Goal: Task Accomplishment & Management: Manage account settings

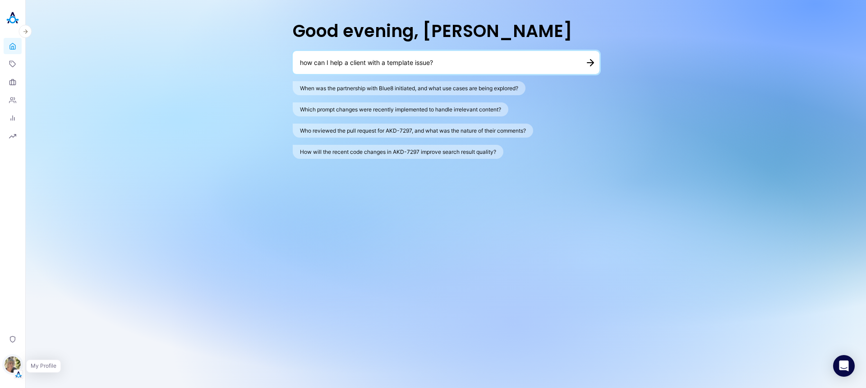
type textarea "how can I help a client with a template issue?"
click at [9, 363] on img "button" at bounding box center [13, 365] width 16 height 16
click at [59, 308] on button "Switch Tenant" at bounding box center [62, 307] width 67 height 14
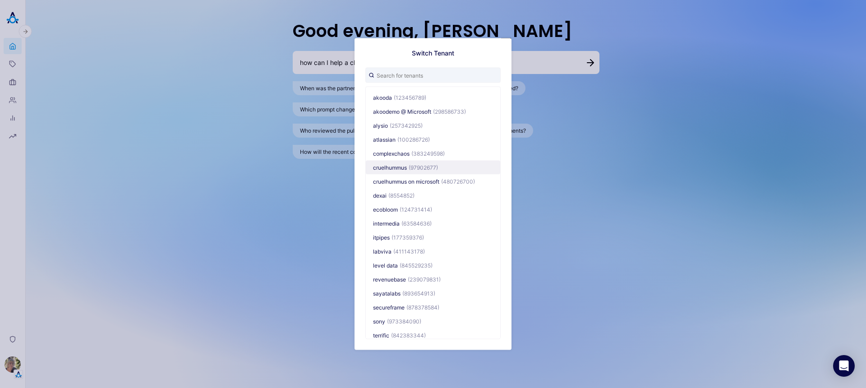
scroll to position [7, 0]
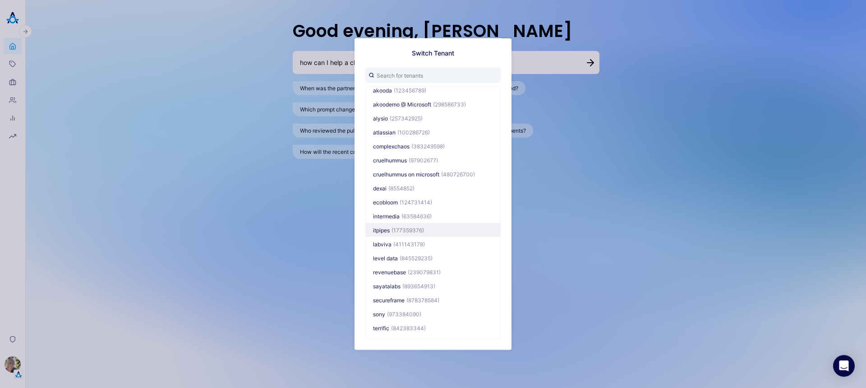
click at [391, 230] on button "itpipes (177359376)" at bounding box center [433, 230] width 134 height 14
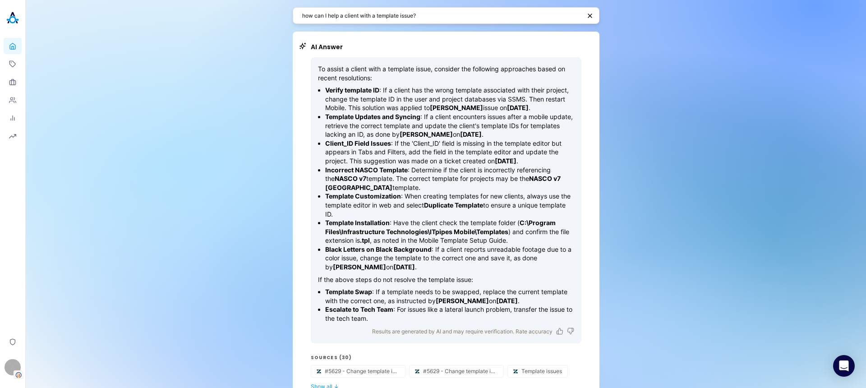
drag, startPoint x: 453, startPoint y: 90, endPoint x: 442, endPoint y: 214, distance: 124.6
click at [442, 214] on ul "Verify template ID : If a client has the wrong template associated with their p…" at bounding box center [446, 178] width 256 height 185
click at [440, 220] on p "Template Installation : Have the client check the template folder ( C:\Program …" at bounding box center [449, 231] width 249 height 27
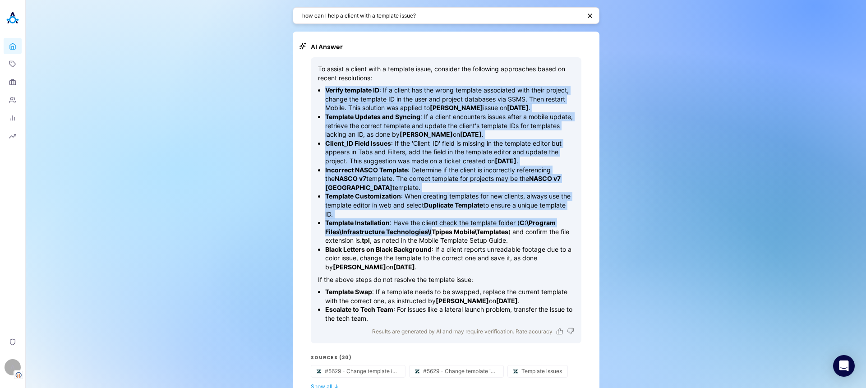
drag, startPoint x: 408, startPoint y: 118, endPoint x: 468, endPoint y: 256, distance: 150.6
click at [442, 252] on div "To assist a client with a template issue, consider the following approaches bas…" at bounding box center [446, 194] width 256 height 259
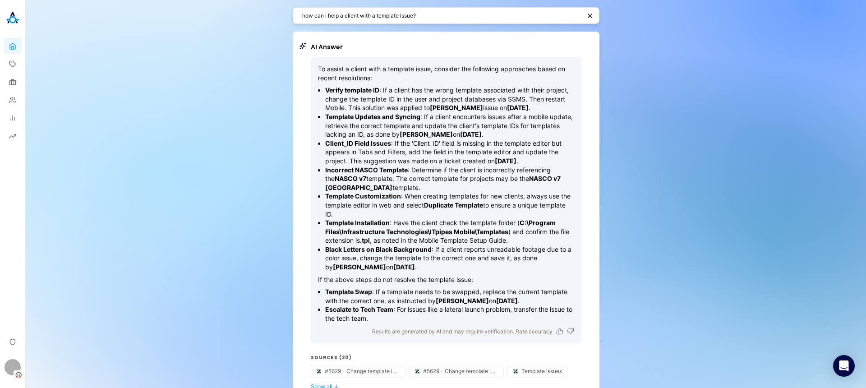
click at [498, 261] on p "Black Letters on Black Background : If a client reports unreadable footage due …" at bounding box center [449, 258] width 249 height 27
drag, startPoint x: 449, startPoint y: 19, endPoint x: 324, endPoint y: 15, distance: 125.1
click at [324, 15] on textarea "how can I help a client with a template issue?" at bounding box center [441, 15] width 279 height 9
paste textarea "SQLlite databasee is locked how do I fix this"
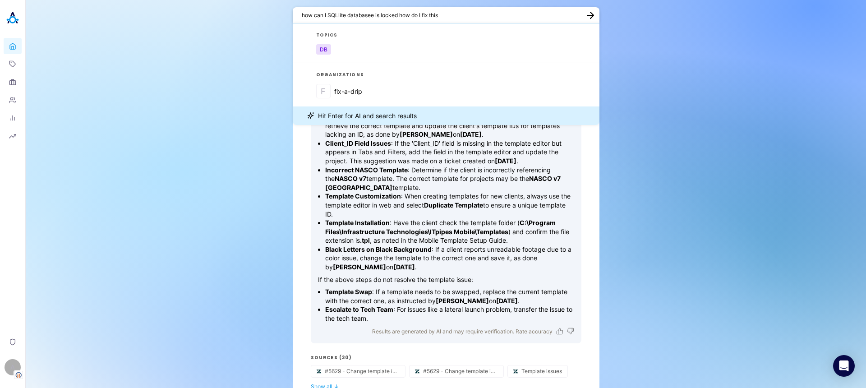
drag, startPoint x: 325, startPoint y: 14, endPoint x: 394, endPoint y: 15, distance: 69.0
click at [394, 15] on textarea "how can I SQLlite databasee is locked how do I fix this" at bounding box center [441, 15] width 278 height 9
click at [394, 16] on textarea "how can I SQLlite databasee is locked how do I fix this" at bounding box center [441, 15] width 278 height 9
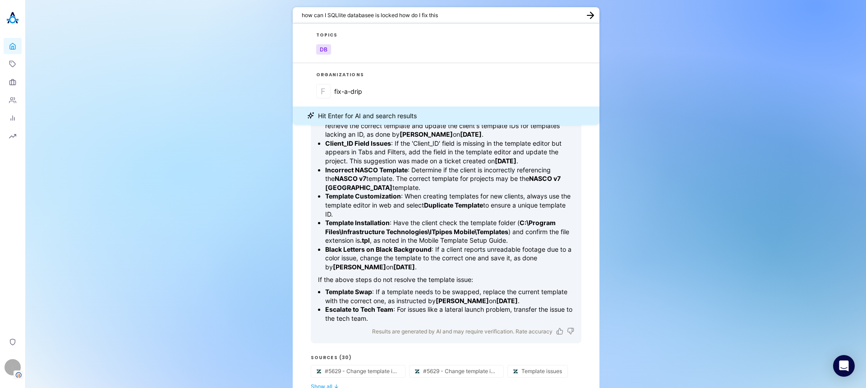
paste textarea "I’m getting ‘database is locked’ in SQLite — how do I resolve it?"
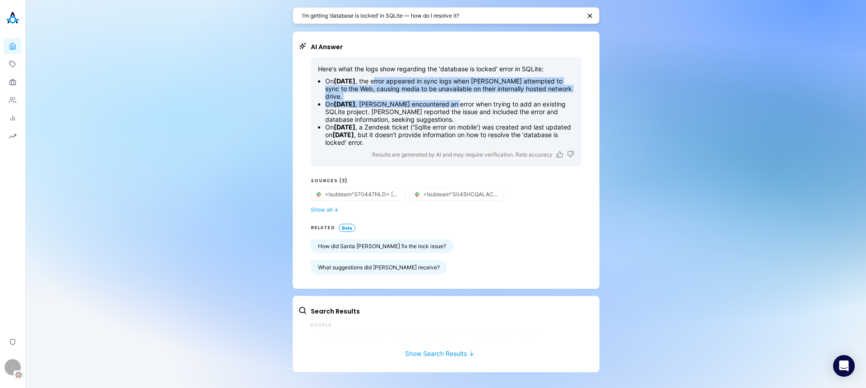
drag, startPoint x: 402, startPoint y: 79, endPoint x: 472, endPoint y: 100, distance: 72.8
click at [472, 100] on ul "On March 25, 2025 , the error appeared in sync logs when Santa Rosa attempted t…" at bounding box center [446, 111] width 256 height 69
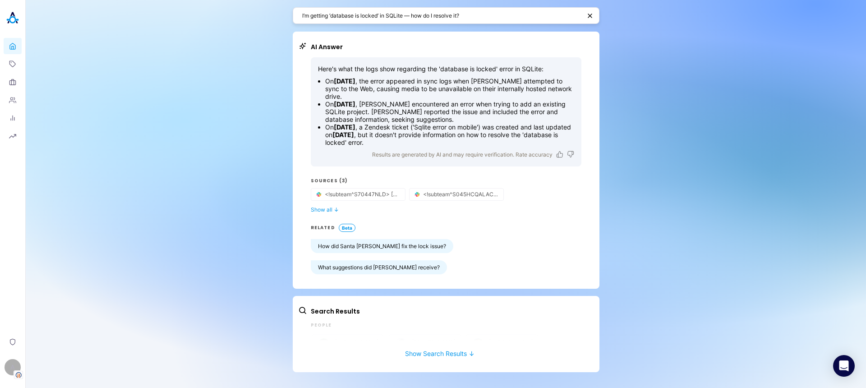
click at [492, 105] on li "On April 14, 2025 , Justin Lusby encountered an error when trying to add an exi…" at bounding box center [449, 111] width 249 height 23
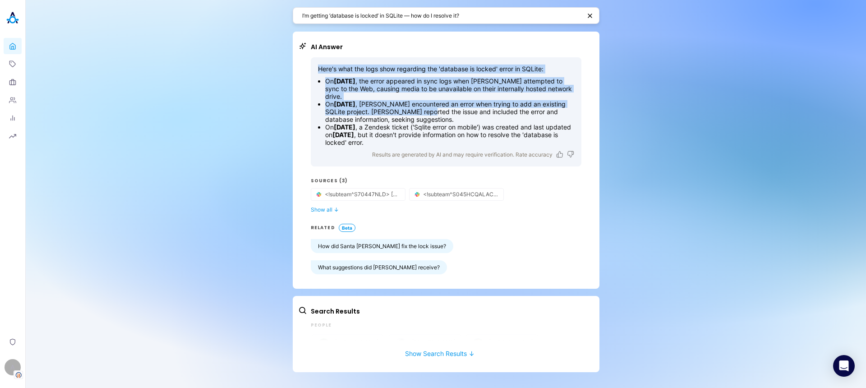
drag, startPoint x: 315, startPoint y: 69, endPoint x: 461, endPoint y: 110, distance: 151.9
click at [461, 110] on div "Here's what the logs show regarding the 'database is locked' error in SQLite: O…" at bounding box center [446, 111] width 271 height 109
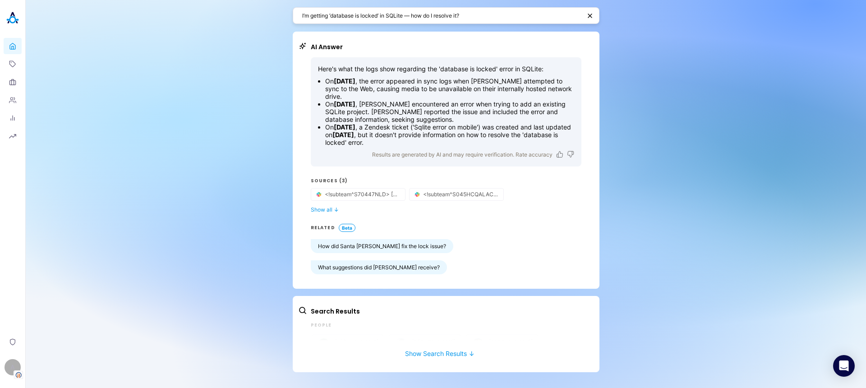
click at [520, 114] on li "On April 14, 2025 , Justin Lusby encountered an error when trying to add an exi…" at bounding box center [449, 111] width 249 height 23
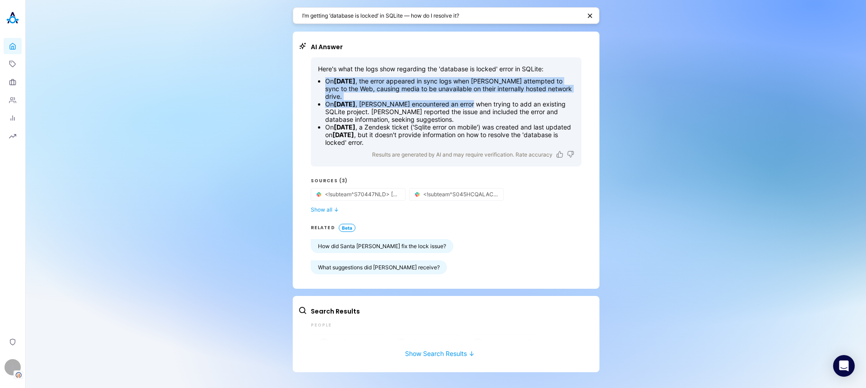
drag, startPoint x: 564, startPoint y: 71, endPoint x: 500, endPoint y: 101, distance: 70.3
click at [497, 100] on div "Here's what the logs show regarding the 'database is locked' error in SQLite: O…" at bounding box center [446, 106] width 256 height 82
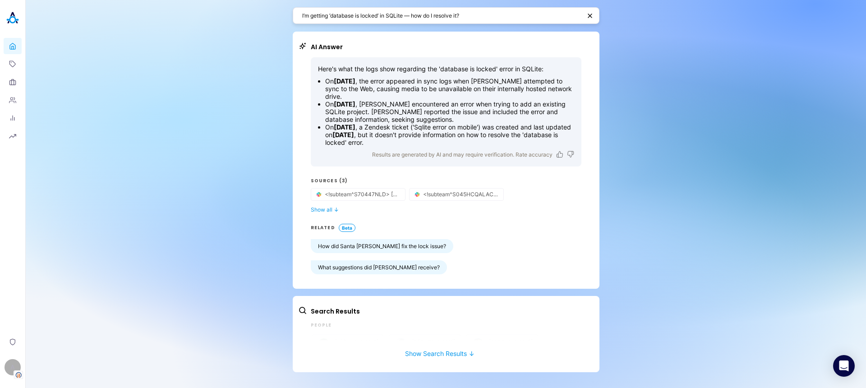
click at [503, 102] on li "On April 14, 2025 , Justin Lusby encountered an error when trying to add an exi…" at bounding box center [449, 111] width 249 height 23
click at [435, 24] on span "I’m getting ‘database is locked’ in SQLite — how do I resolve it?" at bounding box center [446, 15] width 307 height 17
click at [437, 14] on textarea "I’m getting ‘database is locked’ in SQLite — how do I resolve it?" at bounding box center [441, 15] width 279 height 9
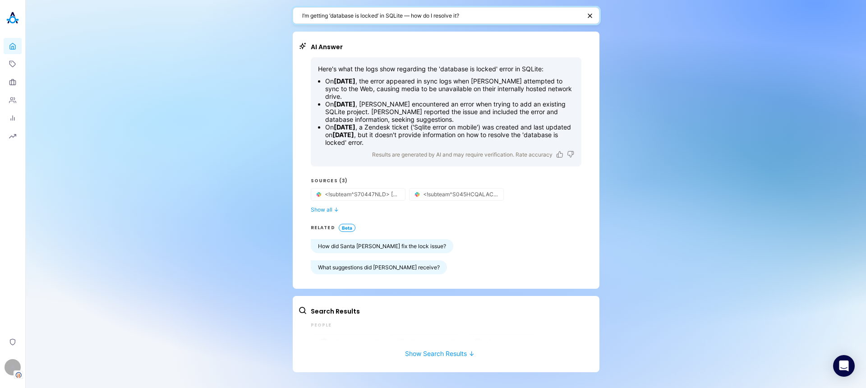
paste textarea "“What does it mean when the SQLite database is locked, and how can I fix"
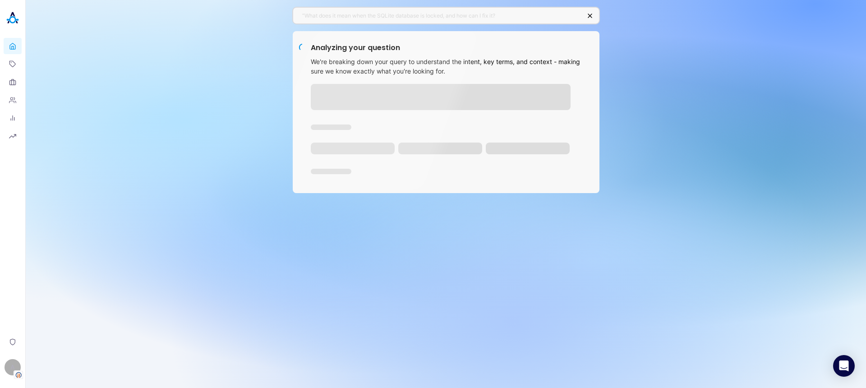
click at [594, 14] on div "“What does it mean when the SQLite database is locked, and how can I fix it?" at bounding box center [446, 15] width 307 height 17
click at [593, 15] on icon "button" at bounding box center [590, 15] width 7 height 7
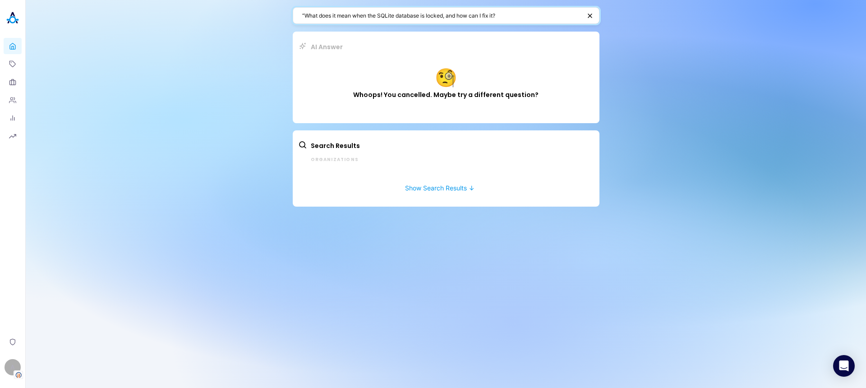
drag, startPoint x: 305, startPoint y: 14, endPoint x: 279, endPoint y: 16, distance: 25.3
click at [279, 16] on div "“What does it mean when the SQLite database is locked, and how can I fix it? AI…" at bounding box center [446, 194] width 841 height 388
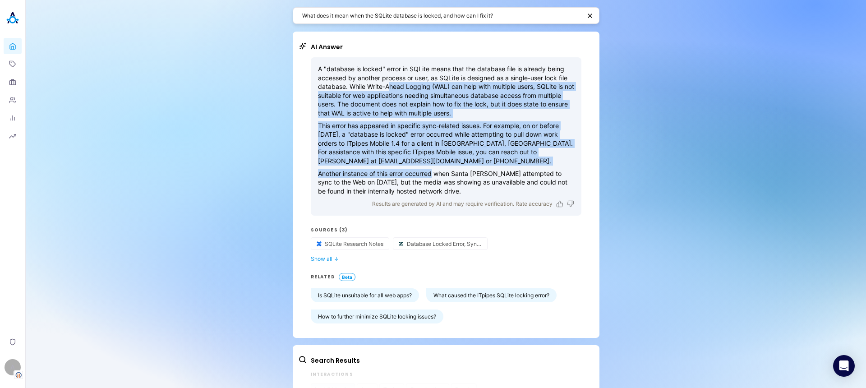
drag, startPoint x: 415, startPoint y: 94, endPoint x: 443, endPoint y: 177, distance: 88.2
click at [431, 178] on div "A "database is locked" error in SQLite means that the database file is already …" at bounding box center [446, 130] width 256 height 131
click at [452, 177] on p "Another instance of this error occurred when Santa Rosa attempted to sync to th…" at bounding box center [446, 182] width 256 height 27
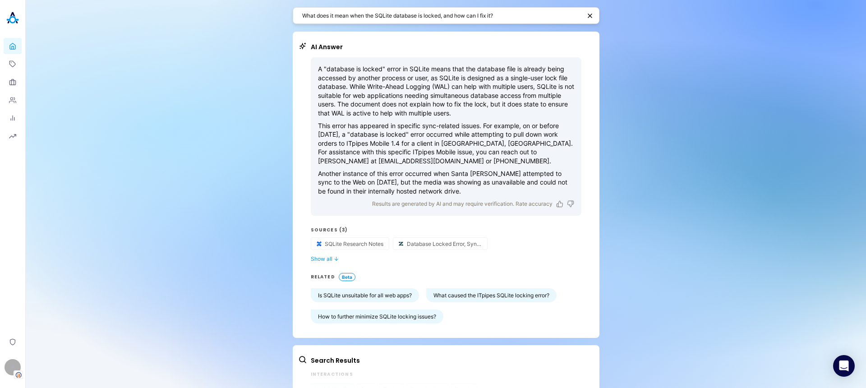
click at [435, 123] on p "This error has appeared in specific sync-related issues. For example, on or bef…" at bounding box center [446, 143] width 256 height 44
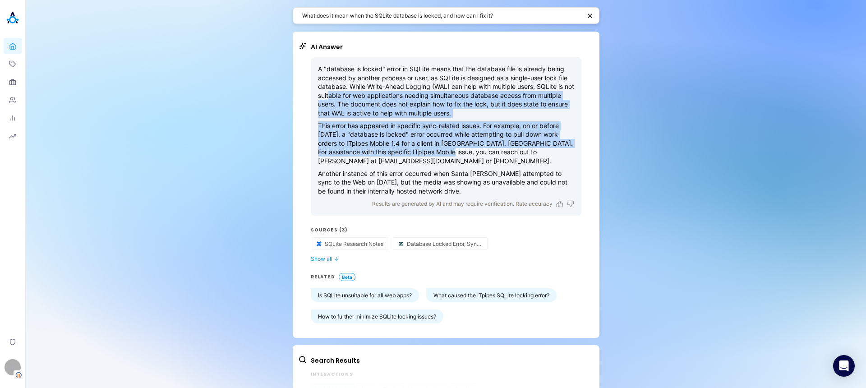
drag, startPoint x: 338, startPoint y: 96, endPoint x: 442, endPoint y: 154, distance: 120.0
click at [442, 154] on div "A "database is locked" error in SQLite means that the database file is already …" at bounding box center [446, 130] width 256 height 131
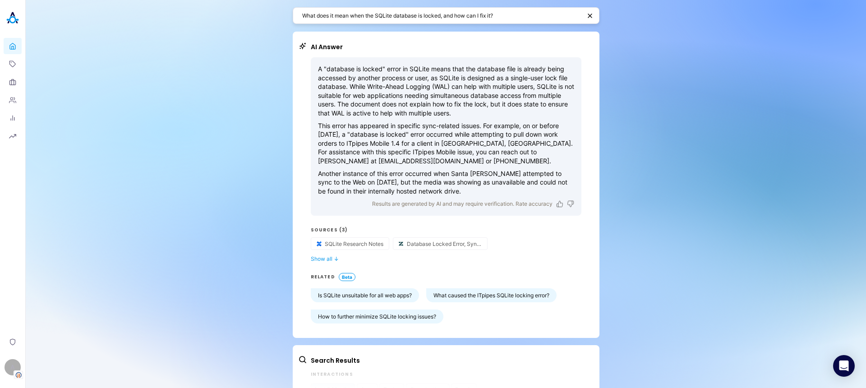
click at [445, 155] on p "This error has appeared in specific sync-related issues. For example, on or bef…" at bounding box center [446, 143] width 256 height 44
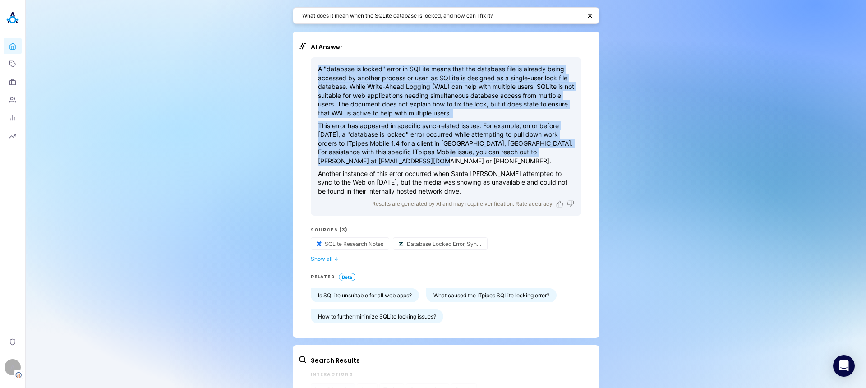
drag, startPoint x: 446, startPoint y: 157, endPoint x: 306, endPoint y: 67, distance: 166.0
click at [306, 67] on div "AI Answer A "database is locked" error in SQLite means that the database file i…" at bounding box center [439, 182] width 283 height 281
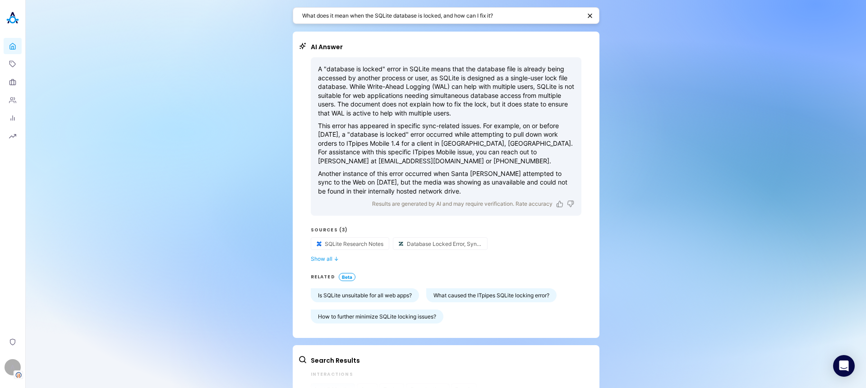
click at [419, 138] on p "This error has appeared in specific sync-related issues. For example, on or bef…" at bounding box center [446, 143] width 256 height 44
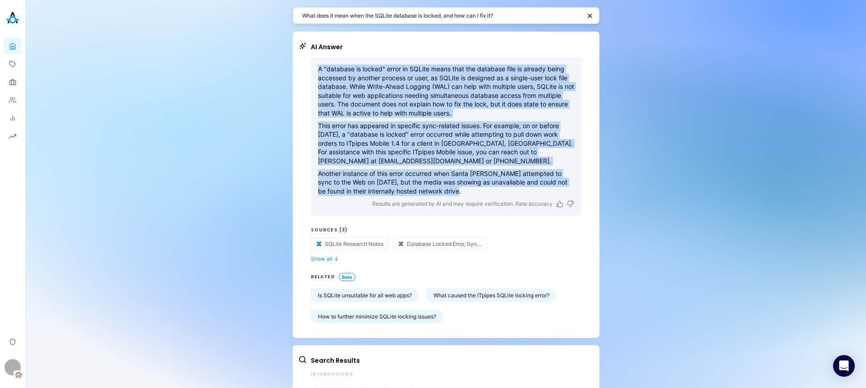
drag, startPoint x: 454, startPoint y: 192, endPoint x: 310, endPoint y: 69, distance: 189.2
click at [311, 69] on div "A "database is locked" error in SQLite means that the database file is already …" at bounding box center [446, 136] width 271 height 158
copy div "A "database is locked" error in SQLite means that the database file is already …"
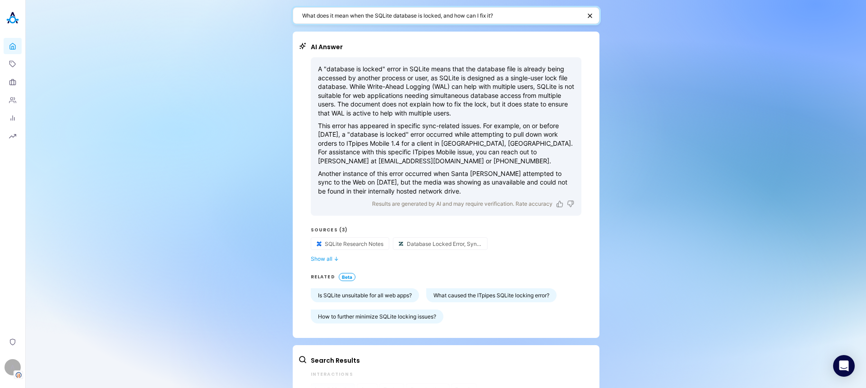
click at [413, 14] on textarea "What does it mean when the SQLite database is locked, and how can I fix it?" at bounding box center [441, 15] width 279 height 9
click at [413, 15] on textarea "What does it mean when the SQLite database is locked, and how can I fix it?" at bounding box center [441, 15] width 279 height 9
paste textarea "How do I set up the GPS location on the map in Mobile"
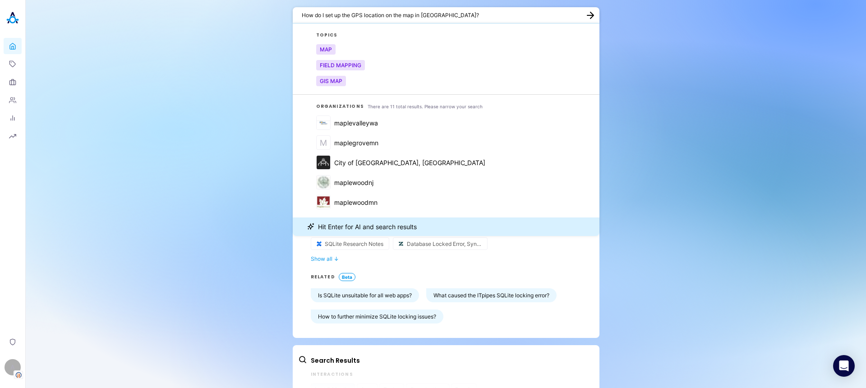
click at [312, 16] on textarea "How do I set up the GPS location on the map in Mobile?" at bounding box center [441, 15] width 278 height 9
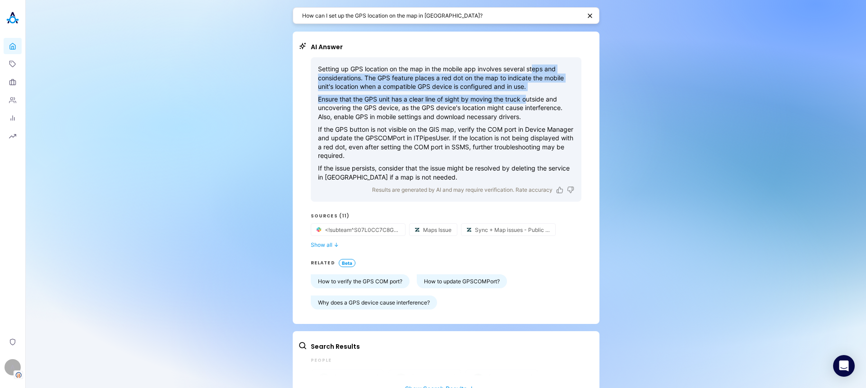
drag, startPoint x: 532, startPoint y: 68, endPoint x: 520, endPoint y: 120, distance: 53.1
click at [522, 103] on div "Setting up GPS location on the map in the mobile app involves several steps and…" at bounding box center [446, 123] width 256 height 117
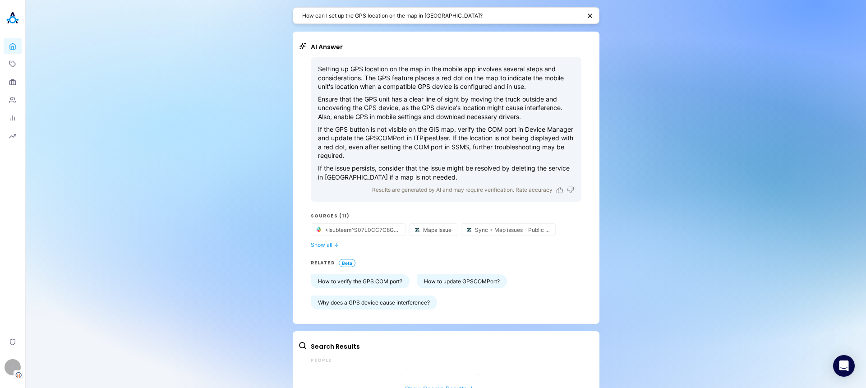
click at [519, 130] on p "If the GPS button is not visible on the GIS map, verify the COM port in Device …" at bounding box center [446, 142] width 256 height 35
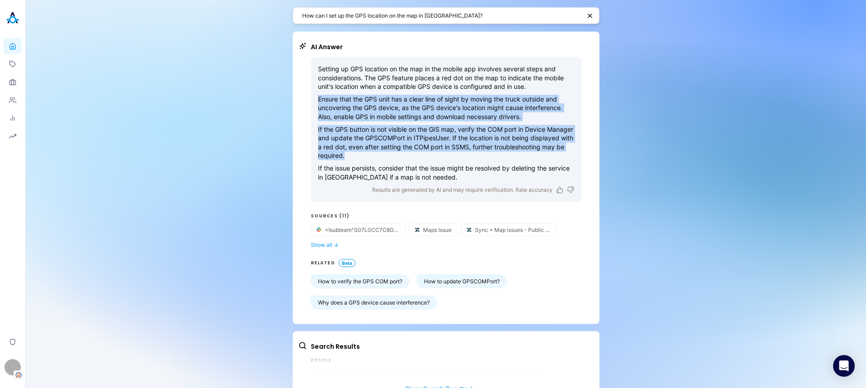
drag, startPoint x: 433, startPoint y: 161, endPoint x: 307, endPoint y: 98, distance: 140.7
click at [311, 98] on div "Setting up GPS location on the map in the mobile app involves several steps and…" at bounding box center [446, 129] width 271 height 144
click at [348, 102] on p "Ensure that the GPS unit has a clear line of sight by moving the truck outside …" at bounding box center [446, 108] width 256 height 27
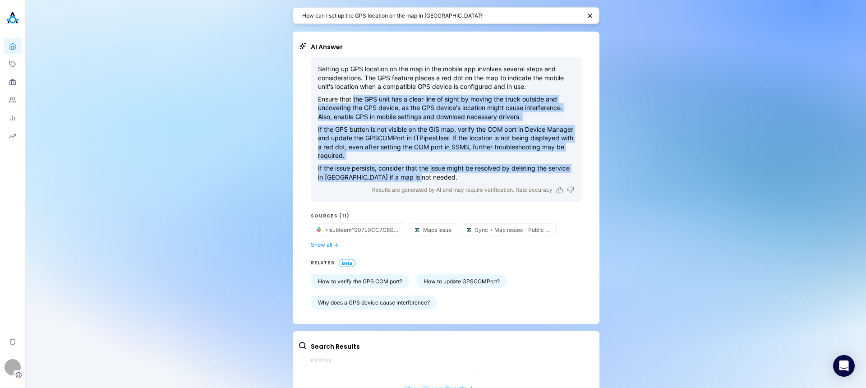
drag, startPoint x: 352, startPoint y: 100, endPoint x: 476, endPoint y: 180, distance: 147.3
click at [476, 180] on div "Setting up GPS location on the map in the mobile app involves several steps and…" at bounding box center [446, 123] width 256 height 117
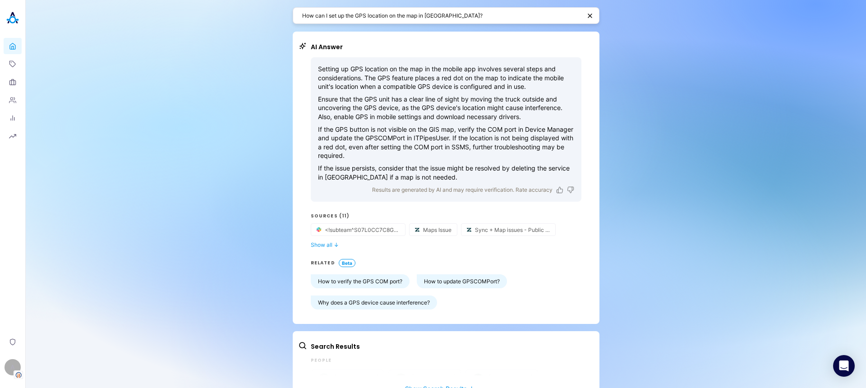
click at [451, 14] on textarea "How can I set up the GPS location on the map in Mobile?" at bounding box center [441, 15] width 279 height 9
paste textarea "What are the downsides of using this direct connection from Mobile"
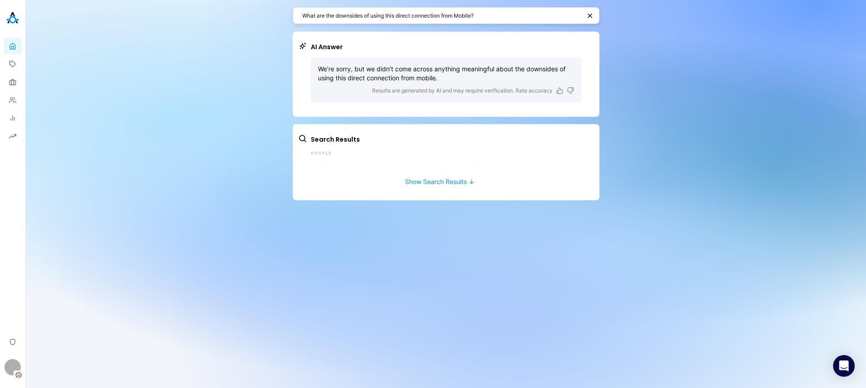
click at [499, 16] on textarea "What are the downsides of using this direct connection from Mobile?" at bounding box center [441, 15] width 279 height 9
paste textarea "Are there any disadvantages to establishing this direct connection from a mobil…"
click at [590, 16] on icon "button" at bounding box center [591, 16] width 6 height 6
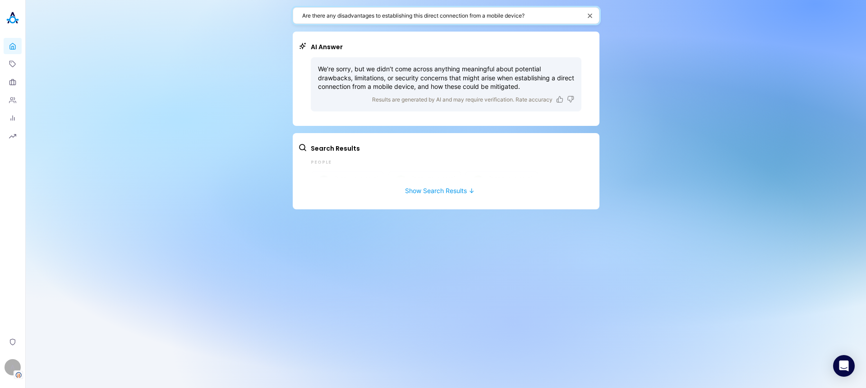
drag, startPoint x: 427, startPoint y: 15, endPoint x: 309, endPoint y: 11, distance: 118.3
click at [309, 11] on textarea "Are there any disadvantages to establishing this direct connection from a mobil…" at bounding box center [441, 15] width 279 height 9
click at [372, 13] on textarea "direct connection from a mobile device?" at bounding box center [440, 15] width 277 height 9
paste textarea "mobile"
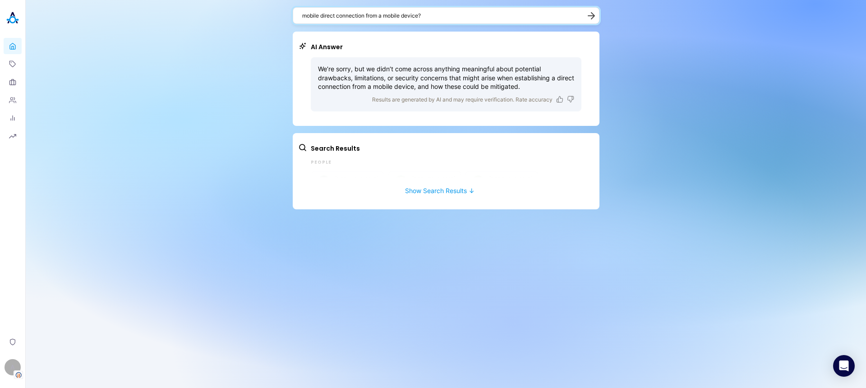
drag, startPoint x: 458, startPoint y: 15, endPoint x: 365, endPoint y: 14, distance: 92.5
click at [365, 14] on textarea "mobile direct connection from a mobile device?" at bounding box center [440, 15] width 277 height 9
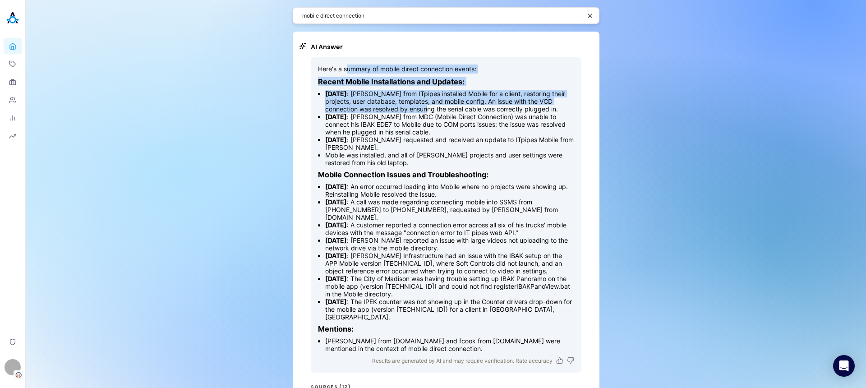
drag, startPoint x: 380, startPoint y: 61, endPoint x: 463, endPoint y: 118, distance: 100.9
click at [448, 107] on div "Here's a summary of mobile direct connection events: Recent Mobile Installation…" at bounding box center [446, 209] width 256 height 288
click at [463, 121] on ul "August 11, 2025 : Youssef Beydoun from ITpipes installed Mobile for a client, r…" at bounding box center [446, 128] width 256 height 77
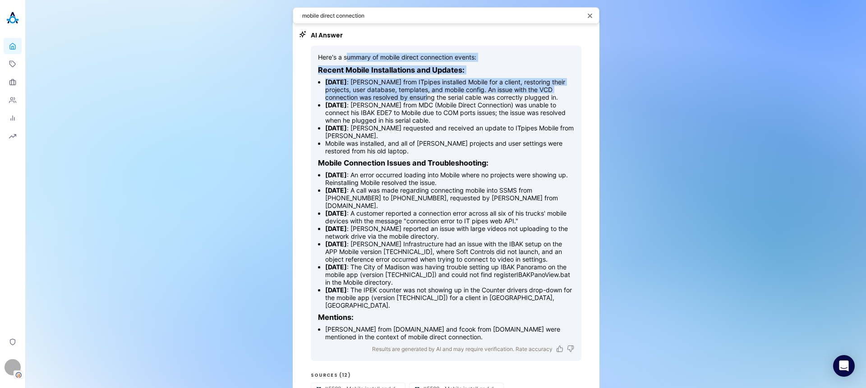
scroll to position [18, 0]
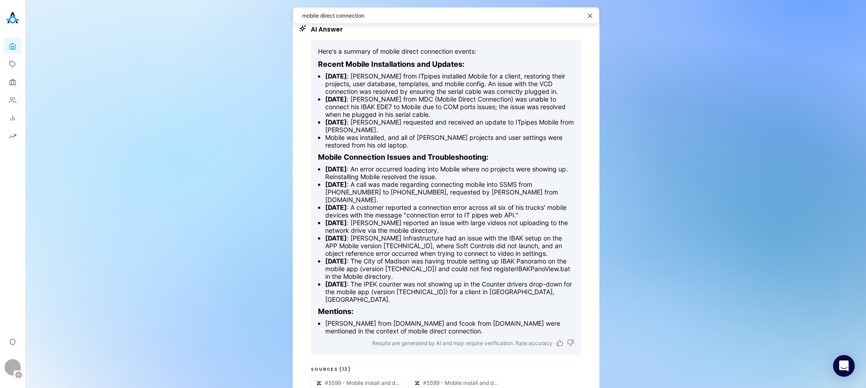
click at [472, 272] on li "March 27, 2023 : The City of Madison was having trouble setting up IBAK Panoram…" at bounding box center [449, 268] width 249 height 23
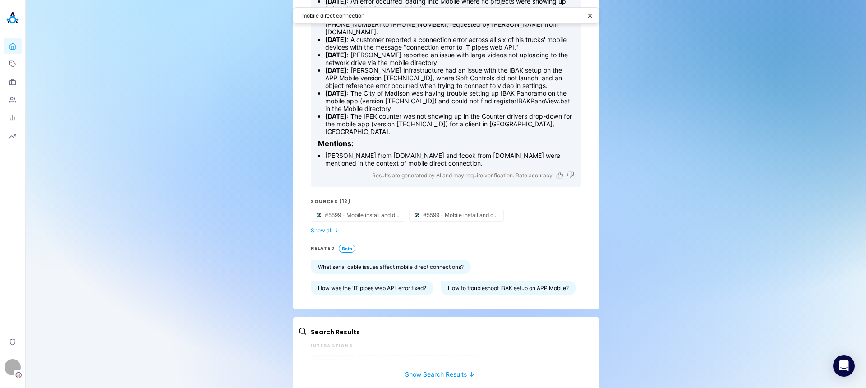
scroll to position [0, 0]
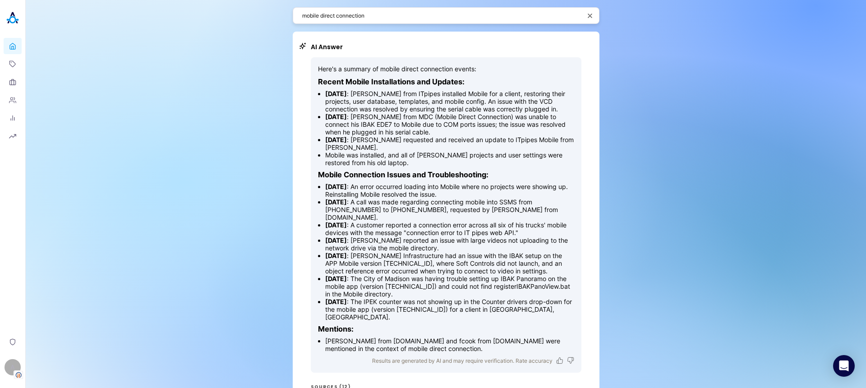
click at [445, 15] on textarea "mobile direct connection" at bounding box center [441, 15] width 279 height 9
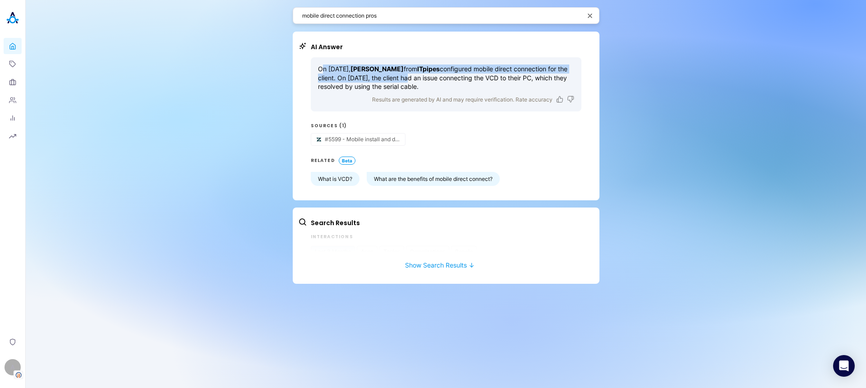
drag, startPoint x: 322, startPoint y: 72, endPoint x: 465, endPoint y: 79, distance: 143.7
click at [465, 79] on p "On August 8, 2025, Youssef Beydoun from ITpipes configured mobile direct connec…" at bounding box center [446, 78] width 256 height 27
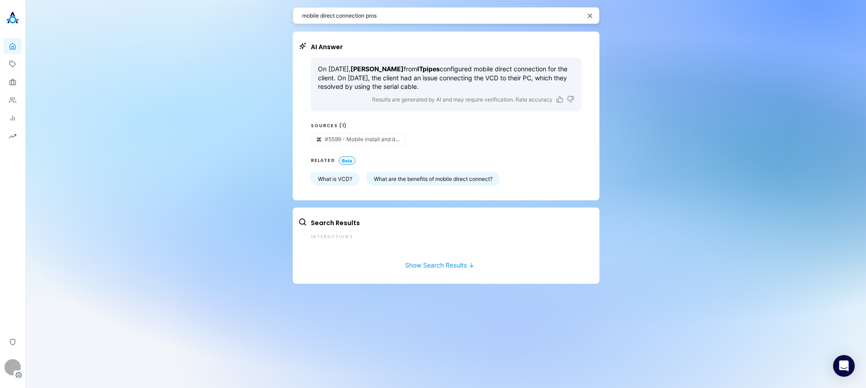
click at [502, 79] on p "On August 8, 2025, Youssef Beydoun from ITpipes configured mobile direct connec…" at bounding box center [446, 78] width 256 height 27
drag, startPoint x: 404, startPoint y: 76, endPoint x: 508, endPoint y: 73, distance: 104.3
click at [508, 73] on p "On August 8, 2025, Youssef Beydoun from ITpipes configured mobile direct connec…" at bounding box center [446, 78] width 256 height 27
click at [509, 73] on p "On August 8, 2025, Youssef Beydoun from ITpipes configured mobile direct connec…" at bounding box center [446, 78] width 256 height 27
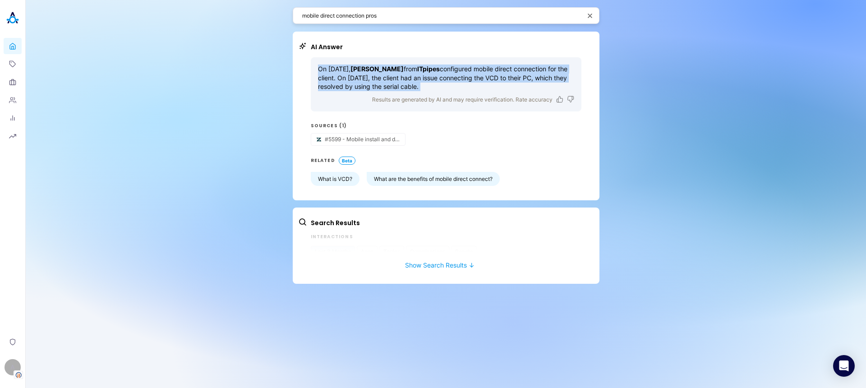
click at [509, 73] on p "On August 8, 2025, Youssef Beydoun from ITpipes configured mobile direct connec…" at bounding box center [446, 78] width 256 height 27
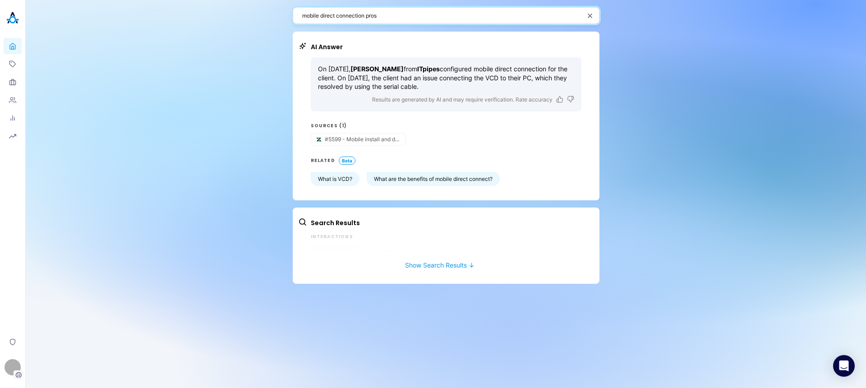
click at [421, 16] on textarea "mobile direct connection pros" at bounding box center [441, 15] width 279 height 9
paste textarea "Pros and cons of using a direct connection on mobile"
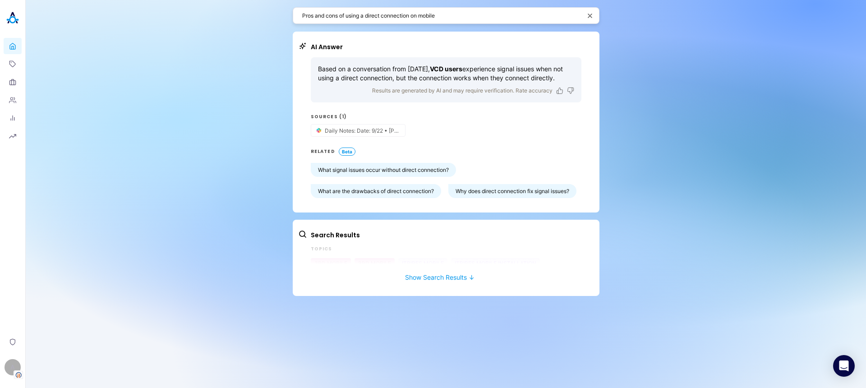
drag, startPoint x: 330, startPoint y: 64, endPoint x: 349, endPoint y: 90, distance: 31.7
click at [349, 82] on p "Based on a conversation from September 2023, VCD users experience signal issues…" at bounding box center [446, 74] width 256 height 18
drag, startPoint x: 437, startPoint y: 15, endPoint x: 280, endPoint y: 8, distance: 156.8
click at [280, 8] on div "Pros and cons of using a direct connection on mobile AI Answer Based on a conve…" at bounding box center [446, 194] width 841 height 388
click at [332, 177] on button "What signal issues occur without direct connection?" at bounding box center [383, 170] width 145 height 14
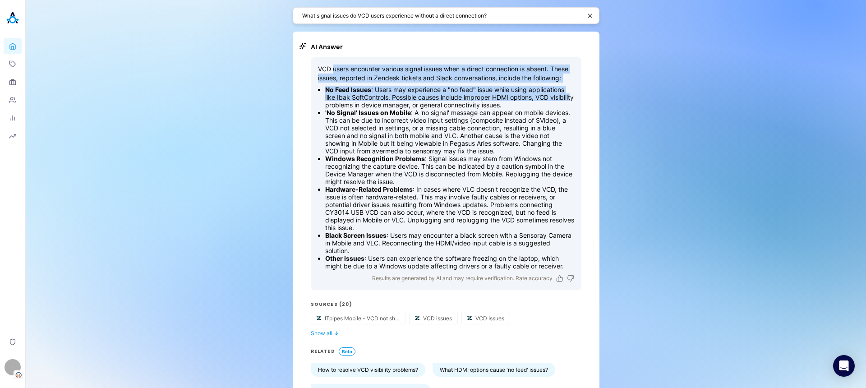
drag, startPoint x: 330, startPoint y: 69, endPoint x: 342, endPoint y: 103, distance: 35.7
click at [342, 103] on div "VCD users encounter various signal issues when a direct connection is absent. T…" at bounding box center [446, 167] width 256 height 205
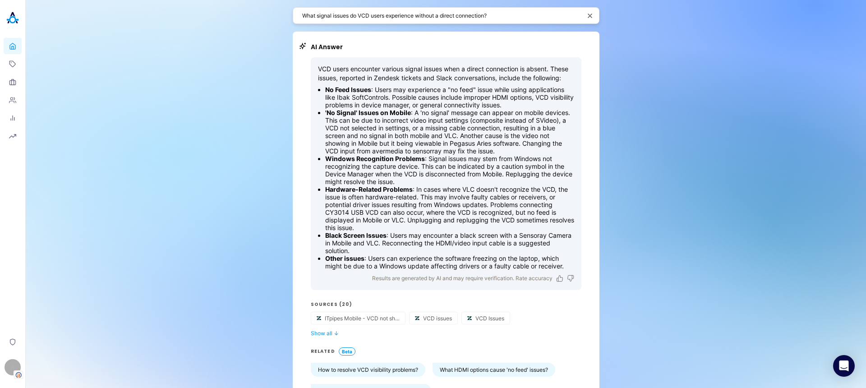
click at [378, 120] on li "'No Signal' Issues on Mobile : A 'no signal' message can appear on mobile devic…" at bounding box center [449, 132] width 249 height 46
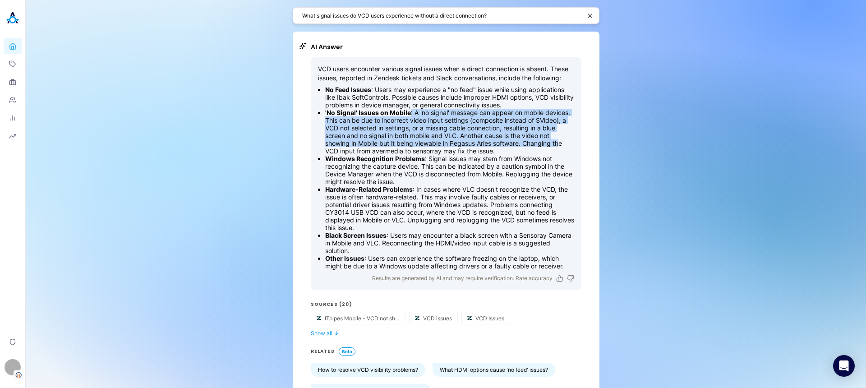
drag, startPoint x: 408, startPoint y: 110, endPoint x: 557, endPoint y: 145, distance: 154.0
click at [557, 145] on li "'No Signal' Issues on Mobile : A 'no signal' message can appear on mobile devic…" at bounding box center [449, 132] width 249 height 46
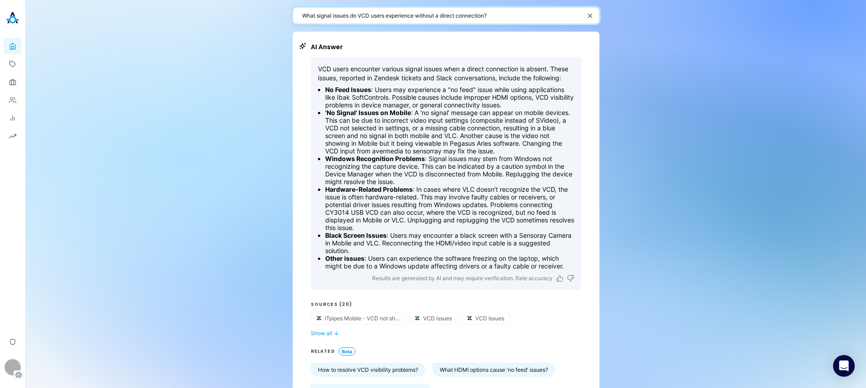
click at [493, 11] on textarea "What signal issues do VCD users experience without a direct connection?" at bounding box center [441, 15] width 279 height 9
paste textarea "how is cloud to cloud sync triggered"
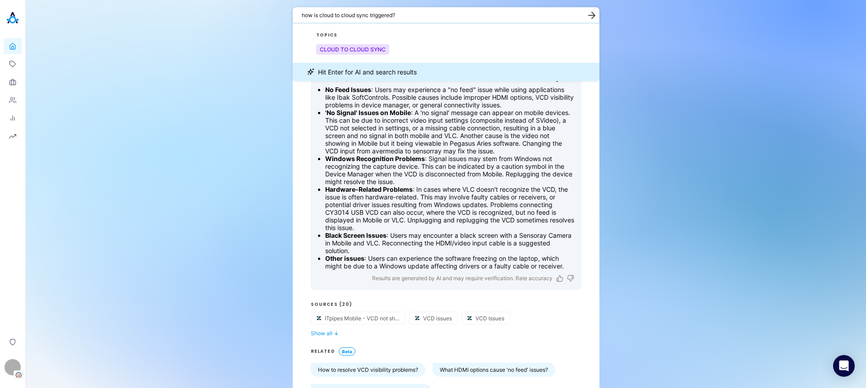
click at [428, 12] on textarea "how is cloud to cloud sync triggered?" at bounding box center [441, 15] width 278 height 9
paste textarea "How is the cloud-to-"
type textarea "How is the cloud-to-cloud sync triggered?"
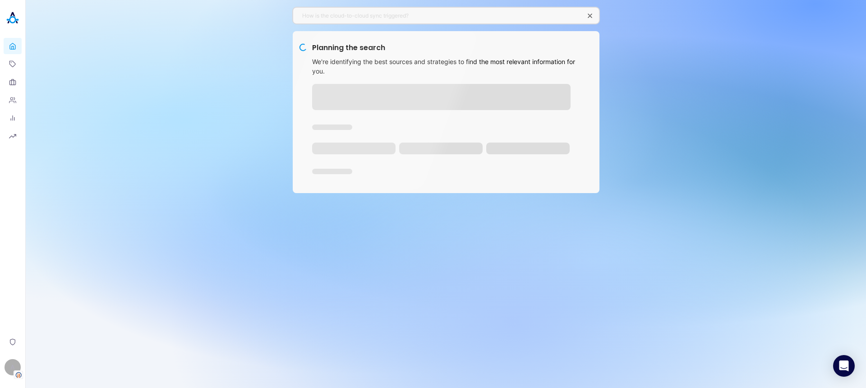
click at [124, 240] on div "How is the cloud-to-cloud sync triggered? Planning the search We're identifying…" at bounding box center [446, 194] width 841 height 388
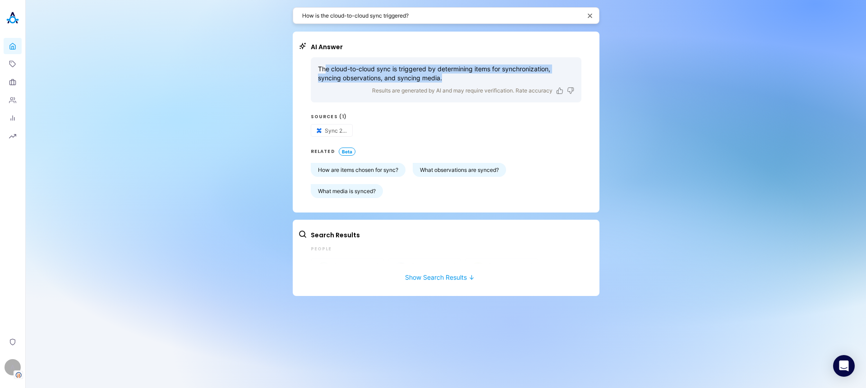
drag, startPoint x: 472, startPoint y: 75, endPoint x: 324, endPoint y: 72, distance: 148.5
click at [324, 72] on p "The cloud-to-cloud sync is triggered by determining items for synchronization, …" at bounding box center [446, 74] width 256 height 18
click at [12, 63] on icon at bounding box center [12, 63] width 7 height 7
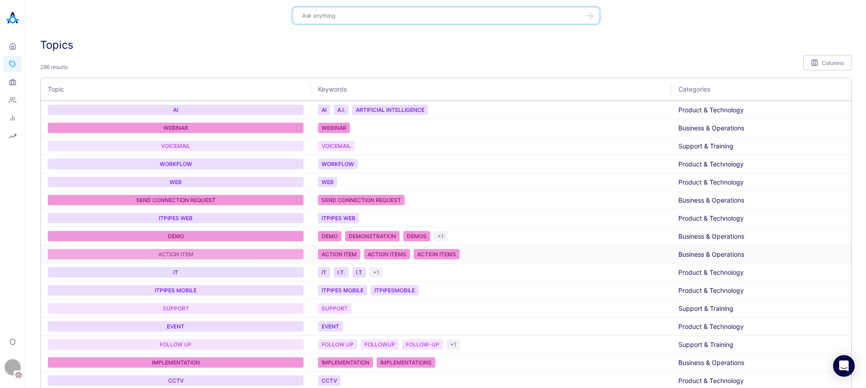
click at [9, 371] on div "A" at bounding box center [13, 367] width 16 height 16
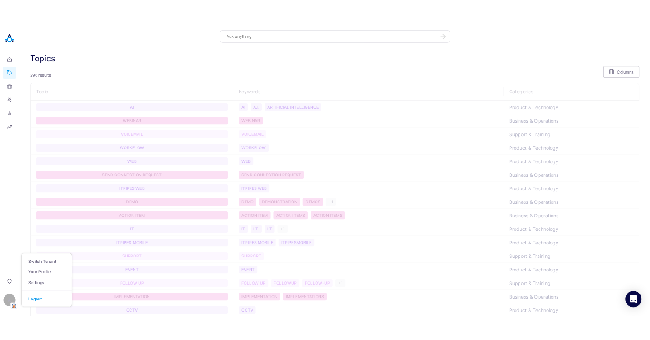
scroll to position [655, 0]
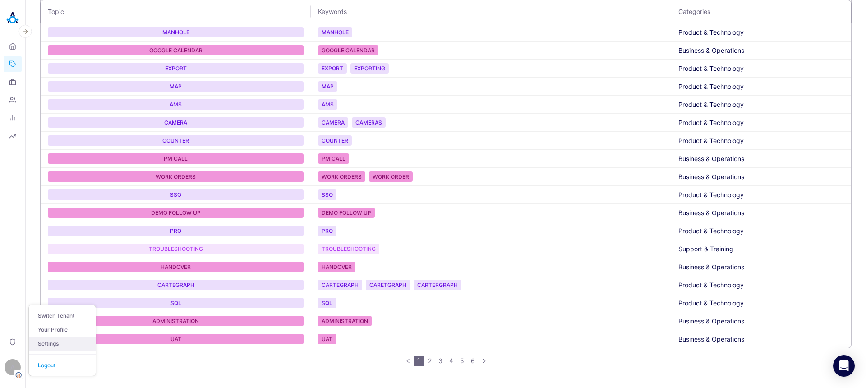
click at [65, 342] on link "Settings" at bounding box center [62, 344] width 67 height 14
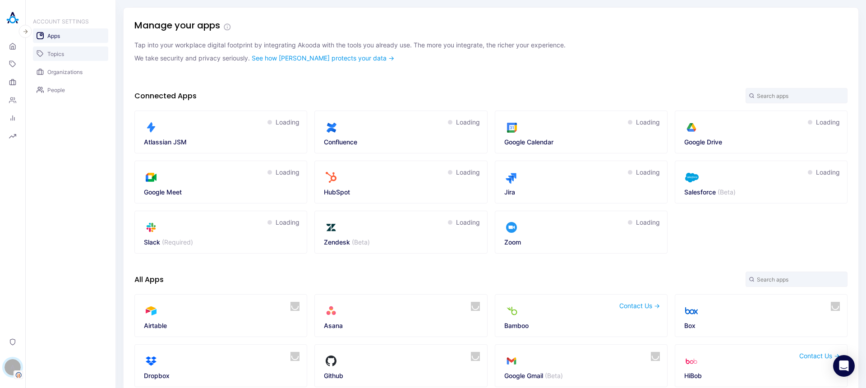
click at [80, 49] on link "Topics" at bounding box center [70, 53] width 75 height 14
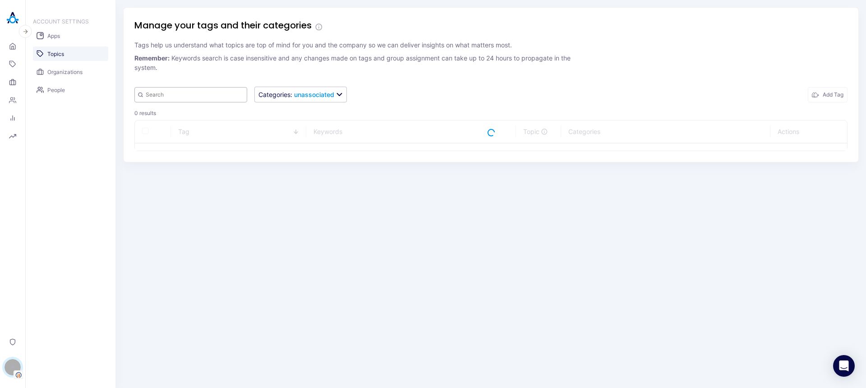
click at [184, 99] on input "text" at bounding box center [190, 94] width 113 height 15
click at [544, 83] on div "Manage your tags and their categories Tags help us understand what topics are t…" at bounding box center [491, 84] width 736 height 155
click at [181, 92] on input "cloud" at bounding box center [190, 94] width 113 height 15
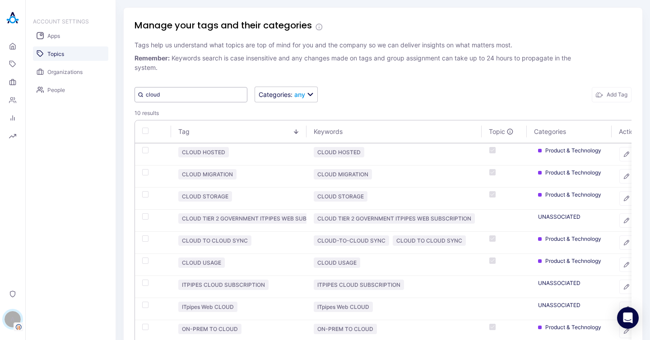
click at [207, 90] on input "cloud" at bounding box center [190, 94] width 113 height 15
paste input "Cloud-to-"
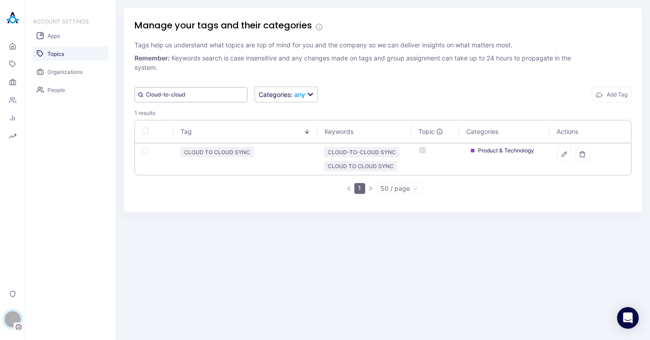
drag, startPoint x: 205, startPoint y: 96, endPoint x: 159, endPoint y: 96, distance: 46.5
click at [159, 96] on input "Cloud-to-cloud" at bounding box center [190, 94] width 113 height 15
click at [202, 94] on input "Cloud-to-cloud" at bounding box center [190, 94] width 113 height 15
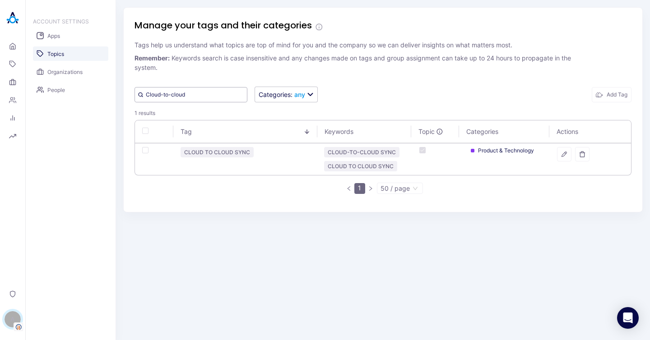
paste input "ityworks"
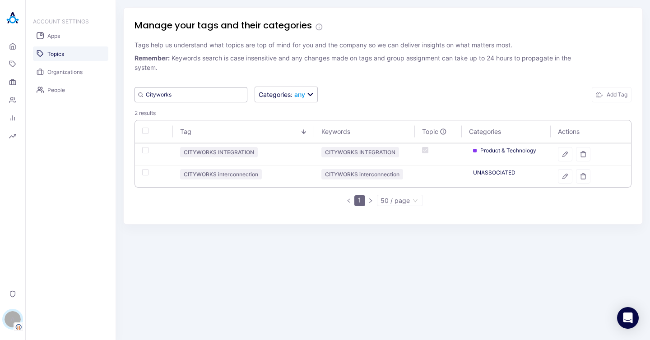
click at [195, 98] on input "Cityworks" at bounding box center [190, 94] width 113 height 15
paste input "AIC"
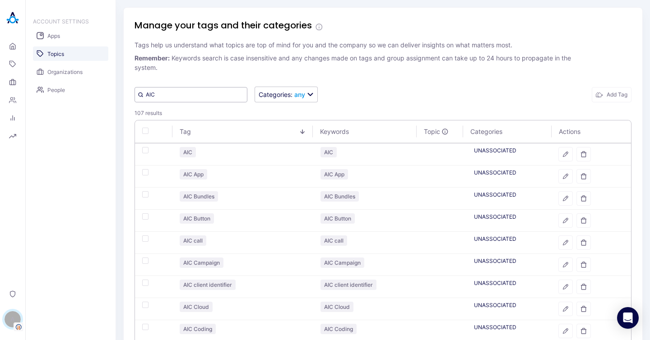
click at [167, 91] on input "AIC" at bounding box center [190, 94] width 113 height 15
paste input "Implementation"
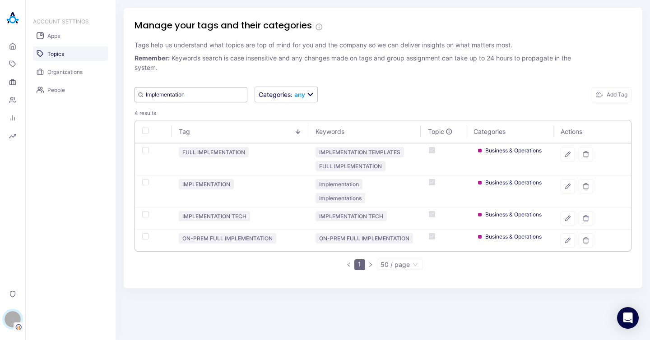
click at [196, 91] on input "Implementation" at bounding box center [190, 94] width 113 height 15
paste input "Template"
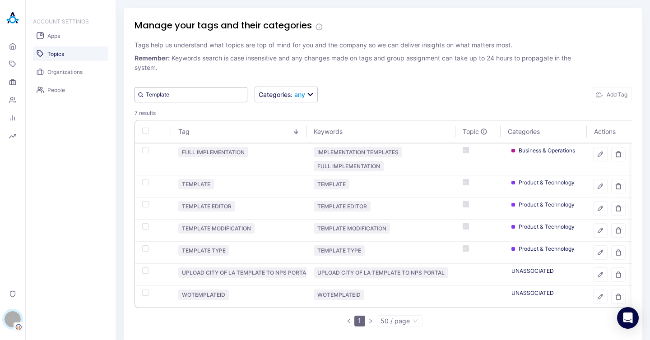
click at [207, 94] on input "Template" at bounding box center [190, 94] width 113 height 15
paste input "Special feature fields"
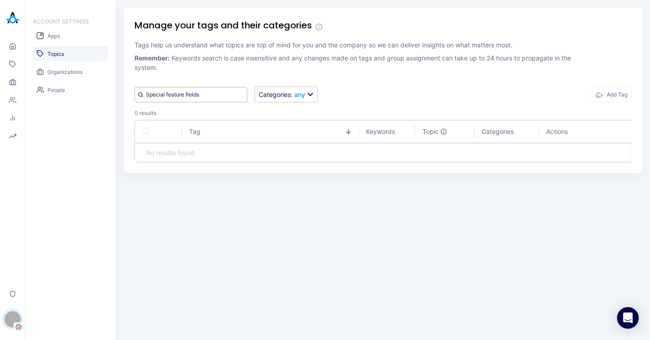
click at [196, 95] on input "Special feature fields" at bounding box center [190, 94] width 113 height 15
click at [147, 95] on input "Special feature" at bounding box center [190, 94] width 113 height 15
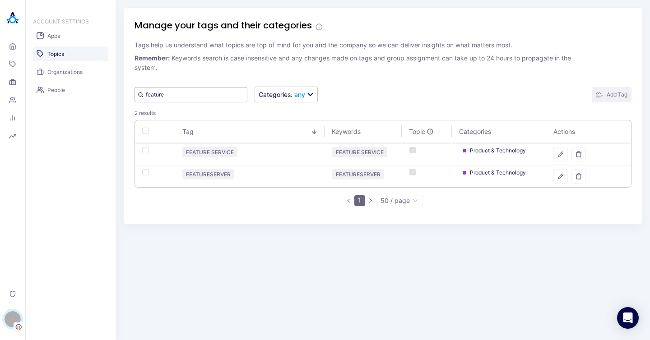
type input "feature"
click at [609, 93] on button "Add Tag" at bounding box center [612, 94] width 40 height 15
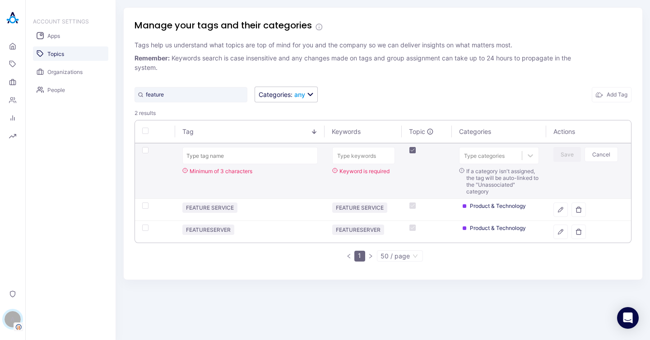
click at [224, 159] on input "text" at bounding box center [249, 155] width 135 height 17
click at [223, 157] on input "SPECIAL FEATURE FIELDS" at bounding box center [249, 155] width 135 height 17
type input "SPECIAL FEATURE FIELDS"
click at [347, 153] on div "Type keywords" at bounding box center [364, 156] width 62 height 12
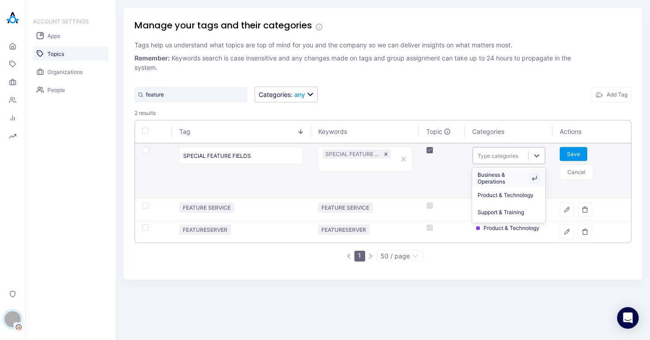
click at [517, 157] on div at bounding box center [500, 156] width 46 height 9
click at [502, 199] on div "Product & Technology" at bounding box center [508, 195] width 73 height 17
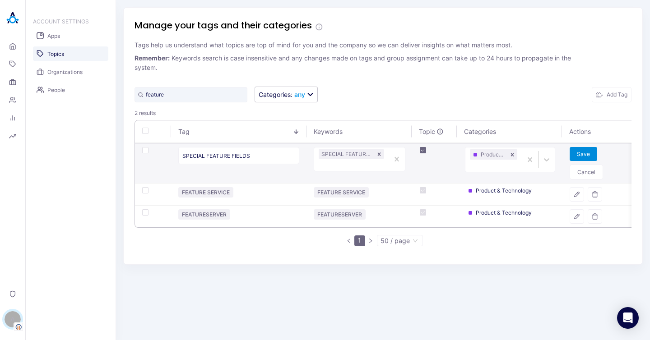
click at [575, 154] on button "Save" at bounding box center [584, 154] width 28 height 14
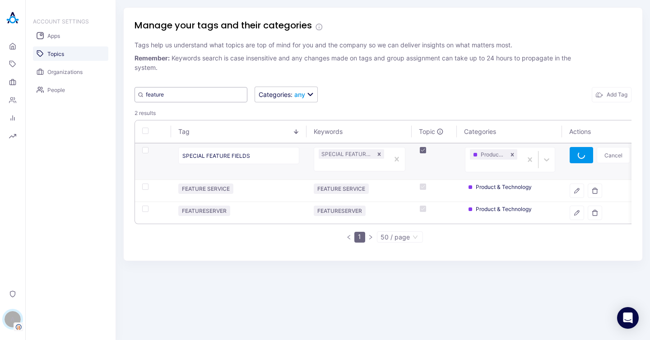
click at [185, 95] on input "feature" at bounding box center [190, 94] width 113 height 15
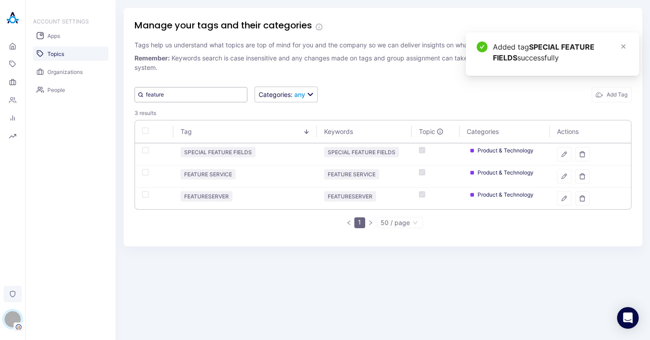
paste input "MACP"
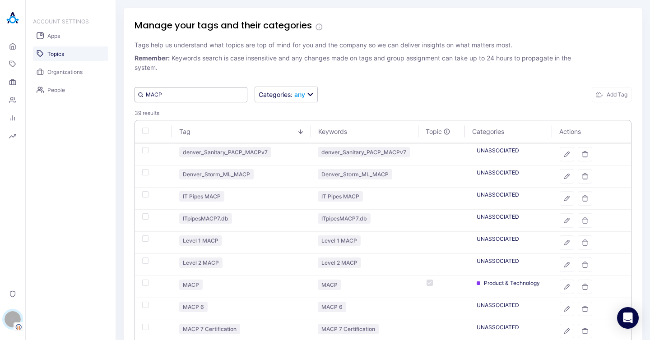
click at [201, 92] on input "MACP" at bounding box center [190, 94] width 113 height 15
paste input "Manhole"
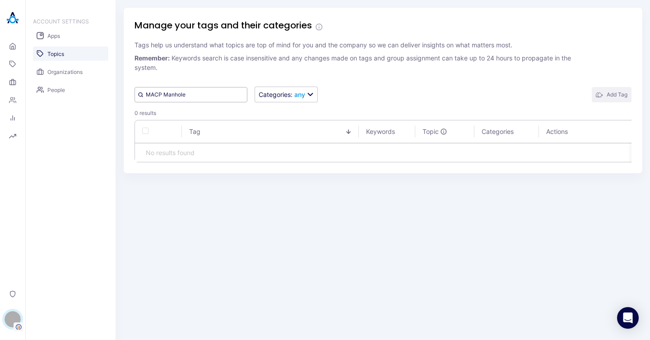
type input "MACP Manhole"
click at [619, 95] on button "Add Tag" at bounding box center [612, 94] width 40 height 15
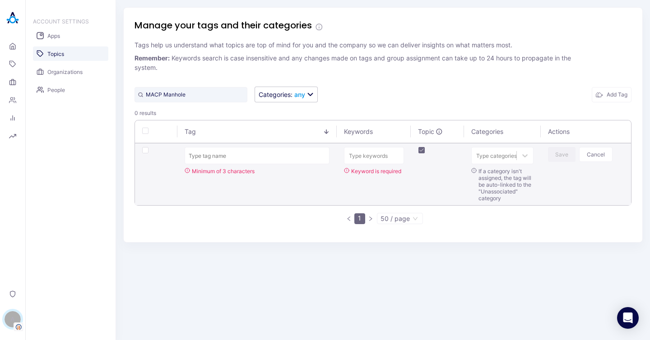
click at [247, 157] on input "text" at bounding box center [257, 155] width 145 height 17
type input "MACP MANHOLE"
click at [370, 157] on div "Type keywords" at bounding box center [373, 156] width 59 height 12
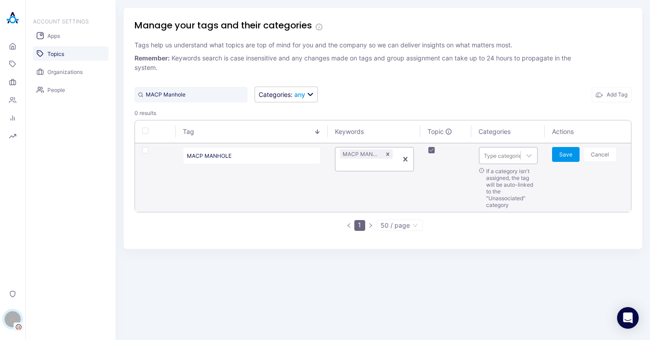
click at [518, 158] on div at bounding box center [504, 156] width 41 height 9
click at [528, 158] on icon at bounding box center [528, 155] width 9 height 9
click at [514, 176] on div "Product & Technology" at bounding box center [507, 178] width 59 height 17
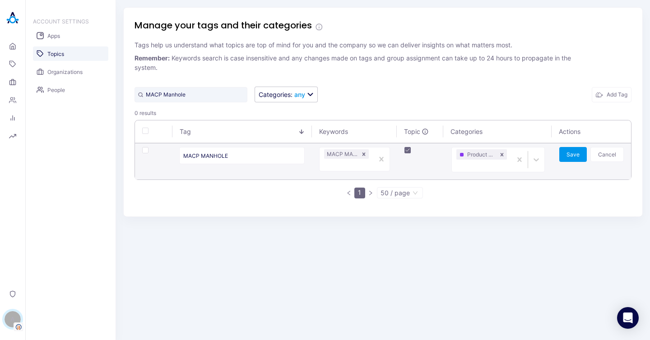
click at [556, 154] on td "Save Cancel" at bounding box center [591, 162] width 79 height 36
click at [567, 151] on button "Save" at bounding box center [573, 154] width 28 height 15
click at [177, 95] on input "MACP Manhole" at bounding box center [190, 94] width 113 height 15
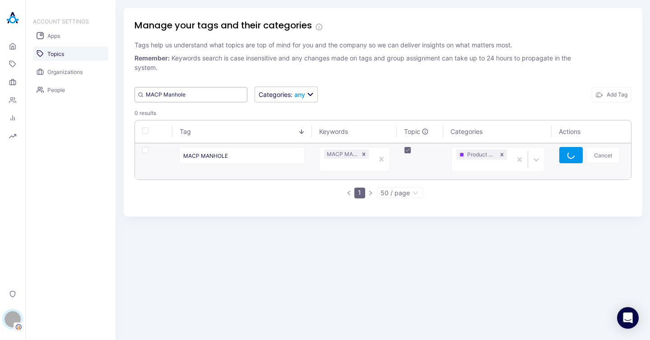
click at [199, 95] on input "MACP Manhole" at bounding box center [190, 94] width 113 height 15
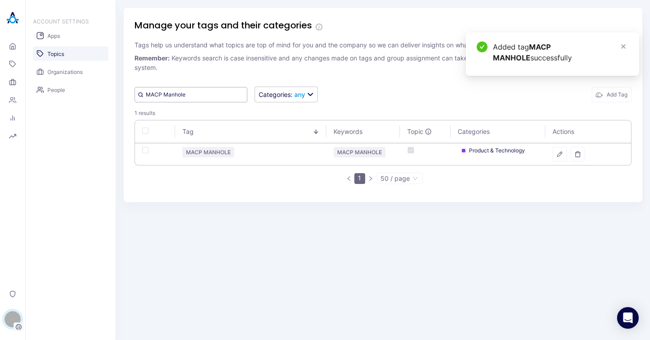
click at [202, 89] on input "MACP Manhole" at bounding box center [190, 94] width 113 height 15
paste input "Durham Storm"
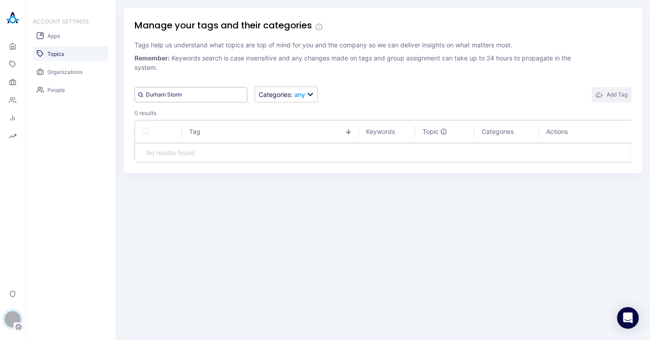
type input "Durham Storm"
click at [614, 90] on button "Add Tag" at bounding box center [612, 94] width 40 height 15
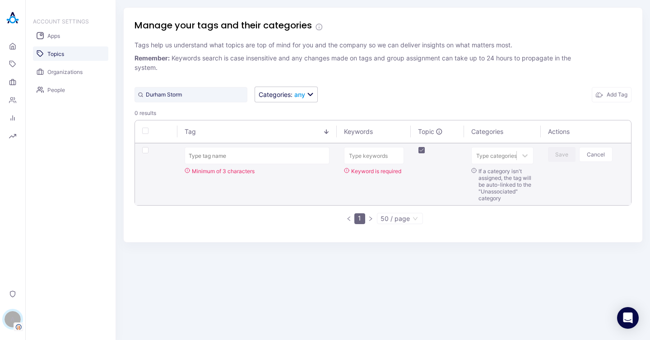
click at [216, 158] on input "text" at bounding box center [257, 155] width 145 height 17
click at [219, 156] on input "DURHAM STORM" at bounding box center [257, 155] width 145 height 17
type input "DURHAM STORM"
click at [375, 154] on div "Type keywords" at bounding box center [373, 156] width 59 height 12
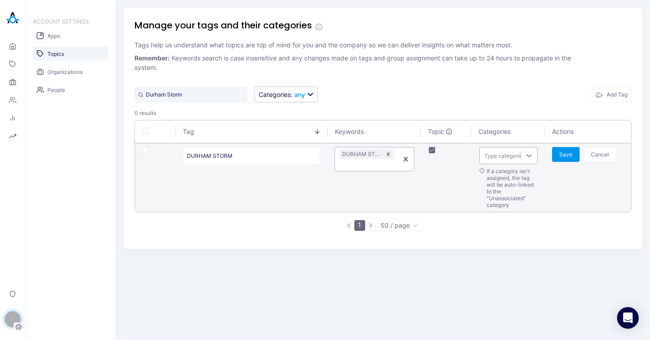
click at [530, 155] on icon at bounding box center [529, 155] width 5 height 3
click at [510, 193] on div "Business & Operations" at bounding box center [507, 195] width 59 height 17
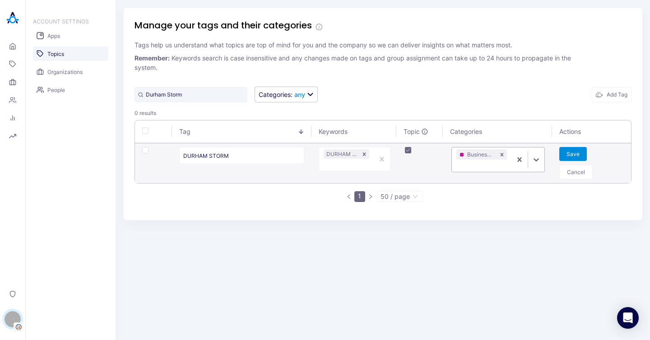
click at [579, 154] on button "Save" at bounding box center [573, 154] width 28 height 14
drag, startPoint x: 188, startPoint y: 90, endPoint x: 223, endPoint y: 185, distance: 101.5
click at [188, 90] on input "Durham Storm" at bounding box center [190, 94] width 113 height 15
click at [164, 96] on input "Durham Storm" at bounding box center [190, 94] width 113 height 15
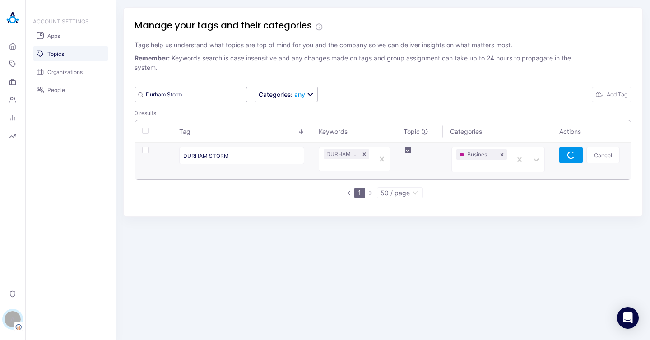
click at [172, 93] on input "Durham Storm" at bounding box center [190, 94] width 113 height 15
click at [196, 96] on input "Durham Storm" at bounding box center [190, 94] width 113 height 15
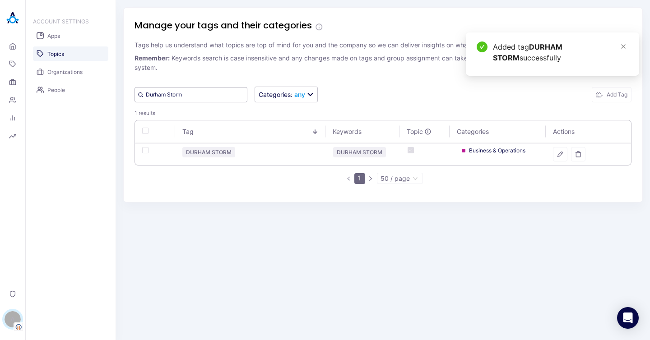
click at [173, 100] on input "Durham Storm" at bounding box center [190, 94] width 113 height 15
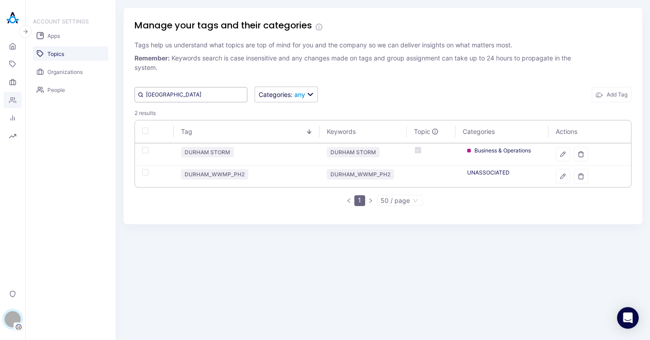
type input "Durham"
click at [607, 93] on button "Add Tag" at bounding box center [612, 94] width 40 height 15
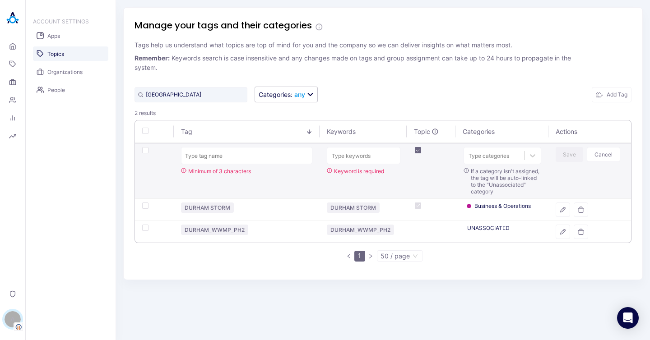
click at [259, 151] on input "text" at bounding box center [246, 155] width 131 height 17
click at [225, 164] on input "TEMPLATE PASSWORDS" at bounding box center [246, 155] width 131 height 17
type input "TEMPLATE PASSWORDS"
click at [344, 163] on div "Type keywords" at bounding box center [364, 155] width 74 height 17
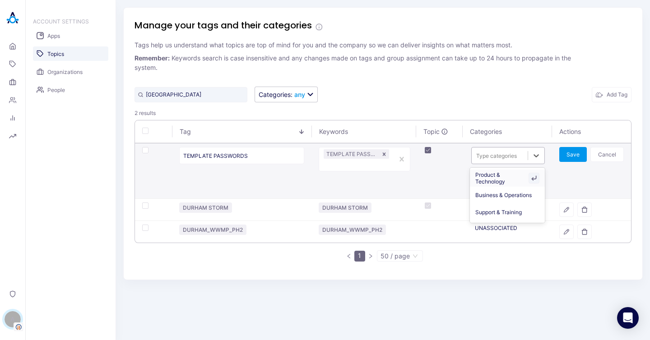
click at [497, 154] on div at bounding box center [499, 156] width 47 height 9
click at [500, 182] on div "Product & Technology" at bounding box center [507, 178] width 74 height 17
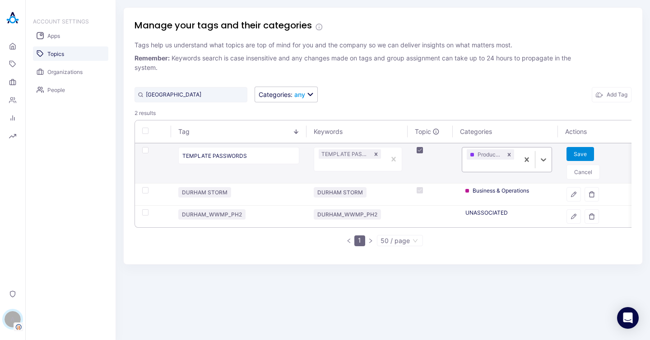
click at [572, 155] on button "Save" at bounding box center [580, 154] width 28 height 14
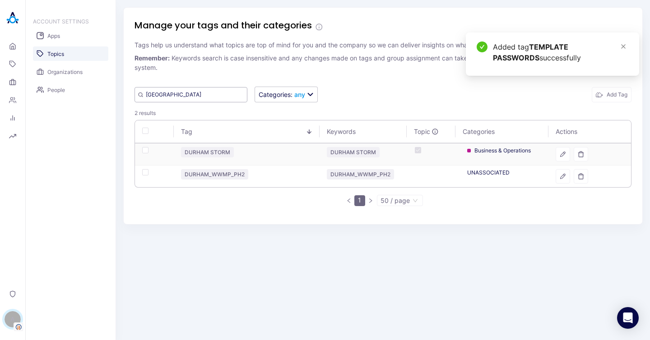
click at [195, 94] on input "Durham" at bounding box center [190, 94] width 113 height 15
paste input "ITpipes Mobile 1.7"
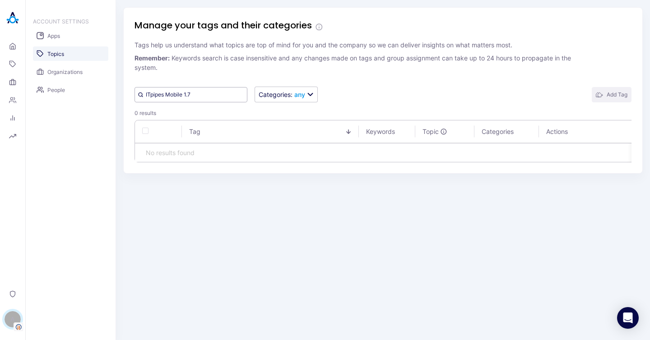
type input "ITpipes Mobile 1.7"
click at [610, 93] on button "Add Tag" at bounding box center [612, 94] width 40 height 15
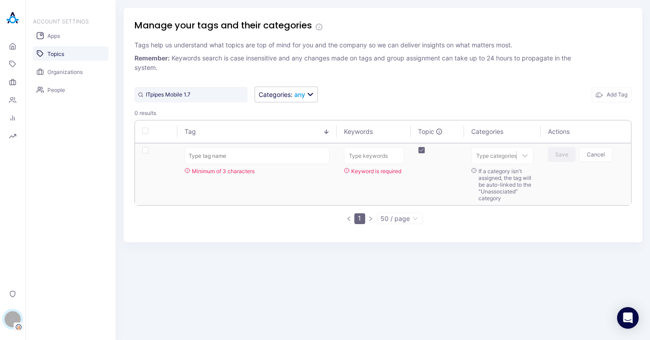
click at [376, 87] on div "ITpipes Mobile 1.7 Categories : any Add Tag" at bounding box center [382, 95] width 497 height 16
click at [12, 49] on icon at bounding box center [12, 46] width 5 height 6
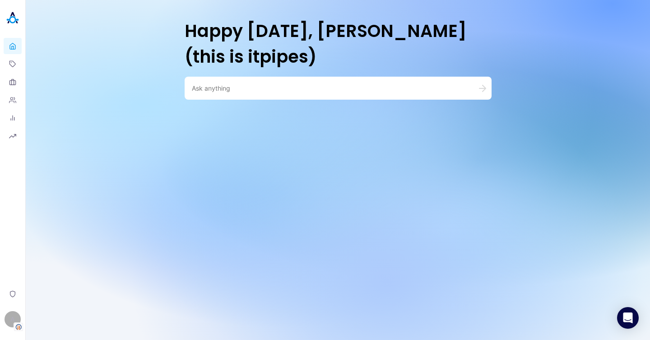
click at [245, 83] on div at bounding box center [338, 88] width 307 height 23
click at [245, 90] on textarea at bounding box center [327, 88] width 271 height 9
paste textarea "Can you show me the most current ITpipes web user manual"
click at [262, 88] on textarea "Can you show me the most current ITpipes web user manual" at bounding box center [327, 88] width 271 height 9
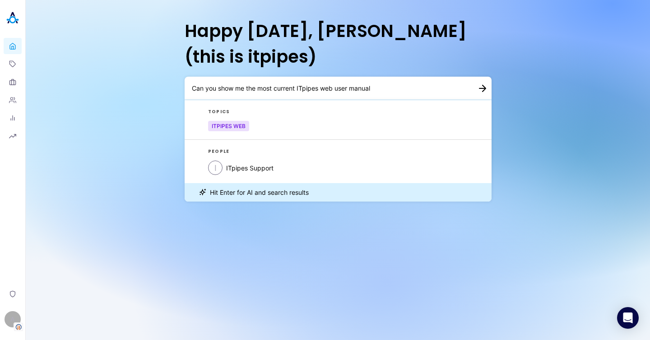
drag, startPoint x: 219, startPoint y: 89, endPoint x: 139, endPoint y: 93, distance: 80.5
click at [139, 93] on div "Happy Monday, Alisa (this is itpipes) Can you show me the most current ITpipes …" at bounding box center [338, 170] width 624 height 340
click at [232, 88] on textarea "Can you show me the most current ITpipes web user manual" at bounding box center [327, 88] width 271 height 9
drag, startPoint x: 218, startPoint y: 88, endPoint x: 181, endPoint y: 88, distance: 37.5
click at [181, 88] on div "Happy Monday, Alisa (this is itpipes) Can you show me the most current ITpipes …" at bounding box center [338, 170] width 624 height 340
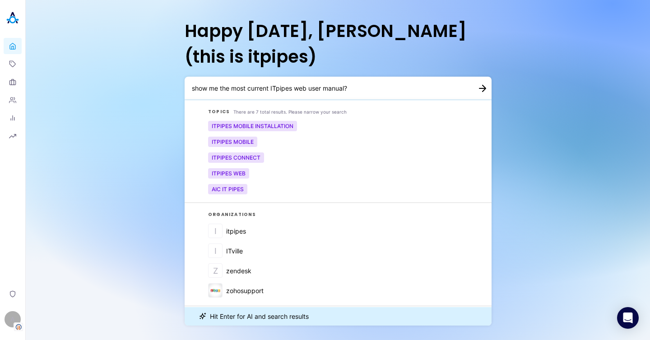
type textarea "show me the most current ITpipes web user manual?"
click at [482, 88] on icon "button" at bounding box center [482, 88] width 6 height 6
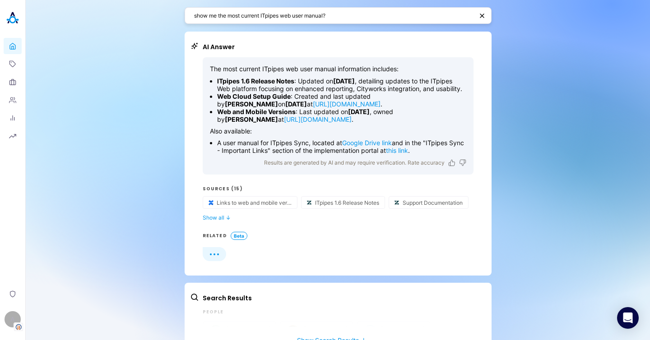
click at [282, 65] on p "The most current ITpipes web user manual information includes:" at bounding box center [338, 69] width 256 height 9
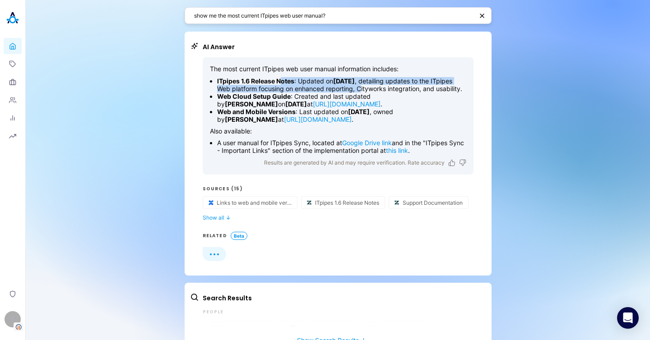
drag, startPoint x: 285, startPoint y: 83, endPoint x: 382, endPoint y: 86, distance: 96.6
click at [382, 86] on li "ITpipes 1.6 Release Notes : Updated on August 5, 2025 , detailing updates to th…" at bounding box center [341, 84] width 249 height 15
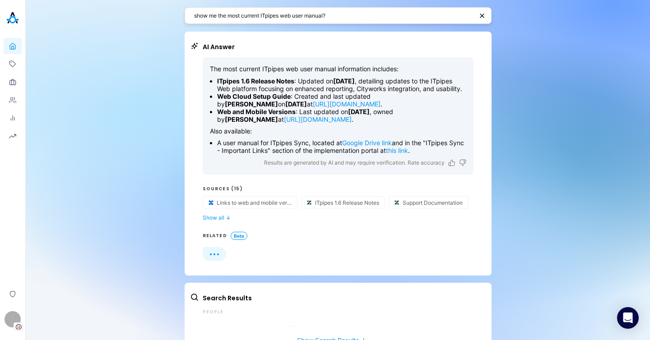
click at [385, 86] on li "ITpipes 1.6 Release Notes : Updated on August 5, 2025 , detailing updates to th…" at bounding box center [341, 84] width 249 height 15
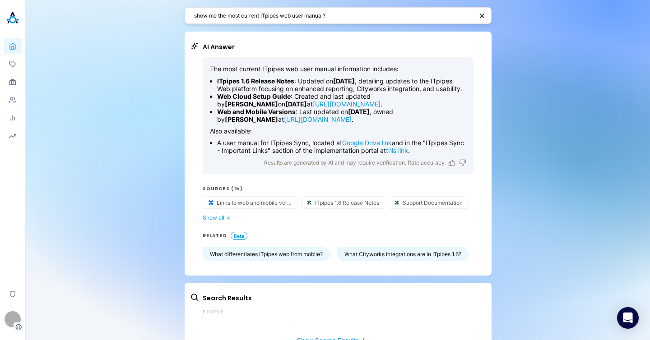
click at [467, 163] on div "The most current ITpipes web user manual information includes: ITpipes 1.6 Rele…" at bounding box center [338, 115] width 271 height 117
drag, startPoint x: 261, startPoint y: 156, endPoint x: 213, endPoint y: 158, distance: 48.3
click at [213, 136] on p "Also available:" at bounding box center [338, 131] width 256 height 9
click at [445, 136] on p "Also available:" at bounding box center [338, 131] width 256 height 9
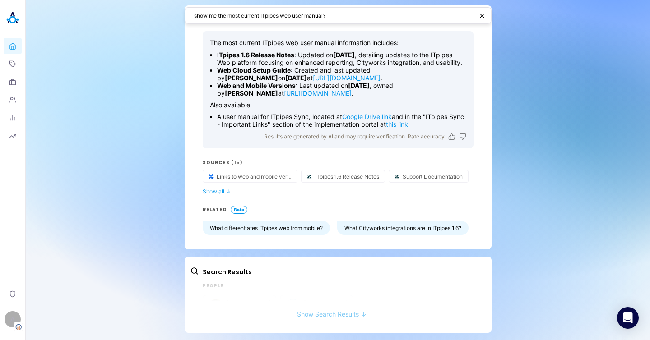
click at [340, 316] on button "Show Search Results ↓" at bounding box center [331, 309] width 283 height 17
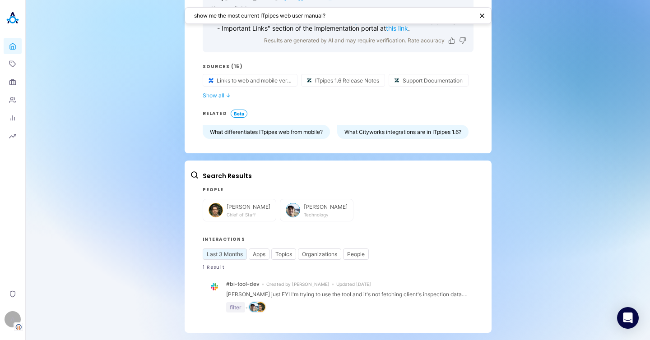
scroll to position [0, 0]
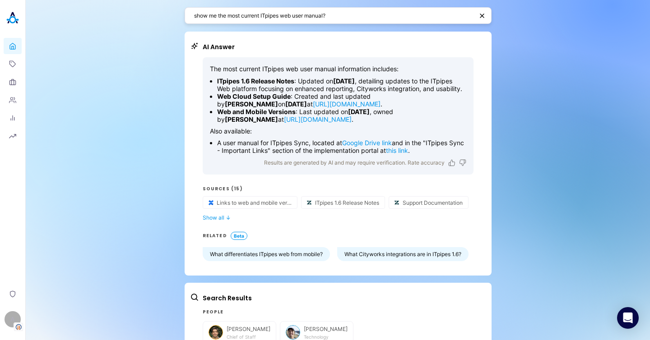
click at [496, 101] on div "show me the most current ITpipes web user manual? AI Answer The most current IT…" at bounding box center [338, 231] width 624 height 463
click at [69, 89] on div "show me the most current ITpipes web user manual? AI Answer The most current IT…" at bounding box center [338, 231] width 624 height 463
click at [15, 64] on icon at bounding box center [12, 64] width 6 height 6
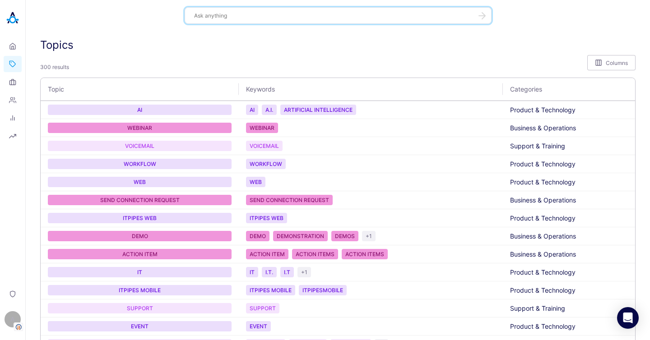
scroll to position [703, 0]
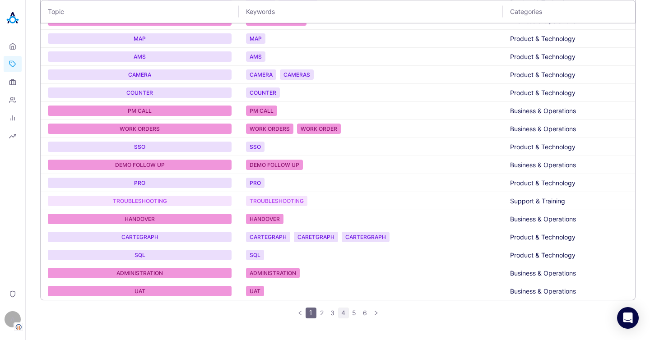
click at [341, 309] on link "4" at bounding box center [343, 313] width 10 height 10
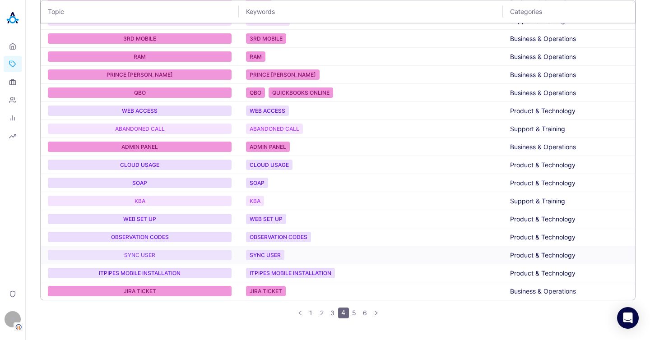
scroll to position [698, 0]
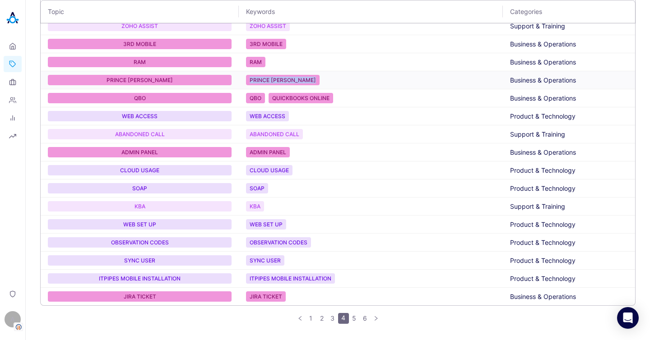
drag, startPoint x: 359, startPoint y: 80, endPoint x: 239, endPoint y: 79, distance: 120.1
click at [239, 79] on td "PRINCE WILLIAM WATER" at bounding box center [371, 80] width 264 height 18
copy div "PRINCE WILLIAM WATER"
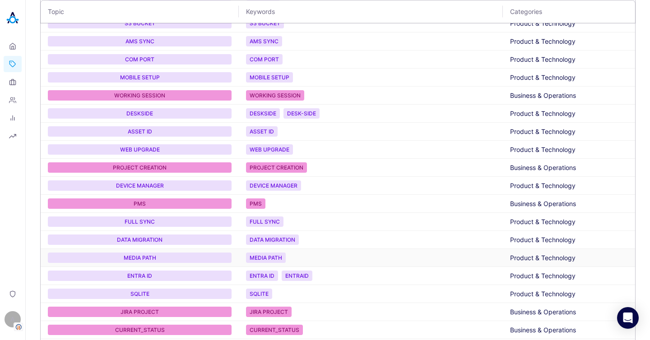
scroll to position [0, 0]
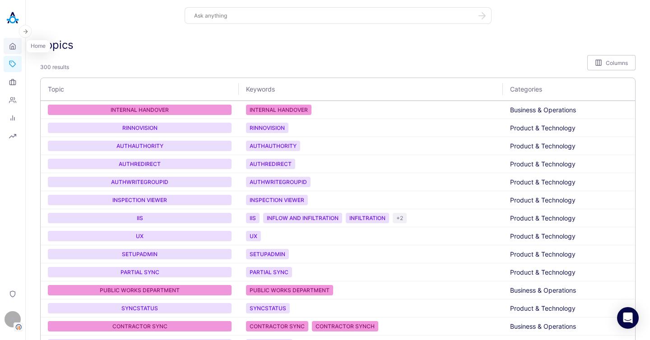
click at [12, 46] on icon at bounding box center [13, 47] width 2 height 3
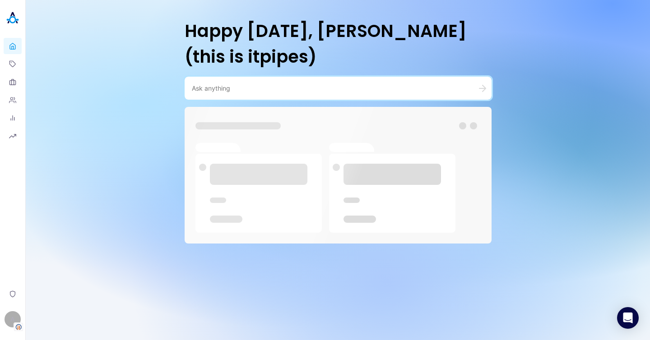
click at [219, 88] on textarea at bounding box center [327, 88] width 271 height 9
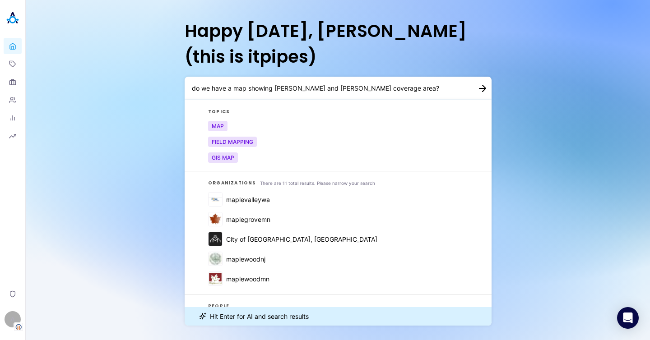
click at [443, 91] on textarea "do we have a map showing Anjie Wheeler and Maggie Trawicks coverage area?" at bounding box center [327, 88] width 271 height 9
paste textarea "Do we have a map that shows the coverage areas for Anjie Wheeler and Maggie Tra…"
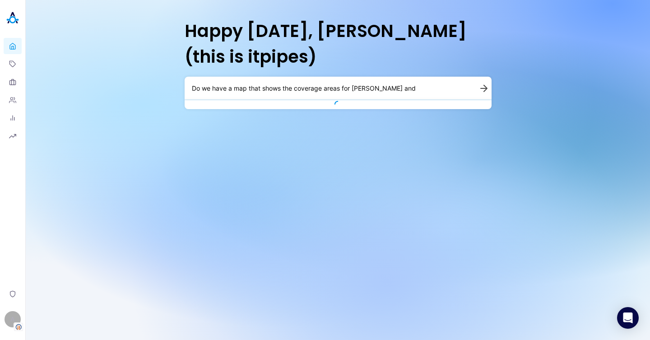
type textarea "Do we have a map that shows the coverage areas for Anjie Wheeler and Maggie Tra…"
click at [484, 87] on icon "button" at bounding box center [482, 88] width 9 height 7
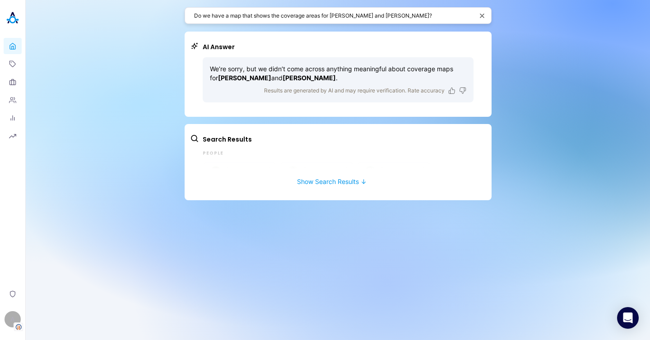
click at [388, 267] on div "Do we have a map that shows the coverage areas for Anjie Wheeler and Maggie Tra…" at bounding box center [338, 170] width 624 height 340
click at [380, 254] on div "Do we have a map that shows the coverage areas for Anjie Wheeler and Maggie Tra…" at bounding box center [338, 170] width 624 height 340
click at [15, 64] on icon at bounding box center [12, 64] width 6 height 6
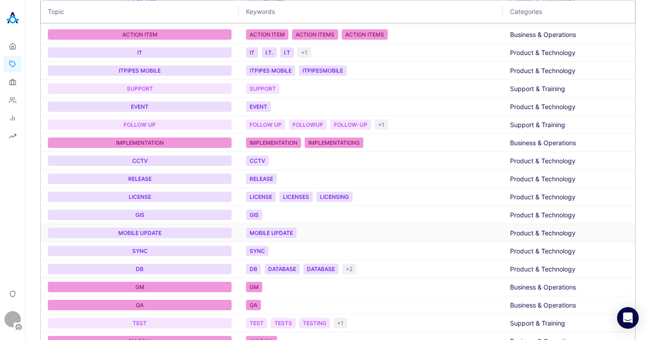
scroll to position [703, 0]
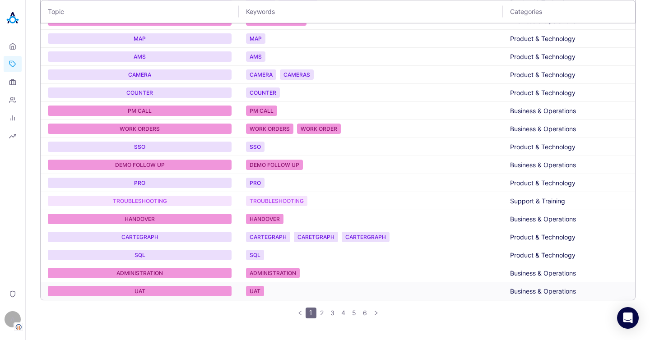
click at [328, 315] on link "3" at bounding box center [333, 313] width 10 height 10
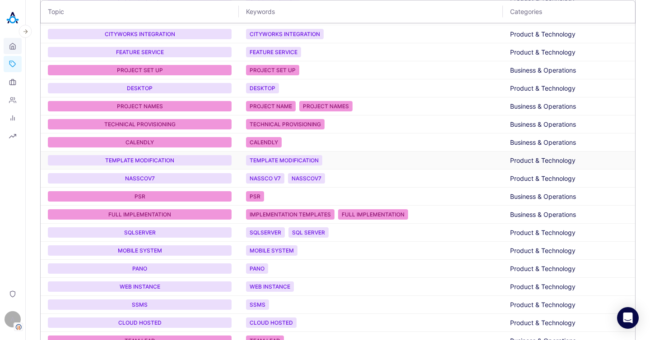
scroll to position [0, 0]
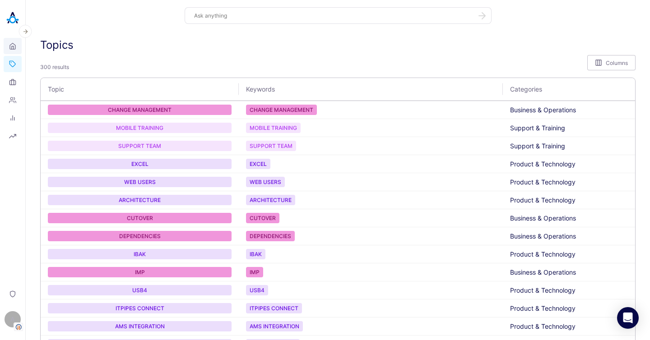
click at [10, 48] on icon at bounding box center [12, 46] width 7 height 9
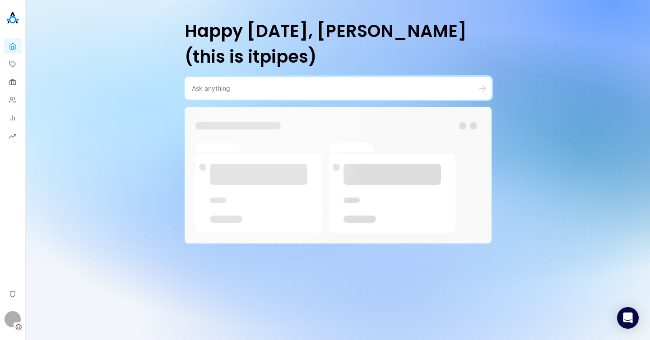
click at [238, 80] on div at bounding box center [338, 88] width 307 height 23
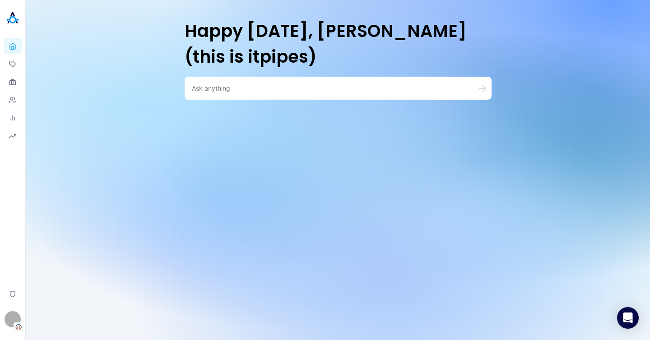
click at [264, 89] on textarea at bounding box center [327, 88] width 271 height 9
paste textarea "Durham"
click at [253, 93] on div "what is Durham stor" at bounding box center [338, 88] width 307 height 23
click at [250, 90] on textarea "what is Durham stor" at bounding box center [327, 88] width 271 height 9
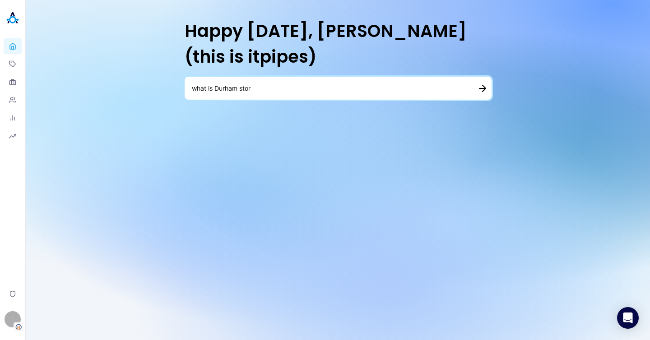
paste textarea "Storm"
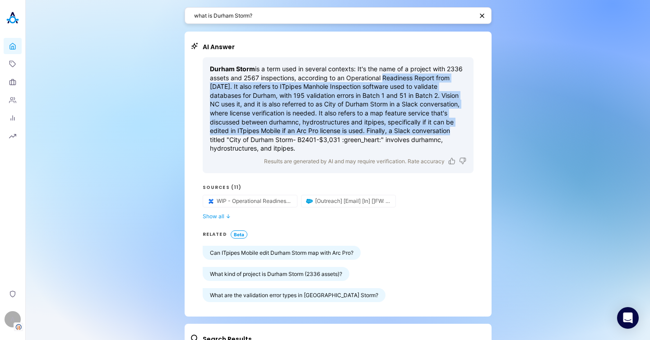
drag, startPoint x: 390, startPoint y: 77, endPoint x: 424, endPoint y: 127, distance: 60.1
click at [424, 127] on p "Durham Storm is a term used in several contexts: It's the name of a project wit…" at bounding box center [338, 109] width 256 height 88
click at [399, 134] on p "Durham Storm is a term used in several contexts: It's the name of a project wit…" at bounding box center [338, 109] width 256 height 88
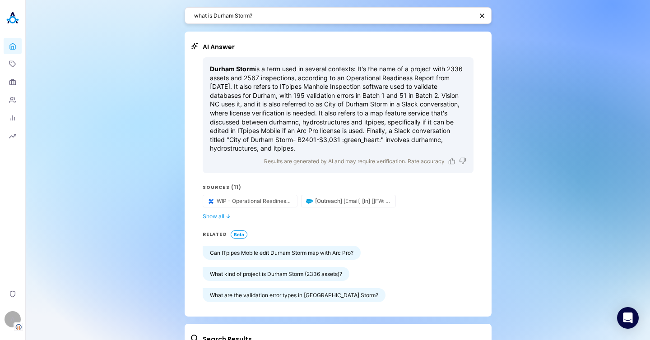
drag, startPoint x: 222, startPoint y: 92, endPoint x: 327, endPoint y: 148, distance: 118.7
click at [327, 148] on p "Durham Storm is a term used in several contexts: It's the name of a project wit…" at bounding box center [338, 109] width 256 height 88
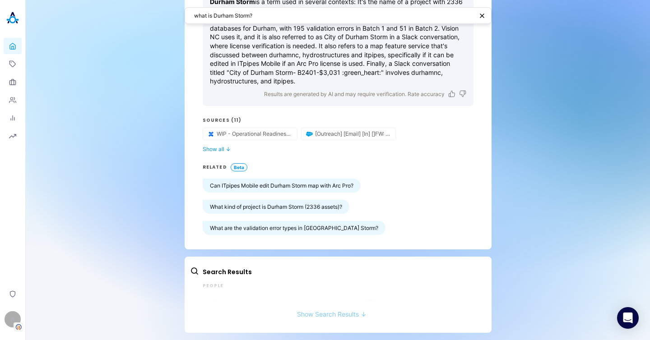
click at [354, 310] on button "Show Search Results ↓" at bounding box center [331, 309] width 283 height 17
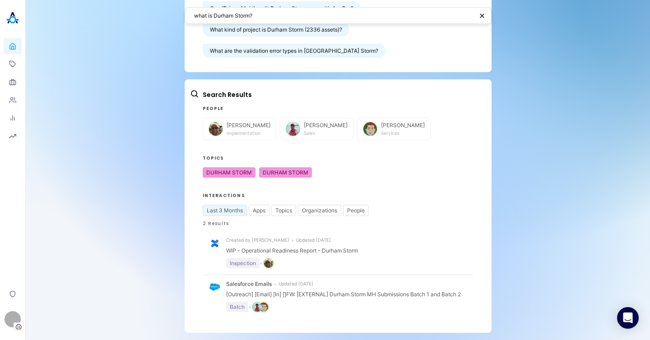
scroll to position [106, 0]
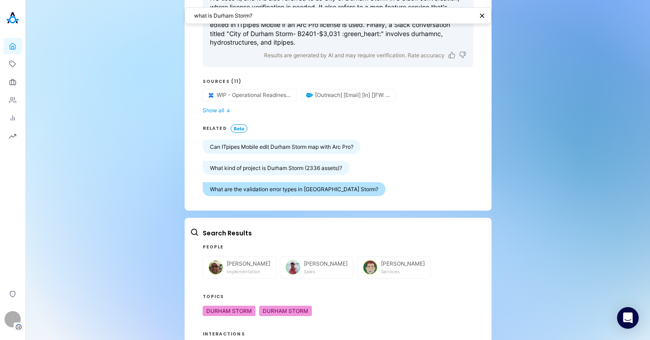
click at [305, 188] on button "What are the validation error types in Durham Storm?" at bounding box center [294, 189] width 183 height 14
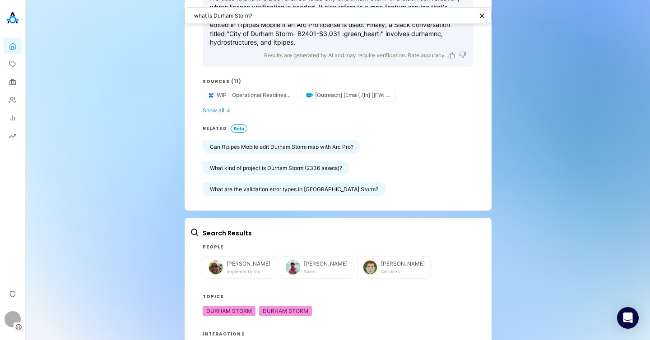
type textarea "What are the specific types of validation errors in Durham Storm's ITpipes Manh…"
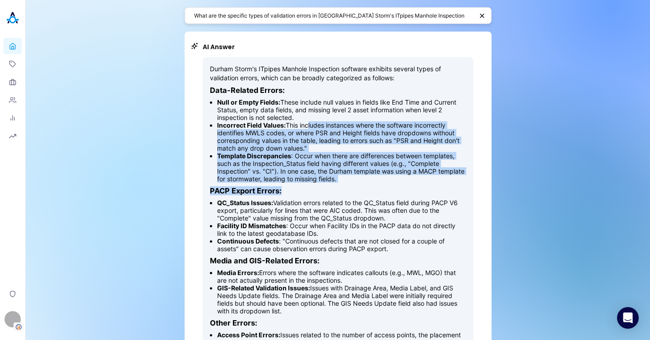
drag, startPoint x: 303, startPoint y: 126, endPoint x: 310, endPoint y: 189, distance: 63.5
click at [309, 188] on div "Durham Storm's ITpipes Manhole Inspection software exhibits several types of va…" at bounding box center [338, 217] width 256 height 305
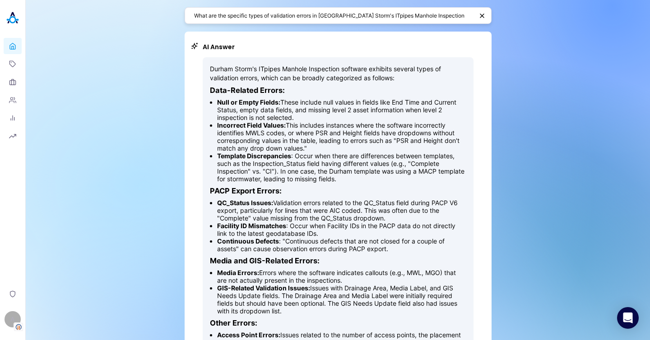
click at [340, 203] on li "QC_Status Issues: Validation errors related to the QC_Status field during PACP …" at bounding box center [341, 210] width 249 height 23
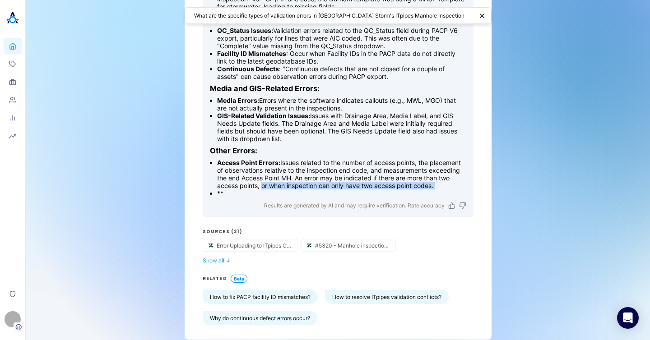
drag, startPoint x: 247, startPoint y: 190, endPoint x: 211, endPoint y: 192, distance: 36.2
click at [211, 192] on ul "Access Point Errors: Issues related to the number of access points, the placeme…" at bounding box center [338, 178] width 256 height 38
click at [235, 184] on li "Access Point Errors: Issues related to the number of access points, the placeme…" at bounding box center [341, 174] width 249 height 31
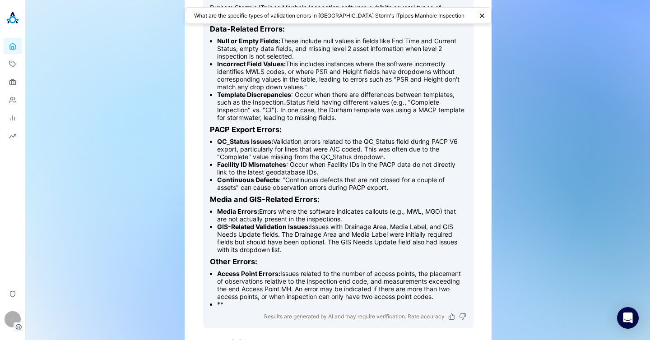
scroll to position [0, 0]
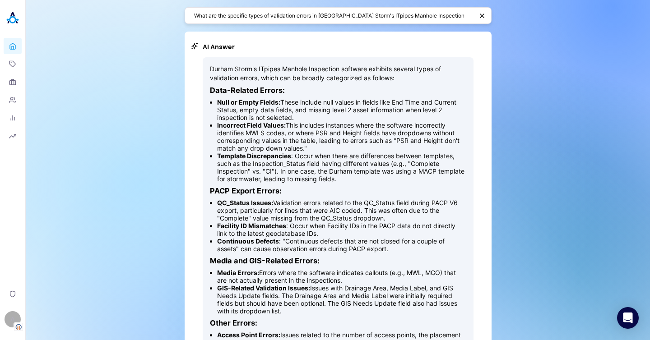
click at [458, 14] on textarea "What are the specific types of validation errors in Durham Storm's ITpipes Manh…" at bounding box center [333, 15] width 279 height 9
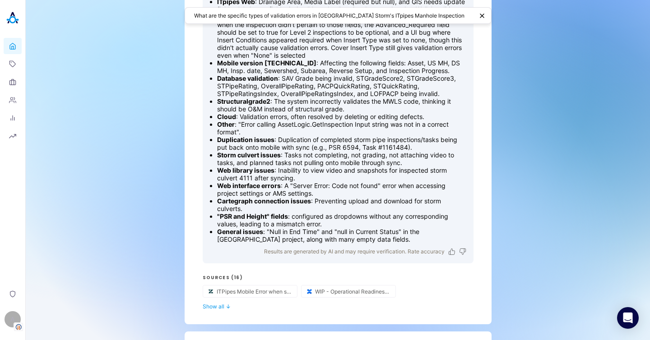
scroll to position [153, 0]
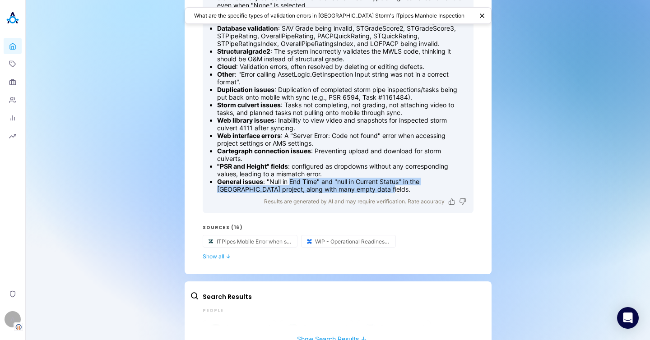
drag, startPoint x: 408, startPoint y: 191, endPoint x: 284, endPoint y: 176, distance: 124.5
click at [285, 178] on li "General issues : "Null in End Time" and "null in Current Status" in the Durham_…" at bounding box center [341, 185] width 249 height 15
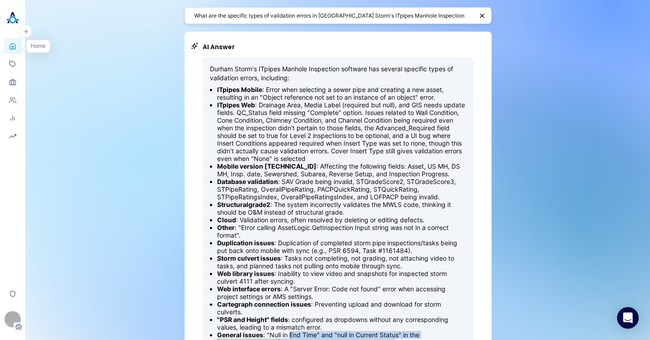
click at [9, 50] on link "Home" at bounding box center [13, 46] width 18 height 16
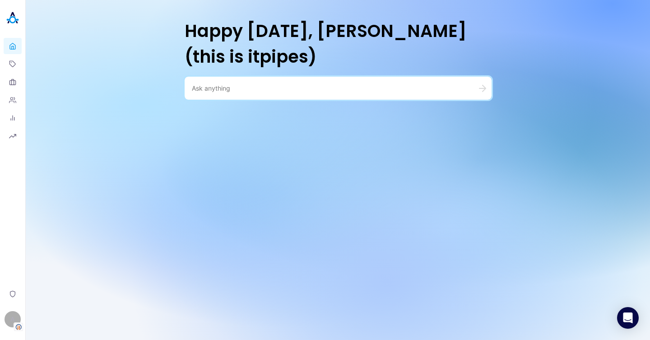
click at [287, 88] on textarea at bounding box center [327, 88] width 271 height 9
click at [262, 89] on textarea at bounding box center [327, 88] width 271 height 9
type textarea "Storm"
click at [155, 181] on div "Happy Monday, Alisa (this is itpipes) Storm" at bounding box center [338, 170] width 624 height 340
click at [18, 64] on link "Topics" at bounding box center [13, 64] width 18 height 16
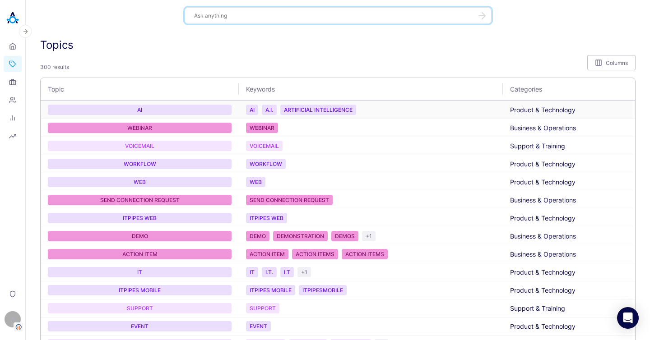
click at [18, 322] on div "A" at bounding box center [13, 319] width 16 height 16
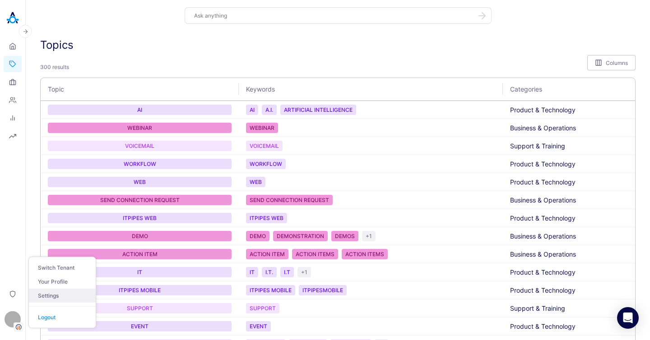
click at [54, 297] on link "Settings" at bounding box center [62, 296] width 67 height 14
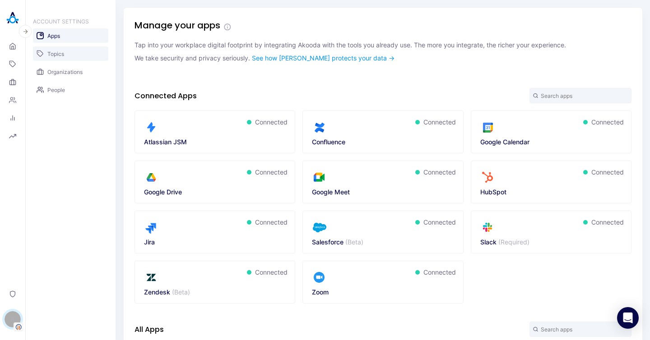
click at [65, 57] on link "Topics" at bounding box center [70, 53] width 75 height 14
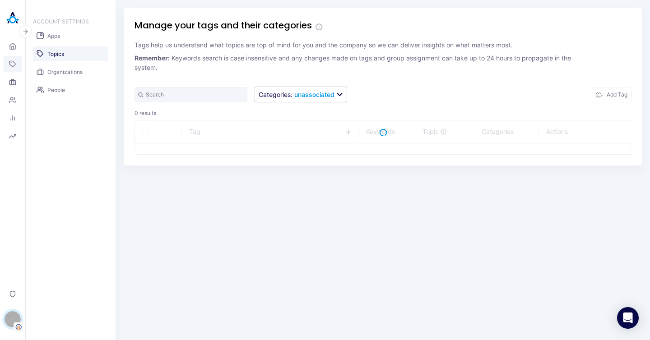
click at [19, 67] on link "Topics" at bounding box center [13, 64] width 18 height 16
click at [14, 65] on icon at bounding box center [12, 63] width 7 height 7
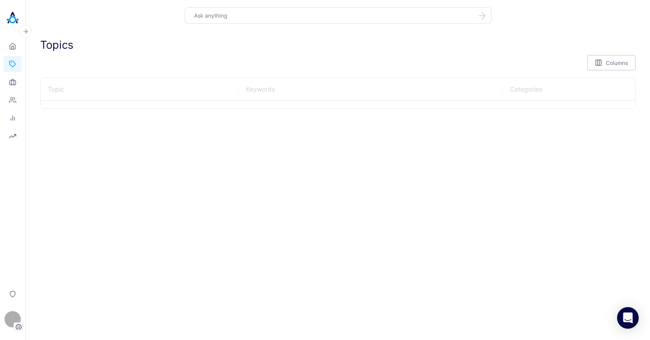
click at [182, 96] on div at bounding box center [337, 93] width 595 height 31
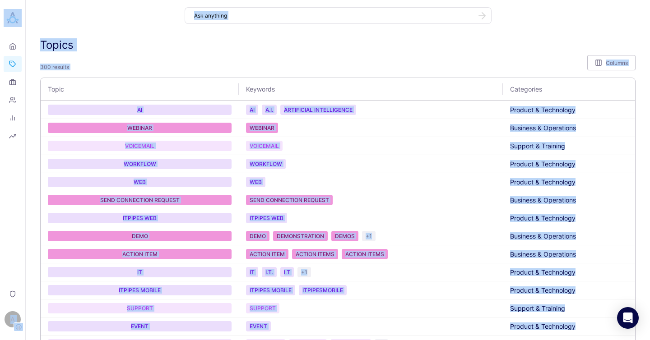
click at [9, 318] on div "A" at bounding box center [13, 319] width 16 height 16
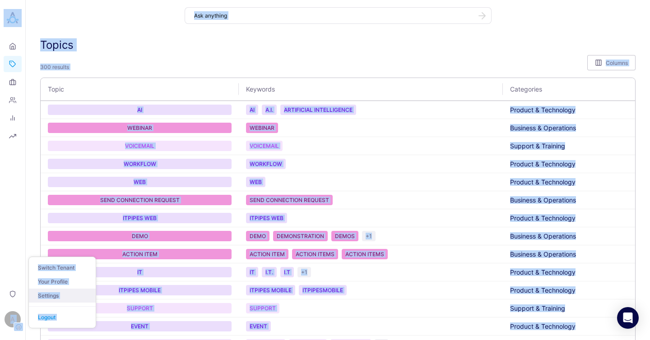
click at [56, 293] on link "Settings" at bounding box center [62, 296] width 67 height 14
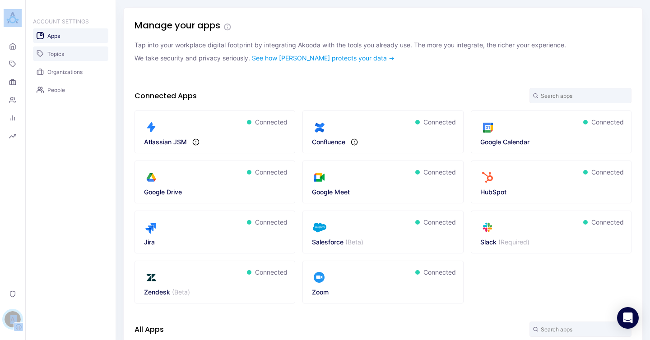
click at [75, 53] on link "Topics" at bounding box center [70, 53] width 75 height 14
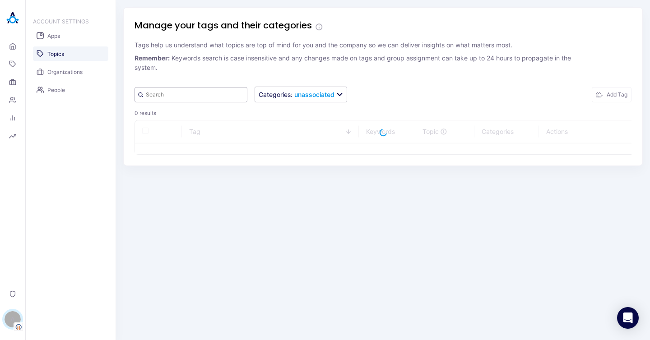
drag, startPoint x: 205, startPoint y: 90, endPoint x: 211, endPoint y: 87, distance: 6.7
click at [205, 90] on input "text" at bounding box center [190, 94] width 113 height 15
click at [299, 65] on p "Remember: Keywords search is case insensitive and any changes made on tags and …" at bounding box center [359, 62] width 451 height 19
click at [191, 91] on input "text" at bounding box center [190, 94] width 113 height 15
click at [161, 96] on input "text" at bounding box center [190, 94] width 113 height 15
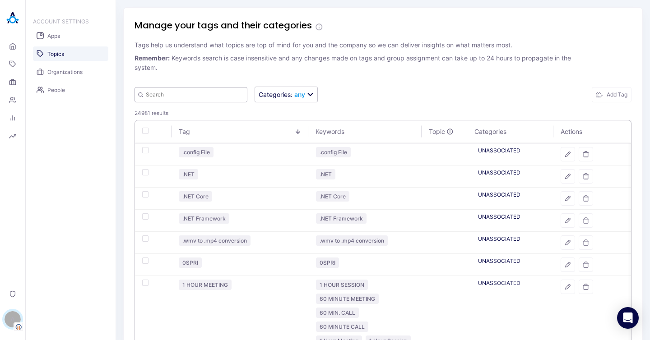
click at [199, 101] on input "text" at bounding box center [190, 94] width 113 height 15
paste input "ITpipes Mobile 1.7"
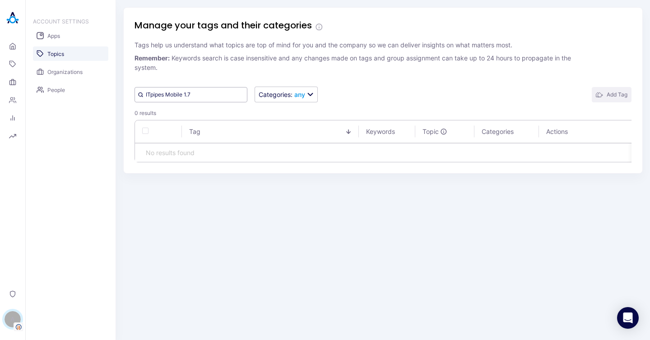
type input "ITpipes Mobile 1.7"
click at [618, 100] on button "Add Tag" at bounding box center [612, 94] width 40 height 15
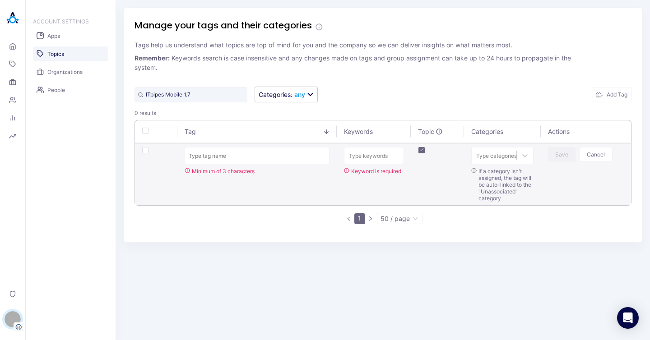
click at [246, 153] on input "text" at bounding box center [257, 155] width 145 height 17
type input "ITPIPES MOBILE 1.7"
click at [376, 163] on div "Type keywords" at bounding box center [374, 155] width 60 height 17
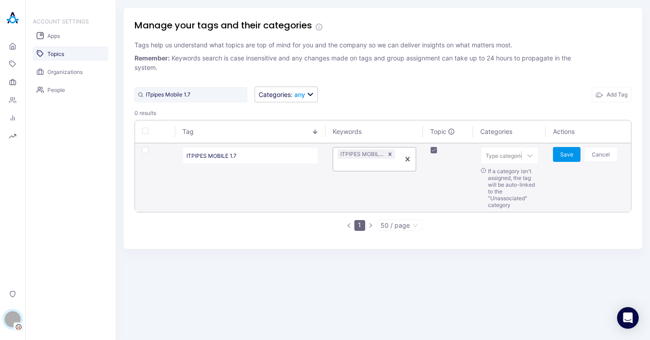
click at [379, 159] on div "ITPIPES MOBILE 1.7" at bounding box center [366, 159] width 67 height 23
click at [515, 157] on div at bounding box center [506, 156] width 41 height 9
click at [255, 155] on input "ITPIPES MOBILE 1.7" at bounding box center [250, 155] width 136 height 17
drag, startPoint x: 216, startPoint y: 154, endPoint x: 209, endPoint y: 154, distance: 6.3
click at [209, 154] on input "ITPIPES MOBILE 1.7" at bounding box center [250, 155] width 136 height 17
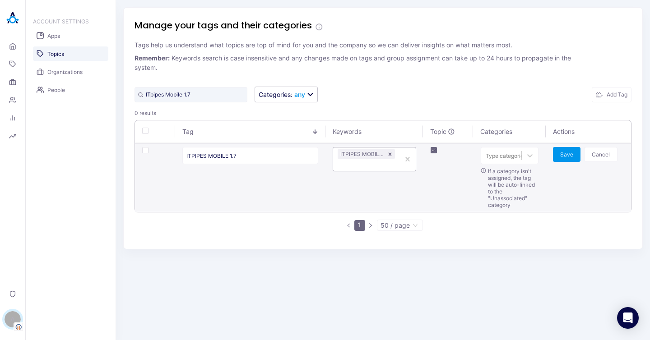
click at [359, 165] on div at bounding box center [367, 165] width 58 height 9
paste input "MOBILE 1.7"
type input "MOBILE 1.7"
click at [371, 186] on span "MOBILE 1.7" at bounding box center [371, 185] width 28 height 7
click at [526, 160] on div at bounding box center [530, 156] width 16 height 16
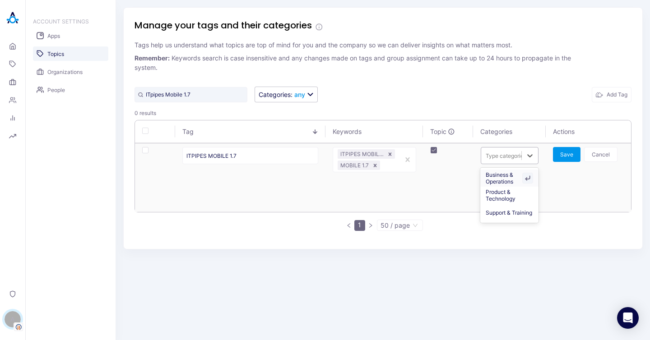
click at [499, 182] on div "Business & Operations" at bounding box center [509, 178] width 58 height 17
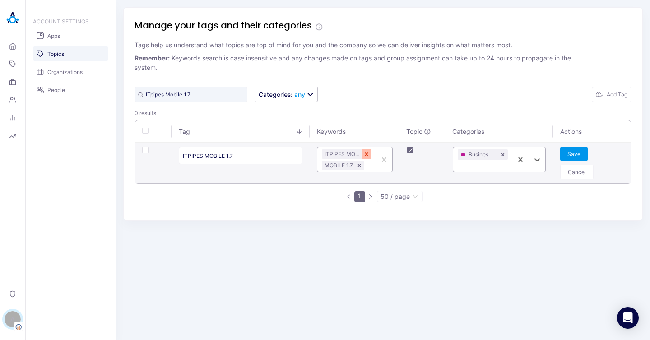
click at [365, 154] on icon "Remove ITPIPES MOBILE 1.7" at bounding box center [366, 154] width 3 height 3
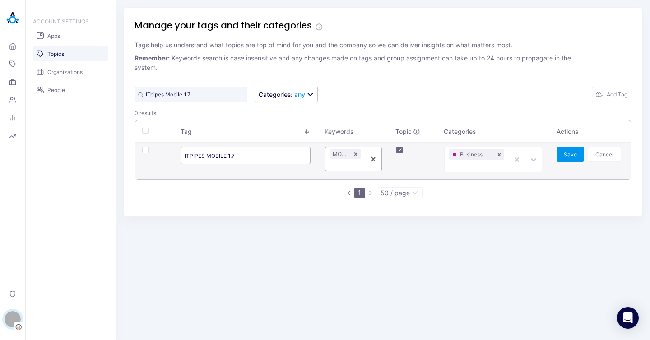
click at [196, 158] on input "ITPIPES MOBILE 1.7" at bounding box center [246, 155] width 130 height 17
type input "MOBILE 1.7"
click at [562, 157] on button "Save" at bounding box center [570, 154] width 28 height 15
click at [167, 92] on input "ITpipes Mobile 1.7" at bounding box center [190, 94] width 113 height 15
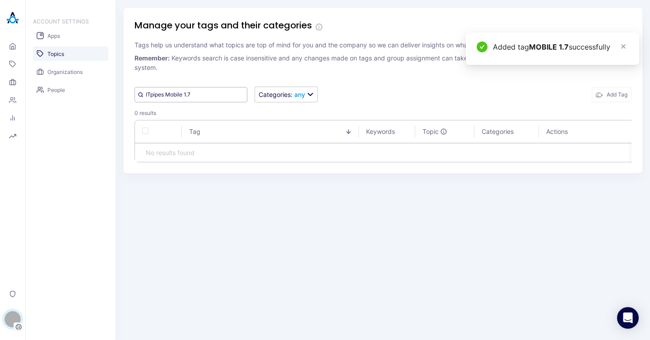
click at [213, 97] on input "ITpipes Mobile 1.7" at bounding box center [190, 94] width 113 height 15
click at [173, 97] on input "ITpipes Mobile 1.7" at bounding box center [190, 94] width 113 height 15
click at [165, 97] on input "ITpipes Mobile 1.7" at bounding box center [190, 94] width 113 height 15
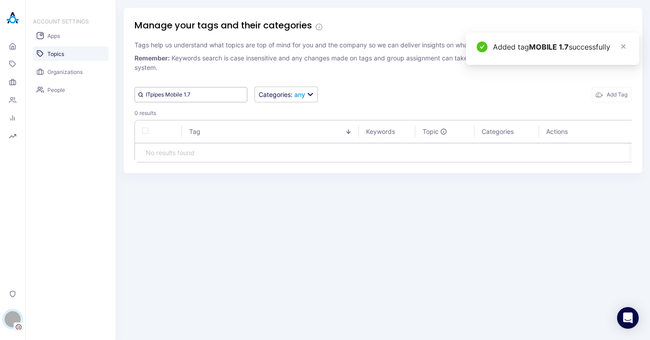
drag, startPoint x: 165, startPoint y: 96, endPoint x: 112, endPoint y: 95, distance: 52.4
click at [112, 95] on div "ACCOUNT SETTINGS Apps Topics Organizations People Manage your tags and their ca…" at bounding box center [338, 170] width 624 height 340
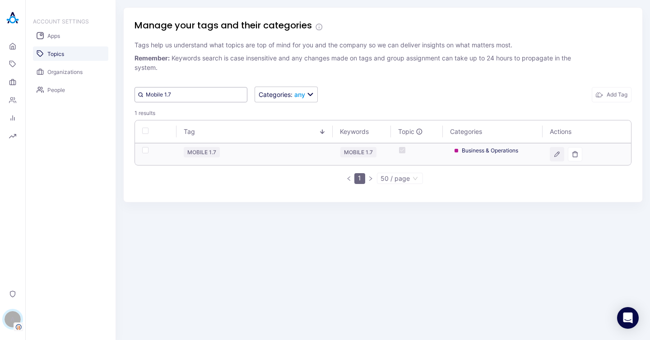
type input "Mobile 1.7"
click at [553, 155] on button "button" at bounding box center [557, 154] width 14 height 14
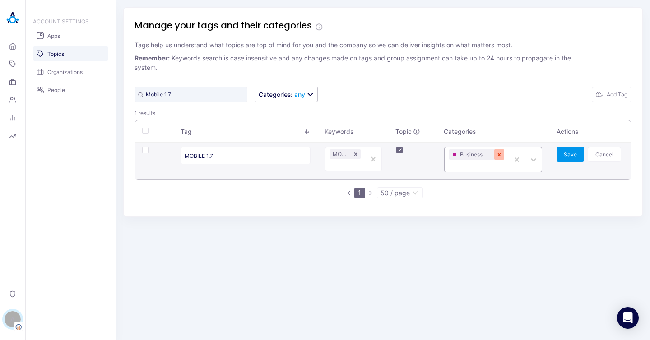
click at [502, 156] on icon "Remove Business & Operations" at bounding box center [499, 155] width 6 height 6
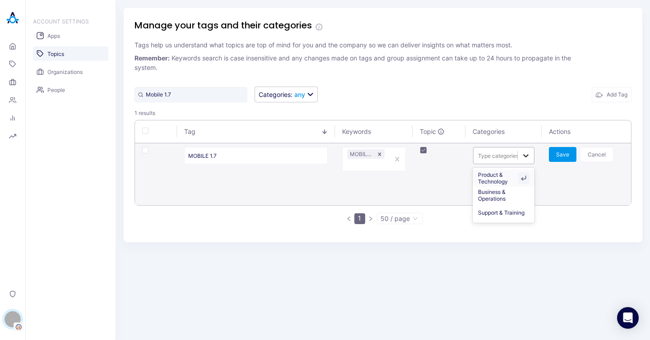
click at [522, 154] on icon at bounding box center [525, 155] width 9 height 9
click at [496, 177] on div "Product & Technology" at bounding box center [504, 178] width 62 height 17
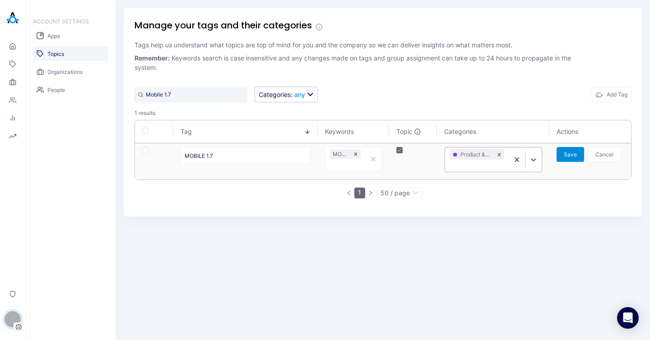
click at [559, 156] on button "Save" at bounding box center [570, 154] width 28 height 15
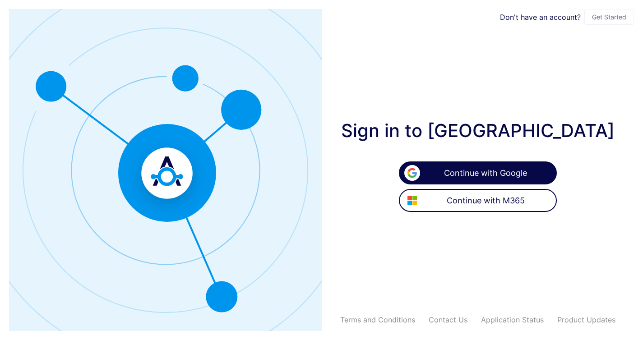
click at [505, 176] on span "Continue with Google" at bounding box center [485, 172] width 131 height 9
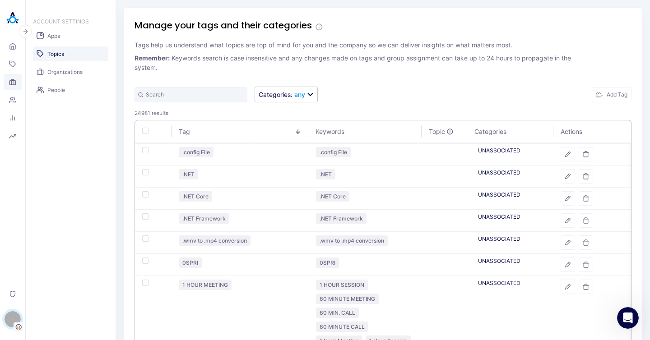
click at [8, 82] on link "Organizations" at bounding box center [13, 82] width 18 height 16
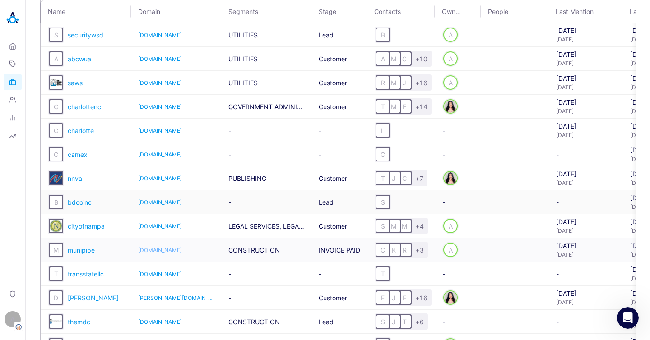
scroll to position [307, 0]
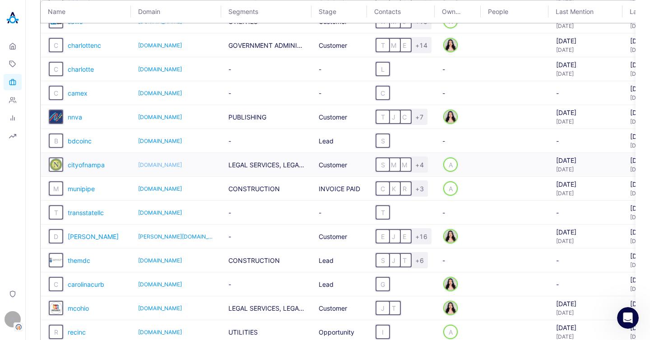
click at [210, 162] on link "cityofnampa.us" at bounding box center [176, 165] width 76 height 7
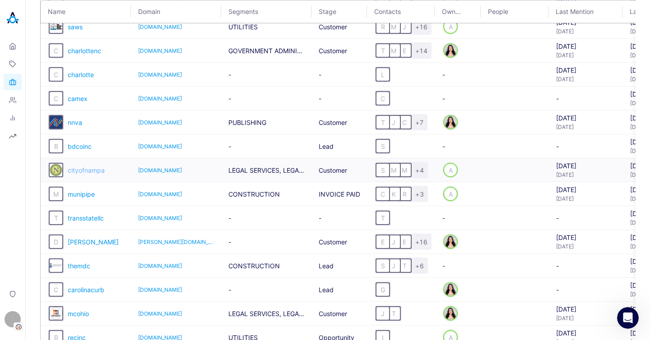
click at [86, 173] on span "cityofnampa" at bounding box center [86, 171] width 37 height 8
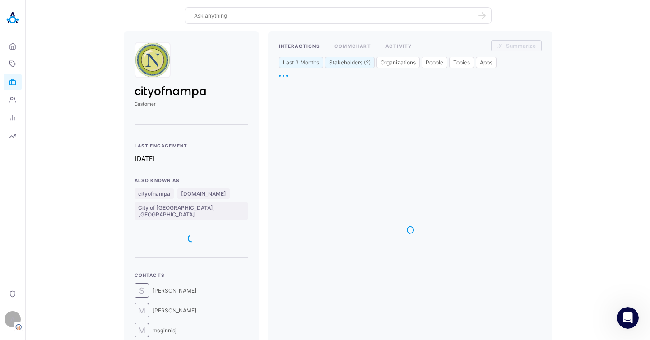
click at [176, 93] on h1 "cityofnampa" at bounding box center [191, 91] width 114 height 16
copy h1 "cityofnampa"
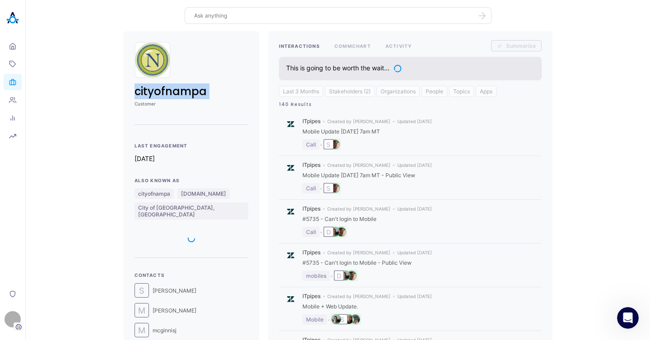
scroll to position [246, 0]
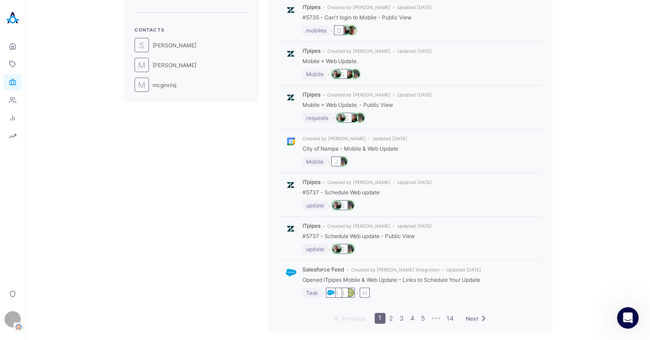
click at [401, 318] on link "3" at bounding box center [402, 319] width 10 height 10
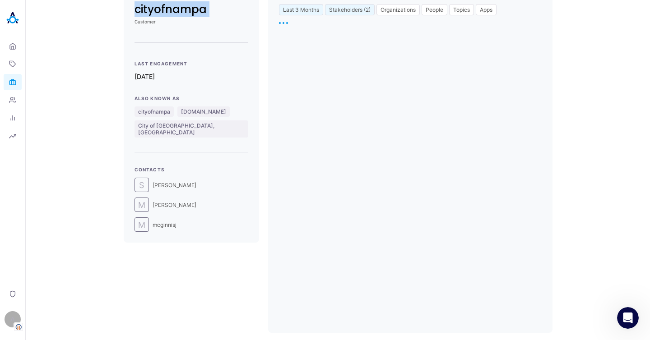
scroll to position [0, 0]
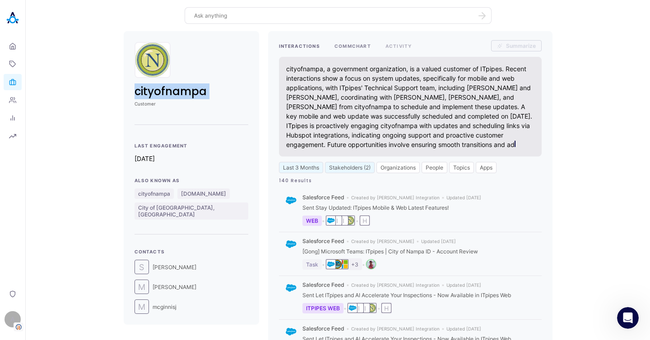
click at [344, 45] on button "COMMCHART" at bounding box center [352, 45] width 37 height 11
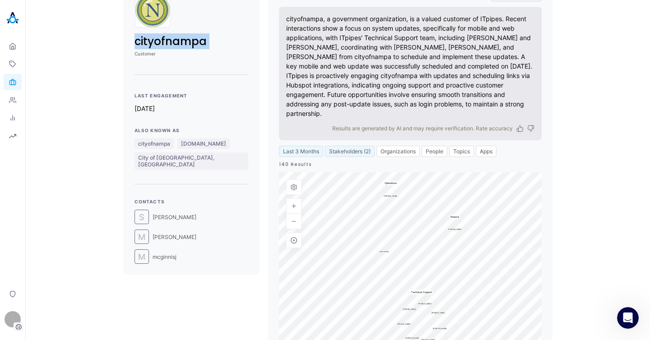
scroll to position [7, 0]
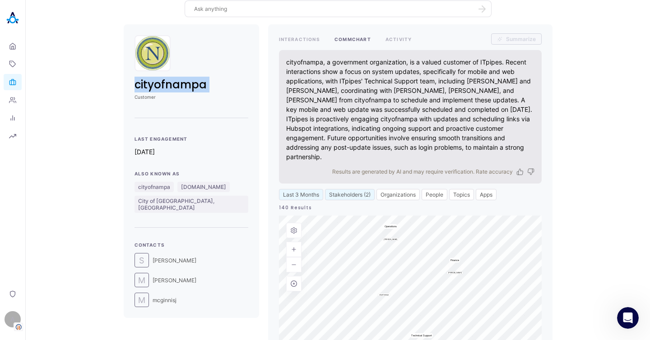
drag, startPoint x: 509, startPoint y: 92, endPoint x: 500, endPoint y: 63, distance: 29.6
click at [500, 63] on div "cityofnampa, a government organization, is a valued customer of ITpipes. Recent…" at bounding box center [410, 109] width 248 height 104
copy div "Recent interactions show a focus on system updates, specifically for mobile and…"
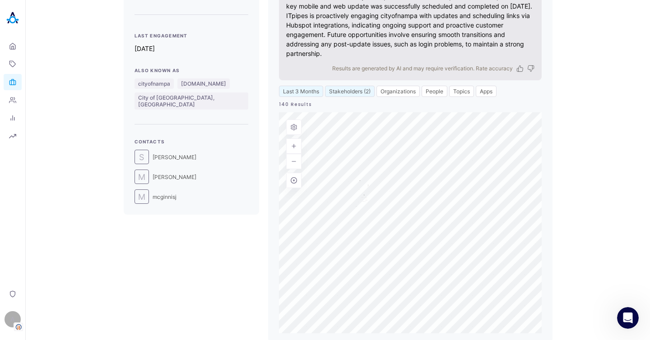
scroll to position [0, 0]
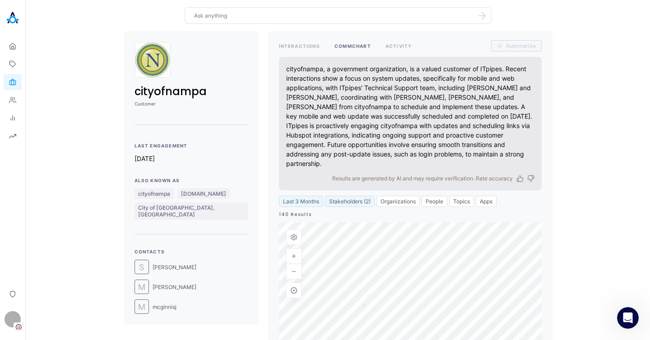
click at [227, 20] on div at bounding box center [338, 15] width 307 height 17
click at [229, 15] on textarea at bounding box center [332, 15] width 277 height 9
click at [296, 66] on div "cityofnampa, a government organization, is a valued customer of ITpipes. Recent…" at bounding box center [410, 116] width 248 height 104
copy div "cityofnampa"
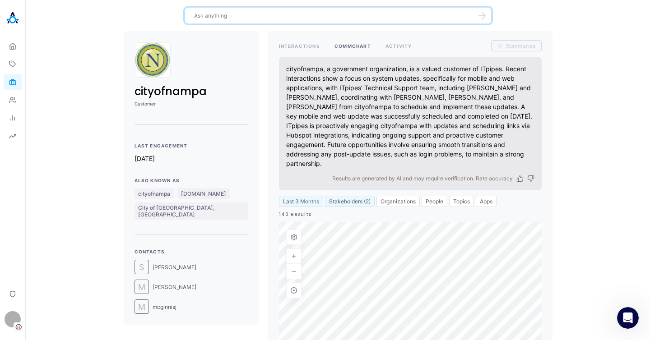
click at [252, 16] on textarea at bounding box center [332, 15] width 277 height 9
type textarea "w"
click at [203, 14] on textarea at bounding box center [332, 15] width 277 height 9
paste textarea "Who is our main contact at City of Nampa?"
type textarea "Who is our main contact at City of Nampa?"
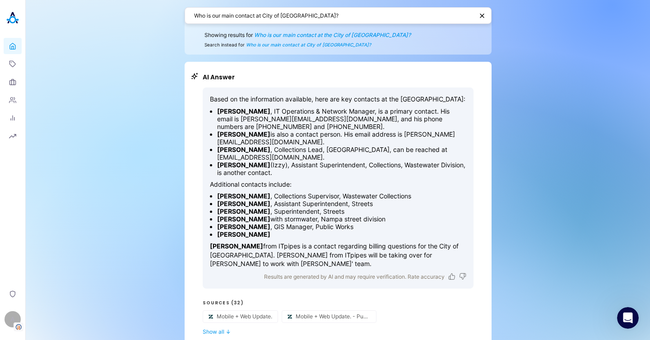
click at [328, 130] on li "Mike Christensen is also a contact person. His email address is christensenm@ci…" at bounding box center [341, 137] width 249 height 15
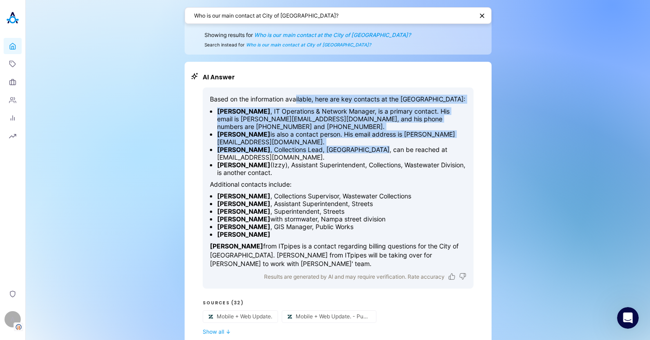
drag, startPoint x: 355, startPoint y: 108, endPoint x: 378, endPoint y: 150, distance: 48.1
click at [378, 150] on div "Based on the information available, here are key contacts at the City of Nampa:…" at bounding box center [338, 182] width 256 height 174
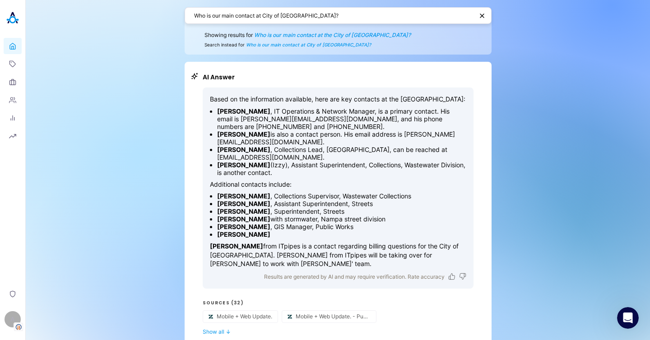
click at [402, 153] on li "Jeremy McGinnis , Collections Lead, Wastewater, can be reached at mcginnisj@cit…" at bounding box center [341, 153] width 249 height 15
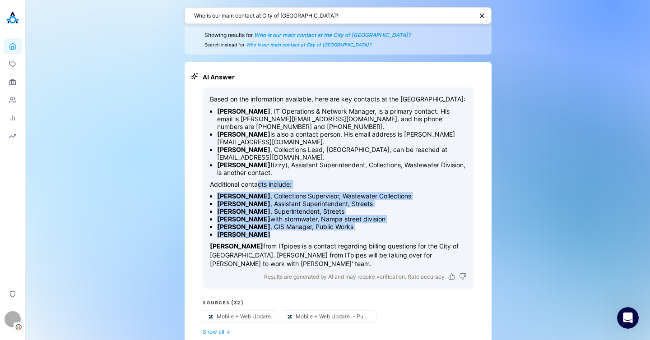
drag, startPoint x: 256, startPoint y: 188, endPoint x: 267, endPoint y: 241, distance: 53.5
click at [267, 241] on div "Based on the information available, here are key contacts at the City of Nampa:…" at bounding box center [338, 182] width 256 height 174
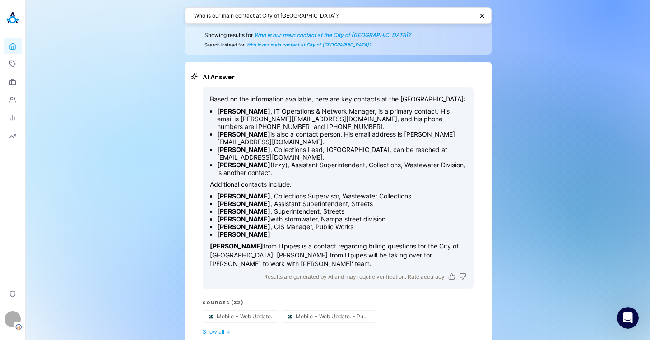
click at [321, 233] on li "Matt Corey" at bounding box center [341, 235] width 249 height 8
click at [345, 19] on textarea "Who is our main contact at City of Nampa?" at bounding box center [333, 15] width 279 height 9
paste textarea "Who knows the most about City of Nampa"
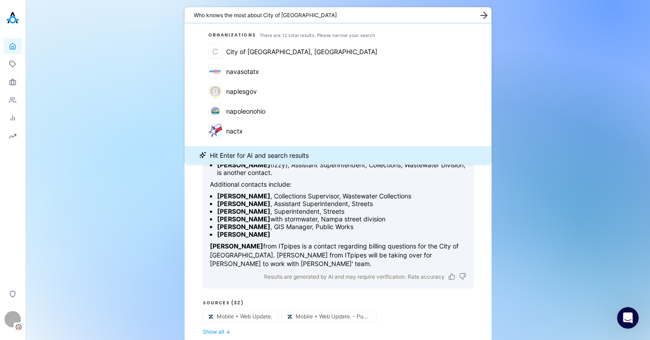
click at [482, 18] on icon "button" at bounding box center [482, 15] width 9 height 7
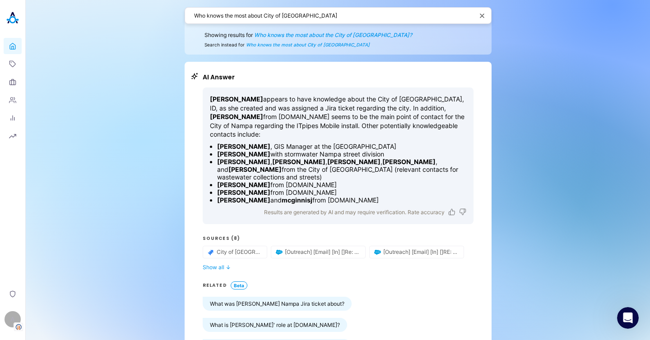
click at [298, 118] on p "Anjelica Wheeler appears to have knowledge about the City of Nampa, ID, as she …" at bounding box center [338, 117] width 256 height 44
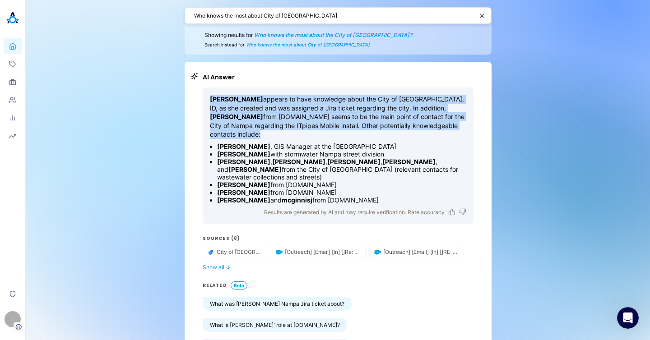
click at [298, 118] on p "Anjelica Wheeler appears to have knowledge about the City of Nampa, ID, as she …" at bounding box center [338, 117] width 256 height 44
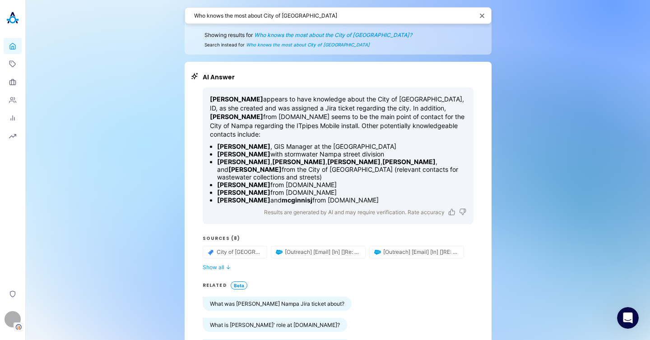
click at [293, 158] on strong "Jeremy McGinnis" at bounding box center [298, 162] width 53 height 8
drag, startPoint x: 263, startPoint y: 94, endPoint x: 288, endPoint y: 137, distance: 50.4
click at [288, 136] on div "Anjelica Wheeler appears to have knowledge about the City of Nampa, ID, as she …" at bounding box center [338, 156] width 271 height 137
click at [288, 138] on p "Anjelica Wheeler appears to have knowledge about the City of Nampa, ID, as she …" at bounding box center [338, 117] width 256 height 44
click at [220, 264] on button "Show all ↓" at bounding box center [338, 267] width 271 height 7
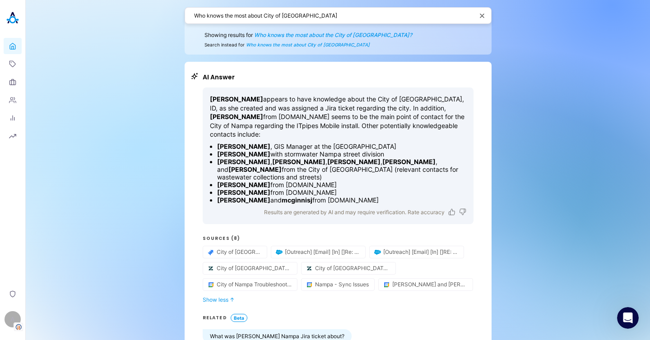
click at [340, 14] on textarea "Who knows the most about City of Nampa" at bounding box center [333, 15] width 279 height 9
click at [236, 150] on strong "Ryan Goodwin" at bounding box center [243, 154] width 53 height 8
drag, startPoint x: 259, startPoint y: 155, endPoint x: 213, endPoint y: 152, distance: 46.6
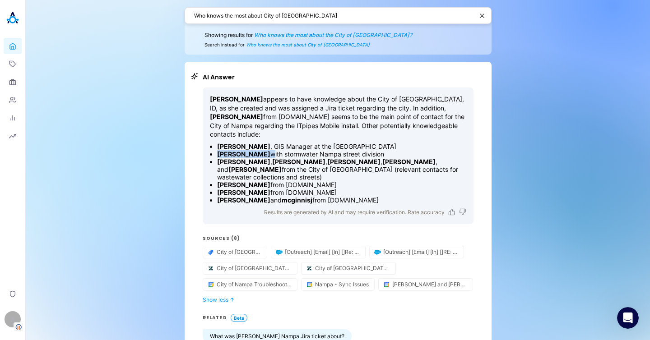
click at [213, 152] on ul "Craig Tarter , GIS Manager at the City of Nampa Ryan Goodwin with stormwater Na…" at bounding box center [338, 173] width 256 height 61
copy li "Ryan Goodwin"
click at [329, 15] on textarea "Who knows the most about City of Nampa" at bounding box center [333, 15] width 279 height 9
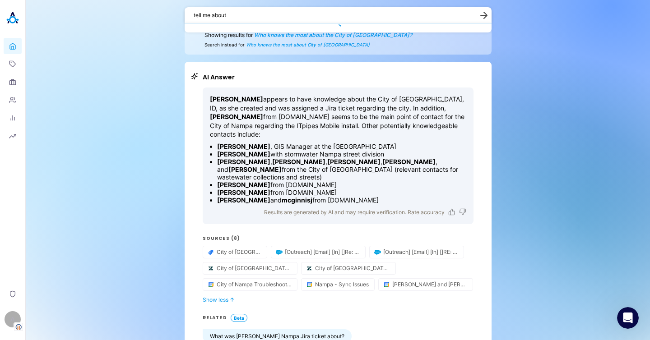
paste textarea "Ryan Goodwin"
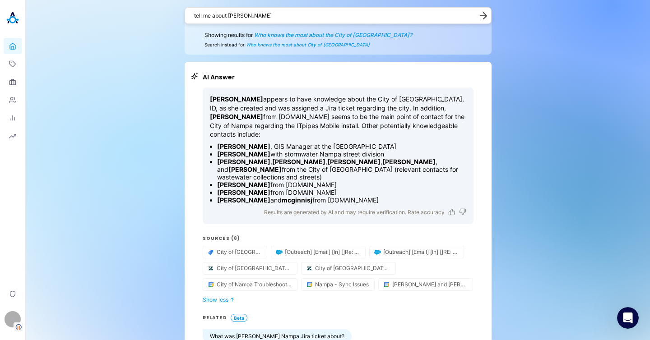
click at [291, 154] on li "Ryan Goodwin with stormwater Nampa street division" at bounding box center [341, 154] width 249 height 8
drag, startPoint x: 375, startPoint y: 98, endPoint x: 418, endPoint y: 97, distance: 43.3
click at [418, 97] on p "Anjelica Wheeler appears to have knowledge about the City of Nampa, ID, as she …" at bounding box center [338, 117] width 256 height 44
copy p "City of Nampa"
click at [249, 13] on textarea "tell me about Ryan Goodwin" at bounding box center [332, 15] width 277 height 9
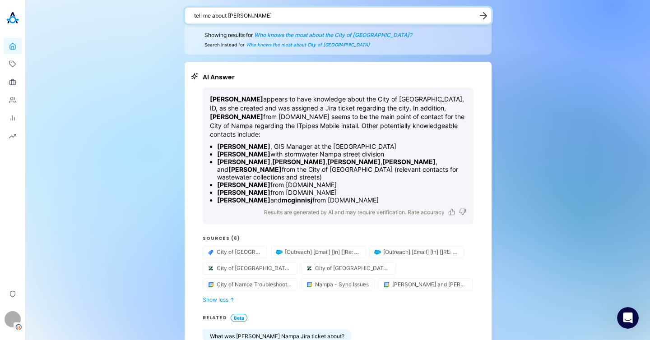
click at [249, 13] on textarea "tell me about Ryan Goodwin" at bounding box center [332, 15] width 277 height 9
click at [284, 14] on textarea "tell me about Ryan Goodwin" at bounding box center [332, 15] width 277 height 9
drag, startPoint x: 277, startPoint y: 16, endPoint x: 225, endPoint y: 17, distance: 51.9
click at [225, 17] on textarea "tell me about Ryan Goodwin" at bounding box center [332, 15] width 277 height 9
paste textarea "City of Nampa"
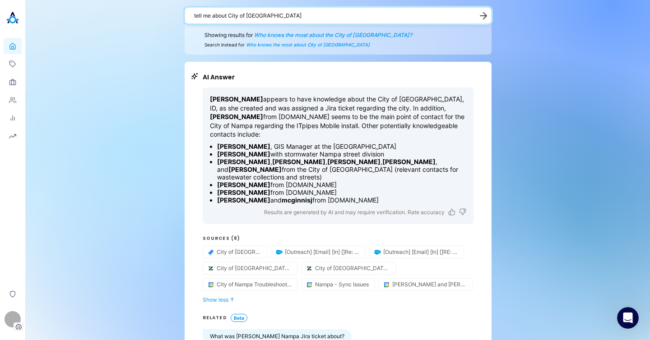
type textarea "tell me about City of [GEOGRAPHIC_DATA]"
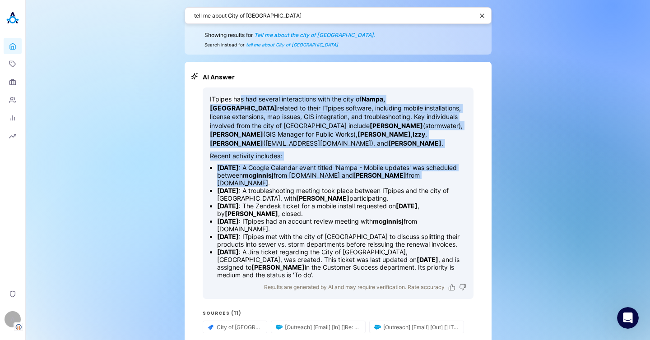
drag, startPoint x: 236, startPoint y: 99, endPoint x: 352, endPoint y: 209, distance: 159.3
click at [348, 174] on div "ITpipes has had several interactions with the city of Nampa, ID related to thei…" at bounding box center [338, 187] width 256 height 184
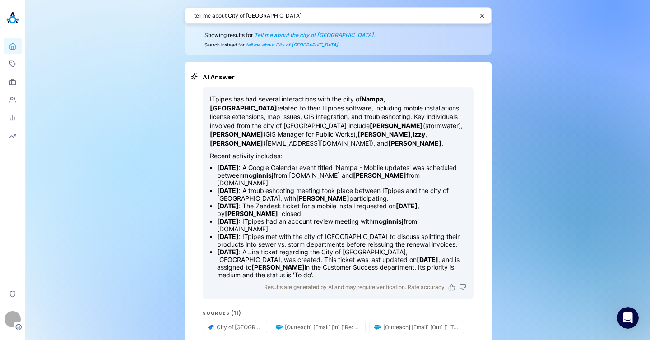
click at [368, 233] on li "July 15, 2025 : ITpipes met with the city of Nampa to discuss splitting their p…" at bounding box center [341, 240] width 249 height 15
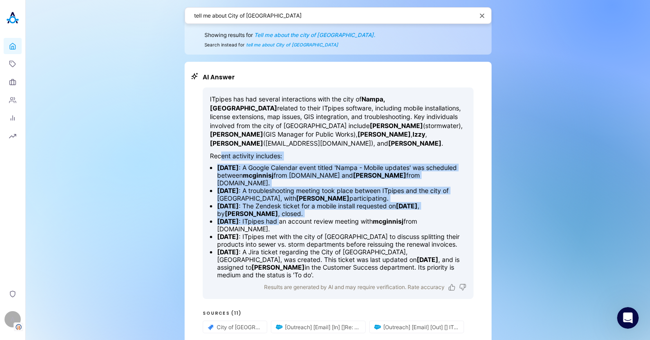
drag, startPoint x: 218, startPoint y: 144, endPoint x: 294, endPoint y: 213, distance: 102.9
click at [294, 213] on div "ITpipes has had several interactions with the city of Nampa, ID related to thei…" at bounding box center [338, 187] width 256 height 184
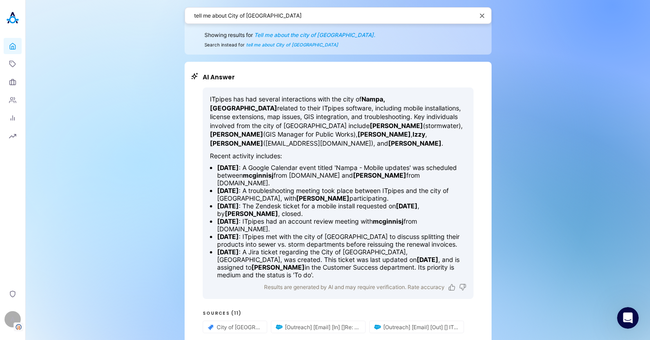
click at [326, 218] on li "July 15, 2025 : ITpipes had an account review meeting with mcginnisj from cityo…" at bounding box center [341, 225] width 249 height 15
click at [226, 164] on strong "[DATE]" at bounding box center [228, 168] width 22 height 8
click at [238, 188] on li "June 24, 2025 : A troubleshooting meeting took place between ITpipes and the ci…" at bounding box center [341, 194] width 249 height 15
drag, startPoint x: 218, startPoint y: 161, endPoint x: 234, endPoint y: 162, distance: 16.7
click at [234, 164] on strong "[DATE]" at bounding box center [228, 168] width 22 height 8
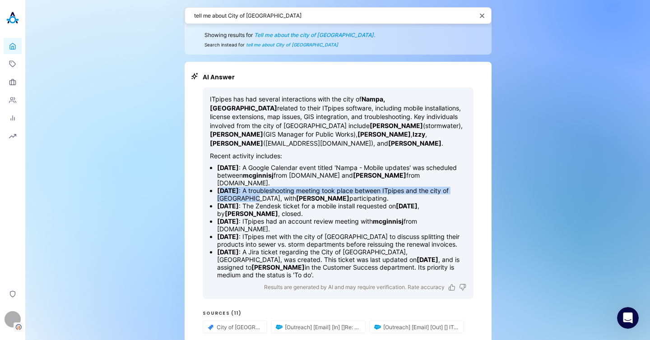
drag, startPoint x: 218, startPoint y: 182, endPoint x: 257, endPoint y: 186, distance: 39.5
click at [257, 187] on li "June 24, 2025 : A troubleshooting meeting took place between ITpipes and the ci…" at bounding box center [341, 194] width 249 height 15
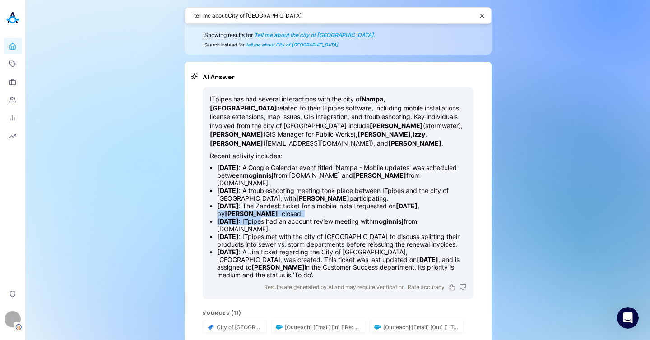
drag, startPoint x: 212, startPoint y: 204, endPoint x: 276, endPoint y: 210, distance: 63.9
click at [276, 210] on ul "June 6, 2025 : A Google Calendar event titled 'Nampa - Mobile updates' was sche…" at bounding box center [338, 221] width 256 height 115
drag, startPoint x: 271, startPoint y: 227, endPoint x: 227, endPoint y: 222, distance: 44.4
click at [227, 222] on ul "June 6, 2025 : A Google Calendar event titled 'Nampa - Mobile updates' was sche…" at bounding box center [338, 221] width 256 height 115
click at [256, 252] on li "July 15, 2025 : A Jira ticket regarding the City of Nampa, ID, was created. Thi…" at bounding box center [341, 263] width 249 height 31
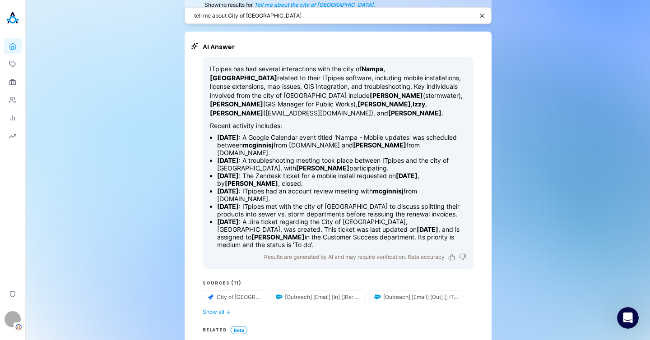
scroll to position [42, 0]
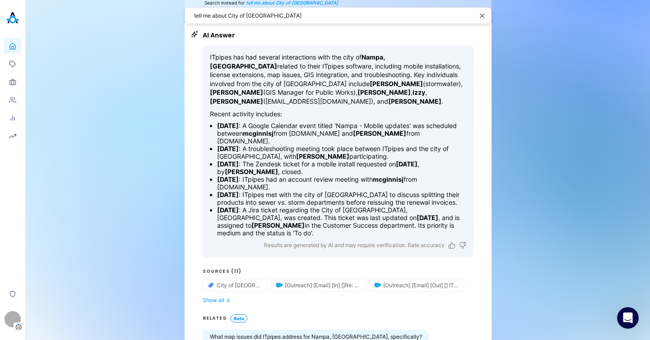
click at [218, 287] on div "ITpipes has had several interactions with the city of Nampa, ID related to thei…" at bounding box center [338, 216] width 271 height 341
click at [218, 297] on button "Show all ↓" at bounding box center [338, 300] width 271 height 7
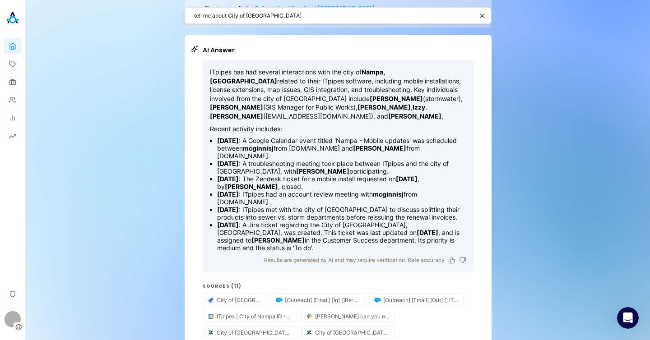
scroll to position [0, 0]
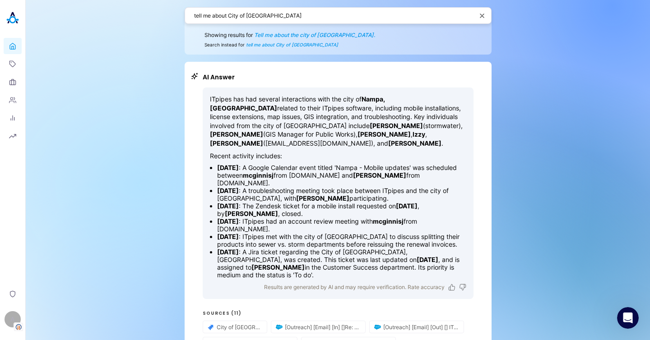
click at [285, 218] on li "July 15, 2025 : ITpipes had an account review meeting with mcginnisj from cityo…" at bounding box center [341, 225] width 249 height 15
click at [295, 16] on textarea "tell me about City of Nampa" at bounding box center [333, 15] width 279 height 9
paste textarea "How is Emilio Girbal doing in his role?"
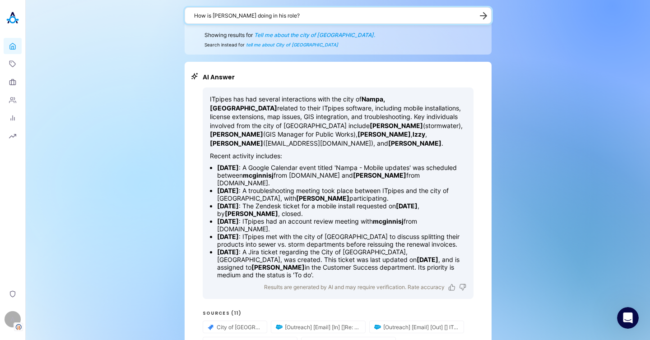
type textarea "How is Emilio Girbal doing in his role?"
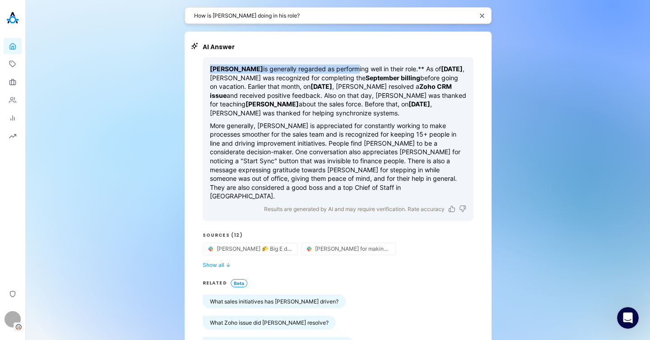
drag, startPoint x: 338, startPoint y: 67, endPoint x: 417, endPoint y: 56, distance: 79.4
click at [417, 56] on div "AI Answer Emilio Girbal is generally regarded as performing well in their role.…" at bounding box center [338, 196] width 271 height 309
click at [405, 93] on p "Emilio Girbal is generally regarded as performing well in their role.** As of J…" at bounding box center [338, 91] width 256 height 53
drag, startPoint x: 410, startPoint y: 66, endPoint x: 405, endPoint y: 70, distance: 6.8
click at [405, 70] on p "Emilio Girbal is generally regarded as performing well in their role.** As of J…" at bounding box center [338, 91] width 256 height 53
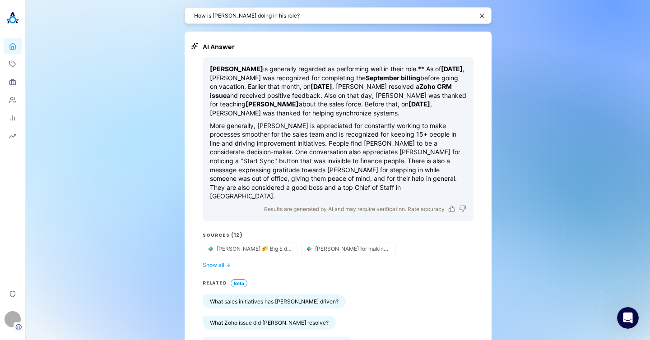
click at [351, 161] on p "More generally, Emilio is appreciated for constantly working to make processes …" at bounding box center [338, 160] width 256 height 79
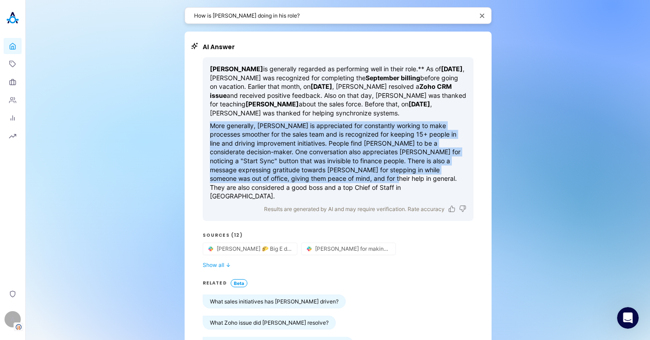
drag, startPoint x: 203, startPoint y: 121, endPoint x: 330, endPoint y: 182, distance: 141.3
click at [330, 182] on div "Emilio Girbal is generally regarded as performing well in their role.** As of J…" at bounding box center [338, 139] width 271 height 164
click at [330, 182] on p "More generally, Emilio is appreciated for constantly working to make processes …" at bounding box center [338, 160] width 256 height 79
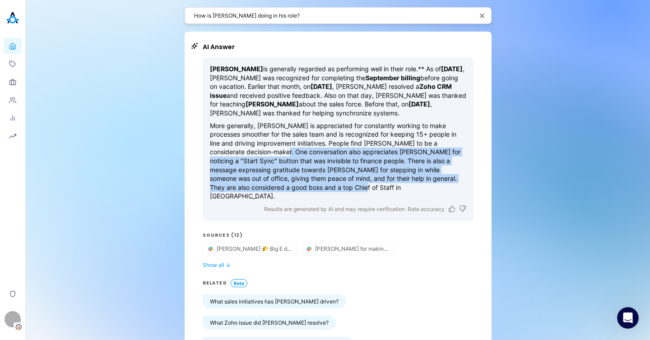
drag, startPoint x: 329, startPoint y: 185, endPoint x: 262, endPoint y: 148, distance: 76.4
click at [262, 148] on p "More generally, Emilio is appreciated for constantly working to make processes …" at bounding box center [338, 160] width 256 height 79
click at [13, 50] on icon at bounding box center [12, 46] width 7 height 9
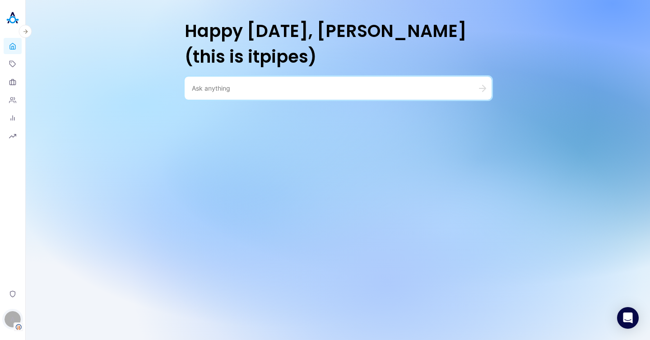
click at [8, 323] on div "A" at bounding box center [13, 319] width 16 height 16
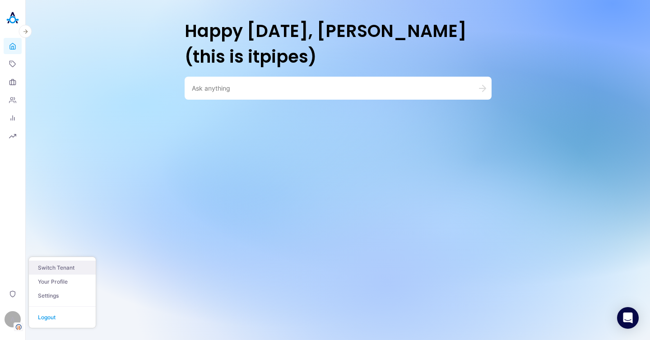
click at [70, 268] on button "Switch Tenant" at bounding box center [62, 268] width 67 height 14
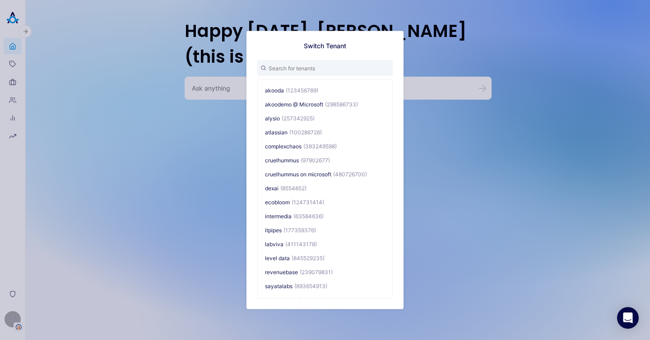
click at [11, 325] on div "Switch Tenant akooda (123456789) akoodemo @ Microsoft (298586733) alysio (25734…" at bounding box center [325, 170] width 650 height 340
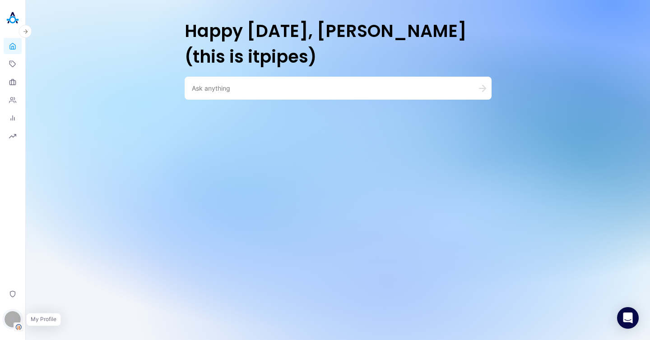
click at [17, 320] on div "A" at bounding box center [13, 319] width 16 height 16
click at [60, 292] on link "Settings" at bounding box center [62, 296] width 67 height 14
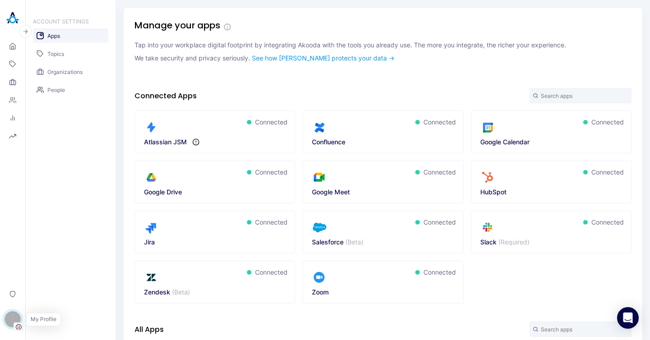
click at [14, 317] on div "A" at bounding box center [13, 319] width 16 height 16
click at [58, 269] on button "Switch Tenant" at bounding box center [62, 268] width 67 height 14
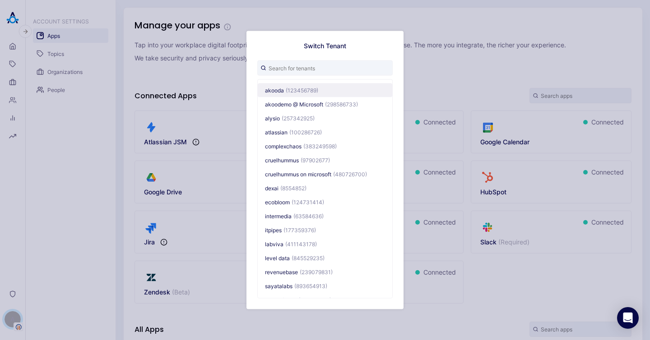
click at [296, 94] on button "akooda (123456789)" at bounding box center [325, 90] width 134 height 14
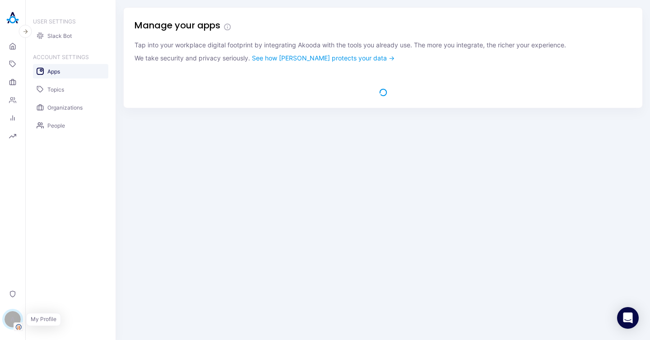
click at [16, 327] on img "button" at bounding box center [18, 327] width 9 height 8
click at [61, 269] on link "Backoffice" at bounding box center [62, 275] width 67 height 14
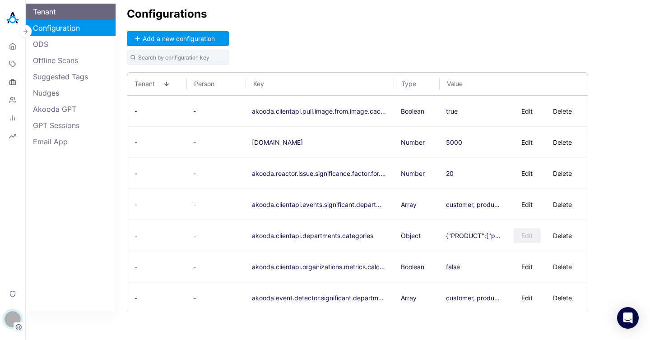
click at [47, 13] on link "Tenant" at bounding box center [71, 12] width 90 height 16
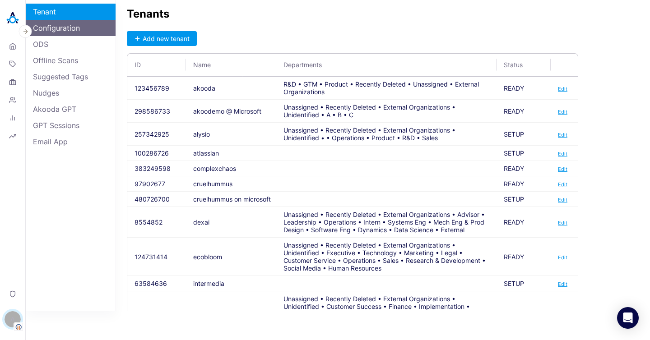
click at [81, 27] on link "Configuration" at bounding box center [71, 28] width 90 height 16
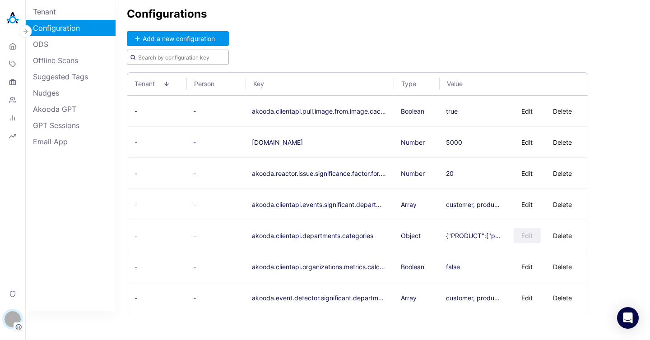
click at [201, 57] on input "text" at bounding box center [178, 57] width 102 height 15
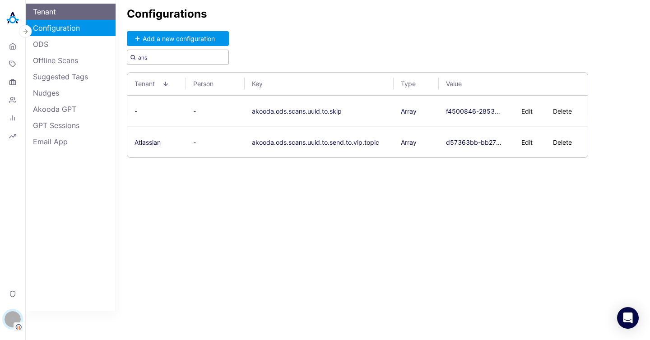
type input "ans"
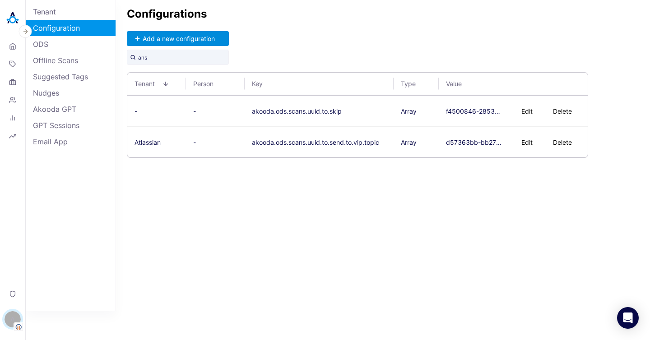
click at [167, 38] on button "Add a new configuration" at bounding box center [178, 38] width 102 height 15
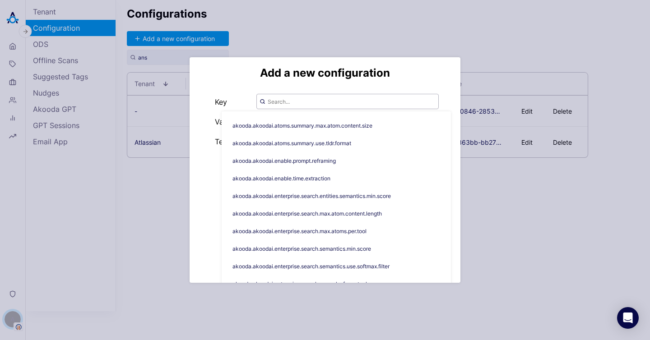
click at [308, 102] on input "text" at bounding box center [347, 101] width 182 height 15
paste input "akooda.akoodai.answer.version"
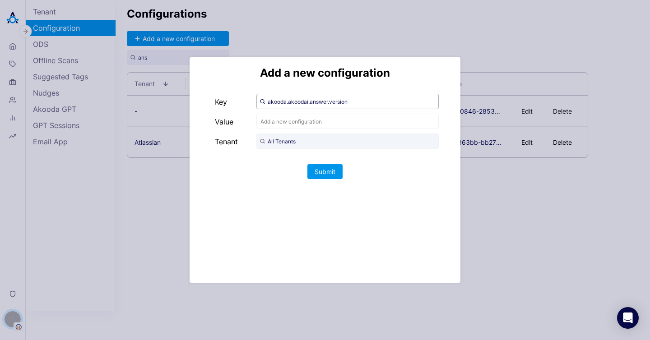
type input "akooda.akoodai.answer.version"
click at [314, 124] on input "text" at bounding box center [347, 121] width 182 height 15
type input "v2"
click at [312, 143] on input "All Tenants" at bounding box center [347, 141] width 182 height 15
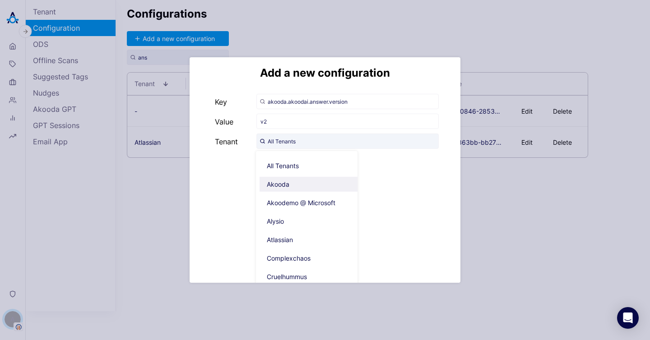
click at [299, 183] on span "Akooda" at bounding box center [310, 184] width 102 height 15
type input "Akooda"
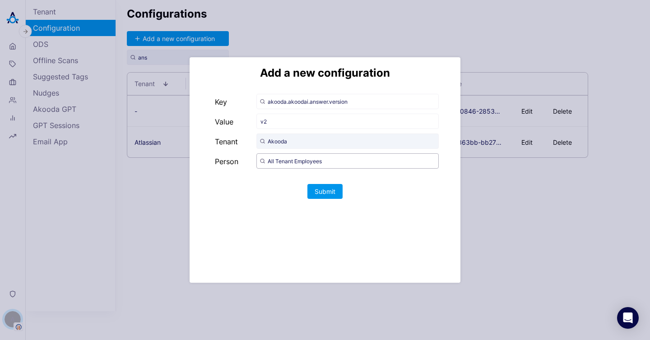
click at [294, 155] on input "All Tenant Employees" at bounding box center [347, 160] width 182 height 15
click at [327, 159] on input "alisaAll Tenant Employees" at bounding box center [347, 160] width 182 height 15
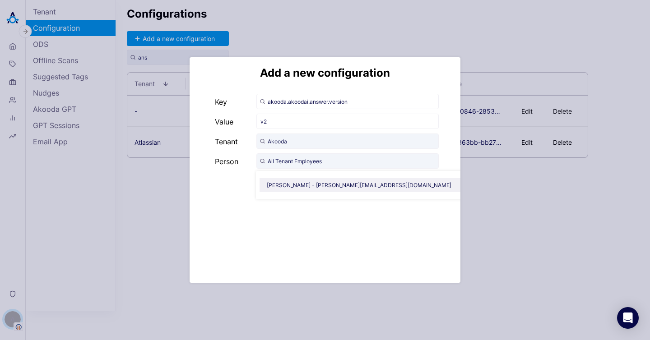
click at [322, 181] on span "Alisa Faingold - alisa@akooda.co" at bounding box center [362, 185] width 206 height 14
type input "Alisa Faingold - alisa@akooda.co"
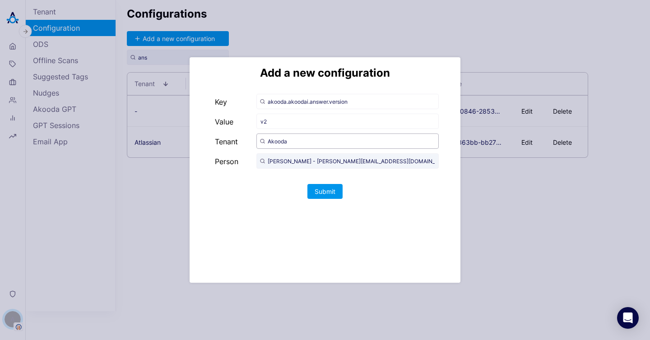
click at [299, 142] on input "Akooda" at bounding box center [347, 141] width 182 height 15
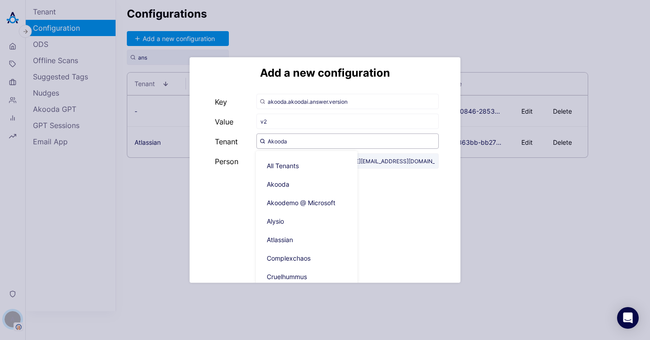
click at [300, 142] on input "Akooda" at bounding box center [347, 141] width 182 height 15
click at [406, 195] on div "Add a new configuration Key akooda.akoodai.answer.version Value v2 Tenant Akood…" at bounding box center [325, 170] width 271 height 226
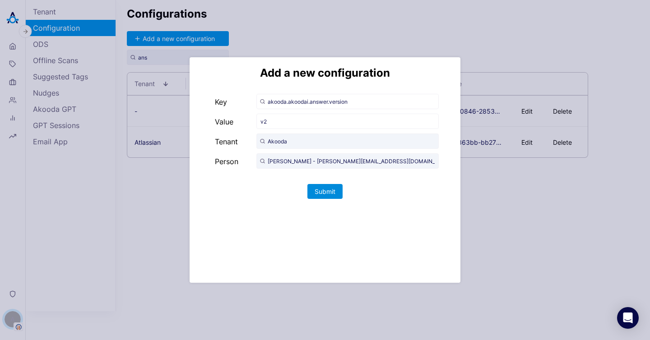
click at [325, 190] on button "Submit" at bounding box center [324, 191] width 35 height 15
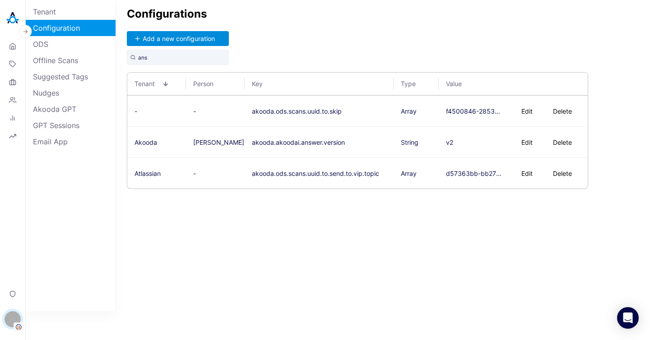
click at [199, 40] on button "Add a new configuration" at bounding box center [178, 38] width 102 height 15
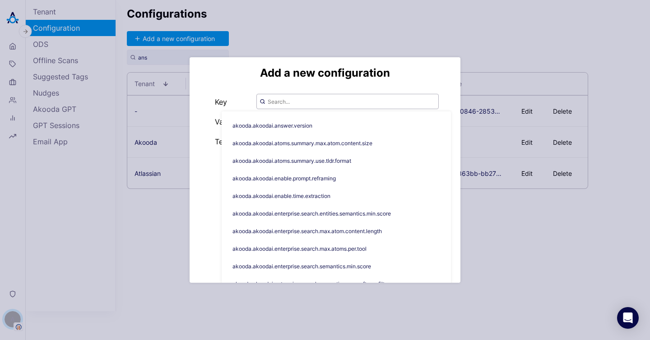
click at [298, 97] on input "text" at bounding box center [347, 101] width 182 height 15
paste input "akooda.akoodai.answer.version"
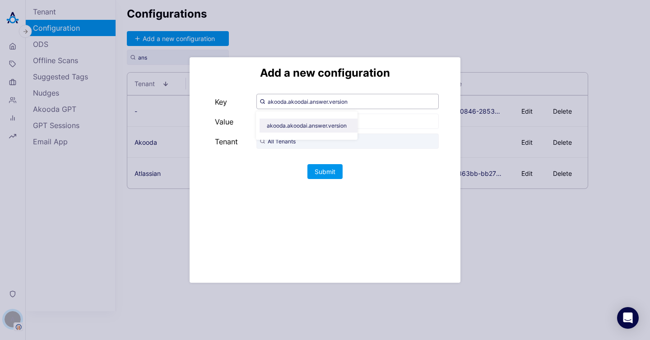
type input "akooda.akoodai.answer.version"
click at [309, 127] on span "akooda.akoodai.answer.version" at bounding box center [310, 126] width 102 height 14
click at [316, 119] on input "text" at bounding box center [347, 121] width 182 height 15
type input "v2"
click at [347, 135] on input "All Tenants" at bounding box center [347, 141] width 182 height 15
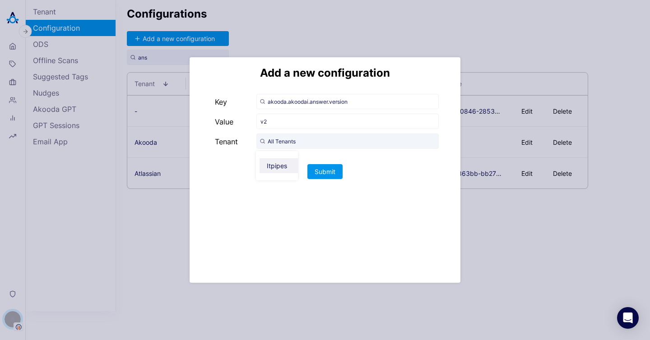
click at [284, 162] on span "Itpipes" at bounding box center [280, 165] width 42 height 15
type input "Itpipes"
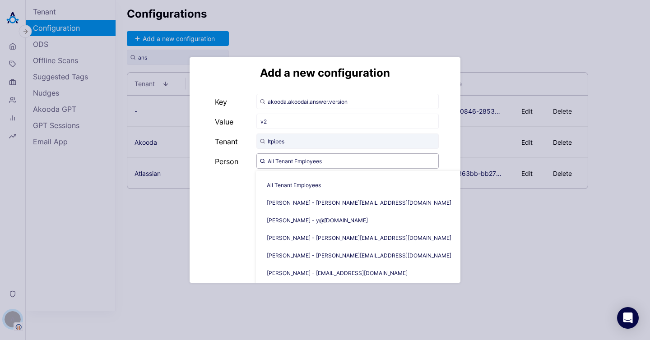
click at [280, 159] on input "All Tenant Employees" at bounding box center [347, 160] width 182 height 15
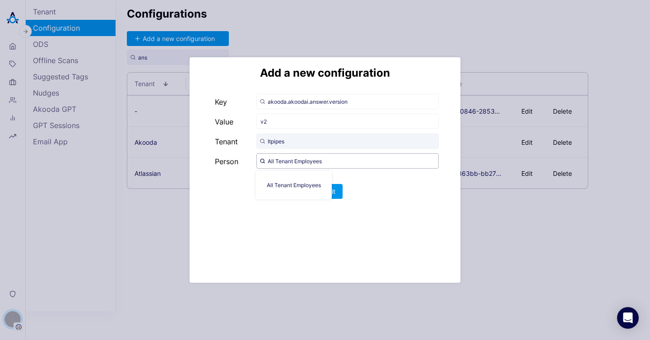
click at [293, 157] on input "All Tenant Employees" at bounding box center [347, 160] width 182 height 15
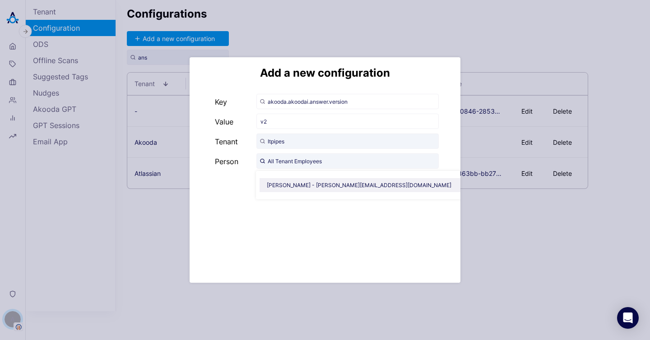
click at [283, 190] on span "Alisa Faingold - alisa@akooda.co" at bounding box center [362, 185] width 206 height 14
type input "Alisa Faingold - alisa@akooda.co"
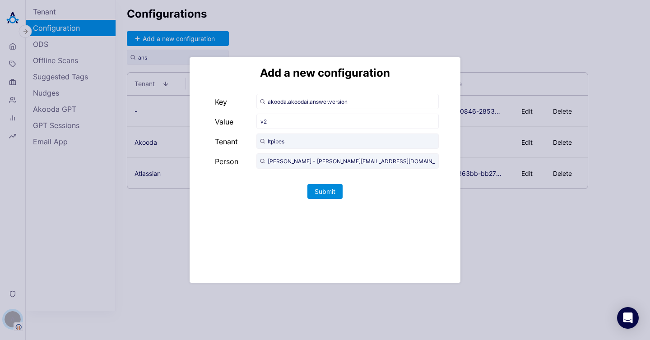
click at [330, 188] on button "Submit" at bounding box center [324, 191] width 35 height 15
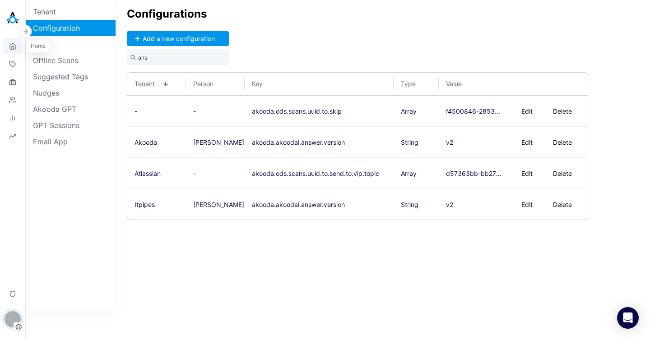
click at [9, 44] on icon at bounding box center [12, 46] width 7 height 9
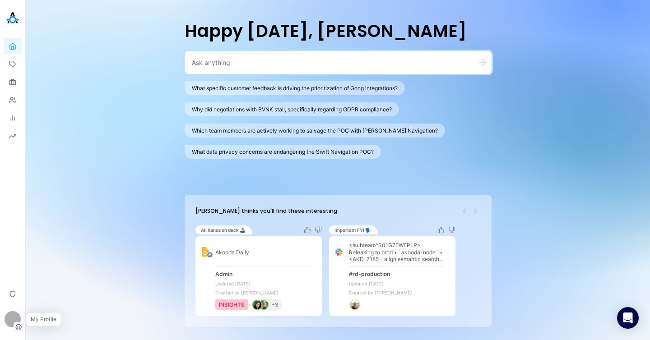
click at [14, 324] on img "button" at bounding box center [18, 327] width 9 height 8
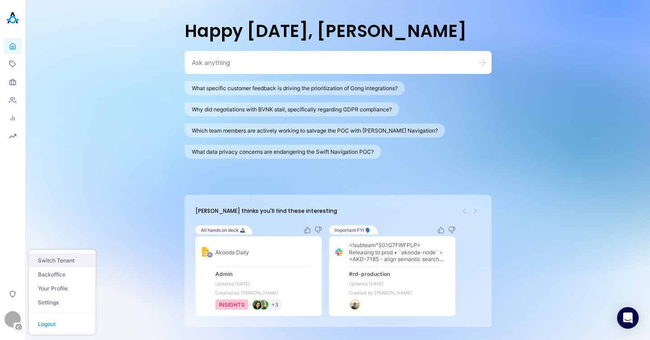
click at [59, 259] on button "Switch Tenant" at bounding box center [62, 261] width 67 height 14
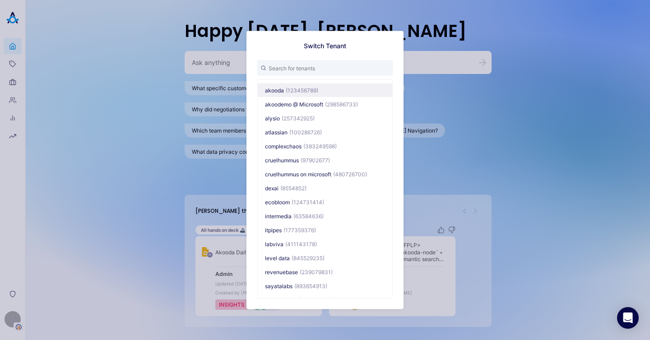
click at [300, 85] on button "akooda (123456789)" at bounding box center [325, 90] width 134 height 14
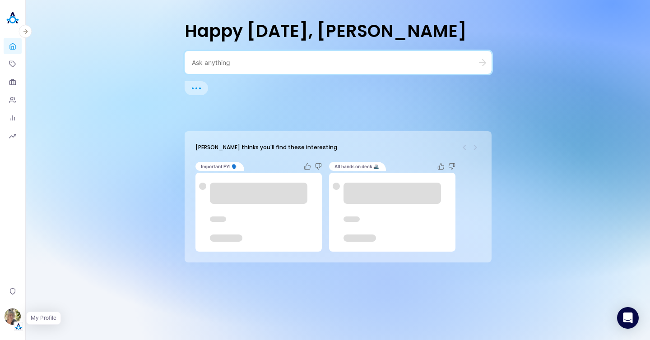
click at [17, 322] on img "button" at bounding box center [18, 326] width 9 height 9
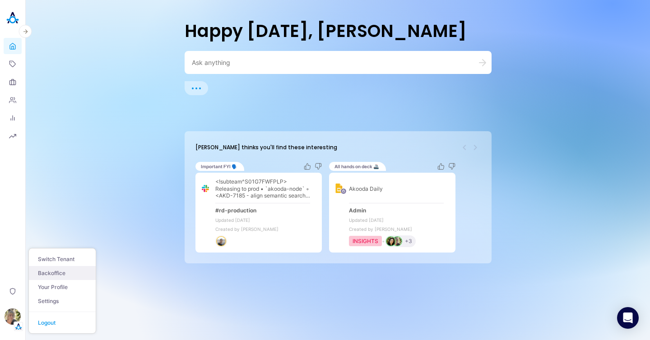
click at [60, 271] on link "Backoffice" at bounding box center [62, 273] width 67 height 14
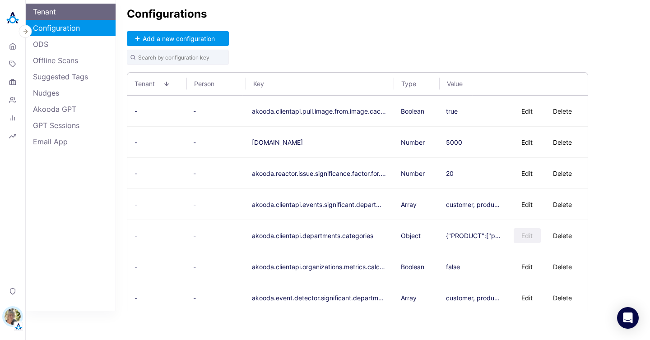
click at [62, 14] on link "Tenant" at bounding box center [71, 12] width 90 height 16
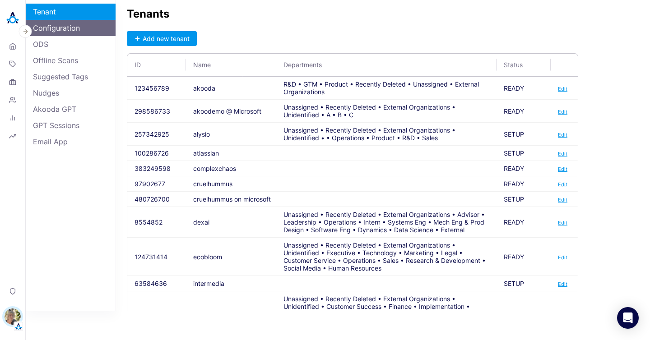
click at [77, 28] on link "Configuration" at bounding box center [71, 28] width 90 height 16
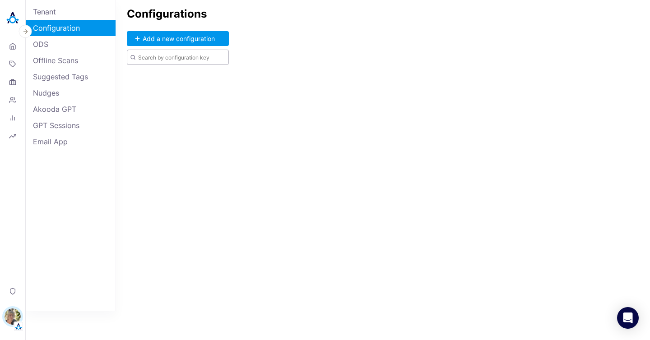
click at [179, 58] on input "text" at bounding box center [178, 57] width 102 height 15
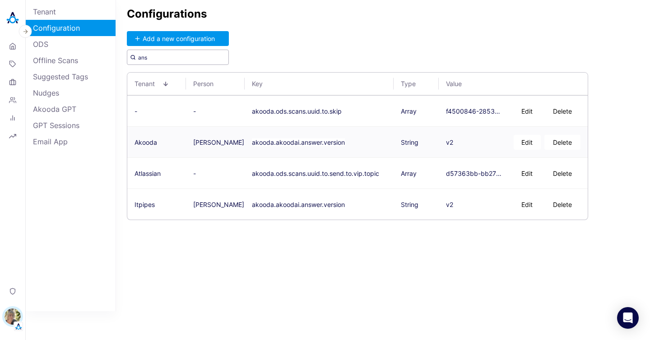
type input "ans"
click at [533, 143] on button "Edit" at bounding box center [527, 142] width 27 height 15
click at [304, 139] on button "akooda.akoodai.answer.version" at bounding box center [298, 143] width 93 height 8
click at [213, 144] on span "[PERSON_NAME]" at bounding box center [218, 143] width 51 height 8
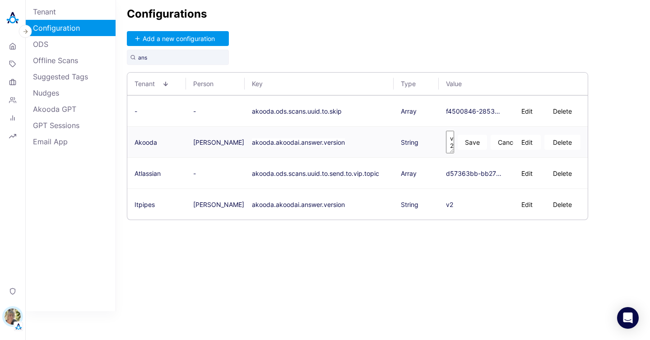
click at [301, 139] on button "akooda.akoodai.answer.version" at bounding box center [298, 143] width 93 height 8
click at [184, 34] on button "Add a new configuration" at bounding box center [178, 38] width 102 height 15
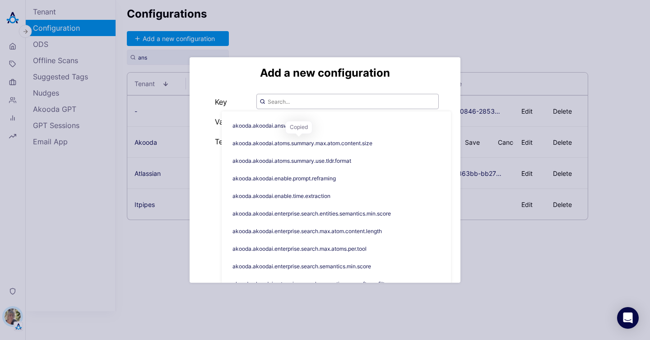
click at [299, 99] on input "text" at bounding box center [347, 101] width 182 height 15
paste input "akooda.akoodai.answer.version"
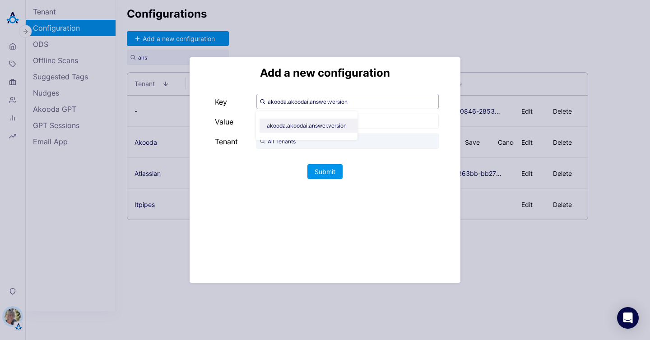
type input "akooda.akoodai.answer.version"
click at [315, 125] on span "akooda.akoodai.answer.version" at bounding box center [310, 126] width 102 height 14
click at [332, 122] on input "text" at bounding box center [347, 121] width 182 height 15
type input "v2"
click at [329, 137] on input "All Tenants" at bounding box center [347, 141] width 182 height 15
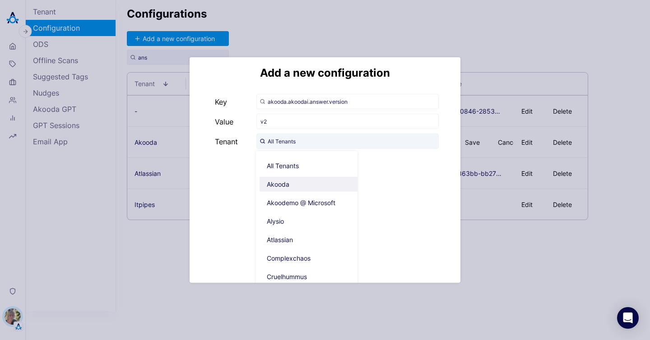
click at [302, 181] on span "Akooda" at bounding box center [310, 184] width 102 height 15
type input "Akooda"
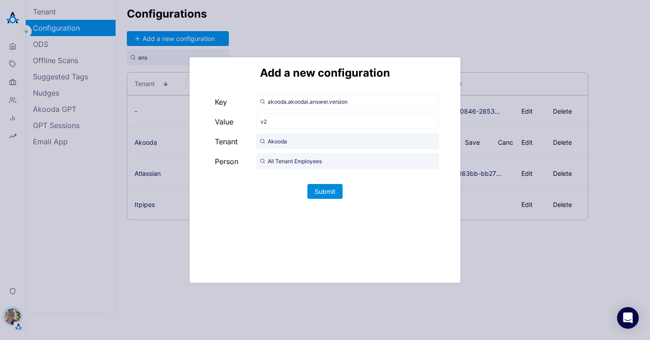
click at [323, 193] on button "Submit" at bounding box center [324, 191] width 35 height 15
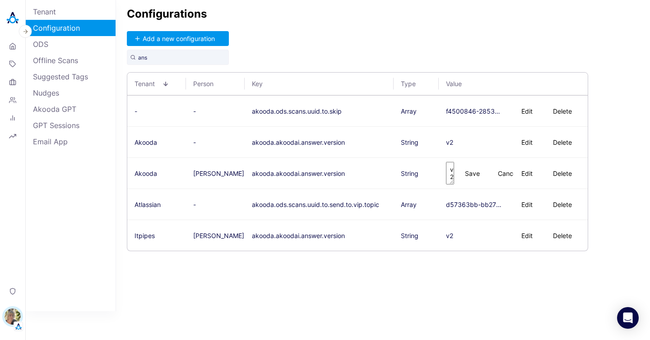
click at [472, 285] on div "Configurations Add a new configuration ans Tenant Person Key Type Value - - ako…" at bounding box center [383, 155] width 534 height 311
click at [570, 176] on button "Delete" at bounding box center [562, 173] width 36 height 15
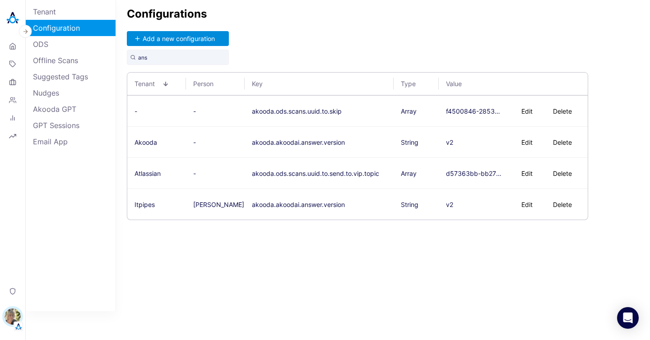
click at [158, 42] on button "Add a new configuration" at bounding box center [178, 38] width 102 height 15
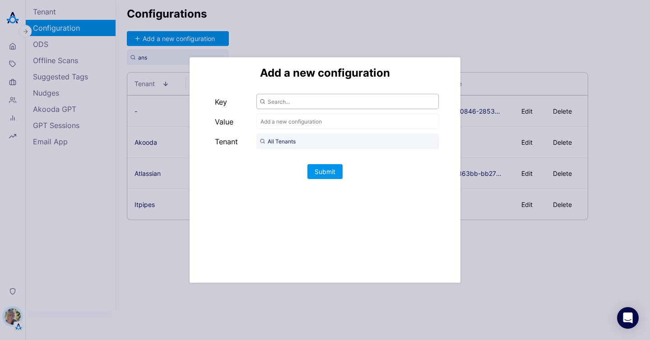
click at [334, 107] on input "text" at bounding box center [347, 101] width 182 height 15
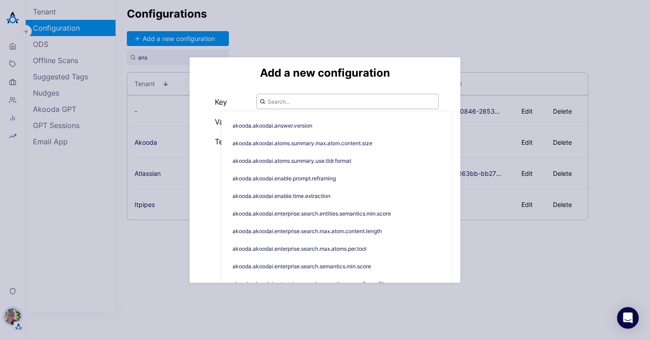
paste input "akooda.akoodai.search.version"
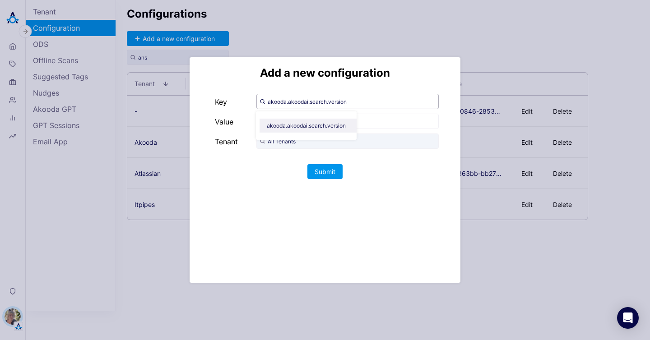
type input "akooda.akoodai.search.version"
click at [317, 126] on span "akooda.akoodai.search.version" at bounding box center [309, 126] width 101 height 14
click at [337, 118] on input "text" at bounding box center [347, 121] width 182 height 15
type input "v2"
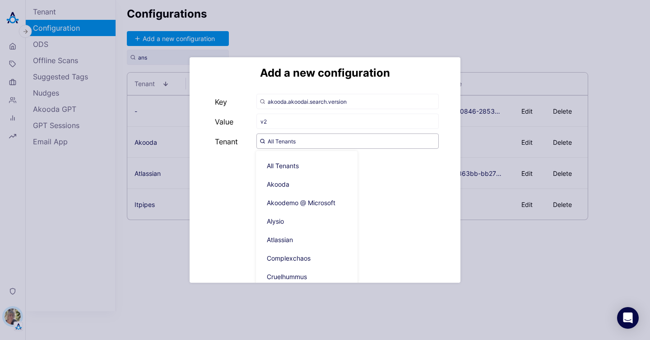
click at [290, 142] on input "All Tenants" at bounding box center [347, 141] width 182 height 15
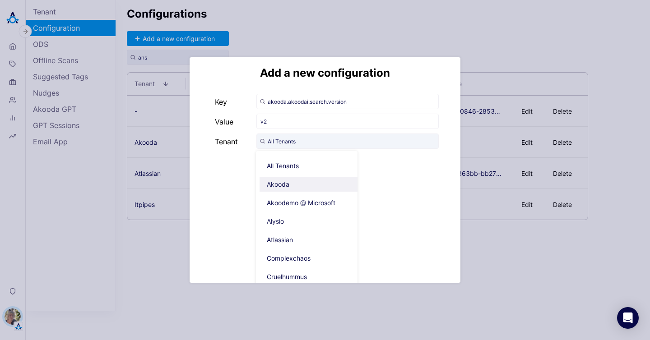
click at [282, 180] on span "Akooda" at bounding box center [310, 184] width 102 height 15
type input "Akooda"
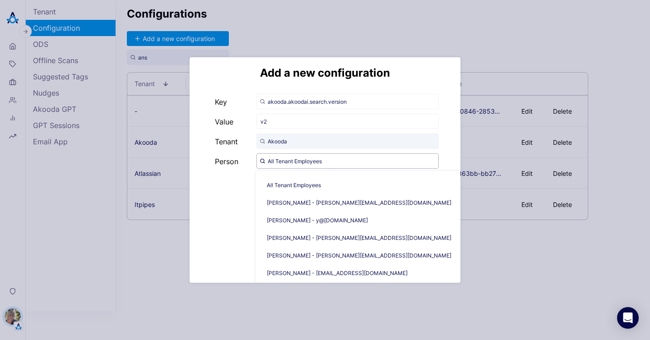
click at [282, 157] on input "All Tenant Employees" at bounding box center [347, 160] width 182 height 15
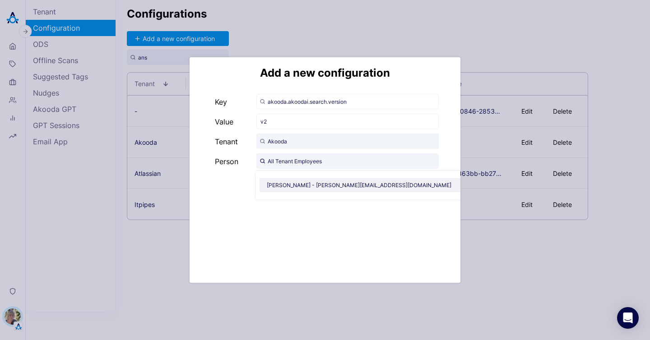
click at [293, 185] on span "Alisa Faingold - alisa@akooda.co" at bounding box center [362, 185] width 206 height 14
type input "Alisa Faingold - alisa@akooda.co"
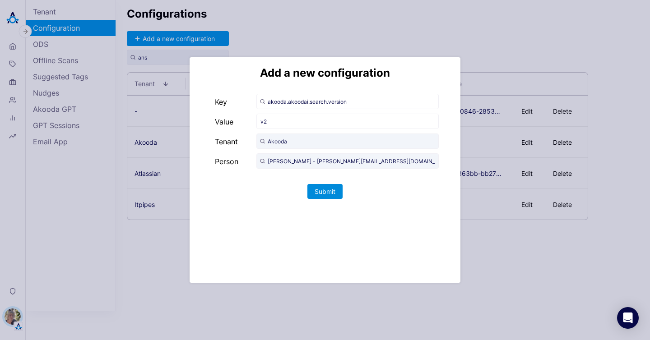
click at [333, 195] on button "Submit" at bounding box center [324, 191] width 35 height 15
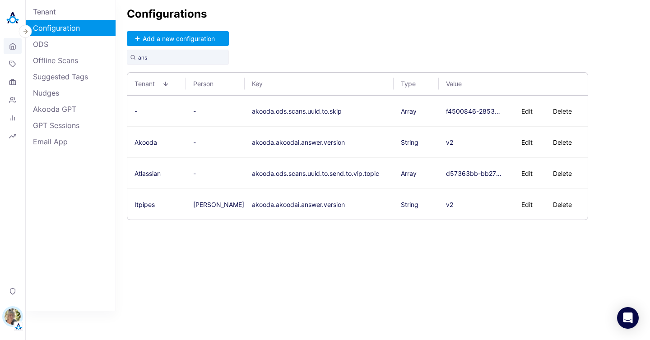
click at [7, 49] on link "Home" at bounding box center [13, 46] width 18 height 16
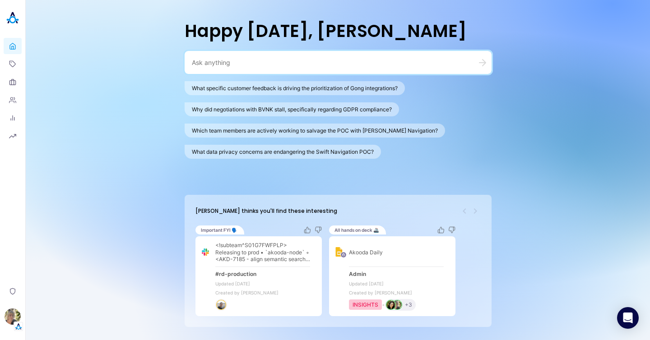
click at [334, 63] on textarea at bounding box center [327, 62] width 271 height 9
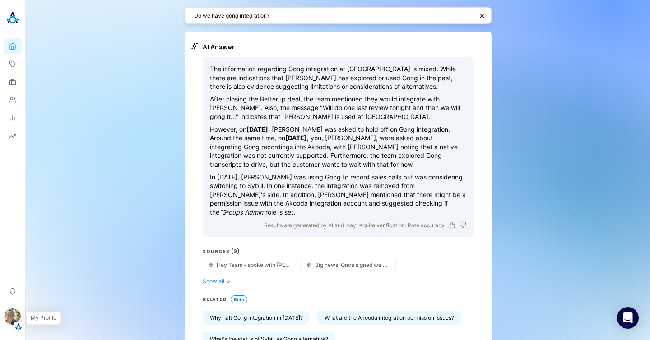
click at [17, 318] on img "button" at bounding box center [13, 317] width 16 height 16
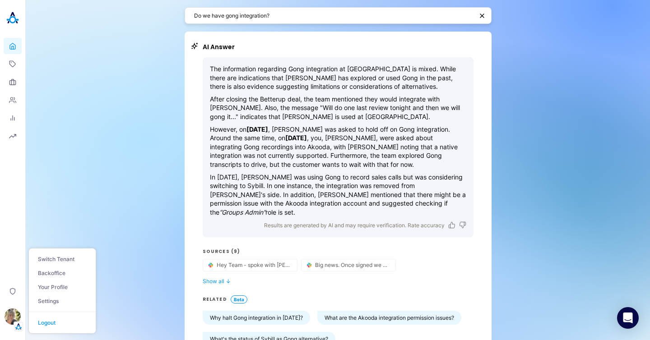
click at [134, 118] on div "Do we have gong integration? AI Answer The information regarding Gong integrati…" at bounding box center [338, 225] width 624 height 451
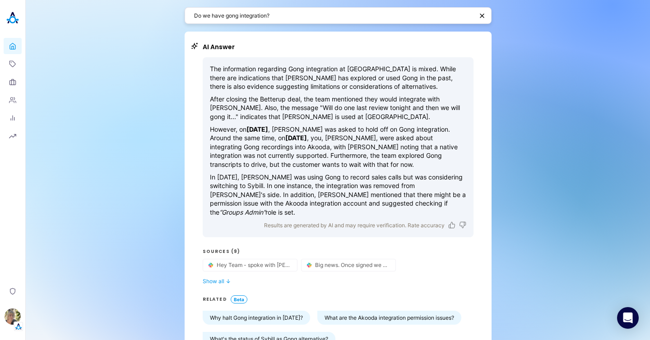
scroll to position [102, 0]
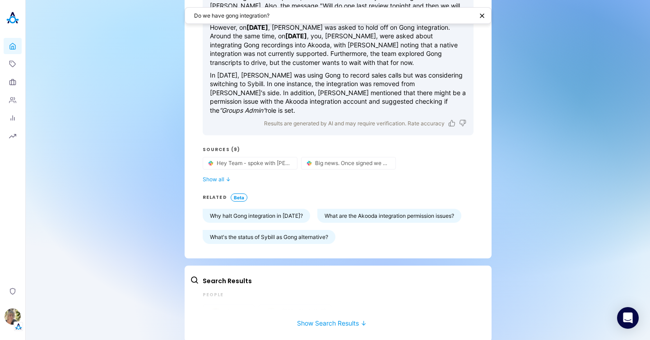
click at [288, 11] on textarea "Do we have gong integration?" at bounding box center [333, 15] width 279 height 9
paste textarea "do we have a map showing Anjie Wheeler and Maggie Trawicks coverage area"
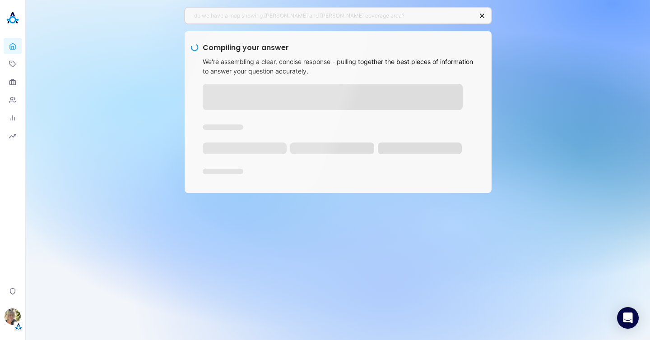
click at [497, 69] on div "do we have a map showing Anjie Wheeler and Maggie Trawicks coverage area? Compi…" at bounding box center [338, 170] width 624 height 340
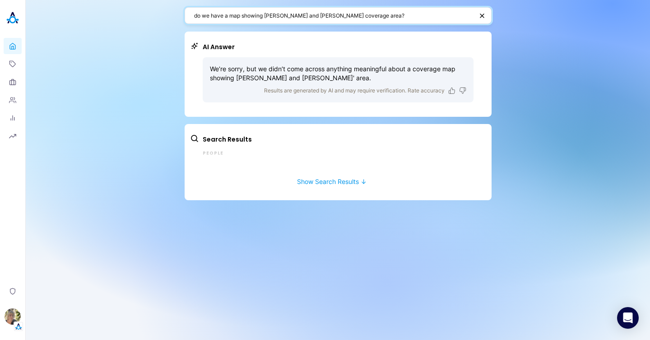
click at [325, 14] on textarea "do we have a map showing Anjie Wheeler and Maggie Trawicks coverage area?" at bounding box center [333, 15] width 279 height 9
paste textarea "key pain points for Durham Utilities and Storm?"
click at [227, 17] on textarea "What are the key pain points for Durham Utilities and Storm?" at bounding box center [332, 15] width 277 height 9
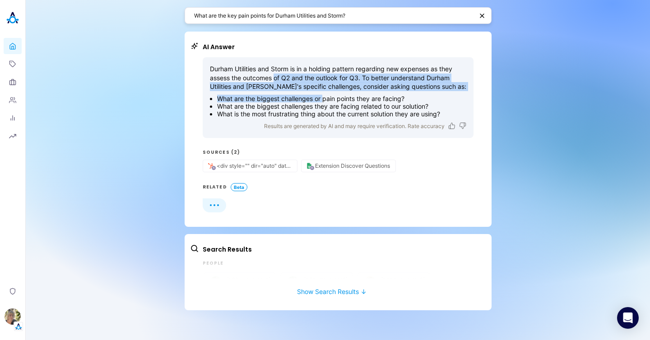
drag, startPoint x: 274, startPoint y: 75, endPoint x: 323, endPoint y: 98, distance: 54.5
click at [323, 98] on div "Durham Utilities and Storm is in a holding pattern regarding new expenses as th…" at bounding box center [338, 91] width 256 height 53
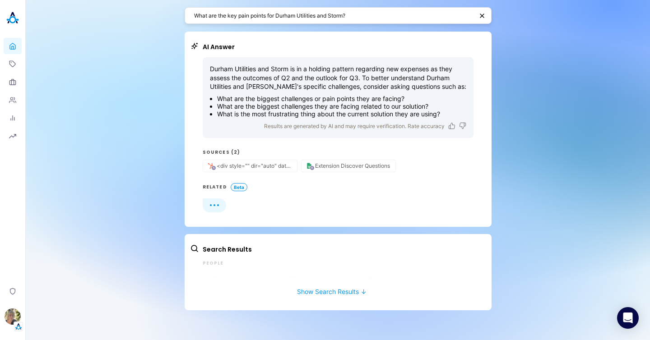
click at [339, 100] on li "What are the biggest challenges or pain points they are facing?" at bounding box center [341, 99] width 249 height 8
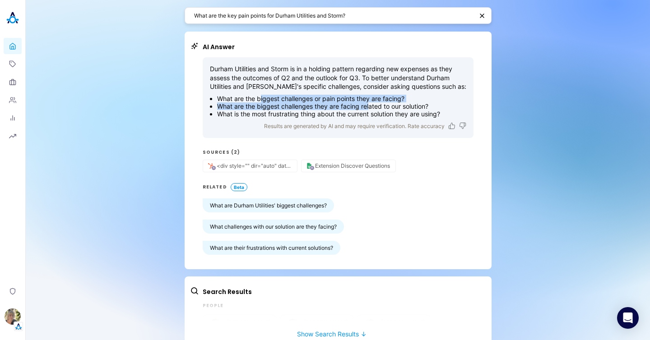
drag, startPoint x: 261, startPoint y: 101, endPoint x: 365, endPoint y: 106, distance: 103.9
click at [365, 106] on ul "What are the biggest challenges or pain points they are facing? What are the bi…" at bounding box center [338, 106] width 256 height 23
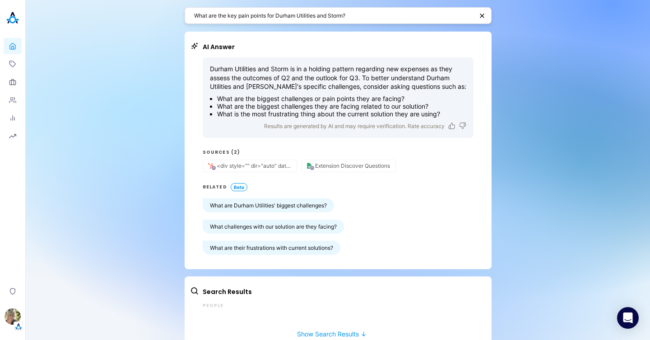
click at [384, 106] on li "What are the biggest challenges they are facing related to our solution?" at bounding box center [341, 106] width 249 height 8
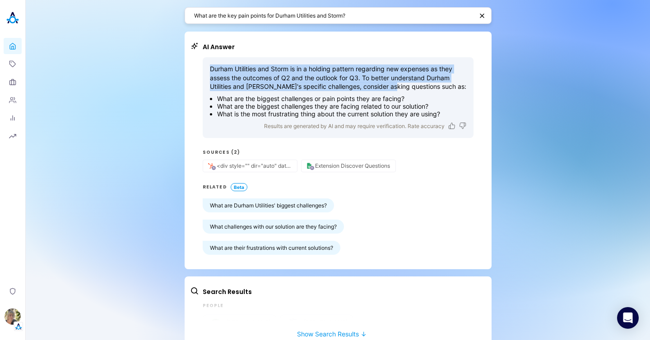
drag, startPoint x: 207, startPoint y: 69, endPoint x: 389, endPoint y: 88, distance: 182.9
click at [389, 88] on p "Durham Utilities and Storm is in a holding pattern regarding new expenses as th…" at bounding box center [338, 78] width 256 height 27
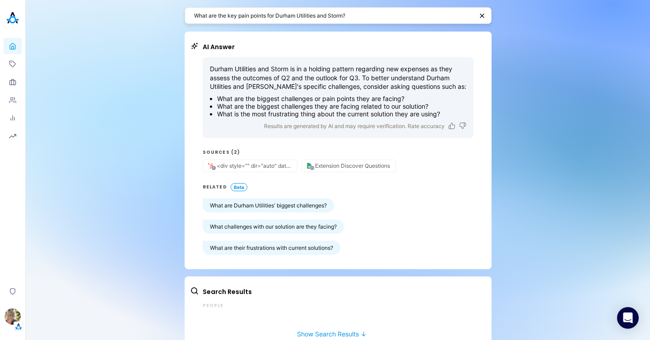
click at [419, 96] on li "What are the biggest challenges or pain points they are facing?" at bounding box center [341, 99] width 249 height 8
click at [354, 15] on textarea "What are the key pain points for Durham Utilities and Storm?" at bounding box center [333, 15] width 279 height 9
click at [226, 16] on textarea "What are the key pain points for Durham Utilities and Storm?" at bounding box center [333, 15] width 279 height 9
click at [230, 18] on textarea "What are the key pain points for Durham Utilities and Storm?" at bounding box center [333, 15] width 279 height 9
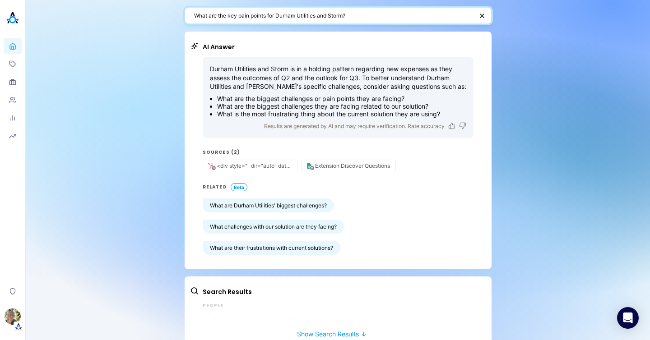
drag, startPoint x: 223, startPoint y: 15, endPoint x: 153, endPoint y: 12, distance: 70.9
click at [153, 12] on div "What are the key pain points for Durham Utilities and Storm? AI Answer Durham U…" at bounding box center [338, 180] width 624 height 360
click at [358, 18] on textarea "Explain the key pain points for Durham Utilities and Storm?" at bounding box center [332, 15] width 277 height 9
click at [220, 15] on textarea "Explain the key pain points for Durham Utilities and Storm" at bounding box center [332, 15] width 277 height 9
type textarea "Explain the key pain points for Durham Utilities and Storm"
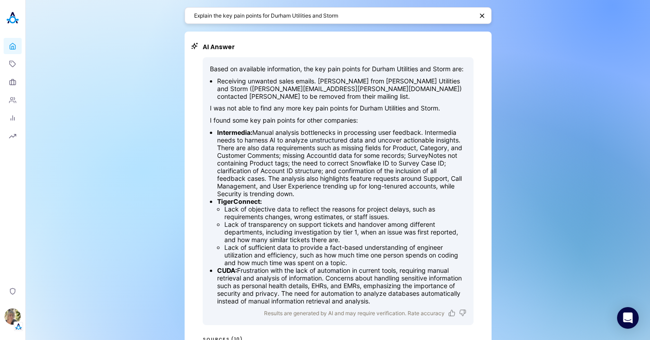
click at [357, 192] on li "Intermedia: Manual analysis bottlenecks in processing user feedback. Intermedia…" at bounding box center [341, 163] width 249 height 69
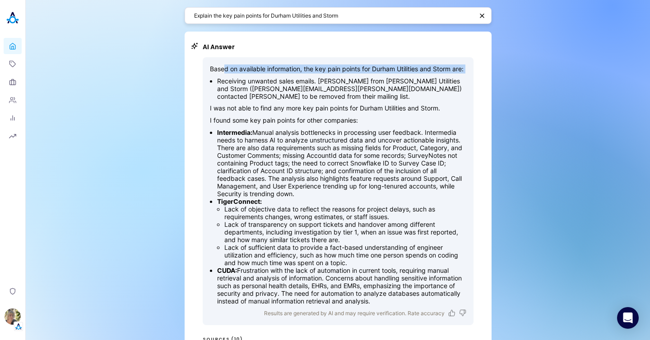
drag, startPoint x: 222, startPoint y: 73, endPoint x: 407, endPoint y: 105, distance: 187.9
click at [381, 86] on div "Based on available information, the key pain points for Durham Utilities and St…" at bounding box center [338, 185] width 256 height 241
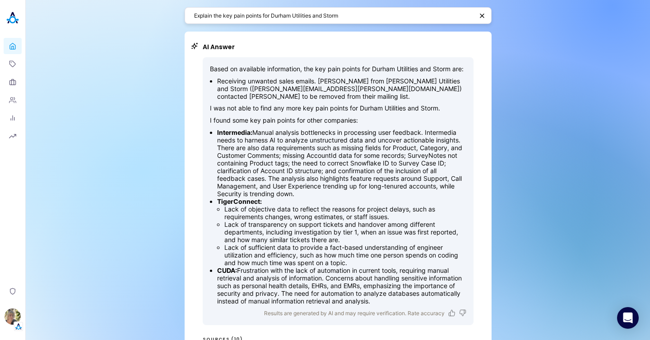
click at [407, 105] on p "I was not able to find any more key pain points for Durham Utilities and Storm." at bounding box center [338, 108] width 256 height 9
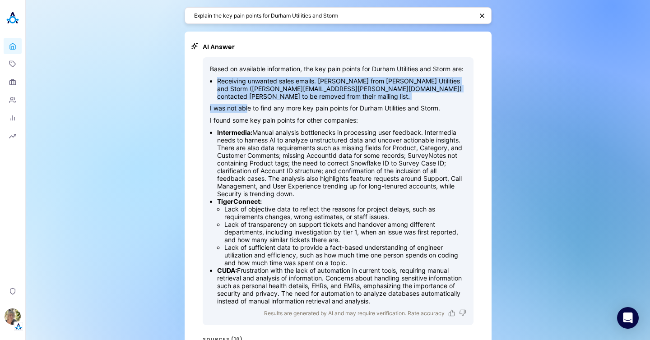
drag, startPoint x: 221, startPoint y: 82, endPoint x: 229, endPoint y: 108, distance: 27.3
click at [241, 107] on div "Based on available information, the key pain points for Durham Utilities and St…" at bounding box center [338, 185] width 256 height 241
click at [215, 110] on p "I was not able to find any more key pain points for Durham Utilities and Storm." at bounding box center [338, 108] width 256 height 9
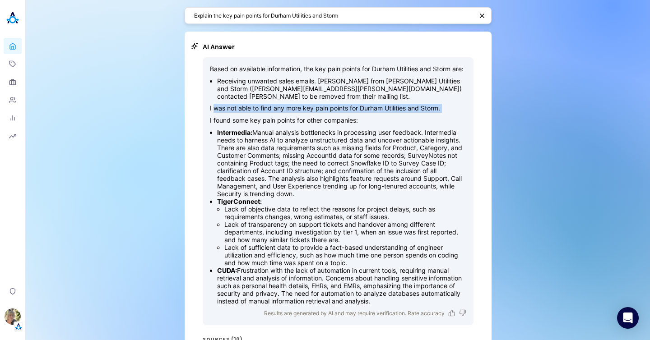
drag, startPoint x: 211, startPoint y: 111, endPoint x: 469, endPoint y: 115, distance: 258.2
click at [469, 115] on div "Based on available information, the key pain points for Durham Utilities and St…" at bounding box center [338, 191] width 271 height 268
click at [407, 123] on p "I found some key pain points for other companies:" at bounding box center [338, 120] width 256 height 9
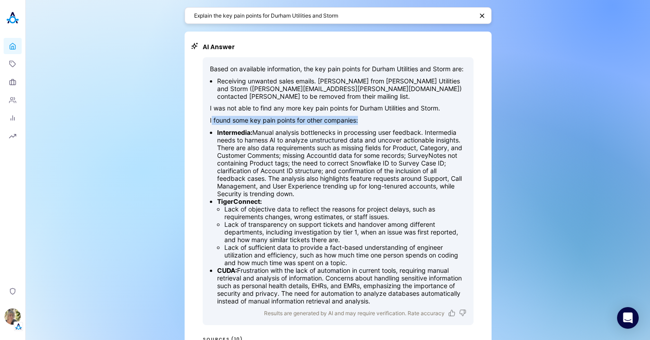
drag, startPoint x: 373, startPoint y: 125, endPoint x: 207, endPoint y: 124, distance: 165.6
click at [210, 124] on div "Based on available information, the key pain points for Durham Utilities and St…" at bounding box center [338, 185] width 256 height 241
click at [350, 16] on textarea "Explain the key pain points for Durham Utilities and Storm" at bounding box center [333, 15] width 279 height 9
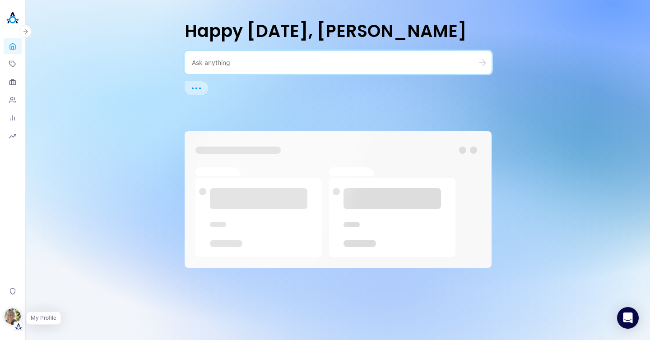
click at [16, 315] on img "button" at bounding box center [13, 317] width 16 height 16
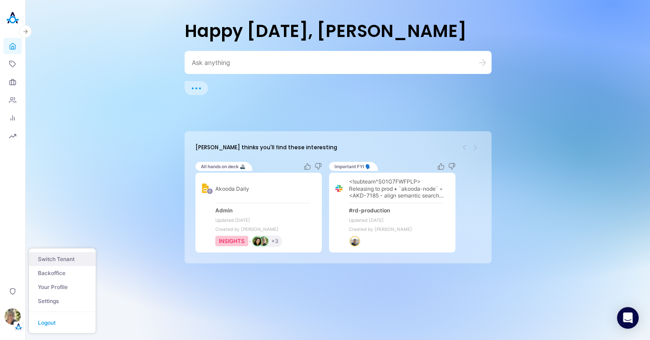
click at [56, 260] on button "Switch Tenant" at bounding box center [62, 259] width 67 height 14
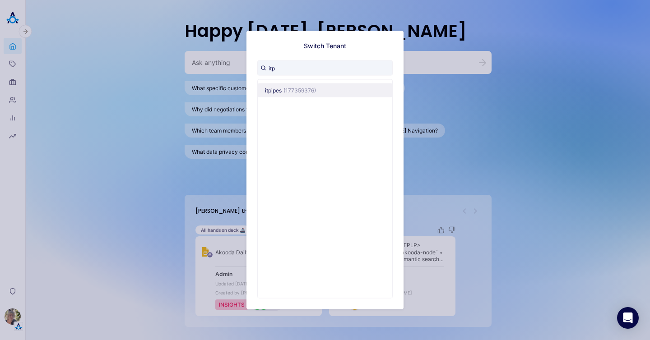
type input "itp"
click at [296, 83] on button "itpipes (177359376)" at bounding box center [325, 90] width 134 height 14
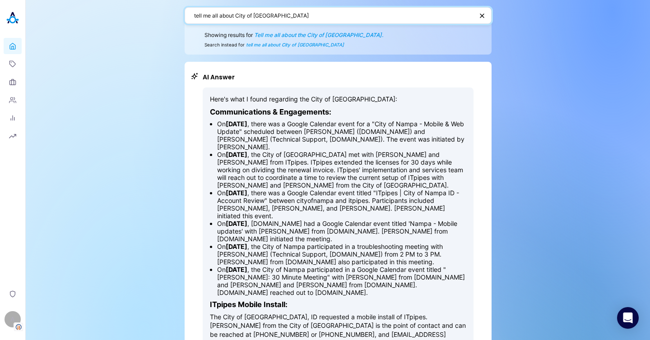
click at [220, 14] on textarea "tell me all about City of [GEOGRAPHIC_DATA]" at bounding box center [333, 15] width 279 height 9
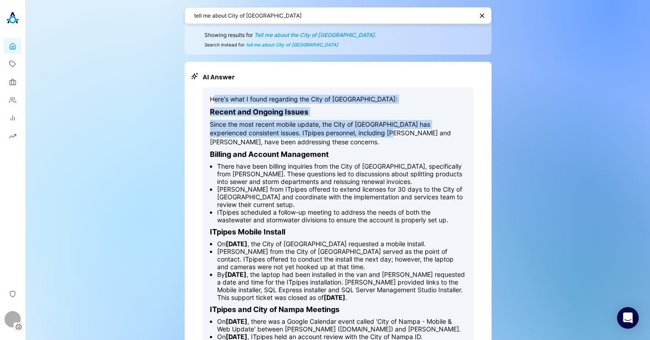
drag, startPoint x: 212, startPoint y: 100, endPoint x: 372, endPoint y: 141, distance: 165.5
click at [370, 139] on div "Here's what I found regarding the City of Nampa: Recent and Ongoing Issues Sinc…" at bounding box center [338, 286] width 256 height 382
click at [377, 148] on div "Here's what I found regarding the City of Nampa: Recent and Ongoing Issues Sinc…" at bounding box center [338, 286] width 256 height 382
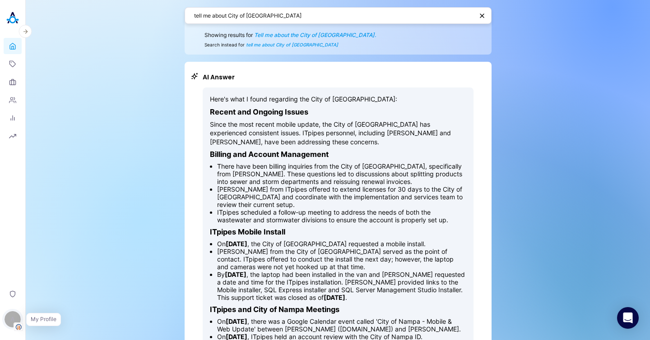
click at [15, 318] on div "A" at bounding box center [13, 319] width 16 height 16
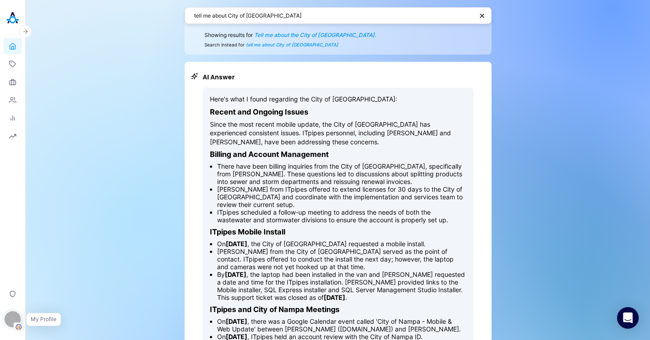
click at [17, 314] on div "A" at bounding box center [13, 319] width 16 height 16
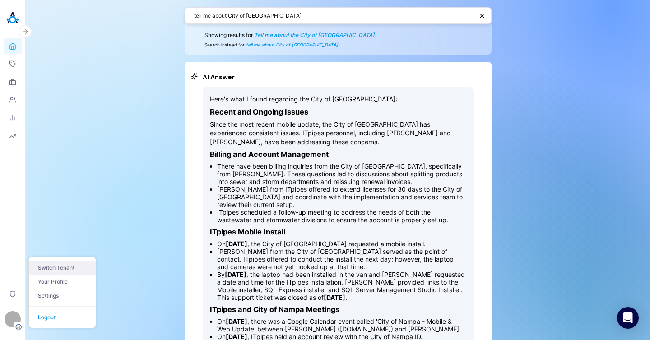
click at [66, 268] on button "Switch Tenant" at bounding box center [62, 268] width 67 height 14
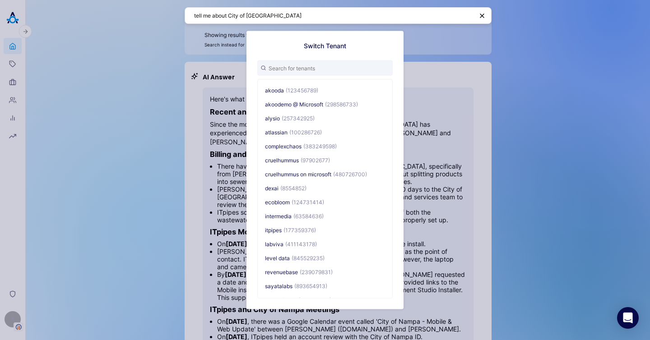
click at [72, 214] on div "Switch Tenant akooda (123456789) akoodemo @ Microsoft (298586733) alysio (25734…" at bounding box center [325, 170] width 650 height 340
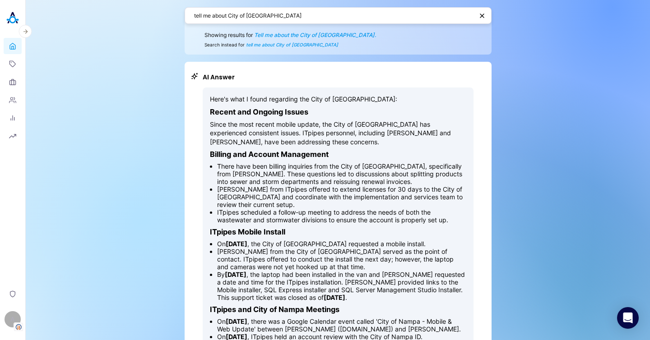
click at [290, 17] on textarea "tell me about City of [GEOGRAPHIC_DATA]" at bounding box center [333, 15] width 279 height 9
click at [299, 12] on textarea "tell me about City of [GEOGRAPHIC_DATA]" at bounding box center [333, 15] width 279 height 9
paste textarea "can you give me a summary of the most commons technical issues Loudoun Water ha…"
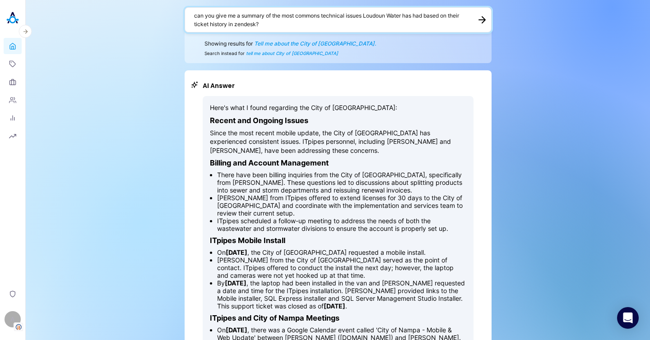
type textarea "can you give me a summary of the most commons technical issues Loudoun Water ha…"
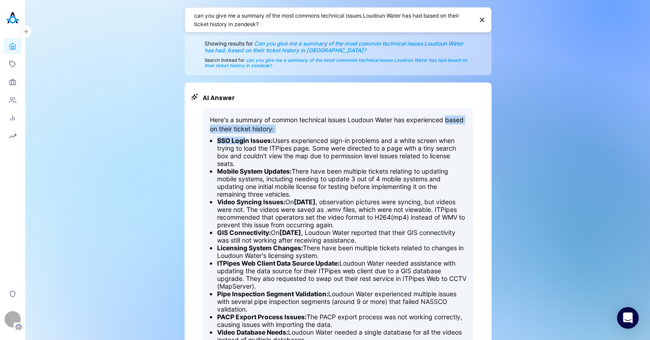
drag, startPoint x: 229, startPoint y: 134, endPoint x: 247, endPoint y: 148, distance: 22.2
click at [245, 145] on div "Here's a summary of common technical issues Loudoun Water has experienced based…" at bounding box center [338, 241] width 256 height 251
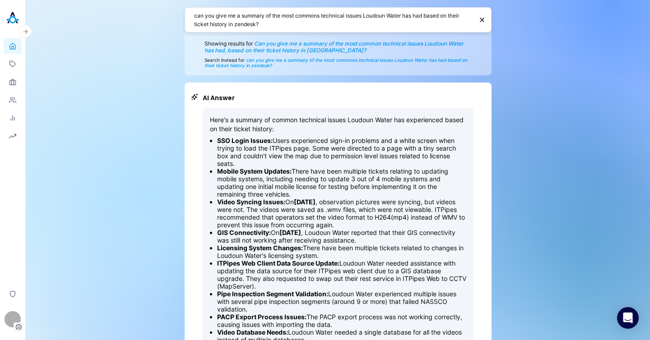
click at [300, 190] on li "Mobile System Updates: There have been multiple tickets relating to updating mo…" at bounding box center [341, 182] width 249 height 31
drag, startPoint x: 346, startPoint y: 119, endPoint x: 304, endPoint y: 131, distance: 44.0
click at [304, 131] on p "Here's a summary of common technical issues Loudoun Water has experienced based…" at bounding box center [338, 125] width 256 height 18
click at [301, 232] on strong "[DATE]" at bounding box center [290, 233] width 22 height 8
click at [20, 314] on div "A" at bounding box center [13, 319] width 16 height 16
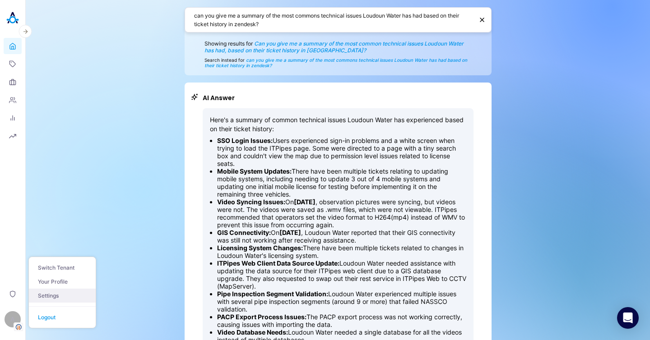
click at [69, 292] on link "Settings" at bounding box center [62, 296] width 67 height 14
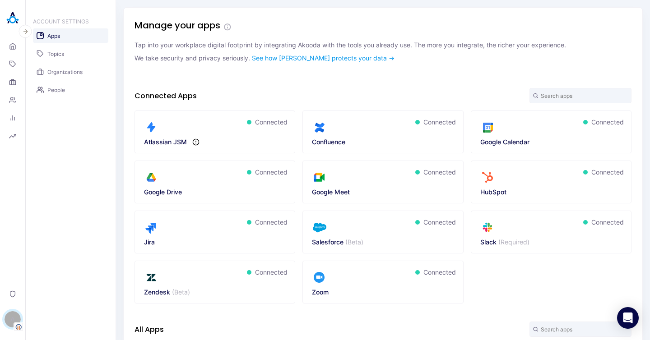
click at [44, 52] on link "Topics" at bounding box center [70, 53] width 75 height 14
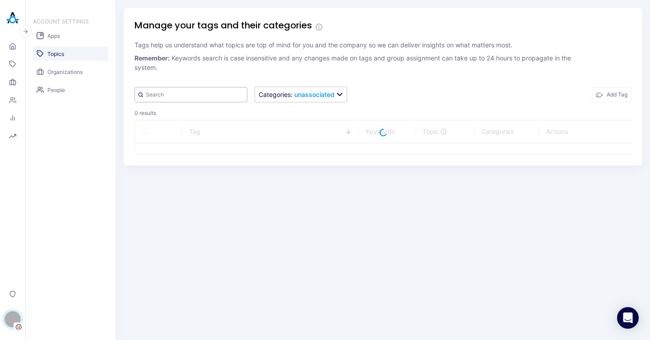
click at [207, 89] on input "text" at bounding box center [190, 94] width 113 height 15
paste input "Hot Buttons"
type input "Hot Buttons"
click at [506, 80] on div "Manage your tags and their categories Tags help us understand what topics are t…" at bounding box center [382, 86] width 519 height 159
click at [444, 100] on div "Hot Buttons Categories : unassociated Add Tag" at bounding box center [382, 95] width 497 height 16
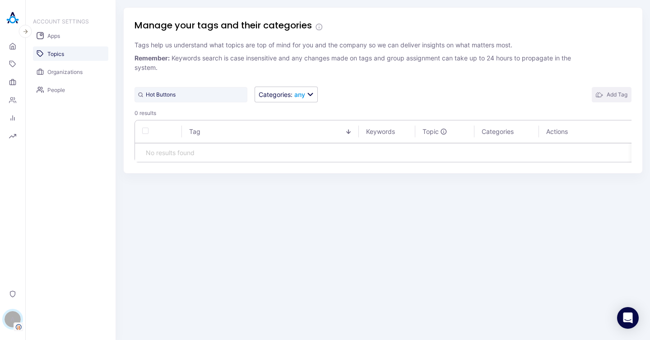
click at [597, 91] on icon "button" at bounding box center [599, 94] width 7 height 7
click at [599, 96] on icon "button" at bounding box center [599, 94] width 7 height 7
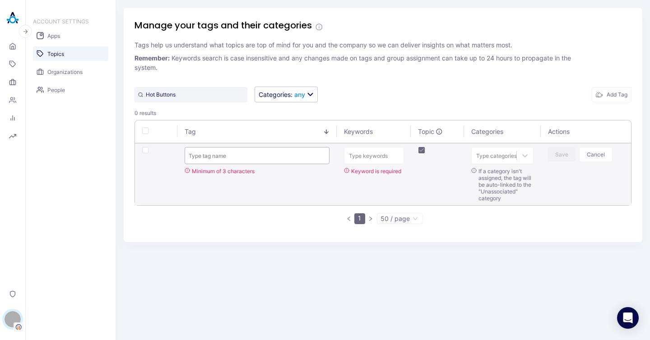
click at [258, 160] on input "text" at bounding box center [257, 155] width 145 height 17
paste input "HOT BUTTONS"
type input "HOT BUTTONS"
click at [510, 154] on div at bounding box center [496, 156] width 41 height 9
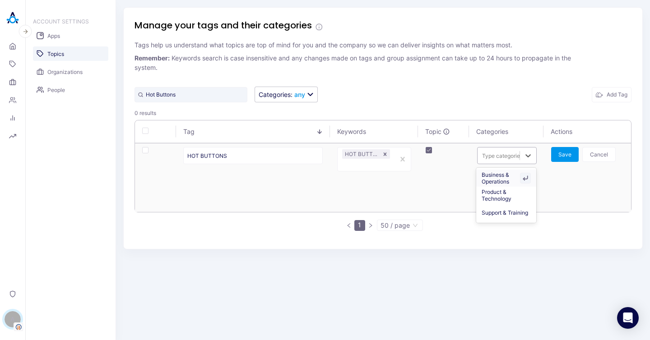
click at [501, 179] on div "Business & Operations" at bounding box center [506, 178] width 60 height 17
click at [532, 159] on icon at bounding box center [527, 155] width 9 height 9
click at [514, 195] on div "Product & Technology" at bounding box center [506, 195] width 60 height 17
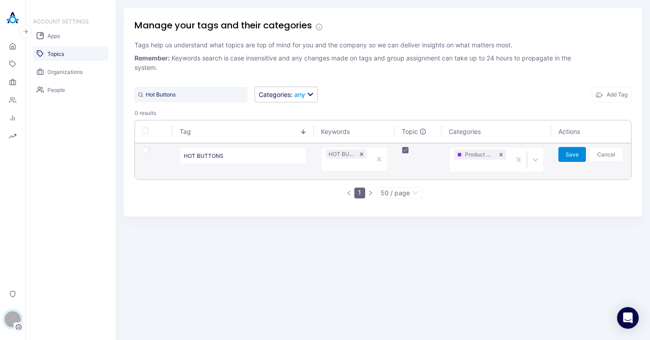
click at [570, 157] on button "Save" at bounding box center [572, 154] width 28 height 15
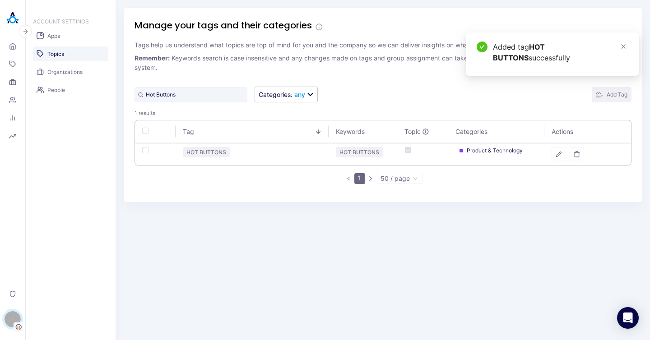
click at [605, 97] on button "Add Tag" at bounding box center [612, 94] width 40 height 15
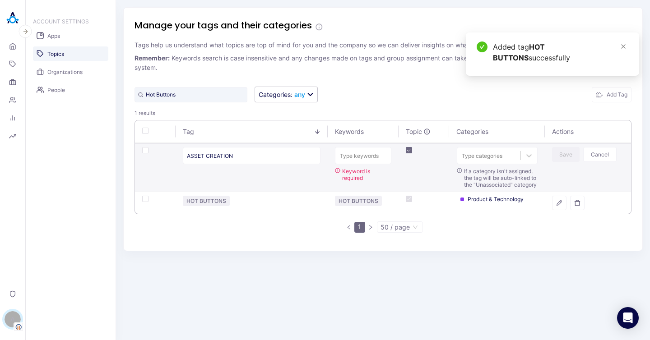
type input "ASSET CREATION"
click at [362, 157] on div "Type keywords" at bounding box center [363, 156] width 56 height 12
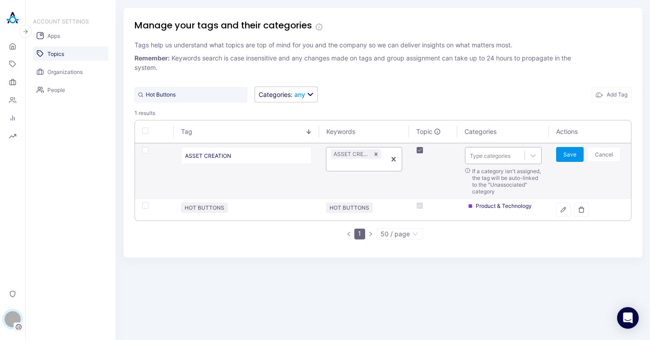
click at [502, 160] on div at bounding box center [495, 156] width 50 height 9
click at [492, 196] on div "Business & Operations" at bounding box center [502, 195] width 77 height 17
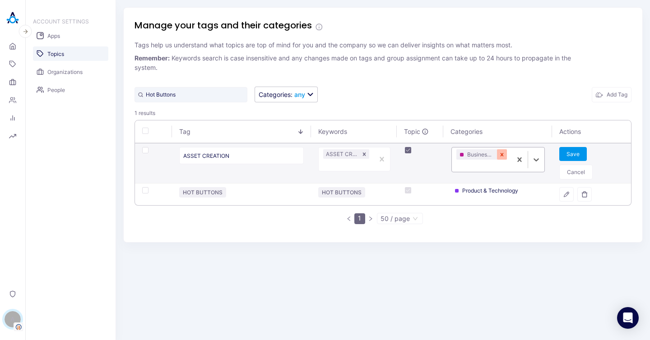
click at [505, 155] on icon "Remove Business & Operations" at bounding box center [502, 155] width 6 height 6
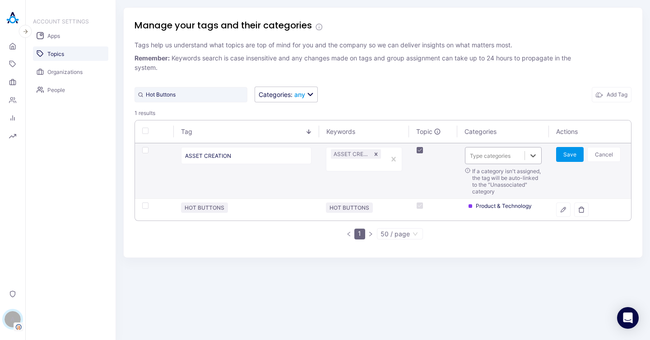
click at [478, 155] on div at bounding box center [495, 156] width 50 height 9
click at [475, 171] on div "Product & Technology" at bounding box center [502, 178] width 77 height 17
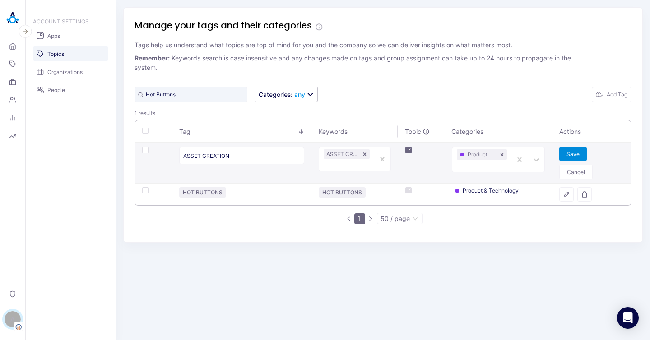
click at [568, 160] on button "Save" at bounding box center [573, 154] width 28 height 14
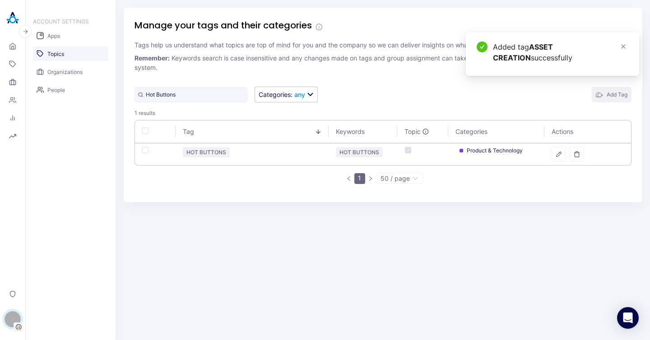
click at [603, 88] on button "Add Tag" at bounding box center [612, 94] width 40 height 15
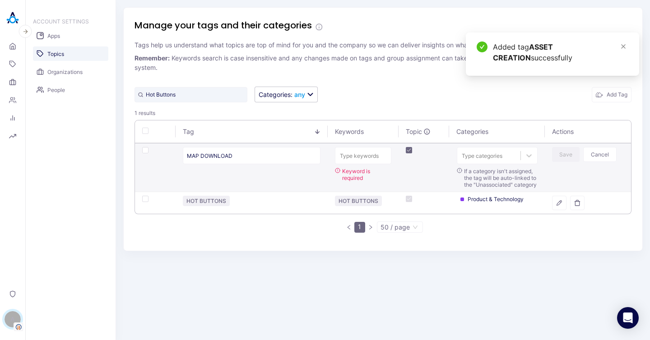
type input "MAP DOWNLOAD"
click at [357, 152] on div "Type keywords" at bounding box center [363, 156] width 56 height 12
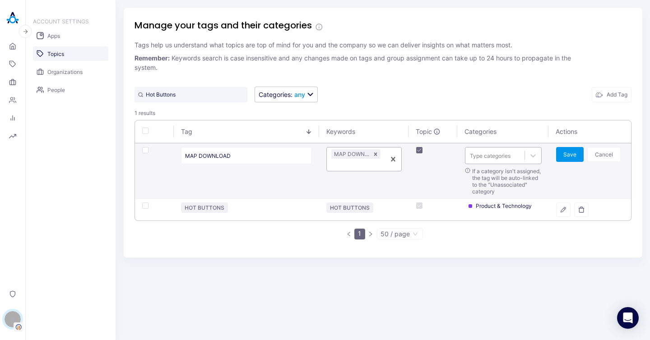
click at [505, 158] on div at bounding box center [495, 156] width 50 height 9
click at [500, 181] on div "Product & Technology" at bounding box center [502, 178] width 77 height 17
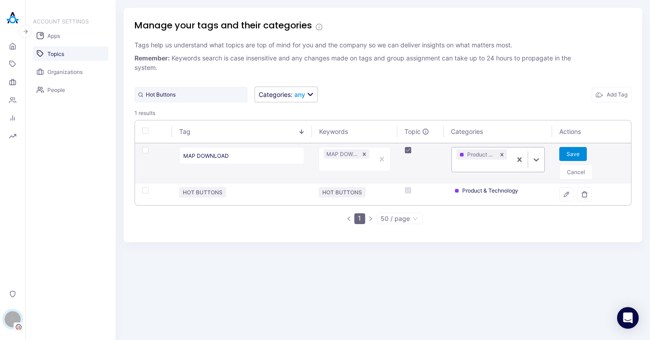
click at [572, 155] on button "Save" at bounding box center [573, 154] width 28 height 14
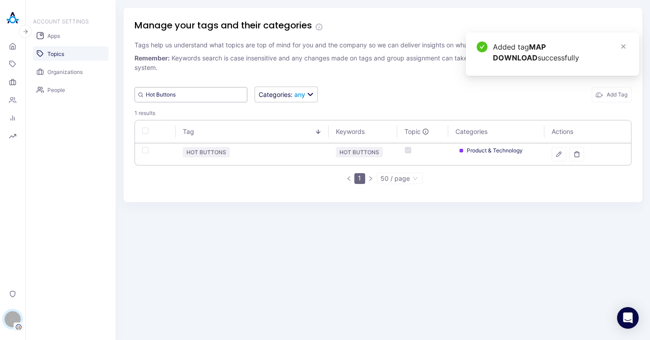
click at [190, 94] on input "Hot Buttons" at bounding box center [190, 94] width 113 height 15
paste input "ITpipes Web"
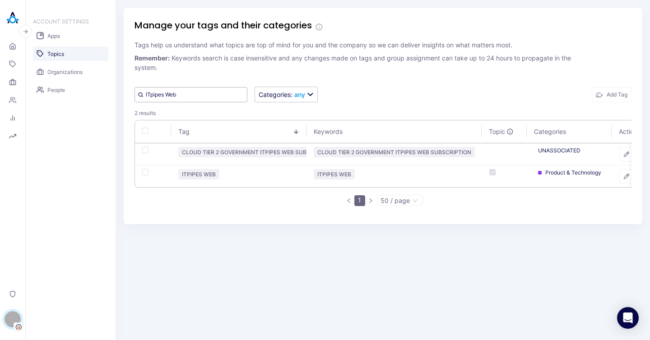
click at [200, 91] on input "ITpipes Web" at bounding box center [190, 94] width 113 height 15
paste input "Smart Tabs"
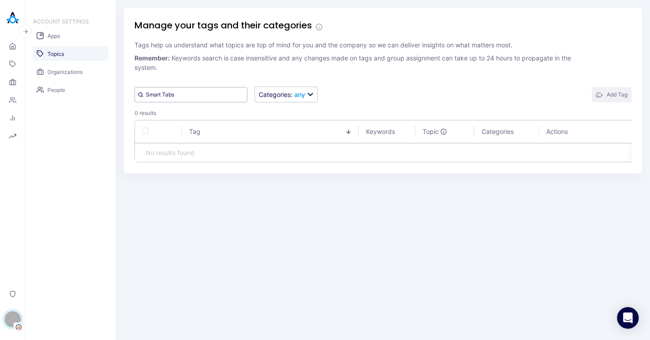
type input "Smart Tabs"
click at [602, 92] on icon "button" at bounding box center [599, 94] width 7 height 7
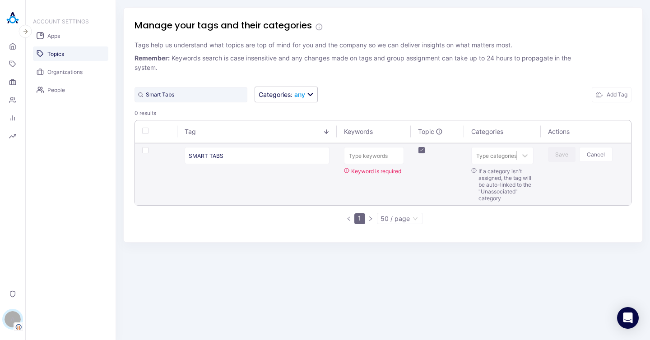
click at [279, 160] on input "SMART TABS" at bounding box center [257, 155] width 145 height 17
type input "SMART TABS"
click at [384, 161] on div "Type keywords" at bounding box center [373, 156] width 59 height 12
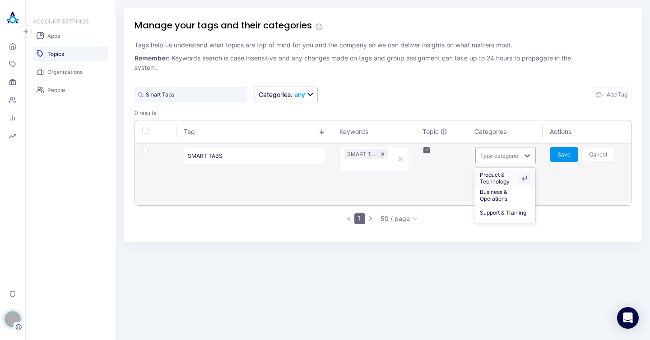
click at [512, 153] on div at bounding box center [500, 156] width 41 height 9
click at [512, 177] on div "Product & Technology" at bounding box center [504, 178] width 61 height 17
click at [562, 154] on button "Save" at bounding box center [564, 154] width 28 height 15
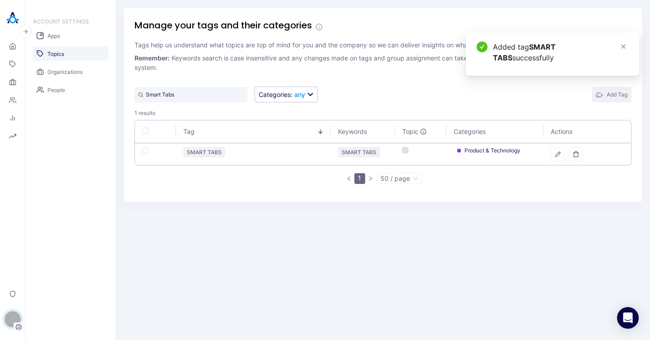
click at [611, 100] on button "Add Tag" at bounding box center [612, 94] width 40 height 15
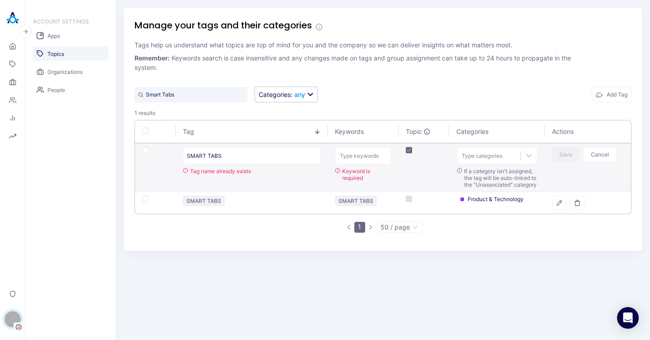
click at [217, 157] on input "SMART TABS" at bounding box center [252, 155] width 138 height 17
type input "SMART FILTERS"
click at [361, 153] on div "Type keywords" at bounding box center [363, 156] width 56 height 12
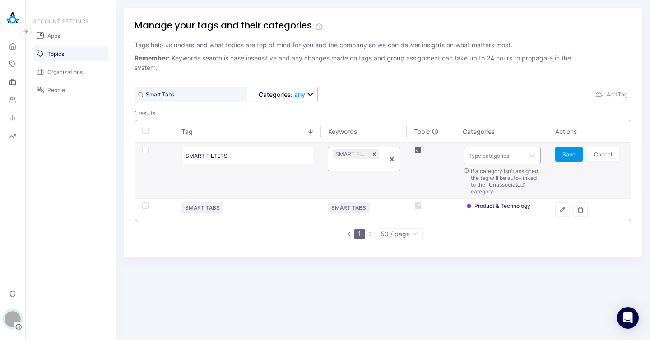
click at [504, 158] on div at bounding box center [493, 156] width 51 height 9
click at [505, 178] on div "Product & Technology" at bounding box center [502, 178] width 78 height 17
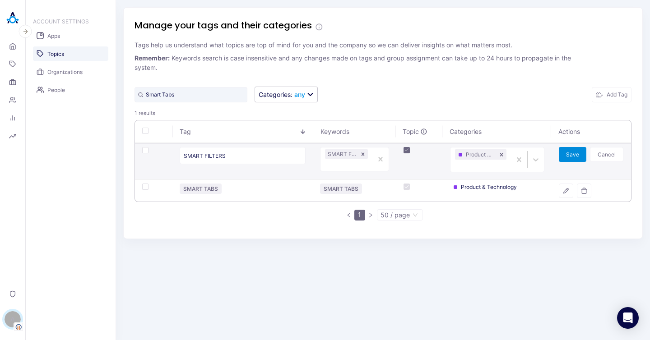
click at [565, 158] on button "Save" at bounding box center [573, 154] width 28 height 15
click at [620, 100] on button "Add Tag" at bounding box center [612, 94] width 40 height 15
click at [616, 92] on button "Add Tag" at bounding box center [612, 94] width 40 height 15
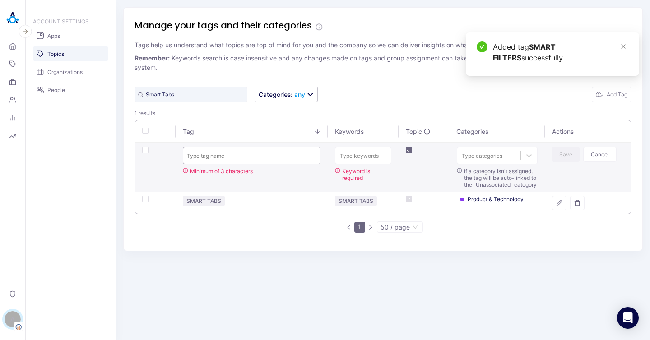
click at [237, 159] on input "text" at bounding box center [252, 155] width 138 height 17
paste input "S3 BROWSER"
type input "S3 BROWSER"
click at [344, 152] on div "Type keywords" at bounding box center [363, 156] width 56 height 12
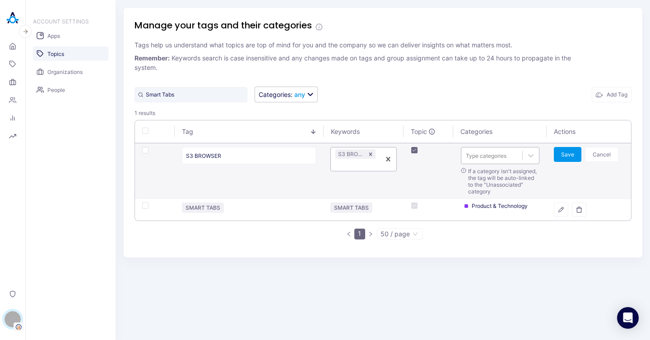
click at [499, 161] on div "Type categories" at bounding box center [491, 156] width 61 height 12
click at [491, 179] on div "Product & Technology" at bounding box center [499, 178] width 79 height 17
click at [574, 160] on button "Save" at bounding box center [568, 154] width 28 height 15
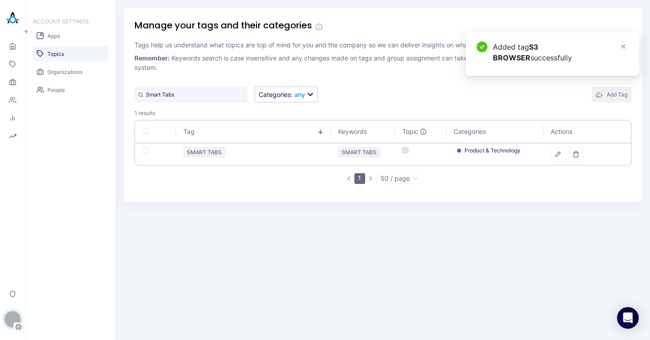
click at [612, 89] on button "Add Tag" at bounding box center [612, 94] width 40 height 15
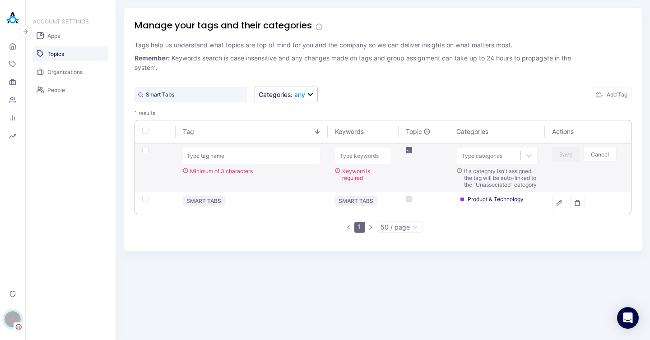
click at [253, 148] on input "text" at bounding box center [252, 155] width 138 height 17
type input "HEATMAPS"
click at [365, 161] on div "Type keywords" at bounding box center [363, 156] width 56 height 12
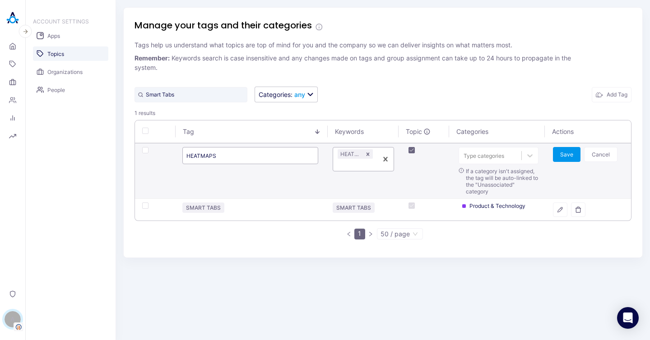
click at [241, 159] on input "HEATMAPS" at bounding box center [250, 155] width 136 height 17
click at [353, 159] on div "HEATMAPS" at bounding box center [355, 159] width 44 height 23
click at [491, 155] on div at bounding box center [489, 156] width 53 height 9
click at [506, 178] on div "Product & Technology" at bounding box center [498, 178] width 80 height 17
click at [562, 160] on button "Save" at bounding box center [567, 154] width 28 height 15
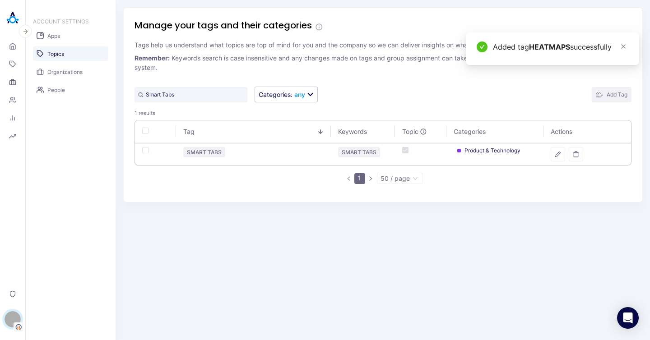
click at [614, 99] on button "Add Tag" at bounding box center [612, 94] width 40 height 15
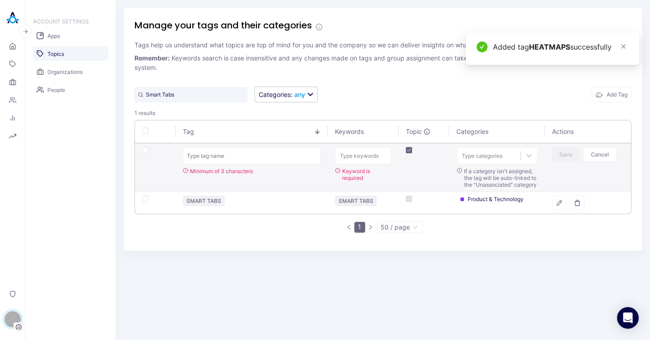
click at [228, 153] on input "text" at bounding box center [252, 155] width 138 height 17
type input "WO_STATUS"
click at [341, 157] on div "Type keywords" at bounding box center [363, 156] width 56 height 12
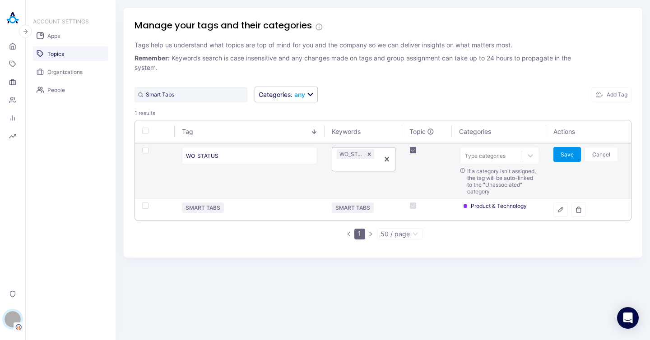
click at [511, 165] on div "Type categories If a category isn't assigned, the tag will be auto-linked to th…" at bounding box center [499, 171] width 79 height 48
click at [512, 160] on div "Type categories" at bounding box center [491, 156] width 62 height 12
click at [510, 181] on div "Product & Technology" at bounding box center [499, 178] width 80 height 17
click at [584, 158] on div "Save Cancel" at bounding box center [588, 154] width 70 height 15
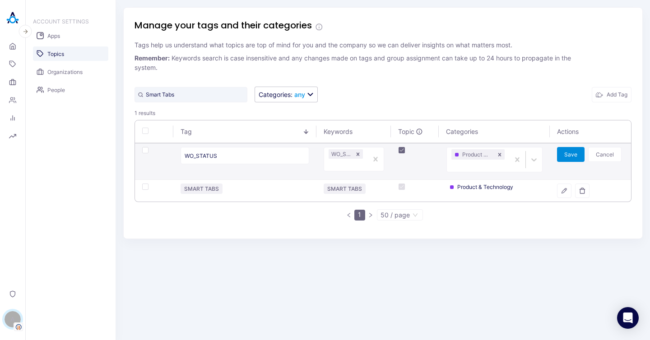
click at [580, 158] on button "Save" at bounding box center [571, 154] width 28 height 15
click at [623, 94] on button "Add Tag" at bounding box center [612, 94] width 40 height 15
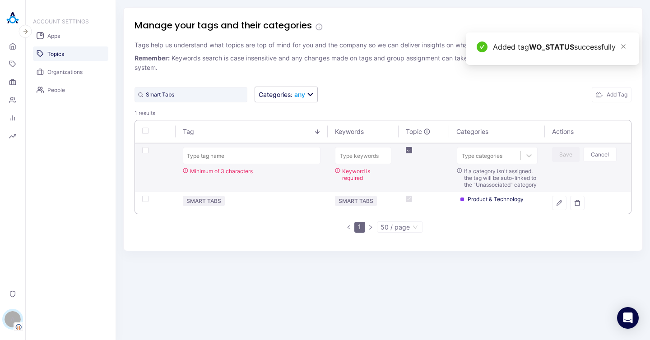
click at [221, 161] on input "text" at bounding box center [252, 155] width 138 height 17
type input "VCD"
click at [347, 155] on div "Type keywords" at bounding box center [363, 156] width 56 height 12
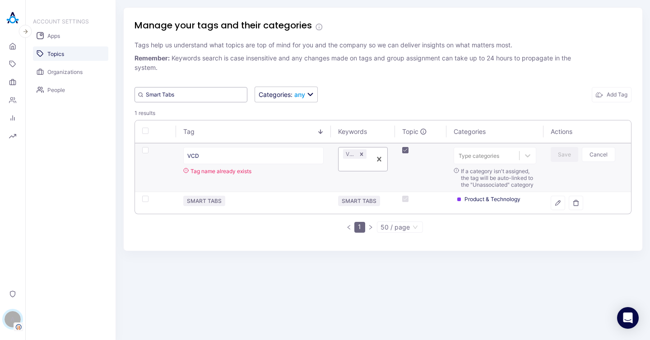
click at [204, 95] on input "Smart Tabs" at bounding box center [190, 94] width 113 height 15
click at [205, 92] on input "Smart Tabs" at bounding box center [190, 94] width 113 height 15
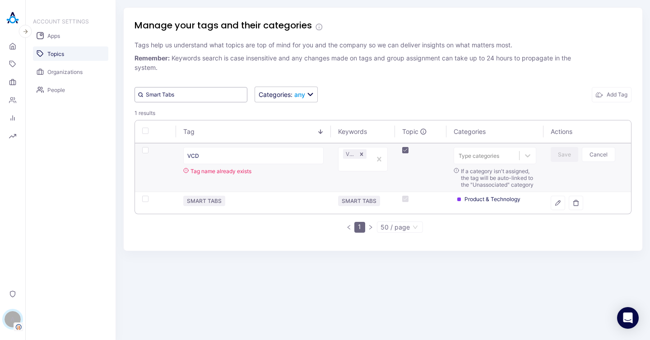
paste input "VCD"
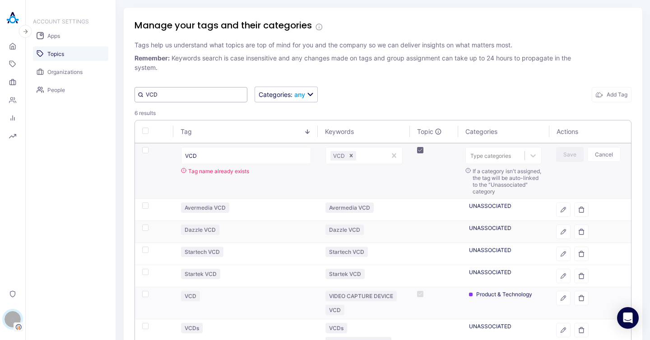
scroll to position [83, 0]
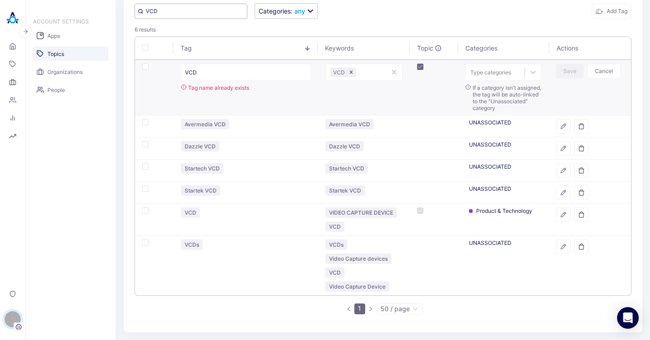
click at [191, 4] on input "VCD" at bounding box center [190, 11] width 113 height 15
click at [183, 14] on input "VCD" at bounding box center [190, 11] width 113 height 15
paste input "COM port"
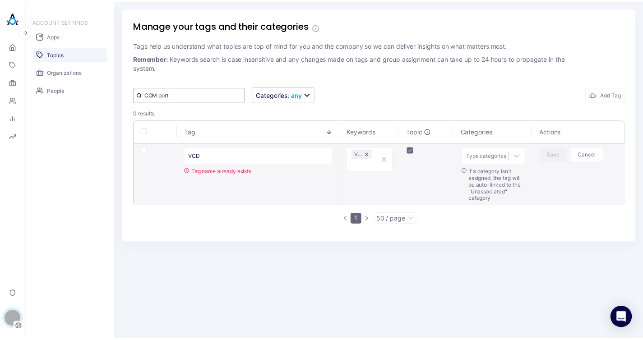
scroll to position [0, 0]
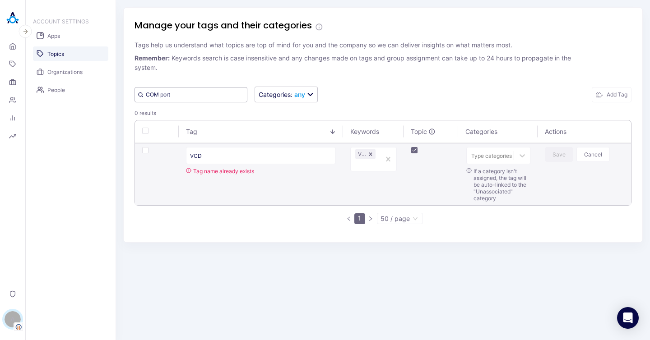
type input "COM port"
click at [290, 161] on input "VCD" at bounding box center [261, 155] width 150 height 17
paste input "COM PORT"
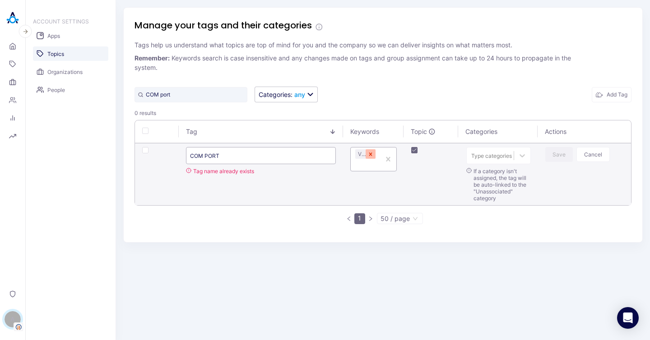
click at [372, 155] on icon "Remove VCD" at bounding box center [370, 154] width 6 height 6
click at [284, 158] on input "COM PORT" at bounding box center [257, 155] width 145 height 17
type input "COM PORT"
click at [494, 156] on div at bounding box center [496, 156] width 41 height 9
click at [489, 176] on div "Product & Technology" at bounding box center [504, 178] width 62 height 17
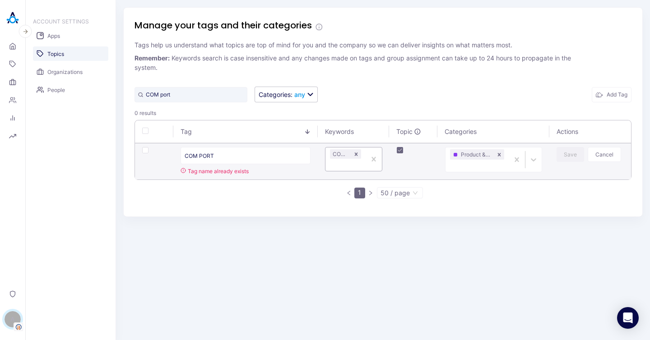
click at [565, 168] on td "Save Cancel" at bounding box center [590, 162] width 82 height 36
click at [265, 154] on input "COM PORT" at bounding box center [246, 155] width 130 height 17
click at [278, 158] on input "COM PORT" at bounding box center [246, 155] width 130 height 17
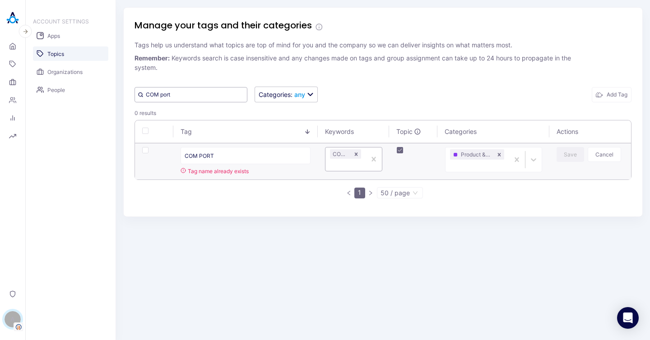
click at [208, 97] on input "COM port" at bounding box center [190, 94] width 113 height 15
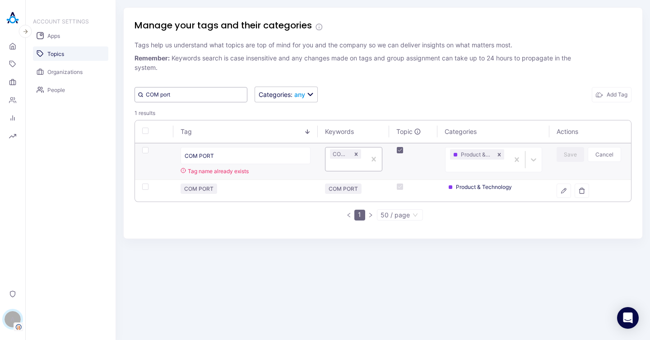
click at [208, 88] on input "COM port" at bounding box center [190, 94] width 113 height 15
paste input "Aries counter"
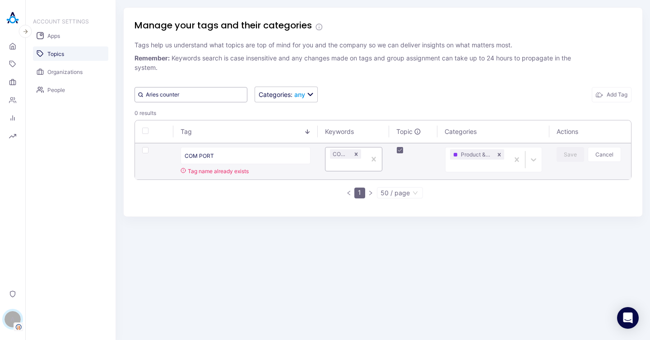
type input "Aries counter"
click at [256, 155] on input "COM PORT" at bounding box center [246, 155] width 130 height 17
paste input "ARIES COUNTER"
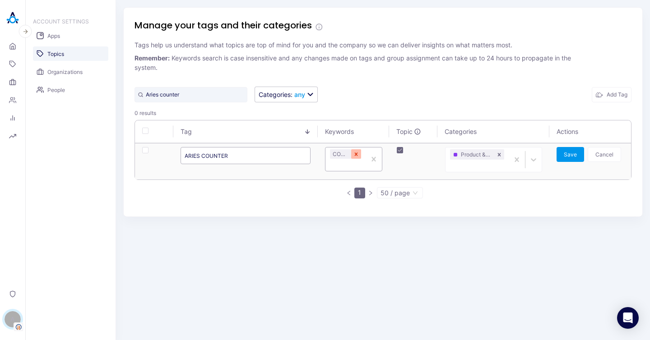
click at [356, 157] on icon "Remove COM PORT" at bounding box center [356, 154] width 6 height 6
type input "ARIES COUNTER"
click at [353, 158] on div at bounding box center [354, 156] width 44 height 9
paste input "ARIES COUNTER"
type input "ARIES COUNTER"
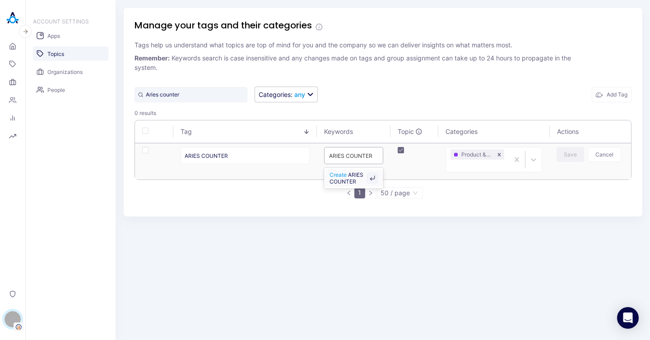
click at [336, 175] on span "Create" at bounding box center [337, 174] width 17 height 7
click at [580, 159] on button "Save" at bounding box center [573, 154] width 28 height 15
click at [610, 89] on button "Add Tag" at bounding box center [612, 94] width 40 height 15
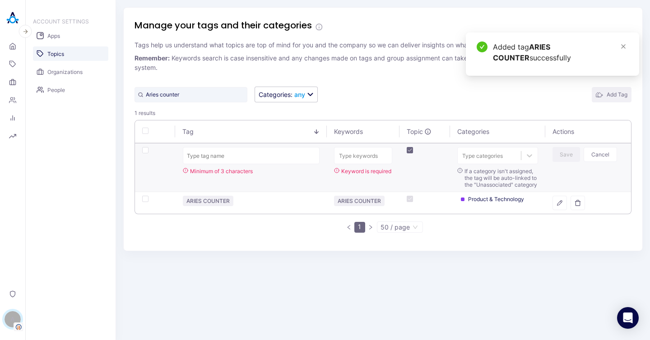
click at [605, 102] on button "Add Tag" at bounding box center [612, 94] width 40 height 15
click at [232, 153] on input "text" at bounding box center [251, 155] width 137 height 17
paste input "STARTECH USB DEVICES"
type input "STARTECH USB DEVICES"
click at [355, 150] on div "Type keywords" at bounding box center [362, 156] width 57 height 12
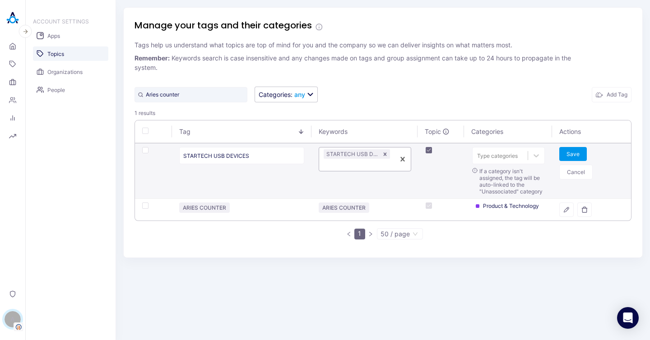
click at [363, 155] on span "STARTECH USB DEVICES" at bounding box center [359, 154] width 66 height 7
click at [477, 162] on div "Type categories" at bounding box center [508, 155] width 73 height 17
click at [496, 177] on div "Product & Technology" at bounding box center [508, 178] width 73 height 17
click at [582, 153] on button "Save" at bounding box center [573, 154] width 28 height 14
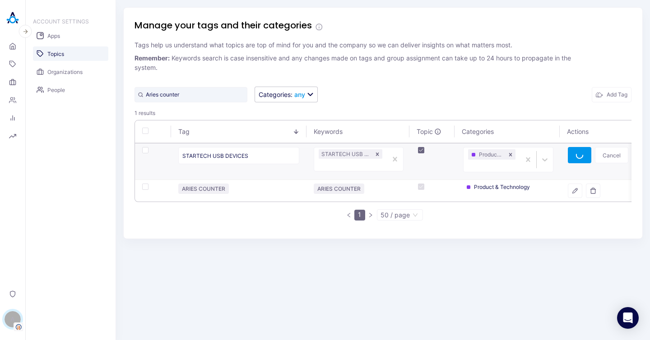
click at [609, 92] on button "Add Tag" at bounding box center [612, 94] width 40 height 15
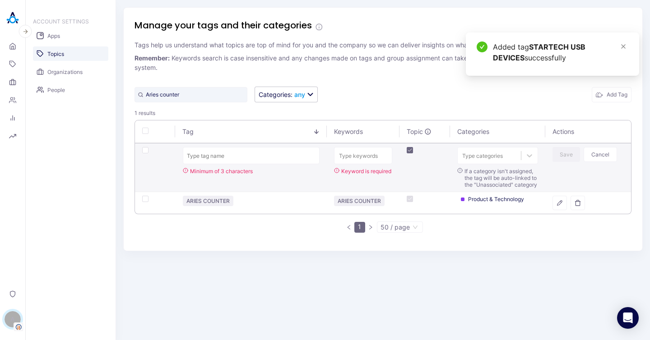
click at [223, 156] on input "text" at bounding box center [251, 155] width 137 height 17
type input "IBAK EDE7"
click at [348, 158] on div "Type keywords" at bounding box center [362, 156] width 57 height 12
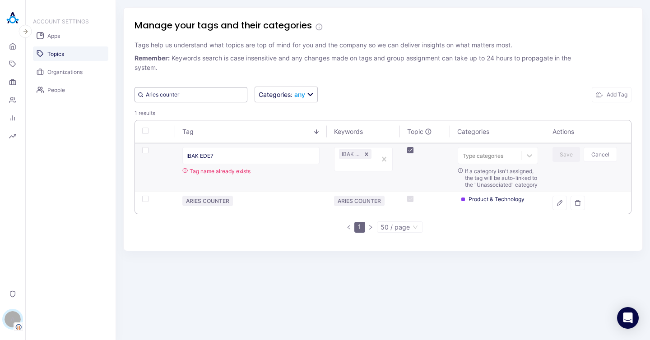
click at [201, 98] on input "Aries counter" at bounding box center [190, 94] width 113 height 15
paste input "IBAK EDE7"
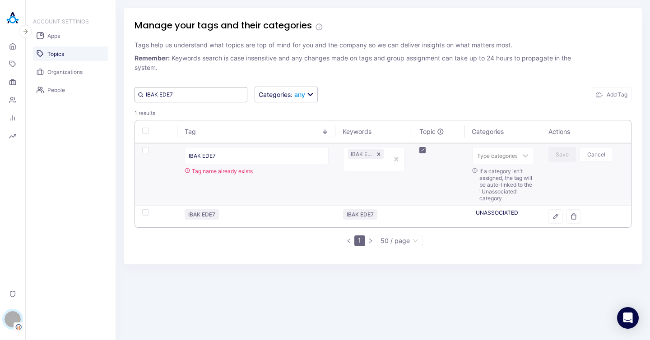
click at [210, 100] on input "IBAK EDE7" at bounding box center [190, 94] width 113 height 15
paste input "Onsite visits"
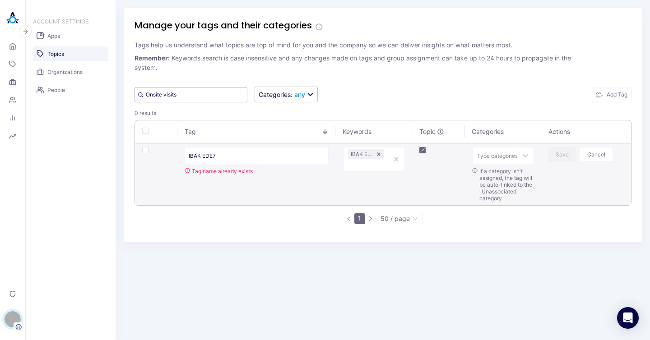
type input "Onsite visits"
click at [215, 149] on input "IBAK EDE7" at bounding box center [257, 155] width 144 height 17
paste input "ONSITE VISITS"
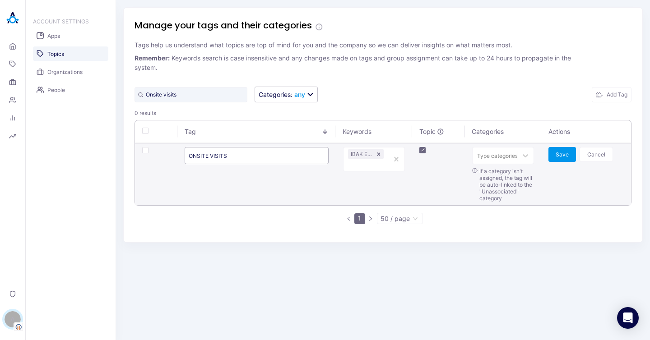
click at [378, 153] on icon "Remove IBAK EDE7" at bounding box center [378, 154] width 6 height 6
type input "ONSITE VISITS"
paste input "ONSITE VISITS"
type input "ONSITE VISITS"
click at [359, 181] on span "ONSITE VISITS" at bounding box center [368, 178] width 38 height 14
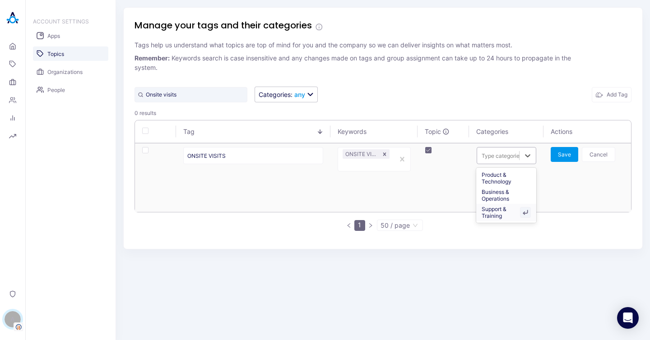
click at [514, 211] on div "Support & Training" at bounding box center [506, 212] width 60 height 17
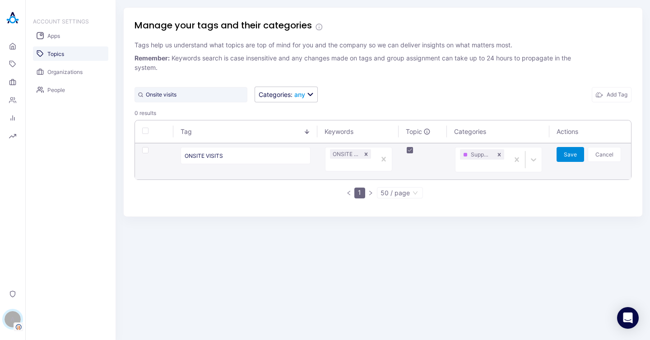
click at [564, 154] on button "Save" at bounding box center [570, 154] width 28 height 15
click at [213, 89] on input "Onsite visits" at bounding box center [190, 94] width 113 height 15
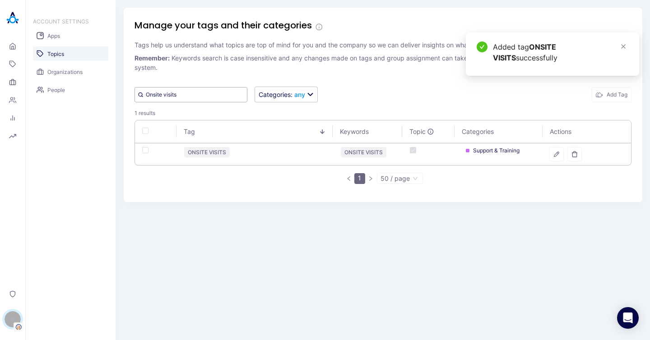
click at [195, 94] on input "Onsite visits" at bounding box center [190, 94] width 113 height 15
paste input "Loudoun Water"
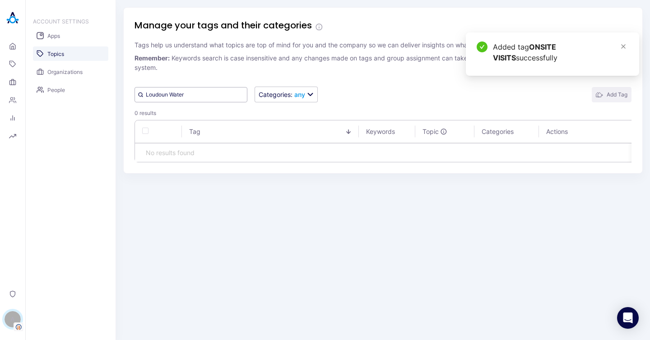
type input "Loudoun Water"
click at [608, 97] on button "Add Tag" at bounding box center [612, 94] width 40 height 15
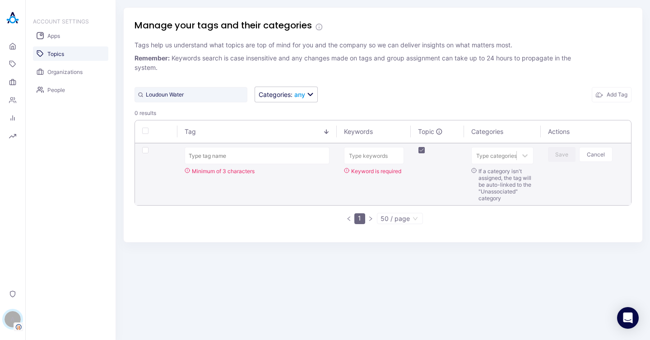
click at [248, 159] on input "text" at bounding box center [257, 155] width 145 height 17
type input "LOUDOUN WATER"
click at [374, 162] on div "Type keywords" at bounding box center [374, 155] width 60 height 17
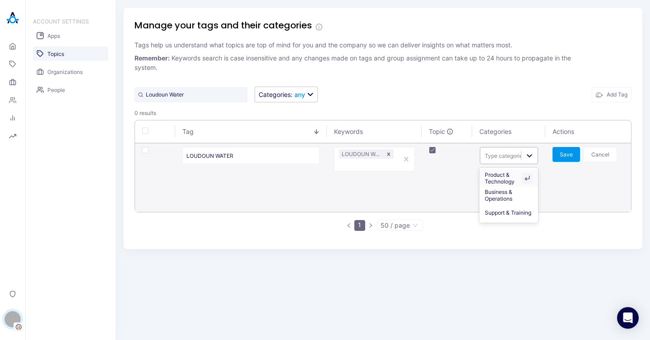
click at [525, 156] on icon at bounding box center [529, 155] width 9 height 9
click at [505, 194] on div "Business & Operations" at bounding box center [508, 195] width 59 height 17
click at [566, 152] on button "Save" at bounding box center [566, 154] width 28 height 15
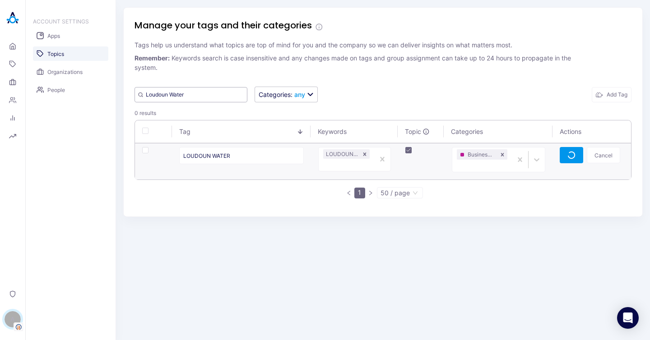
click at [189, 99] on input "Loudoun Water" at bounding box center [190, 94] width 113 height 15
click at [192, 89] on input "Loudoun Water" at bounding box center [190, 94] width 113 height 15
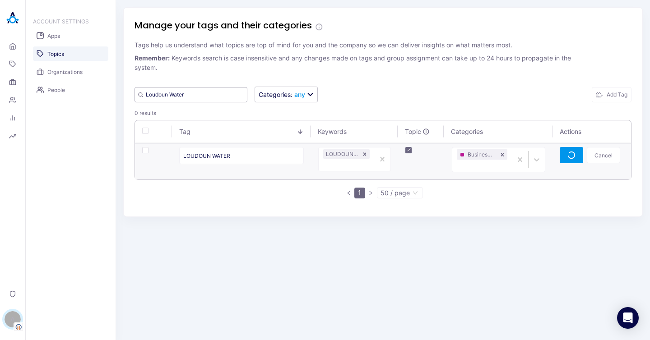
click at [192, 89] on input "Loudoun Water" at bounding box center [190, 94] width 113 height 15
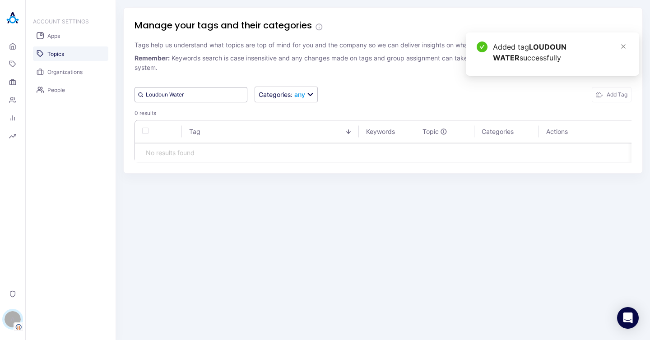
paste input "Durham Utilities"
click at [207, 95] on input "Durham Utilities" at bounding box center [190, 94] width 113 height 15
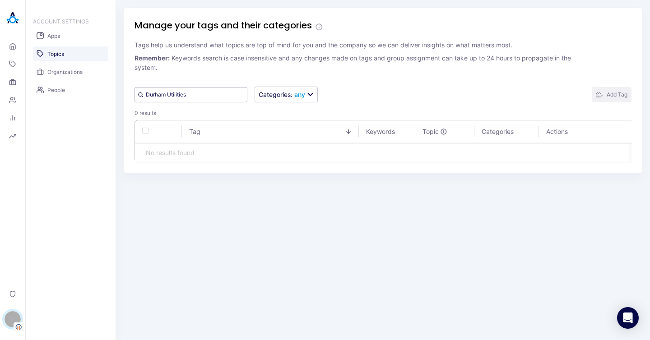
type input "Durham Utilities"
click at [607, 89] on button "Add Tag" at bounding box center [612, 94] width 40 height 15
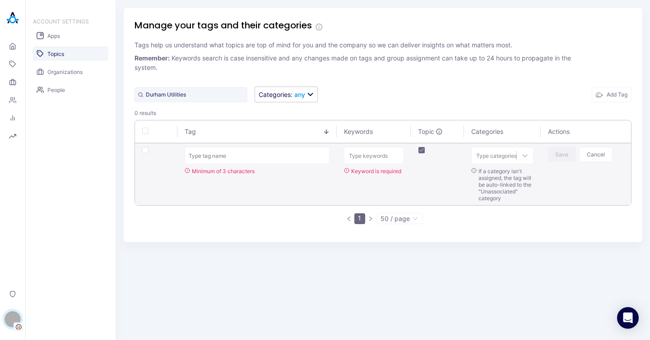
click at [229, 156] on input "text" at bounding box center [257, 155] width 145 height 17
type input "DURHAM UTILITIES"
click at [366, 155] on div "Type keywords" at bounding box center [373, 156] width 59 height 12
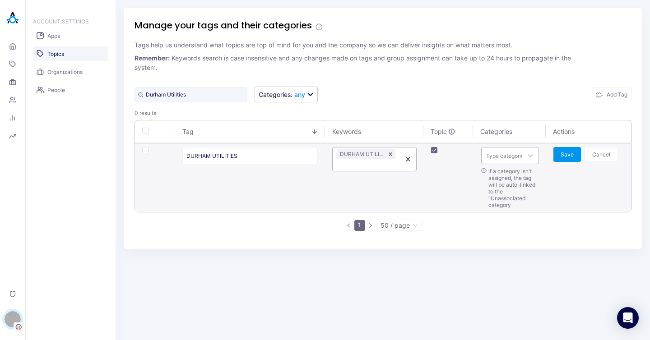
click at [491, 158] on div at bounding box center [506, 156] width 41 height 9
click at [498, 196] on div "Business & Operations" at bounding box center [509, 195] width 58 height 17
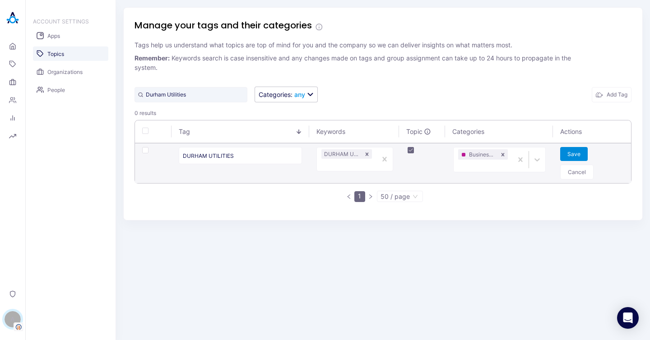
click at [563, 156] on button "Save" at bounding box center [574, 154] width 28 height 14
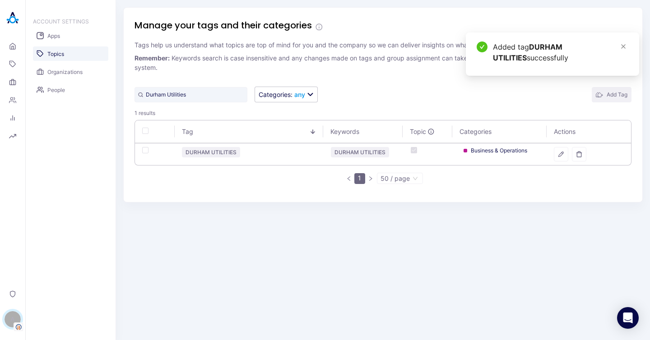
click at [607, 93] on button "Add Tag" at bounding box center [612, 94] width 40 height 15
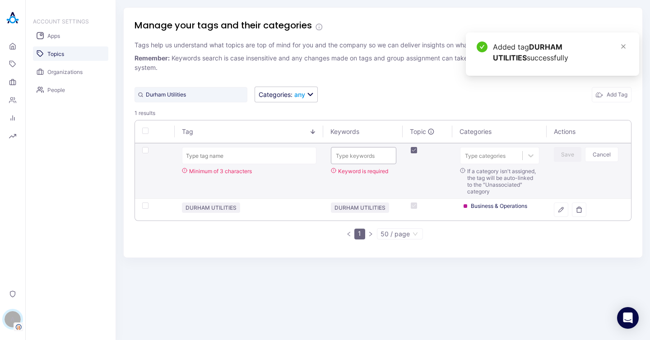
type input "HONOLULU OPPORTUNITY"
click at [360, 152] on div "Type keywords" at bounding box center [363, 156] width 65 height 12
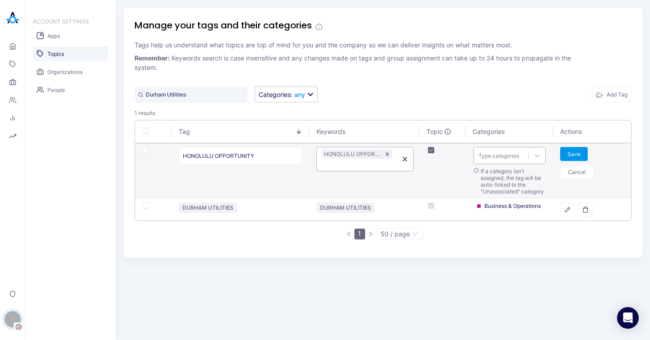
click at [503, 154] on div at bounding box center [501, 156] width 46 height 9
click at [505, 192] on div "Business & Operations" at bounding box center [509, 195] width 73 height 17
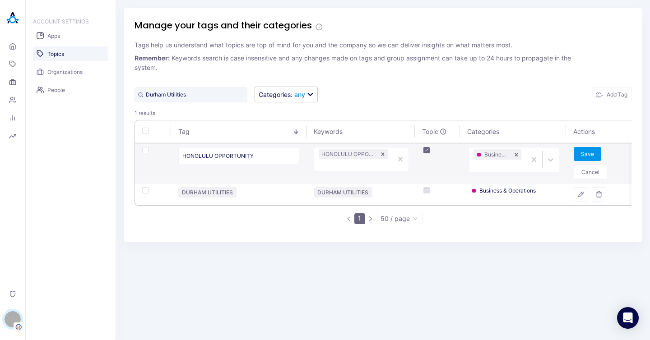
click at [569, 157] on td "Save Cancel" at bounding box center [604, 164] width 77 height 40
click at [588, 157] on button "Save" at bounding box center [588, 154] width 28 height 14
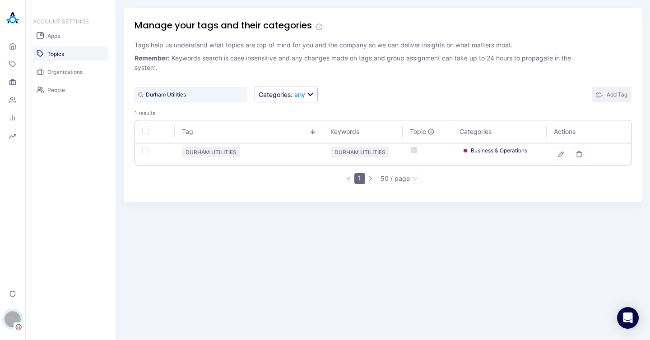
click at [614, 95] on button "Add Tag" at bounding box center [612, 94] width 40 height 15
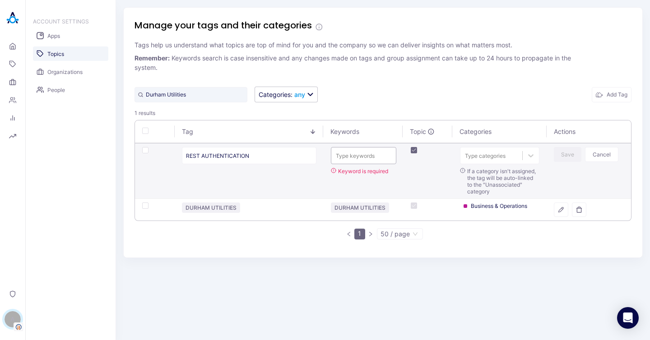
type input "REST AUTHENTICATION"
click at [354, 157] on div "Type keywords" at bounding box center [363, 156] width 65 height 12
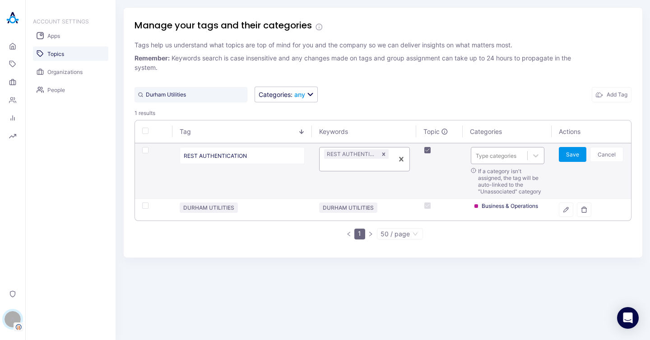
click at [487, 163] on div "Type categories" at bounding box center [508, 155] width 74 height 17
click at [506, 179] on div "Product & Technology" at bounding box center [507, 178] width 74 height 17
click at [577, 148] on button "Save" at bounding box center [573, 154] width 28 height 15
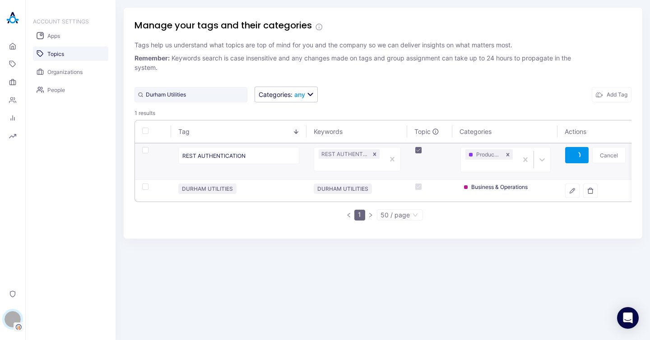
click at [605, 95] on button "Add Tag" at bounding box center [612, 94] width 40 height 15
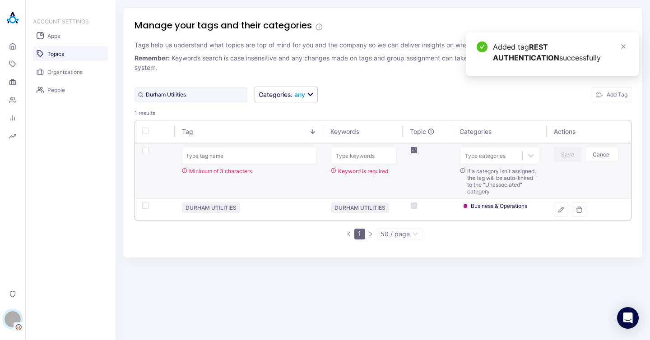
click at [250, 154] on input "text" at bounding box center [249, 155] width 134 height 17
type input "GEODATABASE SYNC"
click at [367, 155] on div "Type keywords" at bounding box center [363, 156] width 65 height 12
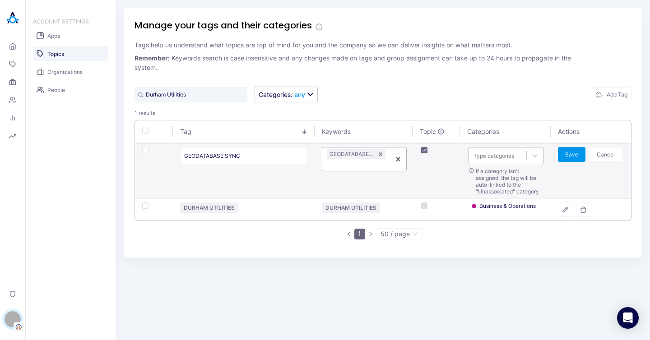
click at [499, 156] on div at bounding box center [497, 156] width 48 height 9
click at [504, 172] on div "Product & Technology" at bounding box center [505, 178] width 76 height 17
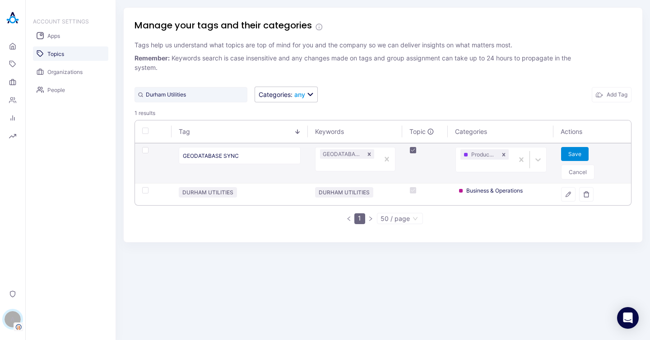
click at [570, 156] on button "Save" at bounding box center [575, 154] width 28 height 14
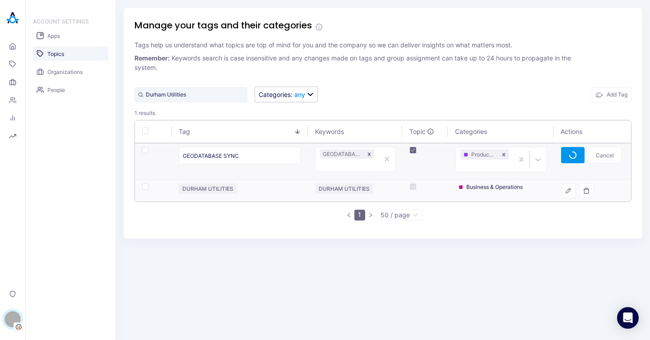
click at [615, 96] on button "Add Tag" at bounding box center [612, 94] width 40 height 15
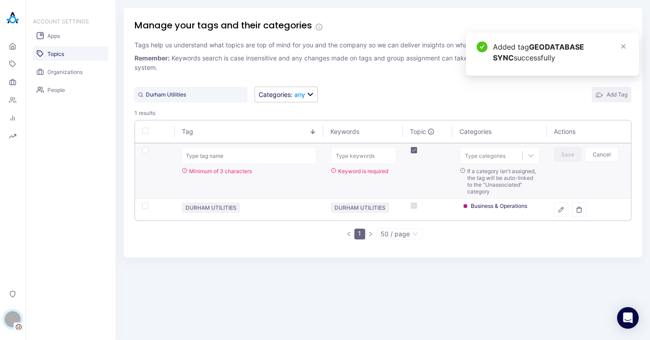
click at [601, 93] on icon "button" at bounding box center [599, 94] width 7 height 7
click at [247, 154] on input "text" at bounding box center [249, 155] width 134 height 17
paste input "SOAP ERRORS"
type input "SOAP ERRORS"
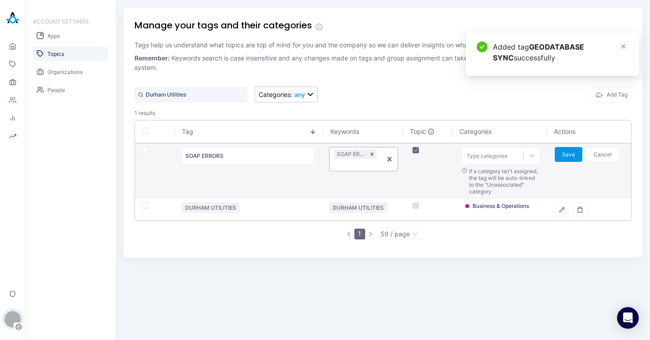
click at [365, 149] on div "SOAP ERRORS" at bounding box center [354, 159] width 51 height 23
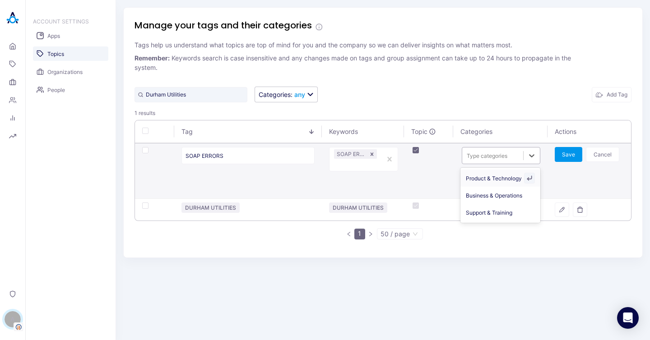
click at [508, 161] on div "Type categories" at bounding box center [492, 156] width 61 height 12
click at [487, 192] on div "Business & Operations" at bounding box center [499, 195] width 79 height 17
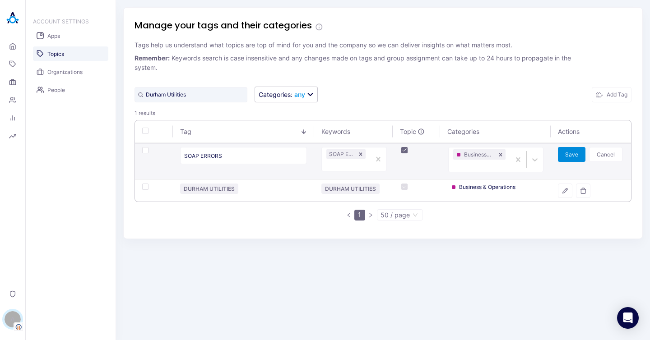
click at [570, 156] on button "Save" at bounding box center [572, 154] width 28 height 15
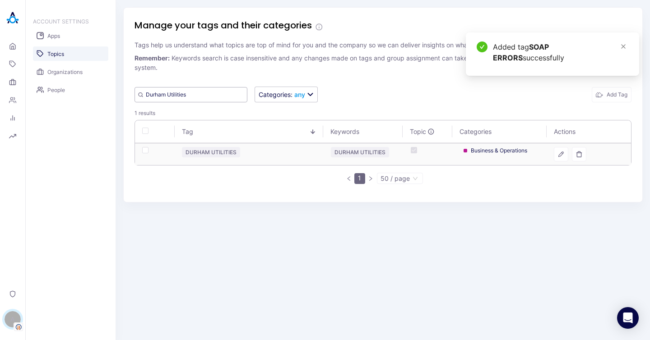
click at [203, 93] on input "Durham Utilities" at bounding box center [190, 94] width 113 height 15
paste input "SOAP error"
type input "SOAP errors"
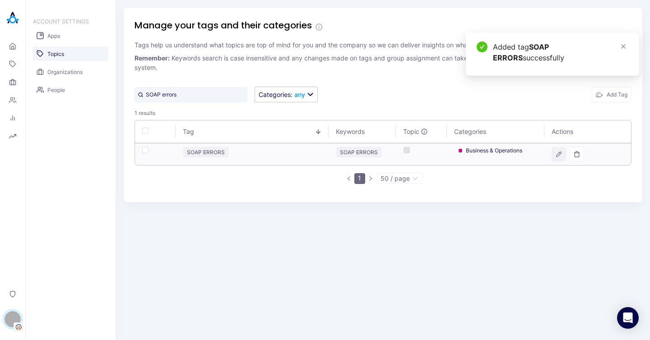
click at [562, 150] on button "button" at bounding box center [558, 154] width 14 height 14
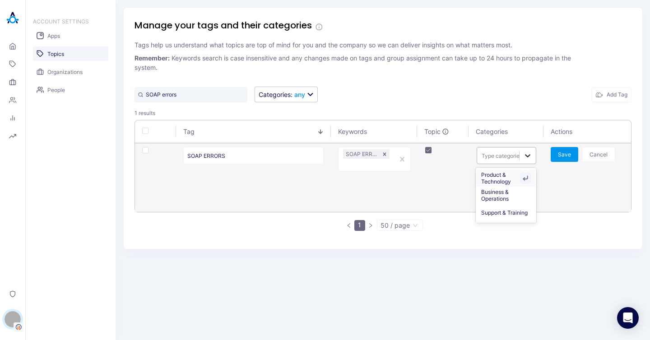
click at [529, 157] on icon at bounding box center [527, 155] width 9 height 9
click at [504, 178] on div "Product & Technology" at bounding box center [506, 178] width 60 height 17
click at [571, 161] on button "Save" at bounding box center [565, 154] width 28 height 15
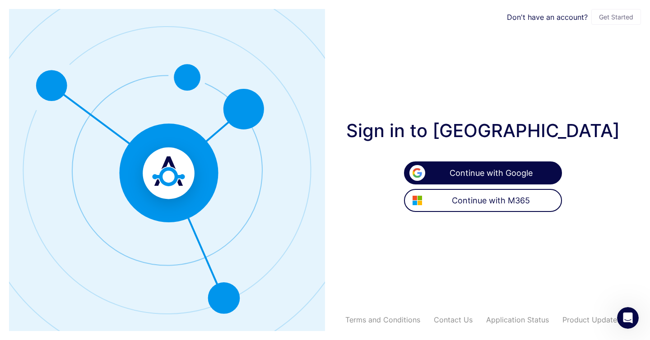
click at [460, 178] on button "Continue with Google" at bounding box center [483, 173] width 158 height 23
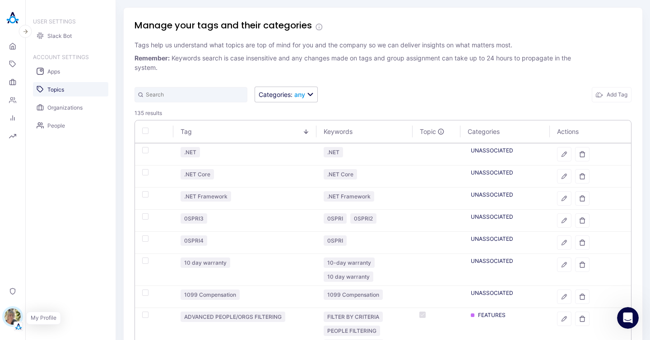
click at [17, 317] on img "button" at bounding box center [13, 317] width 16 height 16
click at [67, 258] on button "Switch Tenant" at bounding box center [62, 259] width 67 height 14
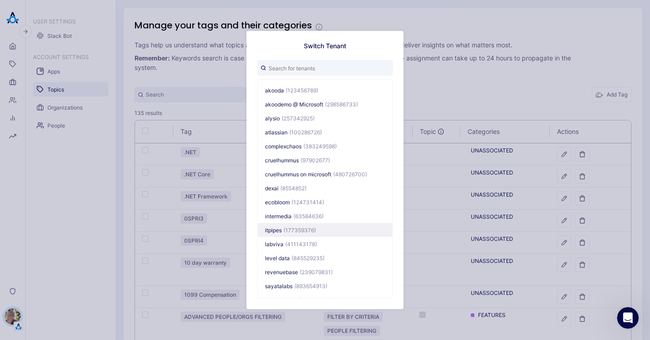
click at [287, 231] on span "(177359376)" at bounding box center [299, 230] width 32 height 7
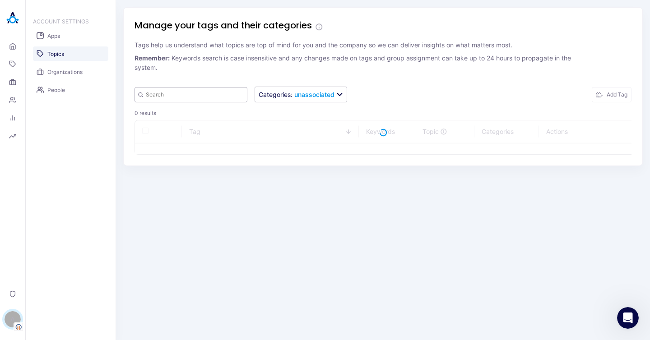
click at [190, 91] on input "text" at bounding box center [190, 94] width 113 height 15
click at [189, 92] on input "text" at bounding box center [190, 94] width 113 height 15
click at [154, 90] on input "text" at bounding box center [190, 94] width 113 height 15
click at [153, 94] on input "text" at bounding box center [190, 94] width 113 height 15
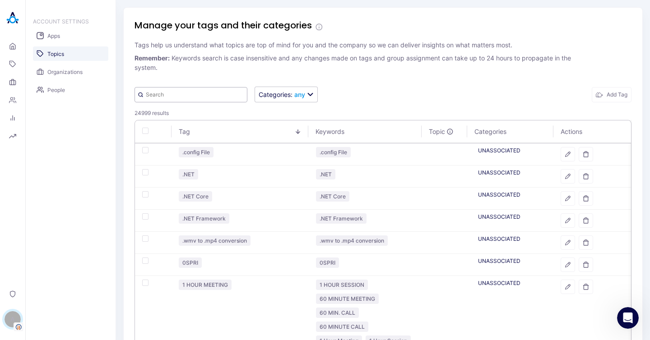
click at [195, 97] on input "text" at bounding box center [190, 94] width 113 height 15
paste input "Template discrepancy warnings"
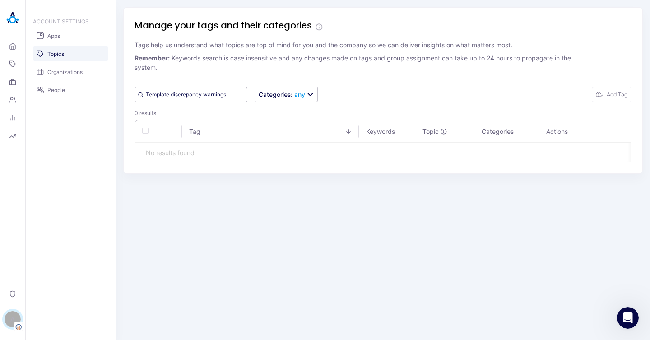
click at [195, 97] on input "Template discrepancy warnings" at bounding box center [190, 94] width 113 height 15
click at [230, 96] on input "Template discrepancy warnings" at bounding box center [190, 94] width 113 height 15
drag, startPoint x: 238, startPoint y: 96, endPoint x: 122, endPoint y: 97, distance: 116.4
click at [122, 97] on div "Manage your tags and their categories Tags help us understand what topics are t…" at bounding box center [383, 170] width 534 height 340
type input "Template discrepancy warnings"
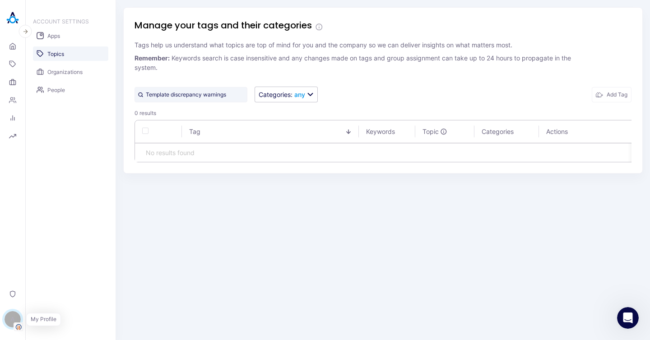
click at [14, 323] on div "A" at bounding box center [13, 319] width 16 height 16
click at [285, 232] on div "Manage your tags and their categories Tags help us understand what topics are t…" at bounding box center [383, 170] width 534 height 340
click at [56, 245] on div "ACCOUNT SETTINGS Apps Topics Organizations People" at bounding box center [71, 170] width 90 height 340
click at [222, 94] on input "Template discrepancy warnings" at bounding box center [190, 94] width 113 height 15
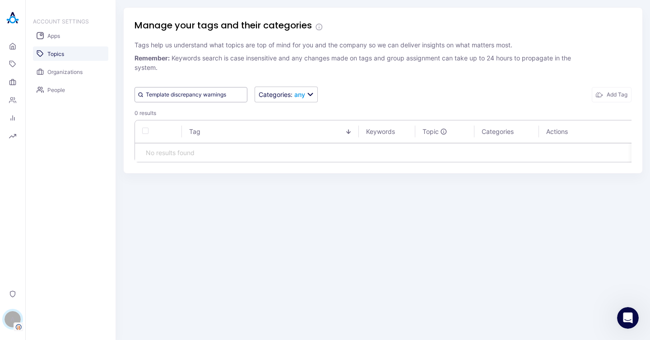
click at [222, 94] on input "Template discrepancy warnings" at bounding box center [190, 94] width 113 height 15
click at [365, 87] on div "Template discrepancy warnings Categories : any Add Tag" at bounding box center [382, 95] width 497 height 16
click at [216, 101] on input "Template discrepancy warnings" at bounding box center [190, 94] width 113 height 15
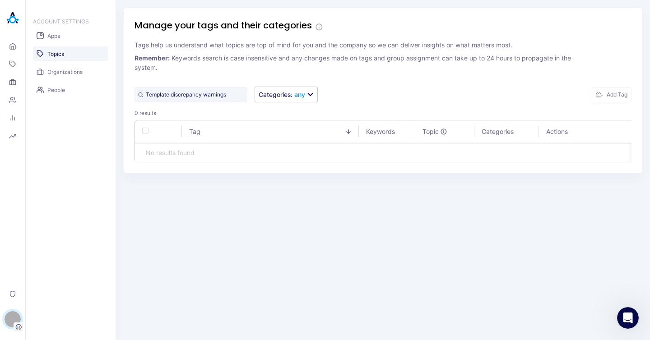
click at [616, 102] on div "Manage your tags and their categories Tags help us understand what topics are t…" at bounding box center [382, 90] width 519 height 167
click at [612, 98] on button "Add Tag" at bounding box center [612, 94] width 40 height 15
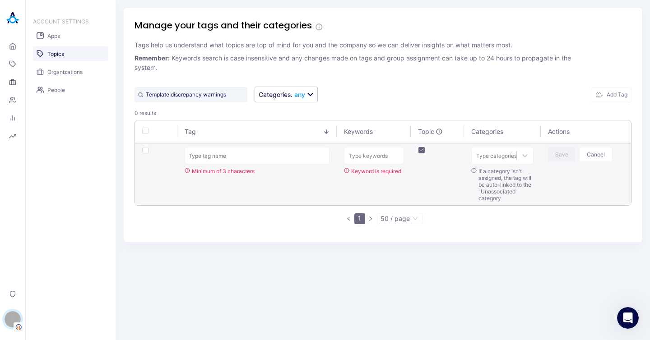
click at [274, 164] on input "text" at bounding box center [257, 155] width 145 height 17
click at [274, 158] on input "text" at bounding box center [257, 155] width 145 height 17
click at [267, 158] on input "WHAT ARE THE NEXT ACTION" at bounding box center [257, 155] width 145 height 17
click at [217, 112] on span "0 results" at bounding box center [382, 113] width 497 height 7
click at [216, 100] on input "Template discrepancy warnings" at bounding box center [190, 94] width 113 height 15
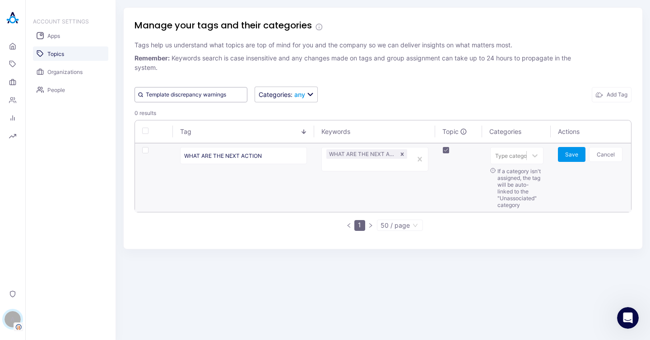
click at [216, 100] on input "Template discrepancy warnings" at bounding box center [190, 94] width 113 height 15
click at [216, 98] on input "Template discrepancy warnings" at bounding box center [190, 94] width 113 height 15
click at [248, 164] on div "WHAT ARE THE NEXT ACTION" at bounding box center [243, 157] width 127 height 21
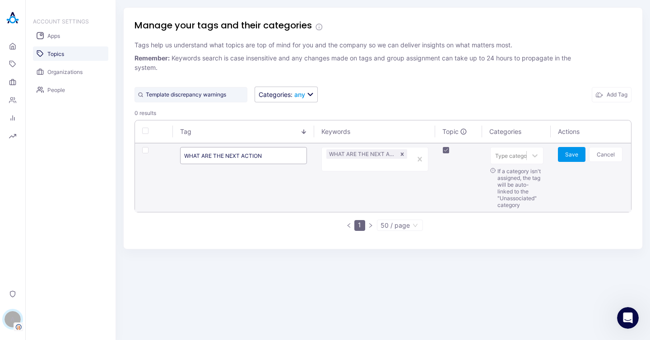
click at [251, 160] on input "WHAT ARE THE NEXT ACTION" at bounding box center [243, 155] width 127 height 17
paste input "TEMPLATE DISCREPANCY WAR"
click at [210, 94] on input "Template discrepancy warnings" at bounding box center [190, 94] width 113 height 15
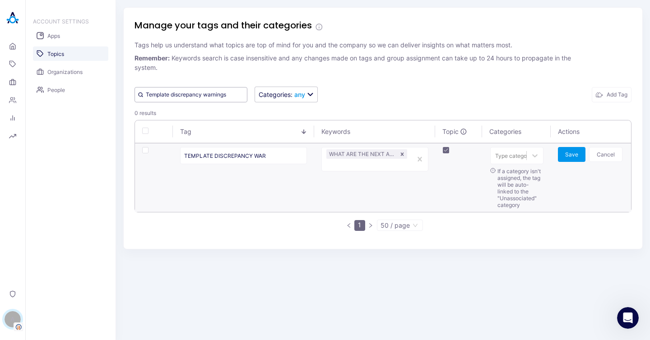
click at [210, 94] on input "Template discrepancy warnings" at bounding box center [190, 94] width 113 height 15
click at [223, 153] on input "TEMPLATE DISCREPANCY WAR" at bounding box center [243, 155] width 127 height 17
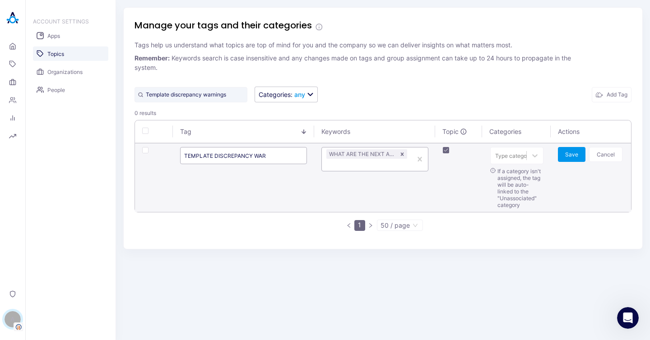
paste input "emplate discrepancy war"
click at [222, 98] on input "Template discrepancy warnings" at bounding box center [190, 94] width 113 height 15
click at [273, 153] on input "TEMPLATE DISCREPANCY WAR" at bounding box center [243, 155] width 127 height 17
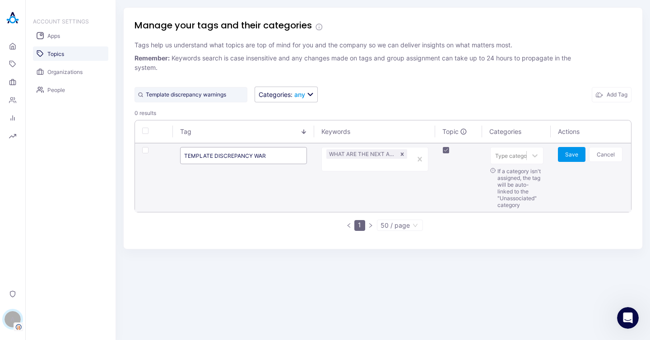
click at [273, 153] on input "TEMPLATE DISCREPANCY WAR" at bounding box center [243, 155] width 127 height 17
paste input "emplate discrepancy war"
click at [402, 155] on icon "Remove WHAT ARE THE NEXT ACTION" at bounding box center [402, 154] width 6 height 6
type input "TEMPLATE DISCREPANCY WAR"
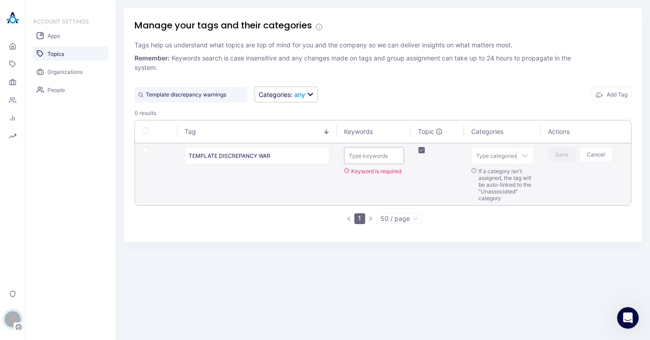
paste input "TEMPLATE DISCREPANCY WAR"
type input "TEMPLATE DISCREPANCY WAR"
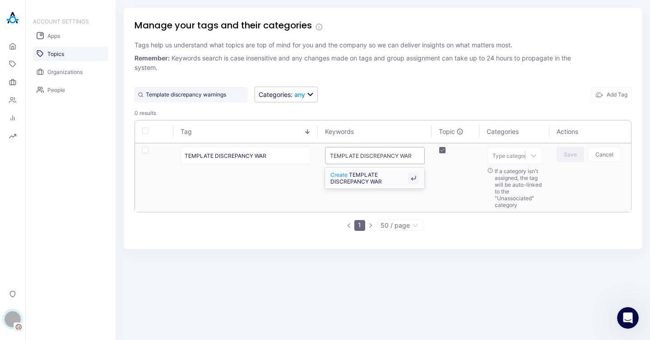
click at [377, 176] on span "Create TEMPLATE DISCREPANCY WAR" at bounding box center [369, 178] width 78 height 14
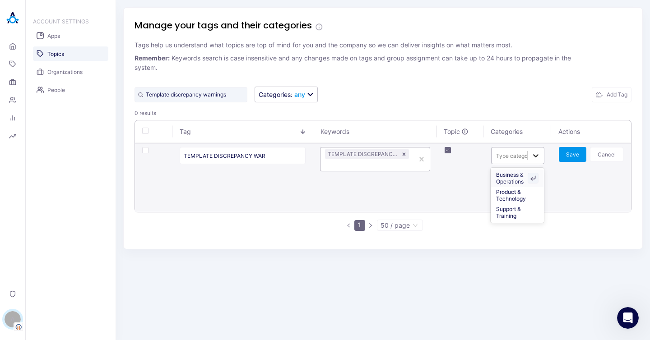
click at [531, 157] on icon at bounding box center [535, 155] width 9 height 9
click at [508, 197] on div "Product & Technology" at bounding box center [518, 195] width 54 height 17
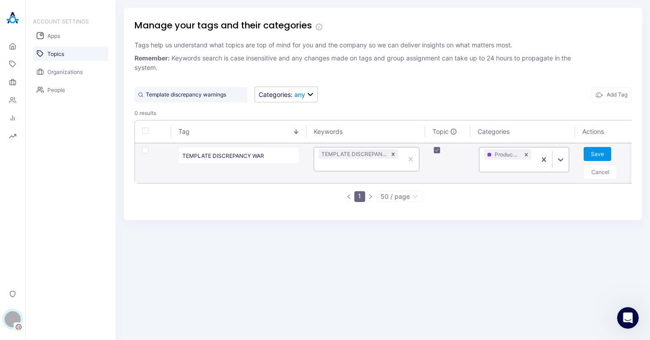
click at [574, 153] on td "option Product & Technology, selected. Product & Technology" at bounding box center [524, 164] width 105 height 40
click at [595, 150] on button "Save" at bounding box center [598, 154] width 28 height 14
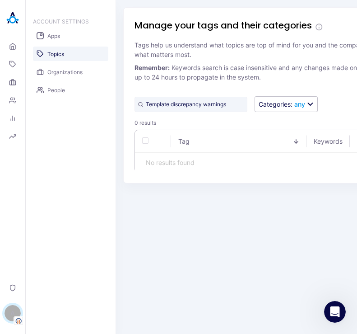
click at [56, 53] on span "Topics" at bounding box center [55, 54] width 17 height 7
click at [250, 219] on div "Manage your tags and their categories Tags help us understand what topics are t…" at bounding box center [302, 167] width 372 height 334
click at [269, 218] on div "Manage your tags and their categories Tags help us understand what topics are t…" at bounding box center [302, 167] width 372 height 334
click at [198, 107] on input "Template discrepancy warnings" at bounding box center [190, 104] width 113 height 15
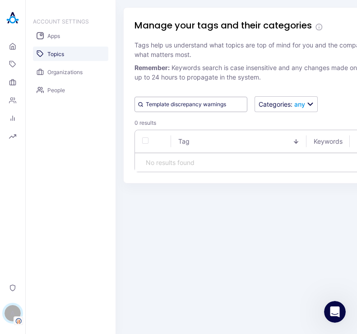
click at [198, 107] on input "Template discrepancy warnings" at bounding box center [190, 104] width 113 height 15
click at [212, 106] on input "Template discrepancy warnings" at bounding box center [190, 104] width 113 height 15
click at [281, 245] on div "Manage your tags and their categories Tags help us understand what topics are t…" at bounding box center [302, 167] width 372 height 334
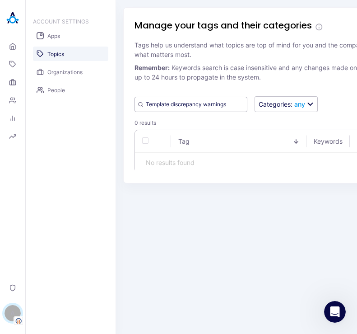
click at [211, 111] on input "Template discrepancy warnings" at bounding box center [190, 104] width 113 height 15
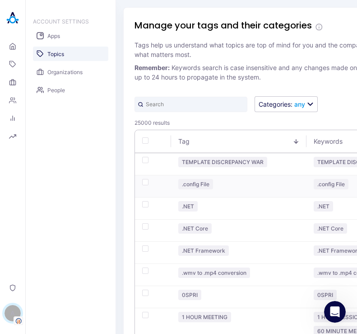
click at [209, 184] on div ".config File" at bounding box center [195, 184] width 35 height 10
copy div ".config File"
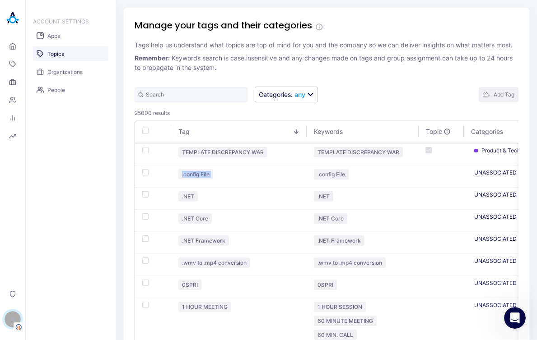
click at [492, 102] on button "Add Tag" at bounding box center [498, 94] width 40 height 15
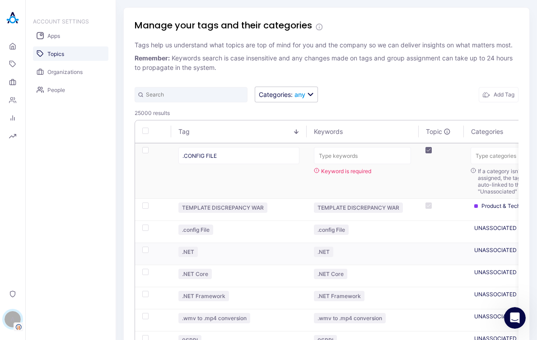
type input ".CONFIG FILE"
click at [361, 162] on div "Type keywords" at bounding box center [362, 156] width 96 height 12
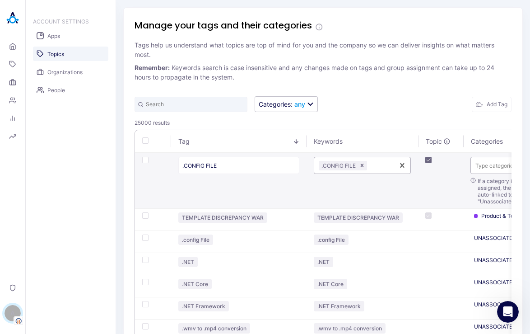
click at [495, 163] on div at bounding box center [497, 165] width 44 height 9
click at [489, 188] on div "Product & Technology" at bounding box center [506, 187] width 71 height 17
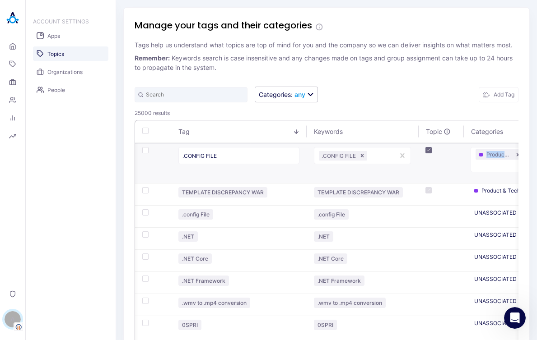
scroll to position [0, 134]
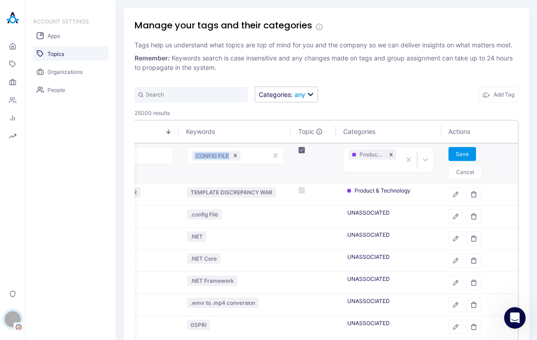
drag, startPoint x: 421, startPoint y: 181, endPoint x: 527, endPoint y: 183, distance: 105.6
click at [527, 183] on div "Manage your tags and their categories Tags help us understand what topics are t…" at bounding box center [326, 170] width 421 height 340
click at [448, 161] on button "Save" at bounding box center [462, 154] width 28 height 14
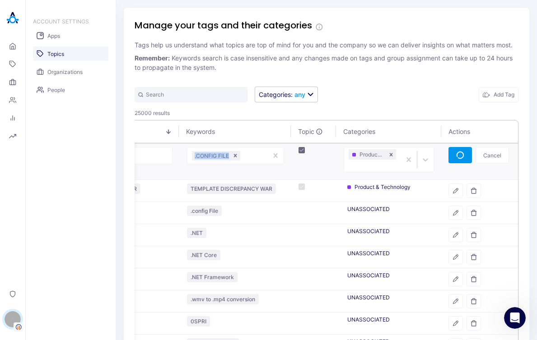
click at [427, 102] on div "Categories : any Add Tag" at bounding box center [326, 95] width 384 height 16
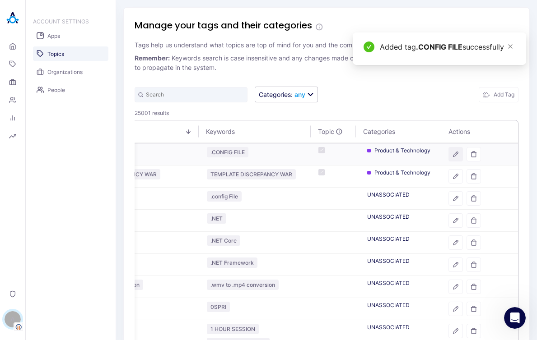
scroll to position [0, 115]
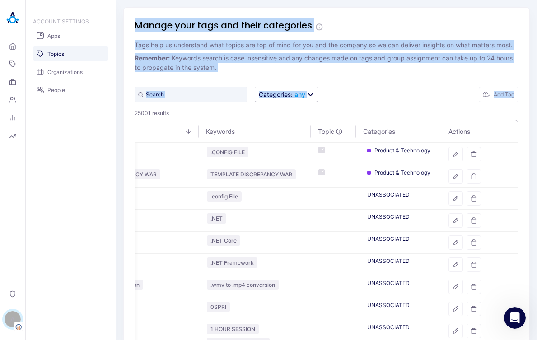
drag, startPoint x: 422, startPoint y: 113, endPoint x: 92, endPoint y: 160, distance: 333.2
click at [92, 160] on div "ACCOUNT SETTINGS Apps Topics Organizations People Manage your tags and their ca…" at bounding box center [281, 170] width 511 height 340
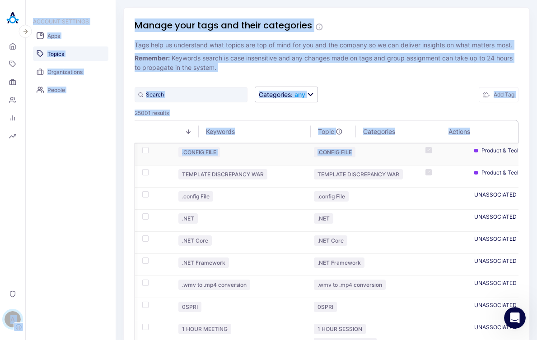
scroll to position [0, 0]
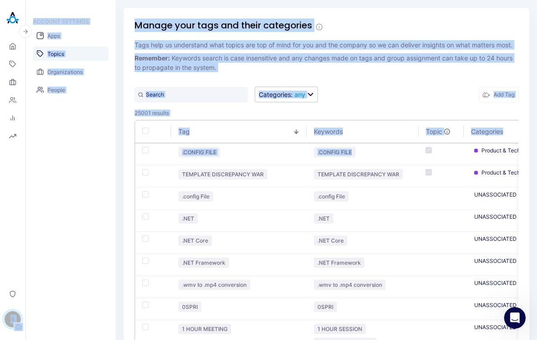
drag, startPoint x: 277, startPoint y: 167, endPoint x: 4, endPoint y: 162, distance: 273.1
click at [4, 162] on div "Home Topics Organizations People Analytics Reports Privacy A Alisa Faingold ACC…" at bounding box center [268, 170] width 537 height 340
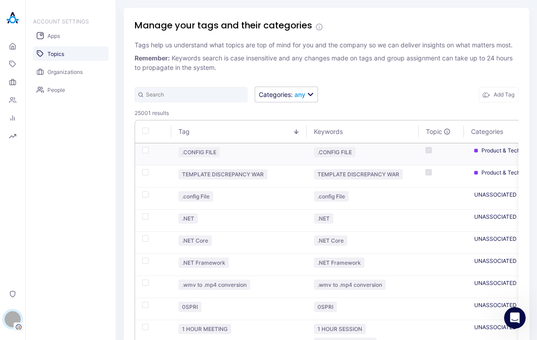
click at [256, 158] on div ".CONFIG FILE" at bounding box center [238, 152] width 121 height 10
click at [189, 232] on td ".NET" at bounding box center [238, 221] width 135 height 22
click at [190, 224] on div ".NET" at bounding box center [187, 218] width 19 height 10
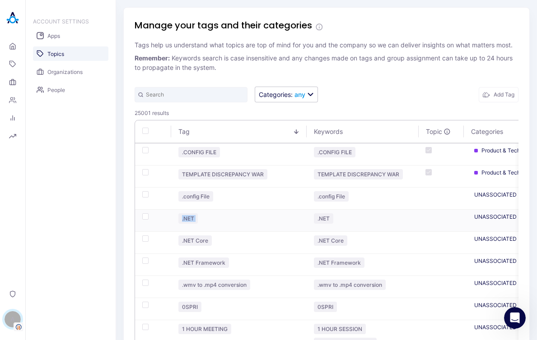
click at [190, 224] on div ".NET" at bounding box center [187, 218] width 19 height 10
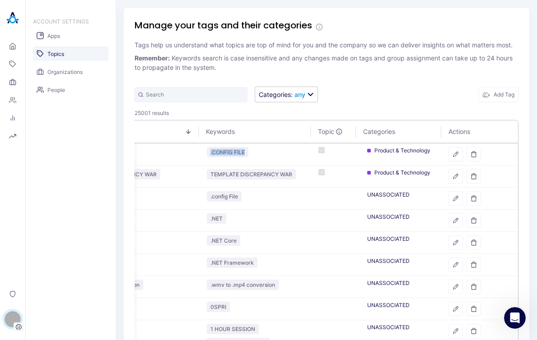
drag, startPoint x: 404, startPoint y: 162, endPoint x: 581, endPoint y: 161, distance: 176.5
click at [537, 161] on html "Loading... Home Topics Organizations People Analytics Reports Privacy A Alisa F…" at bounding box center [268, 170] width 537 height 340
click at [471, 162] on button "button" at bounding box center [473, 154] width 14 height 14
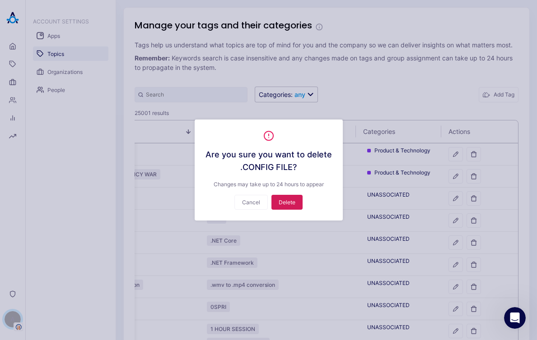
click at [288, 202] on button "Delete" at bounding box center [286, 202] width 31 height 15
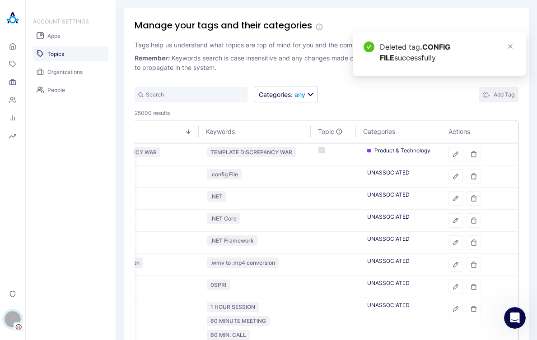
click at [491, 102] on button "Add Tag" at bounding box center [498, 94] width 40 height 15
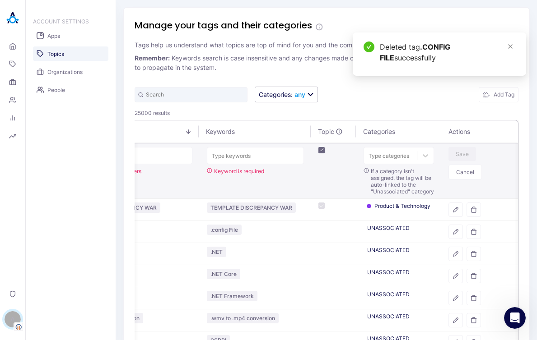
scroll to position [0, 44]
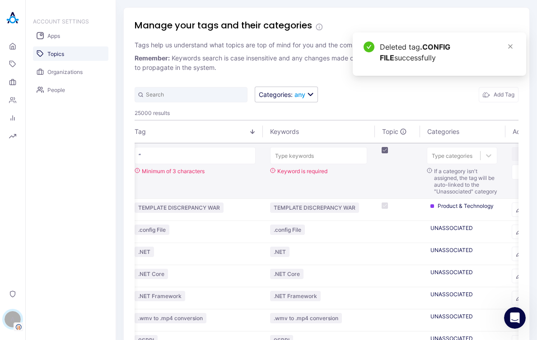
click at [313, 160] on div at bounding box center [318, 156] width 87 height 9
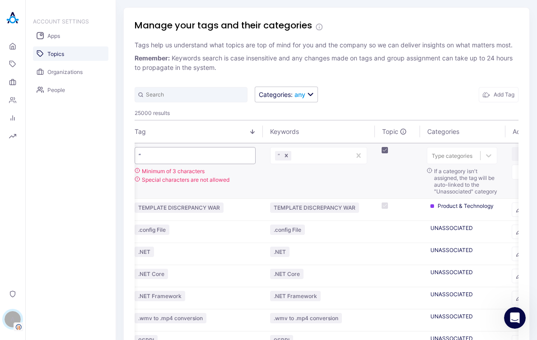
drag, startPoint x: 192, startPoint y: 168, endPoint x: 81, endPoint y: 165, distance: 110.6
click at [81, 165] on div "ACCOUNT SETTINGS Apps Topics Organizations People Manage your tags and their ca…" at bounding box center [281, 170] width 511 height 340
type input "ץ"
click at [189, 158] on input ".NET" at bounding box center [194, 155] width 121 height 17
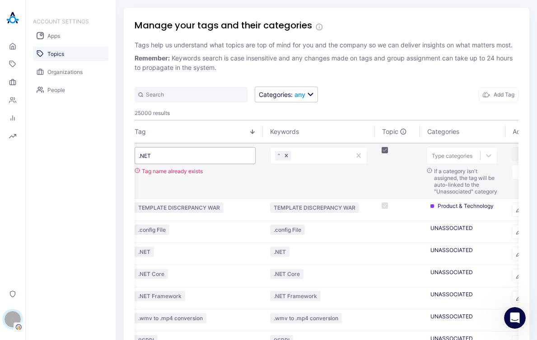
click at [189, 158] on input ".NET" at bounding box center [194, 155] width 121 height 17
click at [290, 161] on div "Remove “" at bounding box center [286, 155] width 10 height 9
type input ".NET"
click at [295, 160] on div at bounding box center [319, 156] width 53 height 9
paste input ".NET"
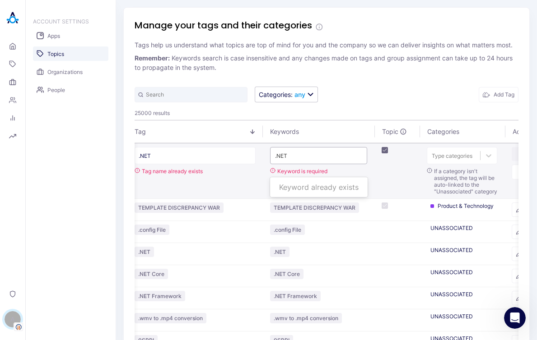
type input ".NET"
click at [386, 192] on td at bounding box center [396, 172] width 45 height 56
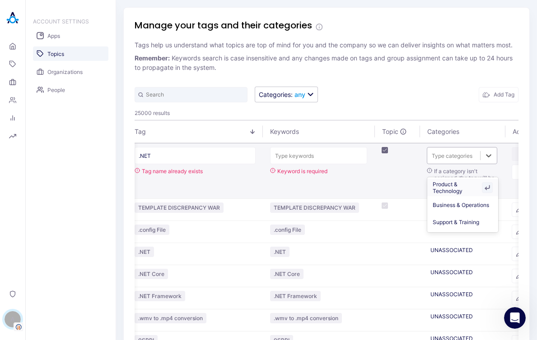
click at [473, 160] on div at bounding box center [453, 156] width 44 height 9
click at [466, 182] on div "Product & Technology" at bounding box center [462, 187] width 71 height 17
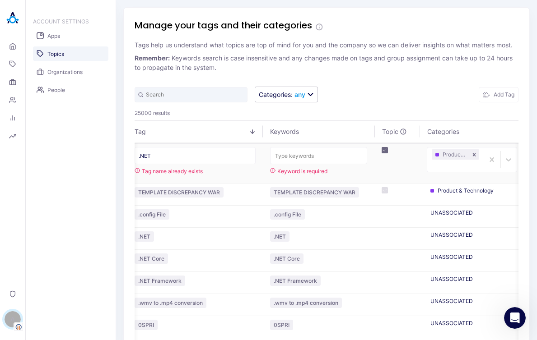
scroll to position [0, 134]
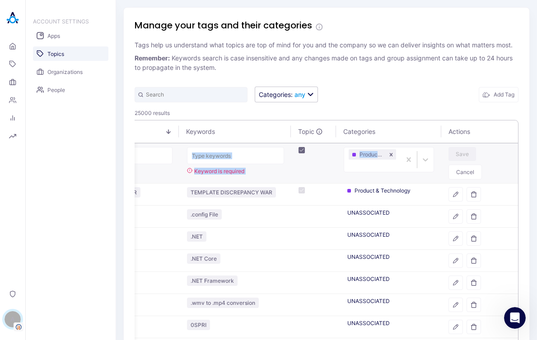
drag, startPoint x: 463, startPoint y: 185, endPoint x: 546, endPoint y: 188, distance: 83.1
click at [537, 188] on html "Loading... Home Topics Organizations People Analytics Reports Privacy A Alisa F…" at bounding box center [268, 170] width 537 height 340
click at [485, 166] on div "Save Cancel" at bounding box center [479, 163] width 62 height 32
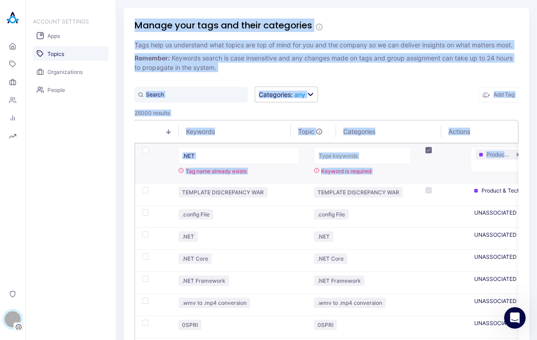
scroll to position [0, 0]
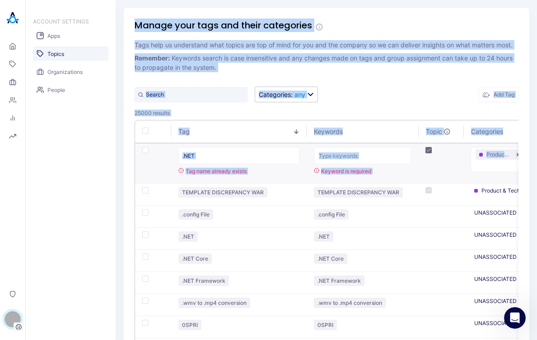
drag, startPoint x: 491, startPoint y: 166, endPoint x: 88, endPoint y: 162, distance: 403.9
click at [88, 162] on div "ACCOUNT SETTINGS Apps Topics Organizations People Manage your tags and their ca…" at bounding box center [281, 170] width 511 height 340
click at [262, 164] on input ".NET" at bounding box center [238, 155] width 121 height 17
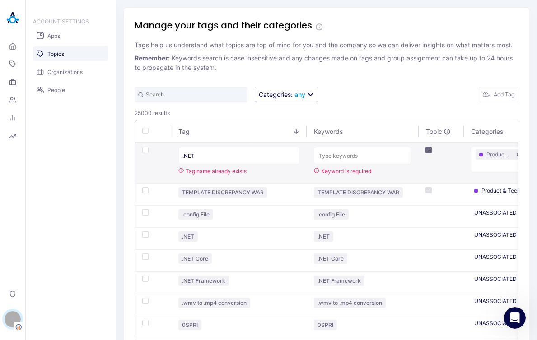
click at [293, 175] on span "Tag name already exists" at bounding box center [242, 171] width 114 height 7
drag, startPoint x: 356, startPoint y: 180, endPoint x: 466, endPoint y: 180, distance: 110.1
click at [466, 180] on tr ".NET Tag name already exists .NET Product & Technology Save Cancel" at bounding box center [390, 164] width 510 height 40
click at [373, 181] on td ".NET" at bounding box center [361, 164] width 111 height 40
click at [256, 164] on input ".NET" at bounding box center [238, 155] width 121 height 17
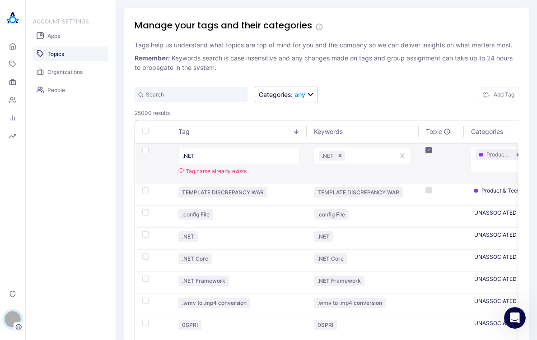
click at [241, 175] on span "Tag name already exists" at bounding box center [242, 171] width 114 height 7
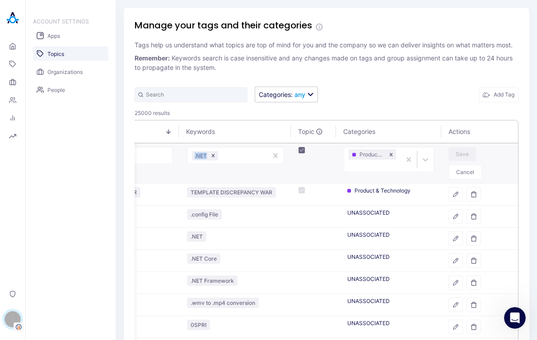
scroll to position [0, 134]
drag, startPoint x: 366, startPoint y: 183, endPoint x: 201, endPoint y: 172, distance: 165.5
click at [208, 172] on td ".NET" at bounding box center [235, 164] width 111 height 40
click at [229, 162] on div ".NET" at bounding box center [227, 155] width 80 height 13
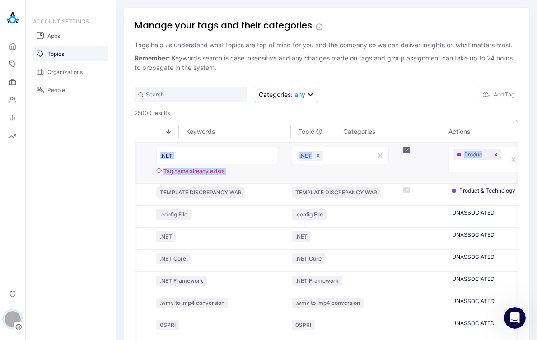
scroll to position [0, 0]
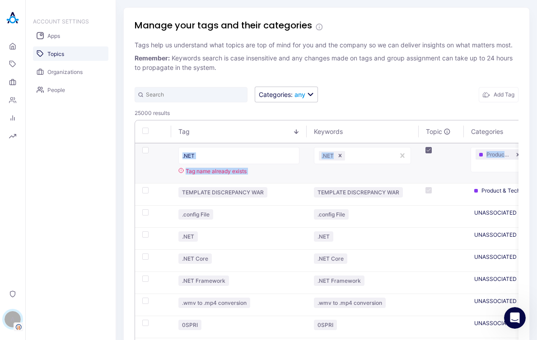
drag, startPoint x: 477, startPoint y: 166, endPoint x: 120, endPoint y: 162, distance: 356.5
click at [120, 162] on div "Manage your tags and their categories Tags help us understand what topics are t…" at bounding box center [326, 170] width 421 height 340
click at [324, 168] on div ".NET" at bounding box center [362, 157] width 97 height 21
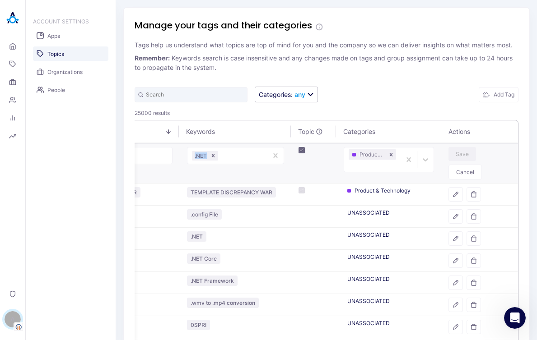
drag, startPoint x: 576, startPoint y: 186, endPoint x: 523, endPoint y: 180, distance: 52.7
click at [537, 185] on html "Loading... Home Topics Organizations People Analytics Reports Privacy A Alisa F…" at bounding box center [268, 170] width 537 height 340
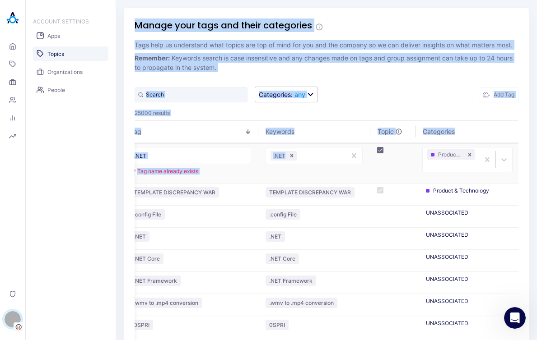
scroll to position [0, 0]
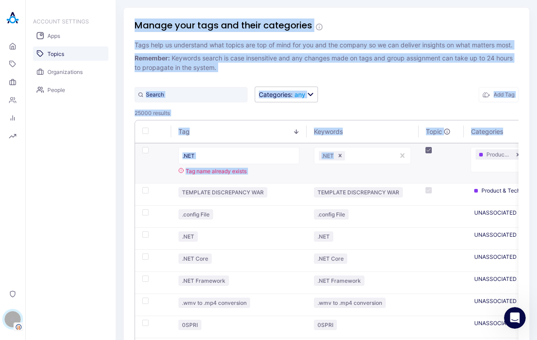
drag, startPoint x: 311, startPoint y: 167, endPoint x: 91, endPoint y: 174, distance: 220.3
click at [91, 174] on div "ACCOUNT SETTINGS Apps Topics Organizations People Manage your tags and their ca…" at bounding box center [281, 170] width 511 height 340
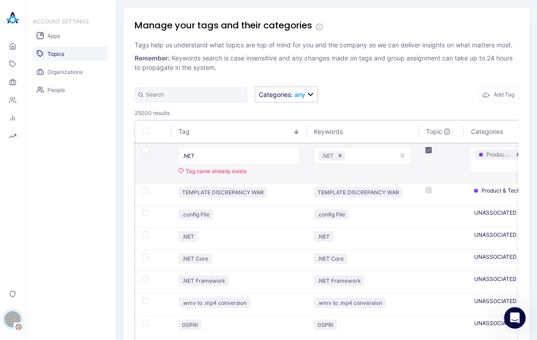
click at [265, 175] on span "Tag name already exists" at bounding box center [242, 171] width 114 height 7
click at [210, 157] on input ".NET" at bounding box center [238, 155] width 121 height 17
click at [216, 163] on input ".NET" at bounding box center [238, 155] width 121 height 17
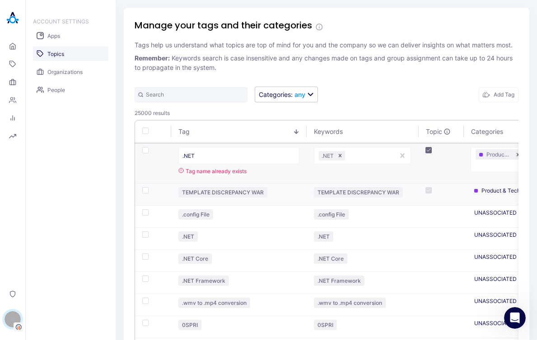
click at [218, 198] on div "TEMPLATE DISCREPANCY WAR" at bounding box center [222, 192] width 89 height 10
click at [224, 164] on input ".NET" at bounding box center [238, 155] width 121 height 17
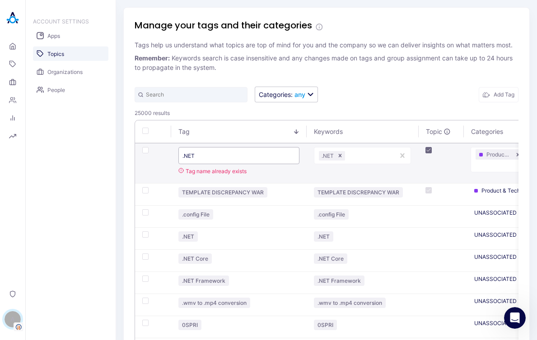
click at [224, 164] on input ".NET" at bounding box center [238, 155] width 121 height 17
click at [229, 198] on div "TEMPLATE DISCREPANCY WAR" at bounding box center [222, 192] width 89 height 10
copy div "TEMPLATE DISCREPANCY WAR"
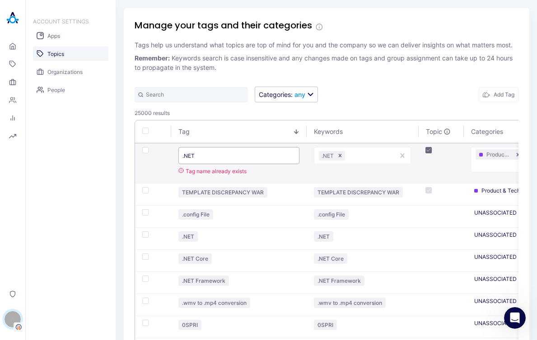
click at [209, 158] on input ".NET" at bounding box center [238, 155] width 121 height 17
click at [209, 159] on input ".NET" at bounding box center [238, 155] width 121 height 17
paste input "TEMPLATE DISCREPANCY WAR"
type input "TEMPLATE DISCREPANCY WAR"
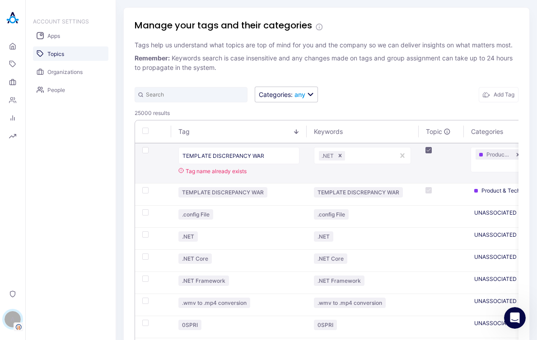
click at [352, 181] on td ".NET" at bounding box center [361, 164] width 111 height 40
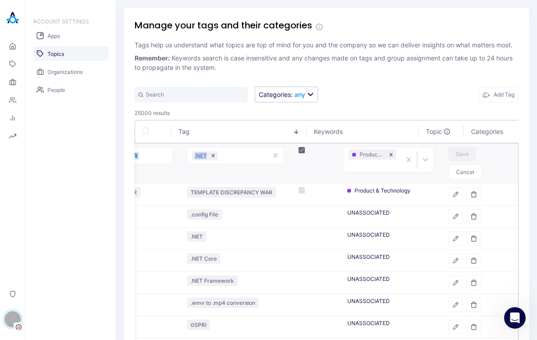
scroll to position [0, 134]
drag, startPoint x: 366, startPoint y: 181, endPoint x: 553, endPoint y: 176, distance: 186.4
click at [537, 176] on html "Loading... Home Topics Organizations People Analytics Reports Privacy A Alisa F…" at bounding box center [268, 170] width 537 height 340
click at [164, 174] on div "TEMPLATE DISCREPANCY WAR Tag name already exists" at bounding box center [111, 161] width 121 height 28
click at [152, 164] on input "TEMPLATE DISCREPANCY WAR" at bounding box center [111, 155] width 121 height 17
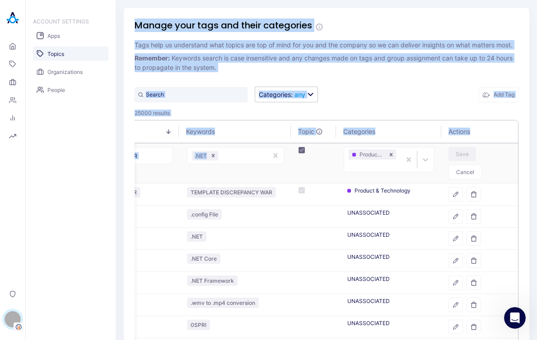
scroll to position [0, 0]
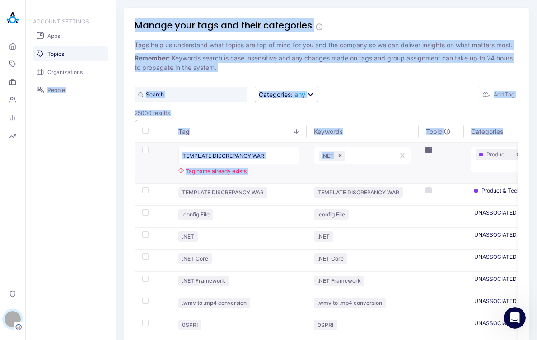
drag, startPoint x: 175, startPoint y: 181, endPoint x: 48, endPoint y: 181, distance: 126.8
click at [48, 181] on div "ACCOUNT SETTINGS Apps Topics Organizations People Manage your tags and their ca…" at bounding box center [281, 170] width 511 height 340
click at [283, 164] on input "TEMPLATE DISCREPANCY WAR" at bounding box center [238, 155] width 121 height 17
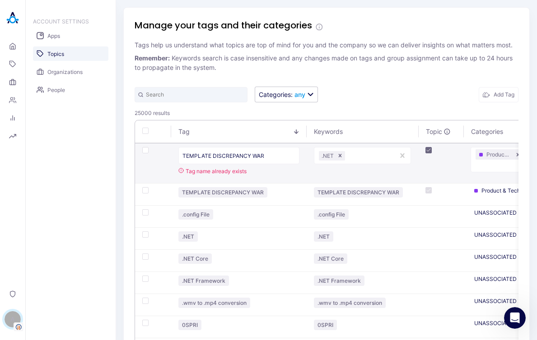
click at [317, 181] on td ".NET" at bounding box center [361, 164] width 111 height 40
click at [279, 164] on input "TEMPLATE DISCREPANCY WAR" at bounding box center [238, 155] width 121 height 17
click at [266, 184] on td "TEMPLATE DISCREPANCY WAR Tag name already exists" at bounding box center [238, 164] width 135 height 40
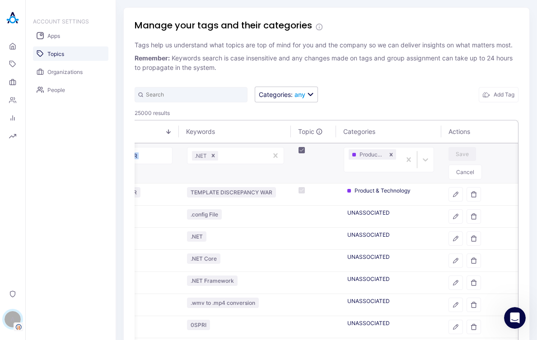
drag, startPoint x: 320, startPoint y: 179, endPoint x: 546, endPoint y: 176, distance: 225.2
click at [537, 176] on html "Loading... Home Topics Organizations People Analytics Reports Privacy A Alisa F…" at bounding box center [268, 170] width 537 height 340
click at [469, 180] on button "Cancel" at bounding box center [464, 172] width 33 height 15
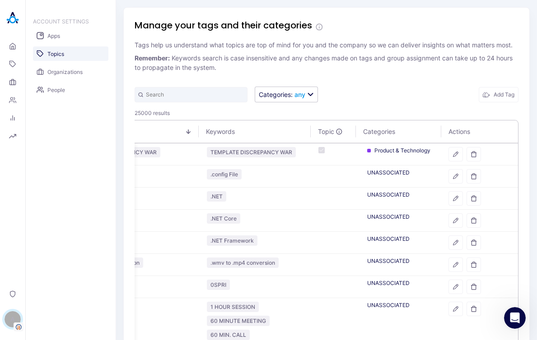
scroll to position [0, 115]
click at [8, 49] on link "Home" at bounding box center [13, 46] width 18 height 16
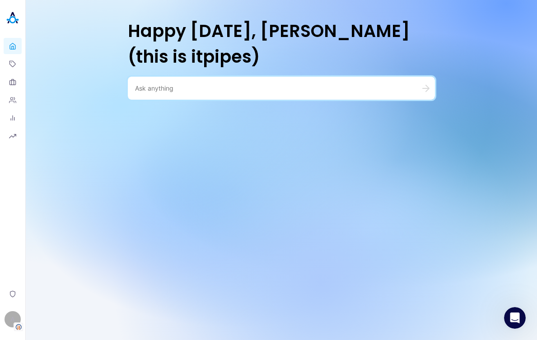
click at [191, 91] on textarea at bounding box center [270, 88] width 271 height 9
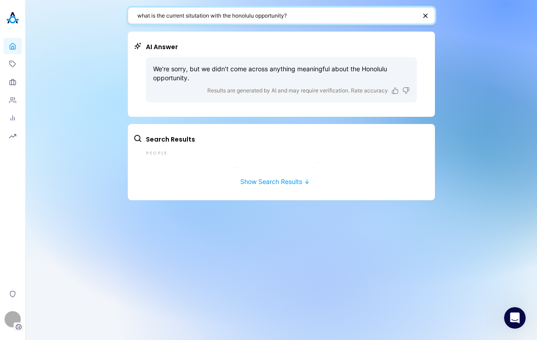
click at [324, 14] on textarea "what is the current situtation with the honolulu opportunity?" at bounding box center [276, 15] width 279 height 9
click at [186, 17] on textarea "what is the current situtation with the honolulu opportunity?" at bounding box center [276, 15] width 279 height 9
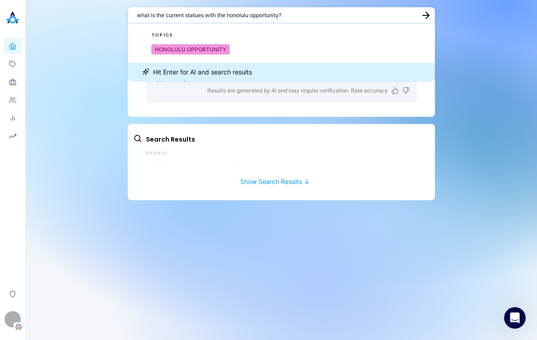
click at [293, 15] on textarea "what is the current statues with the honolulu opportunity?" at bounding box center [276, 15] width 278 height 9
click at [313, 13] on textarea "what is the current statues with the honolulu opportunity?" at bounding box center [276, 15] width 278 height 9
type textarea "what is the current statues with the honolulu opportunity?"
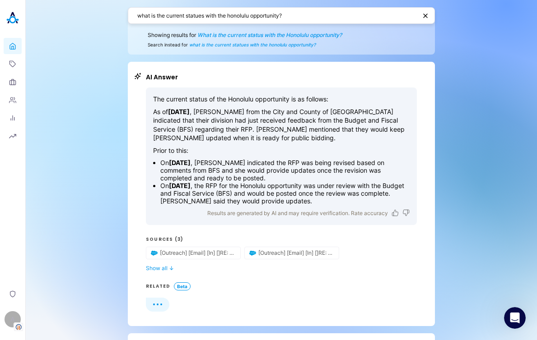
click at [333, 157] on div "The current status of the Honolulu opportunity is as follows: As of July 28, 20…" at bounding box center [281, 150] width 256 height 110
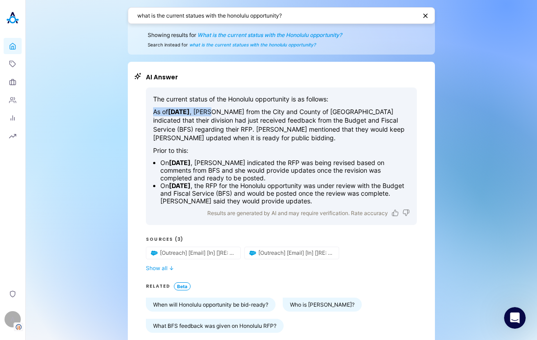
drag, startPoint x: 198, startPoint y: 108, endPoint x: 239, endPoint y: 125, distance: 44.2
click at [228, 114] on p "As of July 28, 2025 , Aida da Silva from the City and County of Honolulu indica…" at bounding box center [281, 124] width 256 height 35
click at [258, 129] on p "As of July 28, 2025 , Aida da Silva from the City and County of Honolulu indica…" at bounding box center [281, 124] width 256 height 35
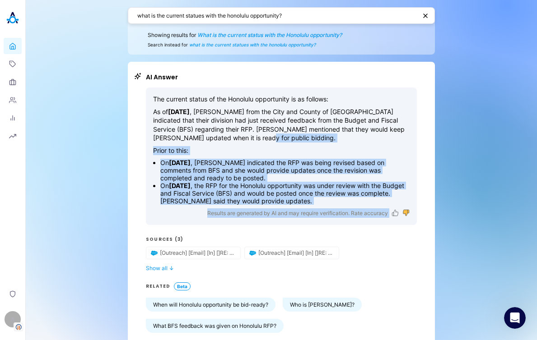
drag, startPoint x: 258, startPoint y: 136, endPoint x: 398, endPoint y: 210, distance: 159.3
click at [398, 210] on div "The current status of the Honolulu opportunity is as follows: As of July 28, 20…" at bounding box center [281, 157] width 271 height 138
click at [342, 158] on div "The current status of the Honolulu opportunity is as follows: As of July 28, 20…" at bounding box center [281, 150] width 256 height 110
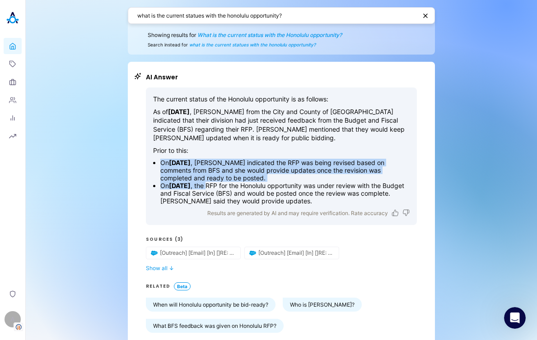
click at [236, 184] on div "The current status of the Honolulu opportunity is as follows: As of July 28, 20…" at bounding box center [281, 150] width 256 height 110
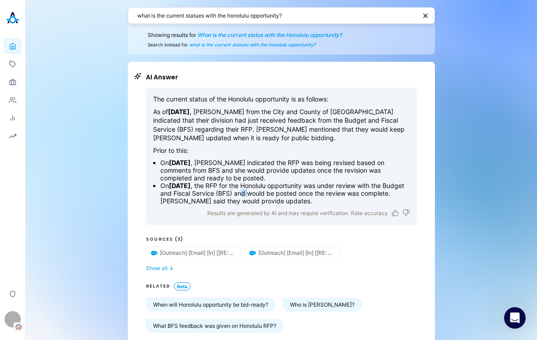
drag, startPoint x: 273, startPoint y: 195, endPoint x: 278, endPoint y: 196, distance: 5.5
click at [278, 196] on li "On October 16, 2024 , the RFP for the Honolulu opportunity was under review wit…" at bounding box center [284, 193] width 249 height 23
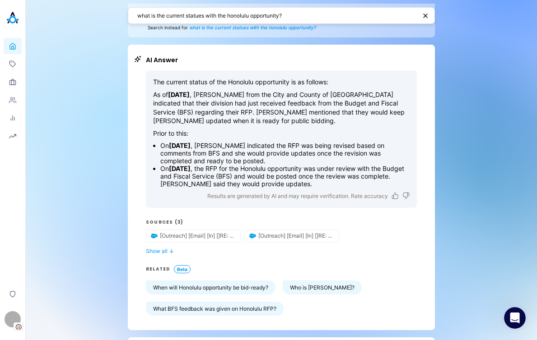
click at [190, 143] on strong "February 27, 2025" at bounding box center [180, 146] width 22 height 8
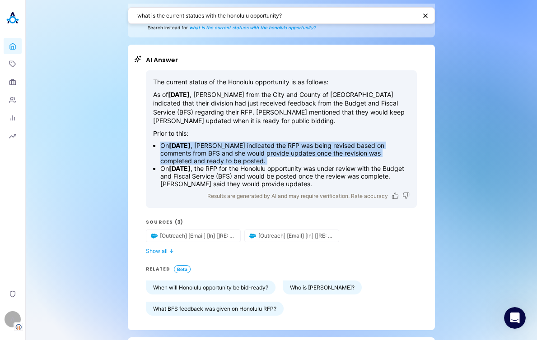
click at [190, 143] on strong "February 27, 2025" at bounding box center [180, 146] width 22 height 8
click at [228, 163] on li "On February 27, 2025 , Aida Da Silva indicated the RFP was being revised based …" at bounding box center [284, 153] width 249 height 23
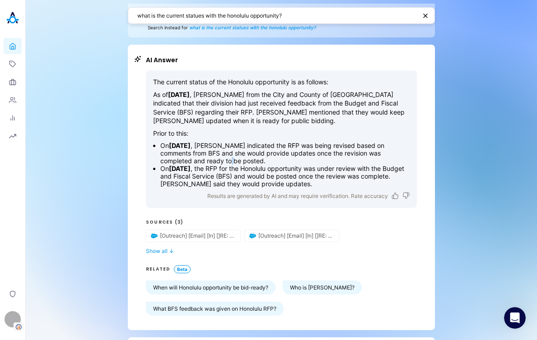
click at [228, 163] on li "On February 27, 2025 , Aida Da Silva indicated the RFP was being revised based …" at bounding box center [284, 153] width 249 height 23
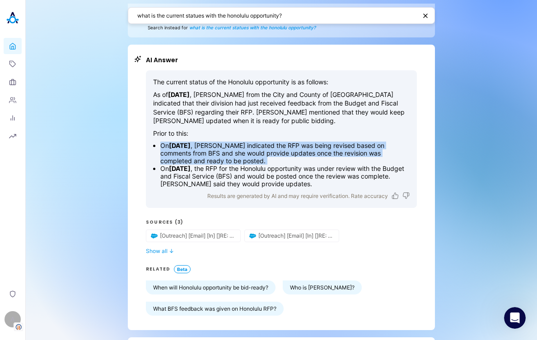
click at [228, 163] on li "On February 27, 2025 , Aida Da Silva indicated the RFP was being revised based …" at bounding box center [284, 153] width 249 height 23
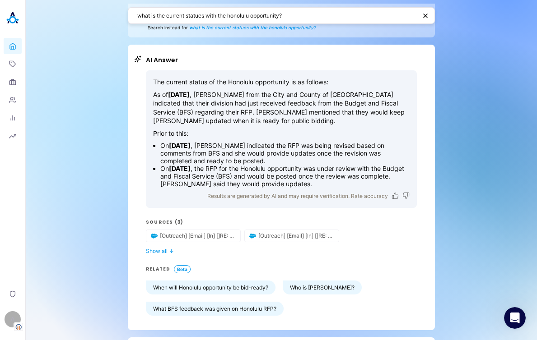
click at [289, 180] on li "On October 16, 2024 , the RFP for the Honolulu opportunity was under review wit…" at bounding box center [284, 176] width 249 height 23
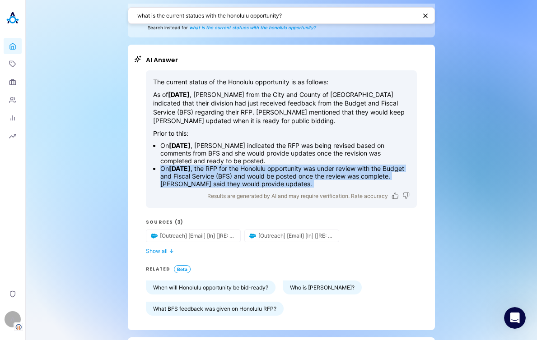
click at [289, 180] on li "On October 16, 2024 , the RFP for the Honolulu opportunity was under review wit…" at bounding box center [284, 176] width 249 height 23
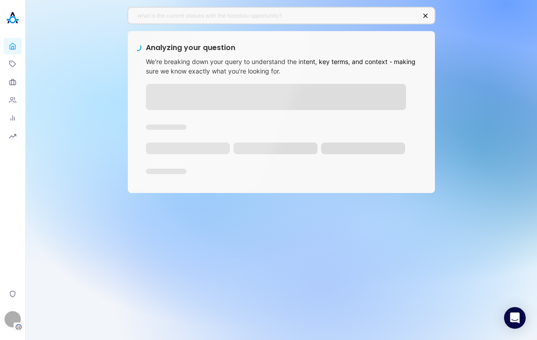
click at [209, 20] on div "what is the current statues with the honolulu opportunity?" at bounding box center [281, 15] width 307 height 17
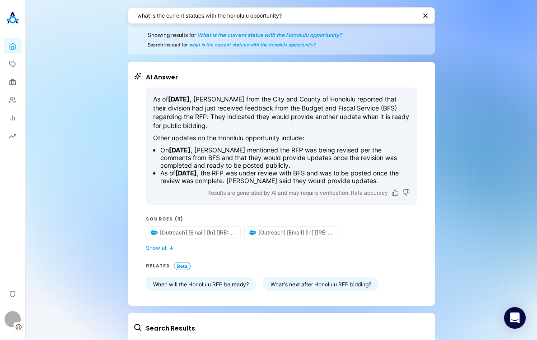
click at [341, 17] on textarea "what is the current statues with the honolulu opportunity?" at bounding box center [276, 15] width 279 height 9
paste textarea "Explain the key pain points for Durham Utilities and Storm"
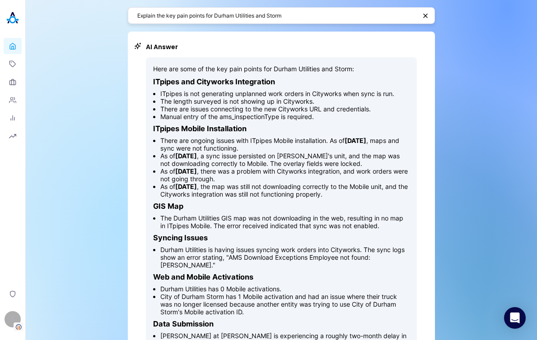
click at [321, 14] on textarea "Explain the key pain points for Durham Utilities and Storm" at bounding box center [276, 15] width 279 height 9
paste textarea "do we have a map showing [PERSON_NAME] and [PERSON_NAME] coverage area?"
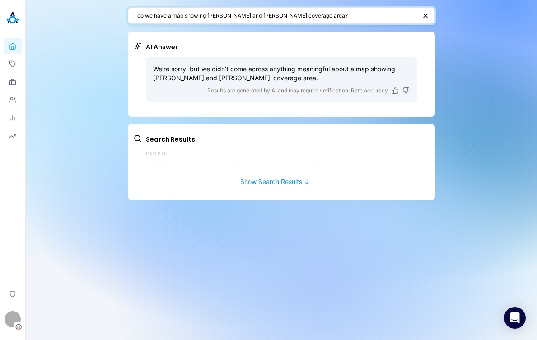
click at [352, 14] on textarea "do we have a map showing [PERSON_NAME] and [PERSON_NAME] coverage area?" at bounding box center [276, 15] width 279 height 9
drag, startPoint x: 254, startPoint y: 15, endPoint x: 138, endPoint y: 5, distance: 116.8
click at [138, 5] on div "do we have a map showing [PERSON_NAME] and [PERSON_NAME] coverage area? AI Answ…" at bounding box center [281, 104] width 307 height 208
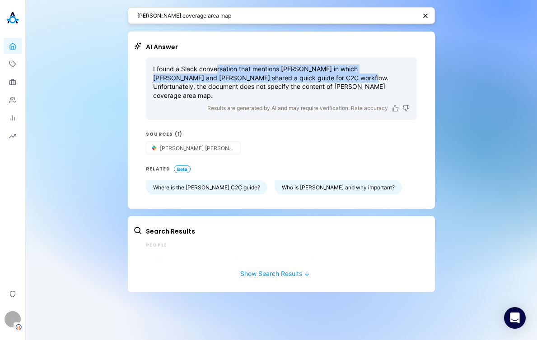
drag, startPoint x: 245, startPoint y: 69, endPoint x: 306, endPoint y: 74, distance: 61.6
click at [306, 74] on p "I found a Slack conversation that mentions [PERSON_NAME] in which [PERSON_NAME]…" at bounding box center [281, 82] width 256 height 35
click at [309, 74] on p "I found a Slack conversation that mentions [PERSON_NAME] in which [PERSON_NAME]…" at bounding box center [281, 82] width 256 height 35
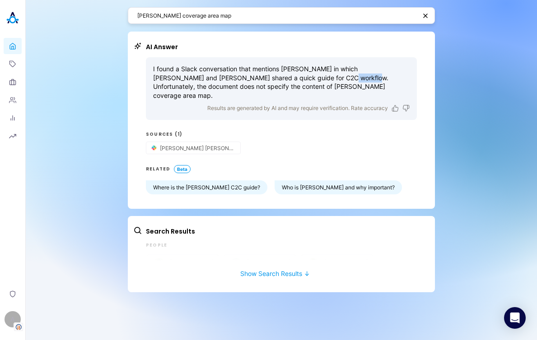
click at [309, 74] on p "I found a Slack conversation that mentions [PERSON_NAME] in which [PERSON_NAME]…" at bounding box center [281, 82] width 256 height 35
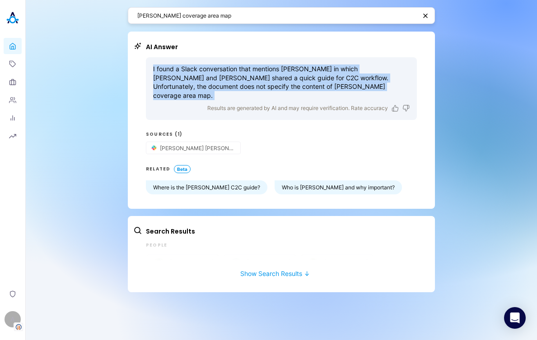
click at [309, 74] on p "I found a Slack conversation that mentions [PERSON_NAME] in which [PERSON_NAME]…" at bounding box center [281, 82] width 256 height 35
click at [371, 82] on p "I found a Slack conversation that mentions [PERSON_NAME] in which [PERSON_NAME]…" at bounding box center [281, 82] width 256 height 35
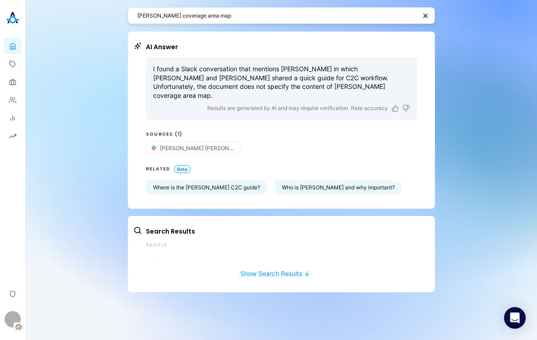
drag, startPoint x: 339, startPoint y: 84, endPoint x: 138, endPoint y: 72, distance: 201.2
click at [138, 72] on div "AI Answer I found a Slack conversation that mentions [PERSON_NAME] in which [PE…" at bounding box center [274, 118] width 283 height 152
click at [356, 82] on p "I found a Slack conversation that mentions [PERSON_NAME] in which [PERSON_NAME]…" at bounding box center [281, 82] width 256 height 35
drag, startPoint x: 360, startPoint y: 87, endPoint x: 301, endPoint y: 85, distance: 58.7
click at [301, 85] on p "I found a Slack conversation that mentions [PERSON_NAME] in which [PERSON_NAME]…" at bounding box center [281, 82] width 256 height 35
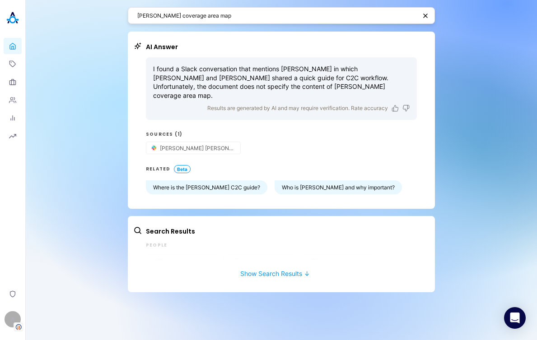
copy p "coverage area map"
click at [303, 17] on textarea "[PERSON_NAME] coverage area map" at bounding box center [276, 15] width 279 height 9
paste textarea "coverage area map"
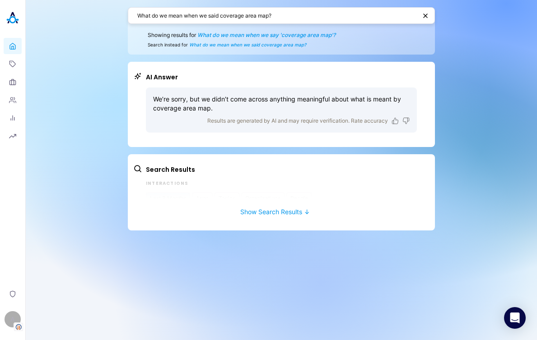
click at [321, 36] on span "What do we mean when we say 'coverage area map'?" at bounding box center [266, 35] width 138 height 7
type textarea "What do we mean when we say 'coverage area map'?"
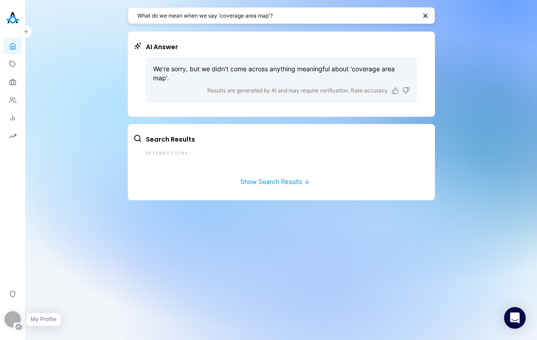
click at [15, 322] on div "A" at bounding box center [13, 319] width 16 height 16
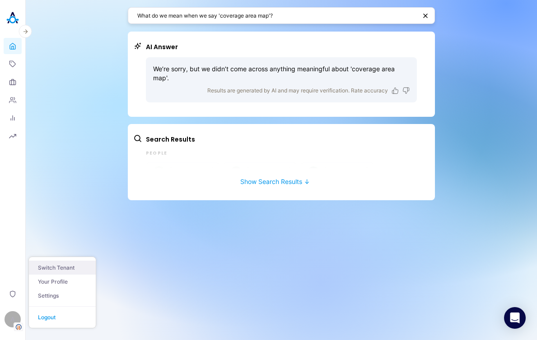
click at [64, 265] on button "Switch Tenant" at bounding box center [62, 268] width 67 height 14
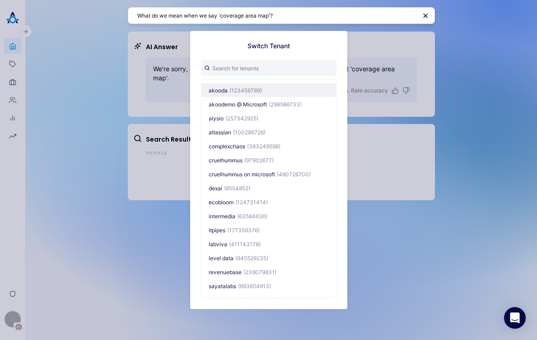
click at [242, 93] on button "akooda (123456789)" at bounding box center [268, 90] width 134 height 14
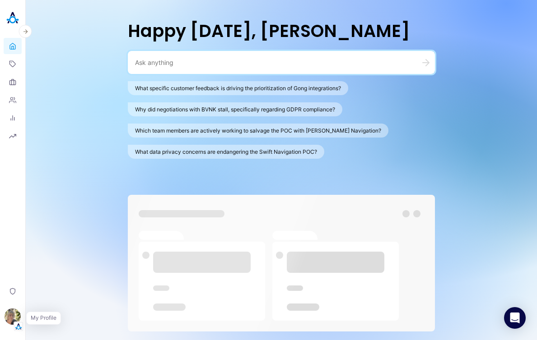
click at [15, 326] on img "button" at bounding box center [18, 326] width 9 height 9
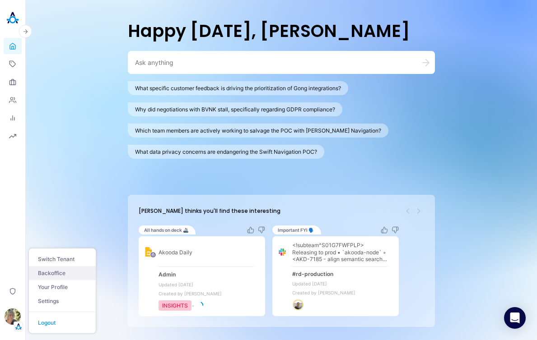
click at [70, 274] on link "Backoffice" at bounding box center [62, 273] width 67 height 14
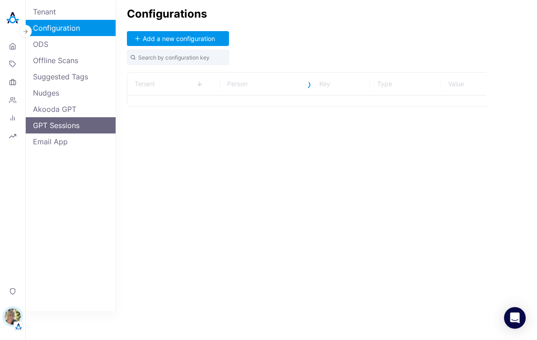
drag, startPoint x: 56, startPoint y: 5, endPoint x: 101, endPoint y: 126, distance: 129.1
click at [56, 5] on link "Tenant" at bounding box center [71, 12] width 90 height 16
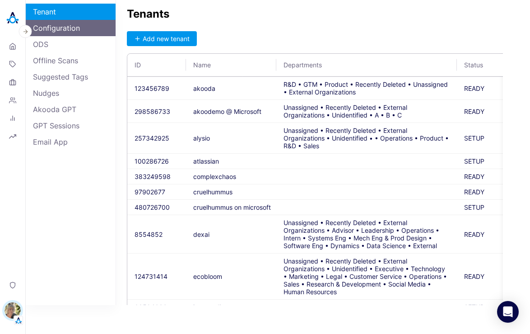
click at [70, 28] on link "Configuration" at bounding box center [71, 28] width 90 height 16
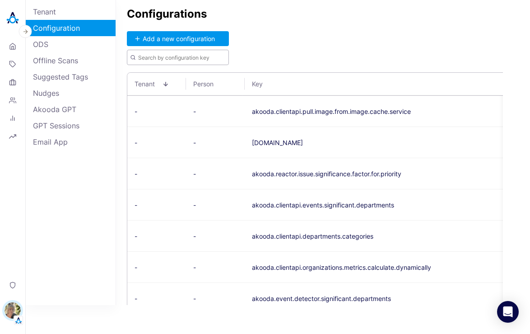
click at [171, 59] on input "text" at bounding box center [178, 57] width 102 height 15
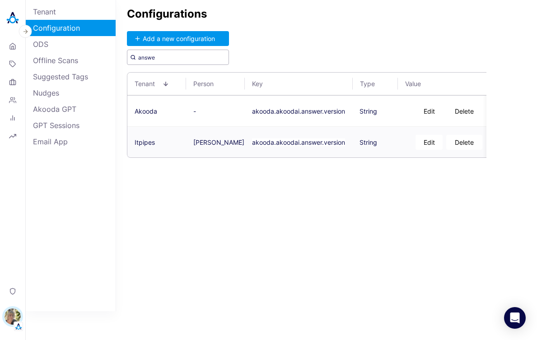
type input "answe"
click at [465, 141] on button "Delete" at bounding box center [464, 142] width 36 height 15
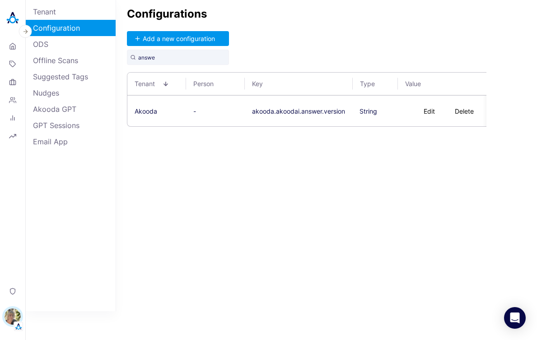
click at [16, 319] on img "button" at bounding box center [13, 317] width 16 height 16
click at [71, 263] on button "Switch Tenant" at bounding box center [62, 259] width 67 height 14
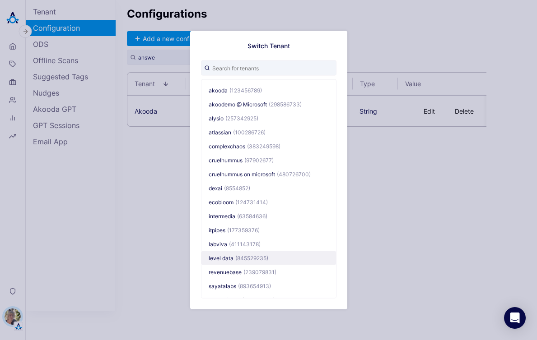
scroll to position [41, 0]
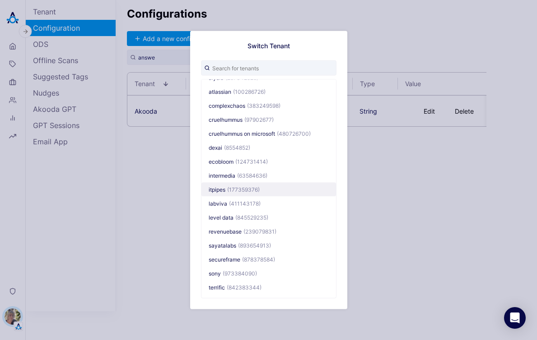
click at [232, 191] on span "(177359376)" at bounding box center [243, 189] width 32 height 7
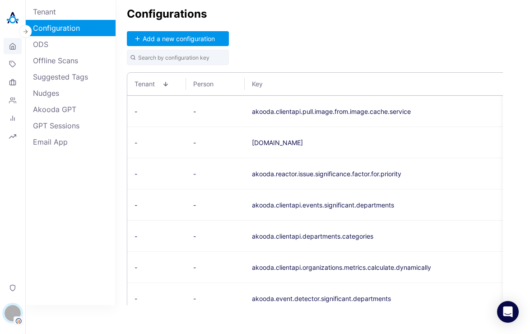
click at [11, 43] on icon at bounding box center [12, 46] width 7 height 9
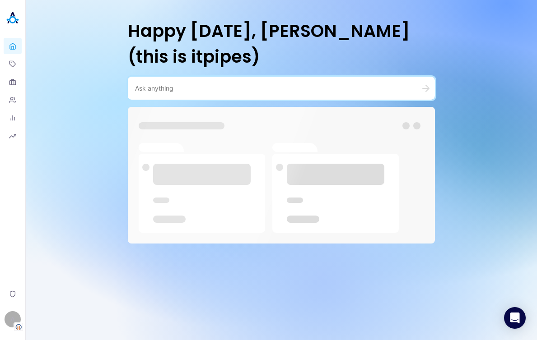
click at [222, 86] on textarea at bounding box center [270, 88] width 271 height 9
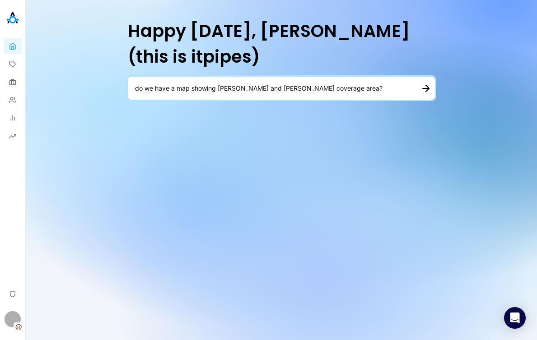
type textarea "do we have a map showing Anjie Wheeler and Maggie Trawicks coverage area?"
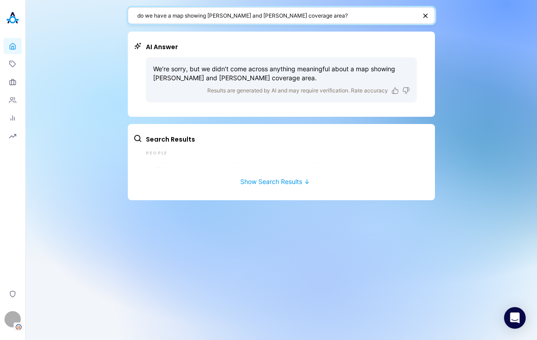
click at [352, 17] on textarea "do we have a map showing Anjie Wheeler and Maggie Trawicks coverage area?" at bounding box center [276, 15] width 279 height 9
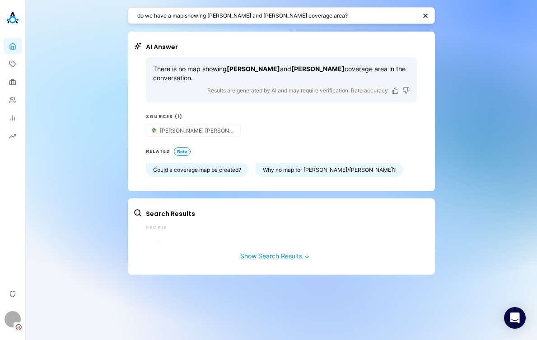
click at [75, 138] on div "do we have a map showing Anjie Wheeler and Maggie Trawicks coverage area? AI An…" at bounding box center [281, 170] width 511 height 340
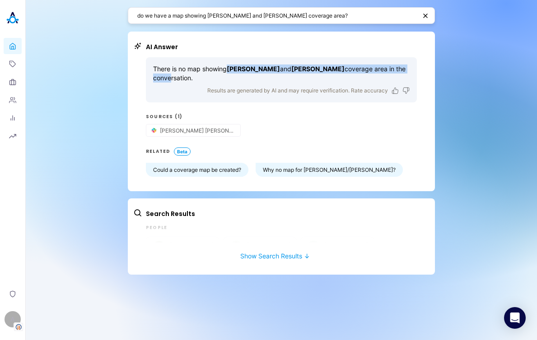
drag, startPoint x: 219, startPoint y: 65, endPoint x: 166, endPoint y: 74, distance: 53.4
click at [166, 74] on p "There is no map showing Anjie Wheeler and Maggie Trawick's coverage area in the…" at bounding box center [281, 74] width 256 height 18
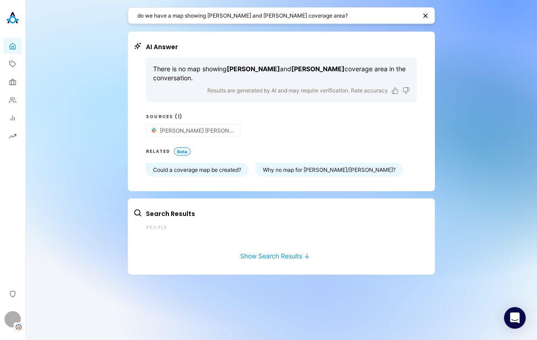
click at [168, 72] on p "There is no map showing Anjie Wheeler and Maggie Trawick's coverage area in the…" at bounding box center [281, 74] width 256 height 18
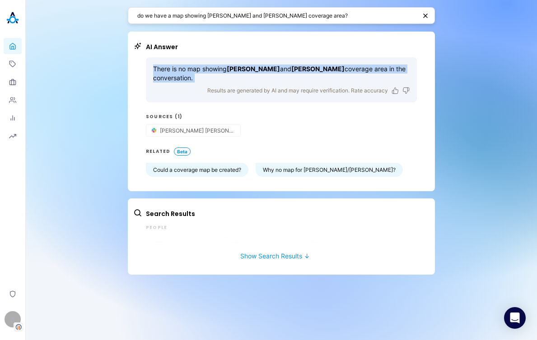
click at [168, 72] on p "There is no map showing Anjie Wheeler and Maggie Trawick's coverage area in the…" at bounding box center [281, 74] width 256 height 18
click at [14, 47] on icon at bounding box center [12, 46] width 7 height 9
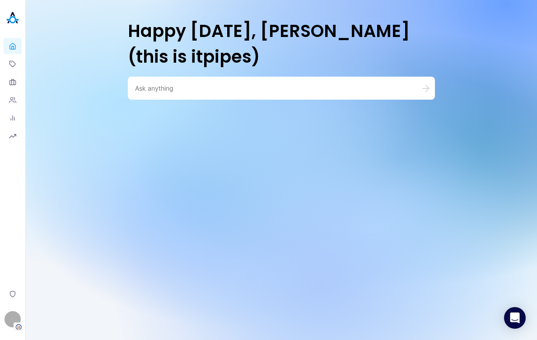
click at [227, 75] on div "Happy [DATE], [PERSON_NAME] (this is itpipes)" at bounding box center [281, 53] width 307 height 107
click at [226, 93] on div at bounding box center [281, 88] width 307 height 23
click at [214, 90] on textarea at bounding box center [270, 88] width 271 height 9
paste textarea "is there a nuymber to contact aries for ibak ede 7 counter issue"
type textarea "is there a nuymber to contact aries for ibak ede 7 counter issue"
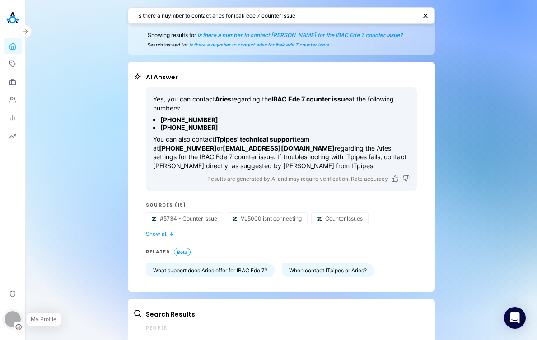
click at [16, 319] on div "A" at bounding box center [13, 319] width 16 height 16
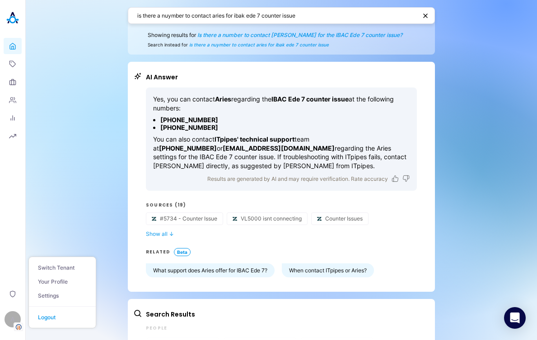
click at [86, 167] on div "is there a nuymber to contact aries for ibak ede 7 counter issue Showing result…" at bounding box center [281, 191] width 511 height 383
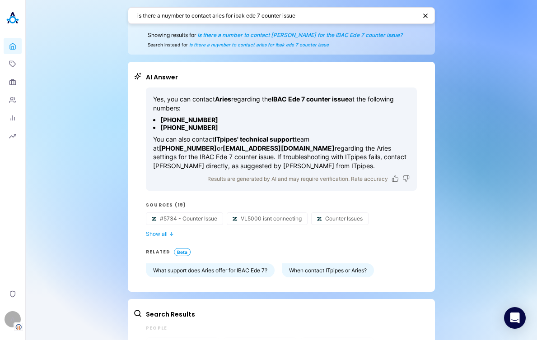
drag, startPoint x: 197, startPoint y: 94, endPoint x: 378, endPoint y: 118, distance: 182.5
click at [378, 118] on div "Yes, you can contact Aries regarding the IBAC Ede 7 counter issue at the follow…" at bounding box center [281, 133] width 256 height 76
click at [379, 121] on li "+1 (510) 285-7485" at bounding box center [284, 120] width 249 height 8
click at [13, 318] on div "A" at bounding box center [13, 319] width 16 height 16
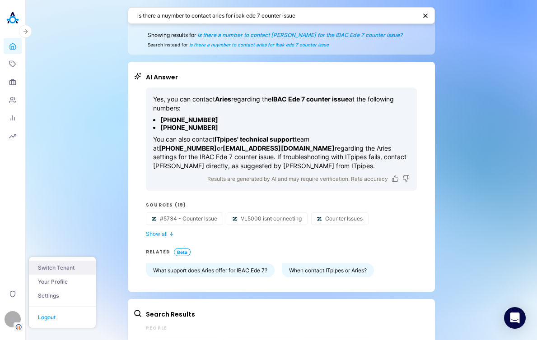
click at [69, 263] on button "Switch Tenant" at bounding box center [62, 268] width 67 height 14
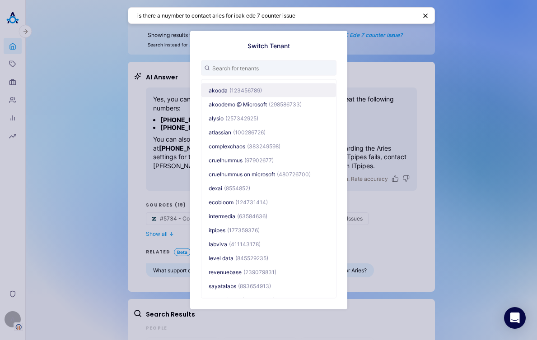
click at [250, 87] on span "(123456789)" at bounding box center [245, 90] width 32 height 7
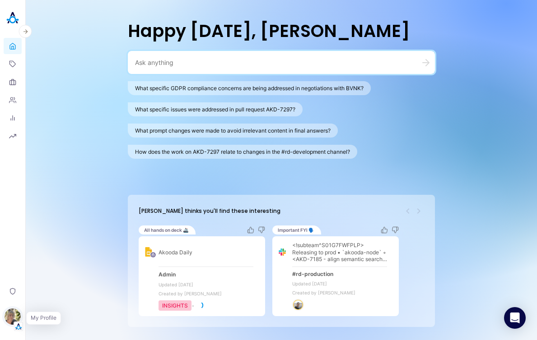
click at [17, 319] on img "button" at bounding box center [13, 317] width 16 height 16
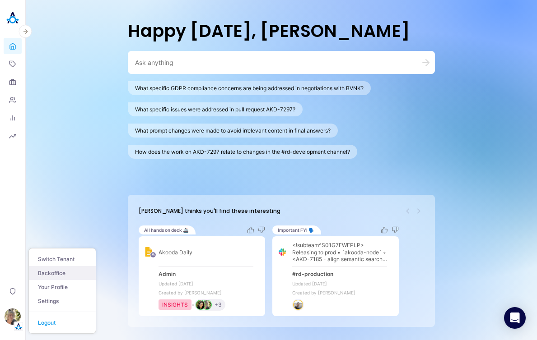
click at [69, 277] on link "Backoffice" at bounding box center [62, 273] width 67 height 14
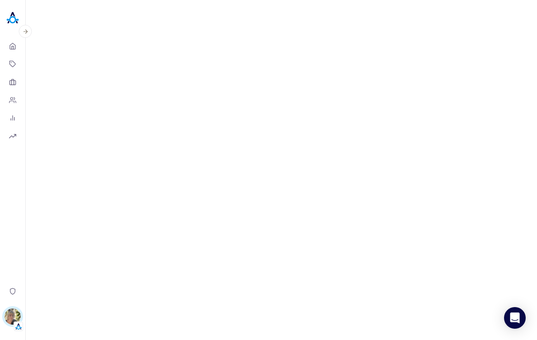
click at [14, 315] on img "button" at bounding box center [13, 317] width 16 height 16
click at [40, 272] on link "Backoffice" at bounding box center [62, 273] width 67 height 14
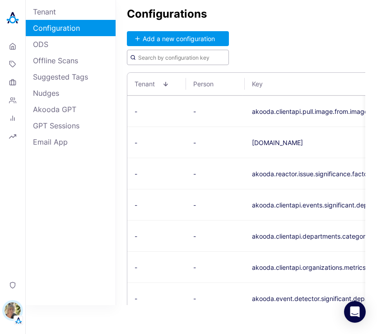
click at [200, 58] on input "text" at bounding box center [178, 57] width 102 height 15
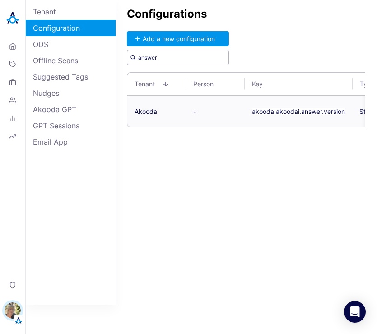
type input "answer"
click at [211, 108] on button "akooda.akoodai.answer.version" at bounding box center [298, 111] width 93 height 8
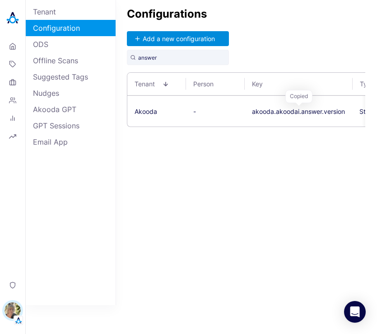
click at [192, 37] on button "Add a new configuration" at bounding box center [178, 38] width 102 height 15
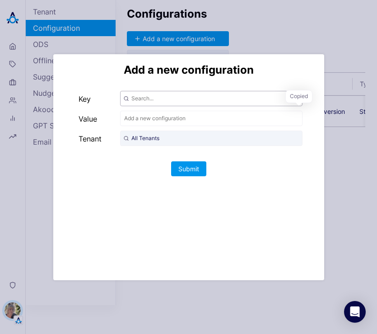
click at [190, 98] on input "text" at bounding box center [211, 98] width 182 height 15
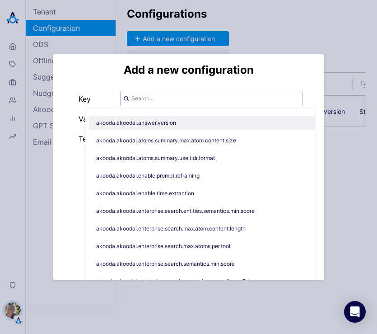
paste input "akooda.akoodai.answer.version"
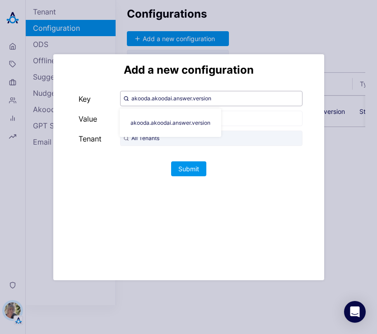
type input "akooda.akoodai.answer.version"
click at [211, 120] on input "text" at bounding box center [211, 118] width 182 height 15
click at [211, 98] on input "akooda.akoodai.answer.version" at bounding box center [211, 98] width 182 height 15
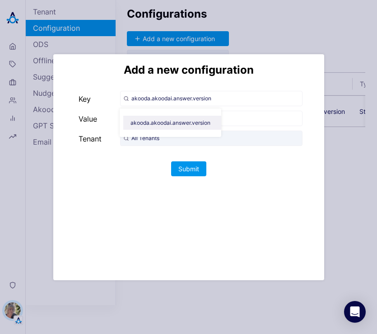
click at [178, 119] on span "akooda.akoodai.answer.version" at bounding box center [174, 123] width 102 height 14
click at [211, 120] on input "text" at bounding box center [211, 118] width 182 height 15
type input "v2"
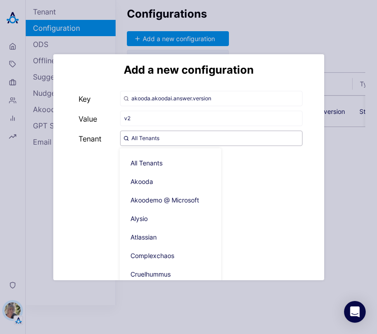
click at [211, 139] on input "All Tenants" at bounding box center [211, 137] width 182 height 15
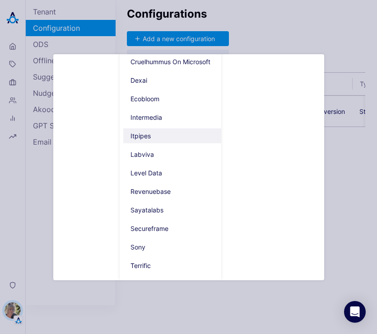
click at [155, 128] on span "Itpipes" at bounding box center [174, 135] width 102 height 15
type input "Itpipes"
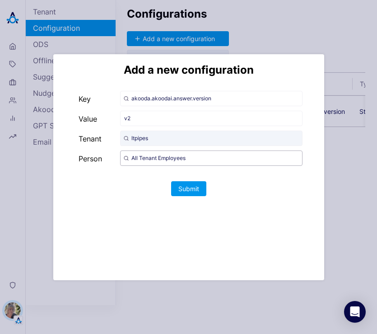
click at [153, 160] on input "All Tenant Employees" at bounding box center [211, 157] width 182 height 15
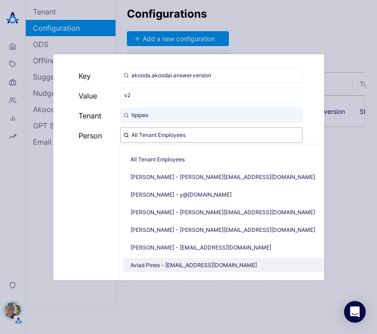
scroll to position [59, 0]
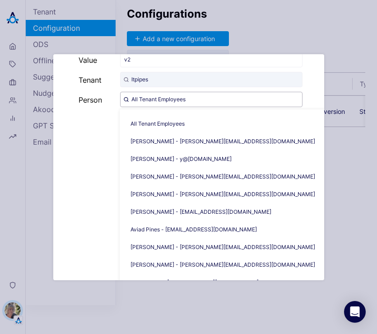
click at [183, 102] on input "All Tenant Employees" at bounding box center [211, 99] width 182 height 15
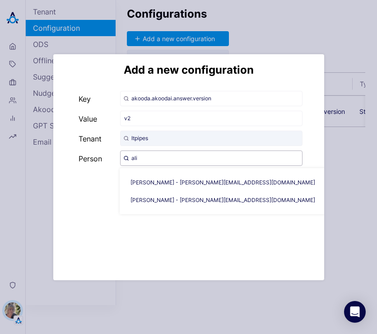
scroll to position [0, 0]
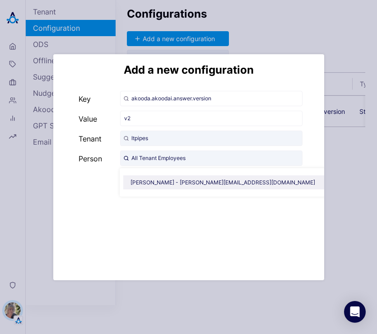
click at [166, 180] on span "[PERSON_NAME] - [PERSON_NAME][EMAIL_ADDRESS][DOMAIN_NAME]" at bounding box center [226, 182] width 206 height 14
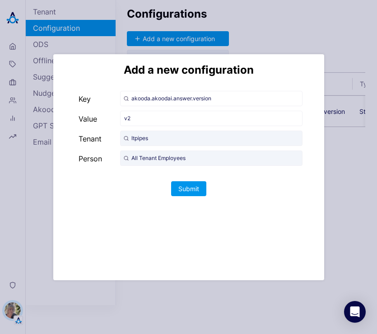
type input "[PERSON_NAME] - [PERSON_NAME][EMAIL_ADDRESS][DOMAIN_NAME]"
click at [172, 183] on button "Submit" at bounding box center [188, 188] width 35 height 15
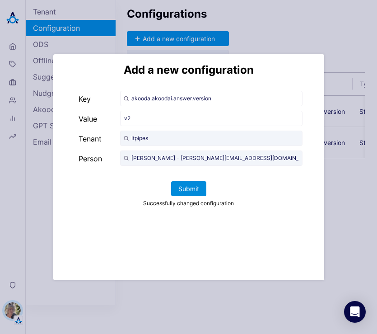
click at [197, 189] on button "Submit" at bounding box center [188, 188] width 35 height 15
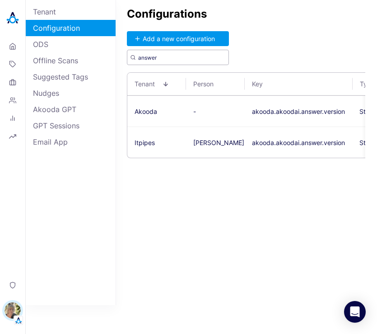
click at [185, 59] on input "answer" at bounding box center [178, 57] width 102 height 15
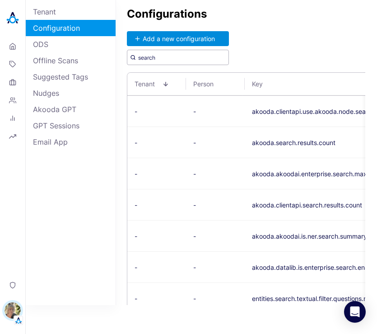
type input "search"
click at [190, 33] on button "Add a new configuration" at bounding box center [178, 38] width 102 height 15
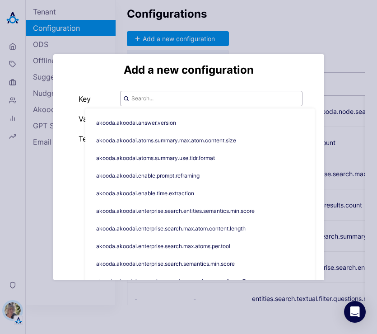
click at [198, 101] on input "text" at bounding box center [211, 98] width 182 height 15
paste input "akooda.akoodai.search.version"
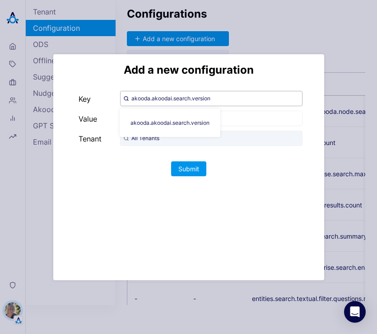
type input "akooda.akoodai.search.version"
click at [211, 137] on input "All Tenants" at bounding box center [211, 137] width 182 height 15
click at [211, 120] on input "text" at bounding box center [211, 118] width 182 height 15
type input "v2"
click at [211, 140] on input "All Tenants" at bounding box center [211, 137] width 182 height 15
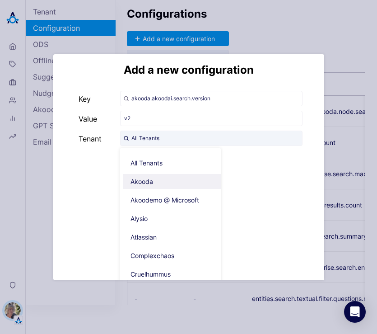
click at [185, 181] on span "Akooda" at bounding box center [174, 181] width 102 height 15
type input "Akooda"
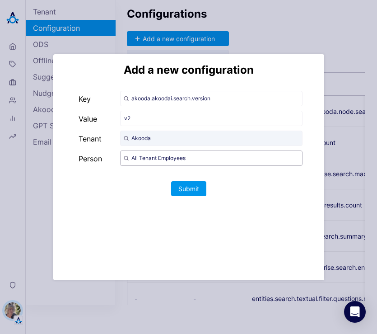
click at [197, 159] on input "All Tenant Employees" at bounding box center [211, 157] width 182 height 15
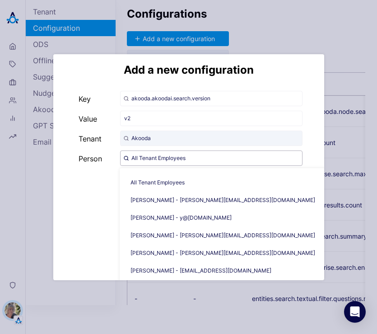
click at [196, 153] on input "All Tenant Employees" at bounding box center [211, 157] width 182 height 15
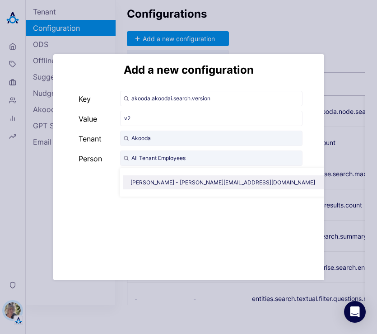
click at [188, 184] on span "[PERSON_NAME] - [PERSON_NAME][EMAIL_ADDRESS][DOMAIN_NAME]" at bounding box center [226, 182] width 206 height 14
type input "[PERSON_NAME] - [PERSON_NAME][EMAIL_ADDRESS][DOMAIN_NAME]"
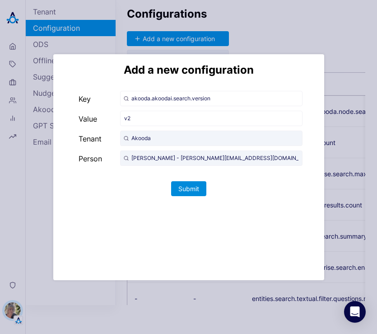
click at [191, 189] on button "Submit" at bounding box center [188, 188] width 35 height 15
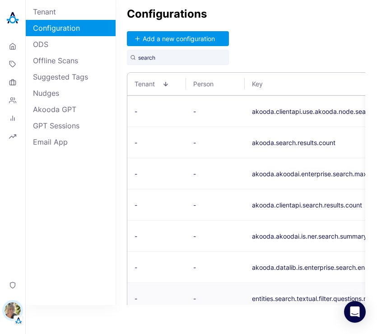
click at [207, 307] on td "-" at bounding box center [215, 298] width 59 height 31
click at [8, 46] on link "Home" at bounding box center [13, 46] width 18 height 16
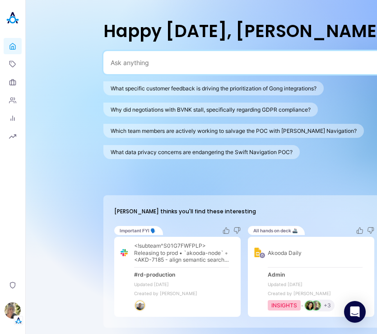
click at [196, 68] on div at bounding box center [256, 62] width 307 height 23
click at [200, 61] on textarea at bounding box center [246, 62] width 271 height 9
paste textarea "opics Generation Update"
click at [166, 63] on textarea "what is the recent opics Generation Update" at bounding box center [246, 62] width 271 height 9
click at [211, 63] on textarea "what is the recent opics Generation Update" at bounding box center [246, 62] width 271 height 9
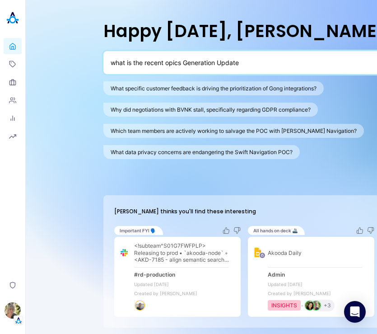
click at [211, 64] on textarea "what is the recent opics Generation Update" at bounding box center [246, 62] width 271 height 9
click at [167, 63] on textarea "what is the recent opics Generation Update" at bounding box center [246, 62] width 271 height 9
paste textarea "Stewart Hull"
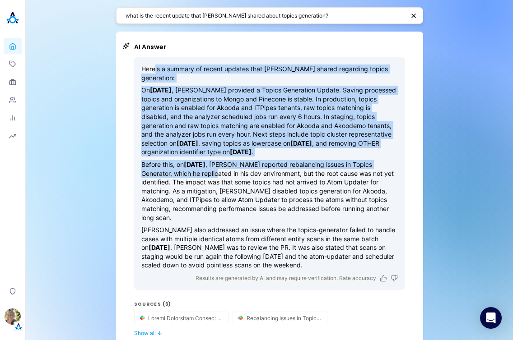
drag, startPoint x: 153, startPoint y: 75, endPoint x: 234, endPoint y: 178, distance: 130.9
click at [211, 178] on div "Here's a summary of recent updates that Stewart Hull shared regarding topics ge…" at bounding box center [269, 167] width 256 height 205
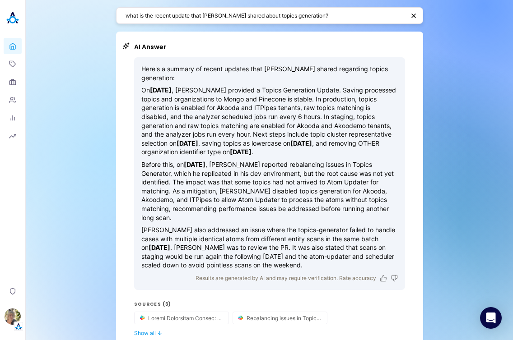
click at [211, 192] on p "Before this, on August 1, 2025 , Stewart reported rebalancing issues in Topics …" at bounding box center [269, 191] width 256 height 62
drag, startPoint x: 311, startPoint y: 151, endPoint x: 226, endPoint y: 169, distance: 86.7
click at [211, 169] on div "Here's a summary of recent updates that Stewart Hull shared regarding topics ge…" at bounding box center [269, 167] width 256 height 205
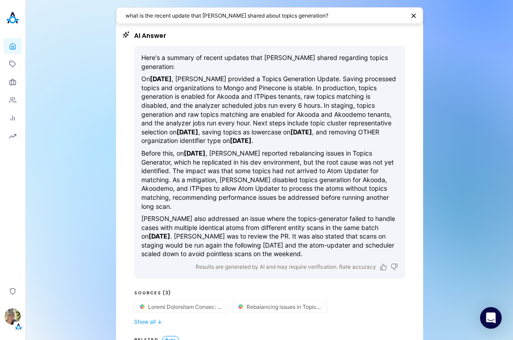
scroll to position [17, 0]
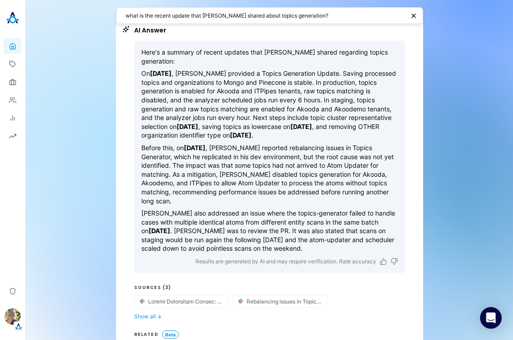
click at [161, 166] on p "Before this, on August 1, 2025 , Stewart reported rebalancing issues in Topics …" at bounding box center [269, 175] width 256 height 62
drag, startPoint x: 146, startPoint y: 150, endPoint x: 161, endPoint y: 197, distance: 48.7
click at [161, 197] on div "Here's a summary of recent updates that Stewart Hull shared regarding topics ge…" at bounding box center [269, 150] width 256 height 205
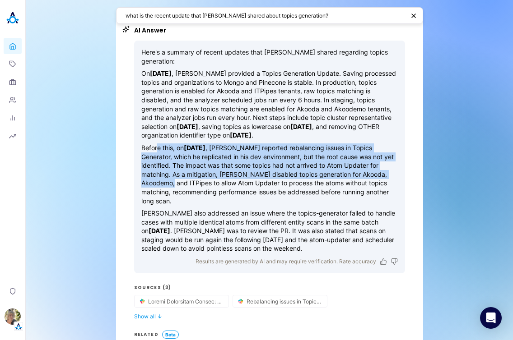
drag, startPoint x: 172, startPoint y: 185, endPoint x: 154, endPoint y: 146, distance: 43.6
click at [154, 146] on p "Before this, on August 1, 2025 , Stewart reported rebalancing issues in Topics …" at bounding box center [269, 175] width 256 height 62
click at [185, 165] on p "Before this, on August 1, 2025 , Stewart reported rebalancing issues in Topics …" at bounding box center [269, 175] width 256 height 62
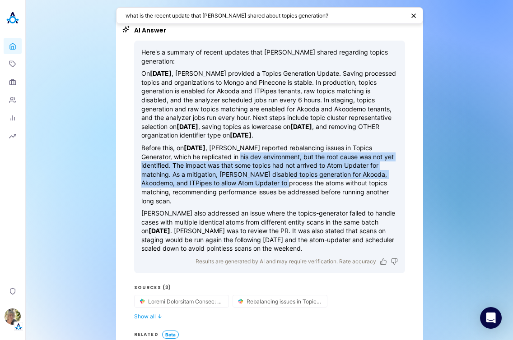
drag, startPoint x: 259, startPoint y: 161, endPoint x: 291, endPoint y: 189, distance: 42.2
click at [211, 189] on p "Before this, on August 1, 2025 , Stewart reported rebalancing issues in Topics …" at bounding box center [269, 175] width 256 height 62
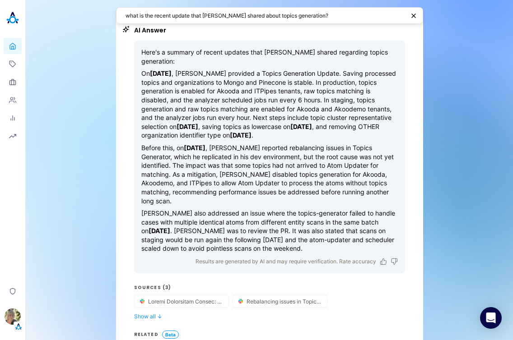
click at [211, 190] on p "Before this, on August 1, 2025 , Stewart reported rebalancing issues in Topics …" at bounding box center [269, 175] width 256 height 62
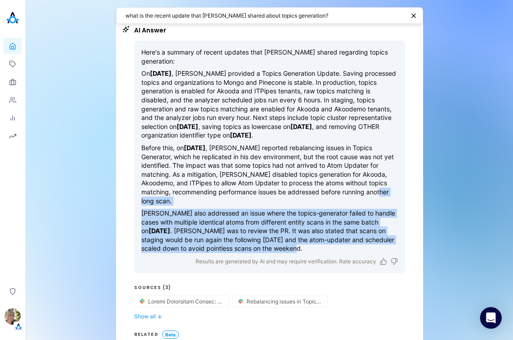
drag, startPoint x: 383, startPoint y: 190, endPoint x: 290, endPoint y: 236, distance: 103.5
click at [211, 236] on div "Here's a summary of recent updates that Stewart Hull shared regarding topics ge…" at bounding box center [269, 150] width 256 height 205
click at [211, 238] on p "Stewart also addressed an issue where the topics-generator failed to handle cas…" at bounding box center [269, 231] width 256 height 44
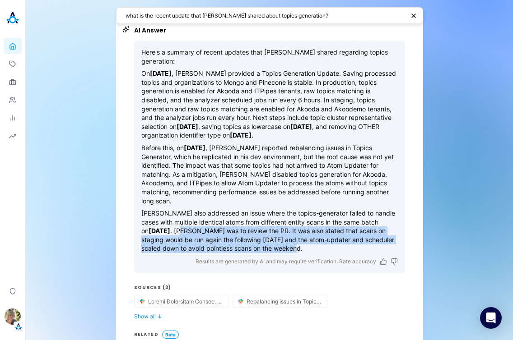
drag, startPoint x: 290, startPoint y: 239, endPoint x: 176, endPoint y: 222, distance: 115.1
click at [176, 223] on p "Stewart also addressed an issue where the topics-generator failed to handle cas…" at bounding box center [269, 231] width 256 height 44
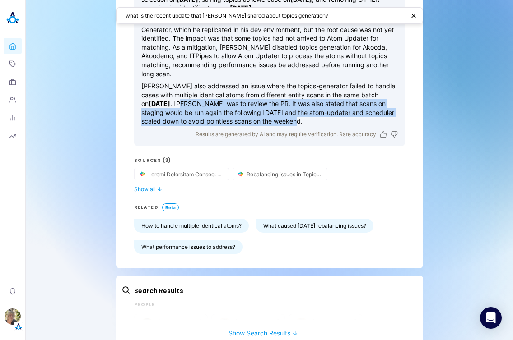
scroll to position [0, 0]
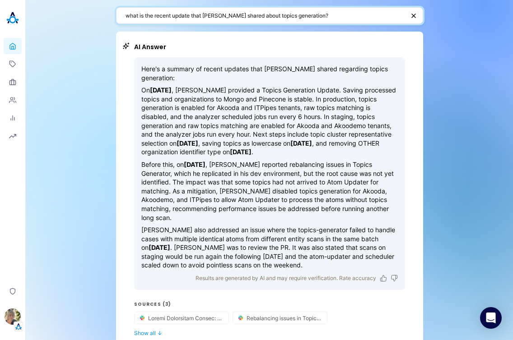
drag, startPoint x: 152, startPoint y: 16, endPoint x: 108, endPoint y: 16, distance: 43.8
click at [108, 16] on div "what is the recent update that Stewart shared about topics generation? AI Answe…" at bounding box center [269, 251] width 487 height 503
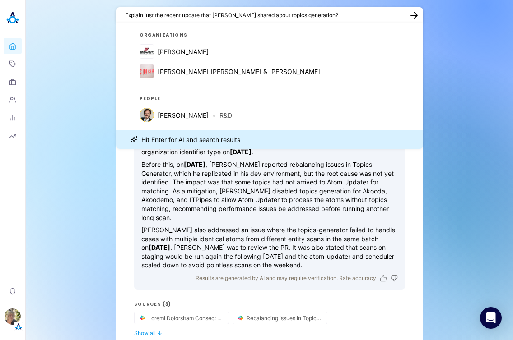
click at [211, 16] on textarea "Explain just the recent update that Stewart shared about topics generation?" at bounding box center [264, 15] width 278 height 9
click at [192, 15] on textarea "Explain just the recent update that Stewart shared about topics generation?" at bounding box center [264, 15] width 278 height 9
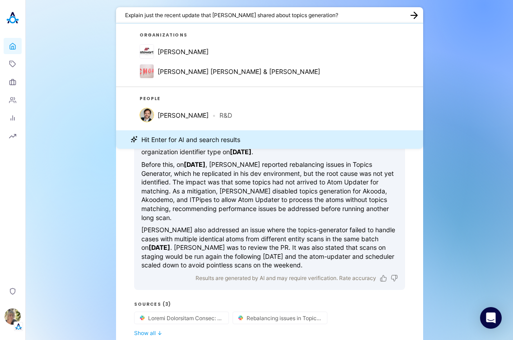
click at [192, 15] on textarea "Explain just the recent update that Stewart shared about topics generation?" at bounding box center [264, 15] width 278 height 9
paste textarea "Can you explain only the recent update Stewart shared about topic"
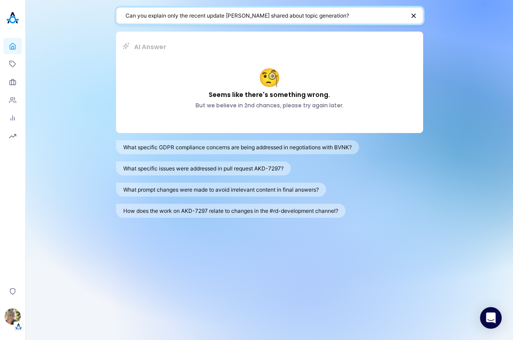
click at [211, 18] on textarea "Can you explain only the recent update Stewart shared about topic generation?" at bounding box center [264, 15] width 279 height 9
drag, startPoint x: 188, startPoint y: 16, endPoint x: 17, endPoint y: 11, distance: 171.1
click at [17, 11] on div "Home Topics Organizations People Analytics Reports Privacy Alisa Faingold Can y…" at bounding box center [256, 170] width 513 height 340
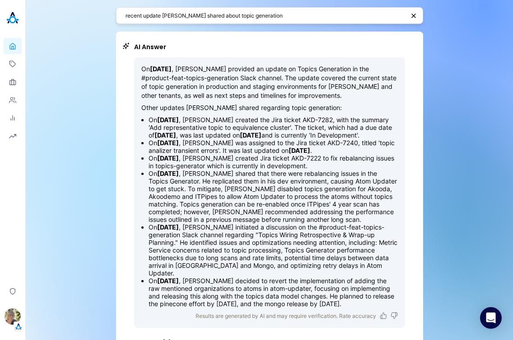
click at [211, 245] on li "On July 30, 2025 , Stewart initiated a discussion on the #product-feat-topics-g…" at bounding box center [272, 250] width 249 height 54
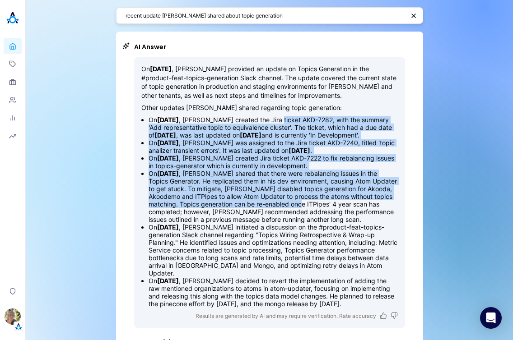
drag, startPoint x: 299, startPoint y: 116, endPoint x: 334, endPoint y: 210, distance: 100.1
click at [211, 210] on ul "On August 11, 2025 , Stewart created the Jira ticket AKD-7282, with the summary…" at bounding box center [269, 212] width 256 height 192
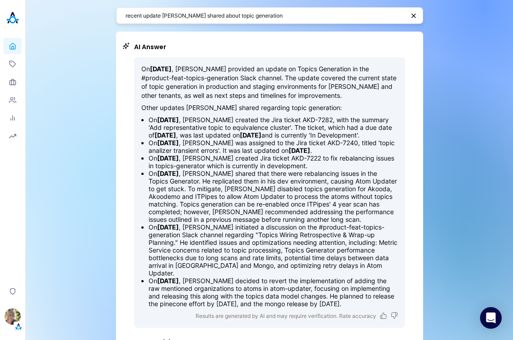
click at [211, 234] on li "On July 30, 2025 , Stewart initiated a discussion on the #product-feat-topics-g…" at bounding box center [272, 250] width 249 height 54
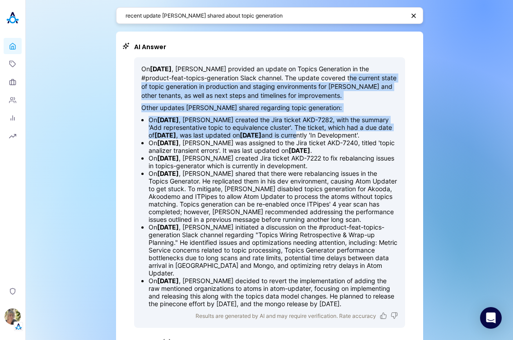
drag, startPoint x: 349, startPoint y: 78, endPoint x: 355, endPoint y: 134, distance: 56.8
click at [211, 134] on div "On August 15, 2025 , Stewart Hull provided an update on Topics Generation in th…" at bounding box center [269, 186] width 256 height 243
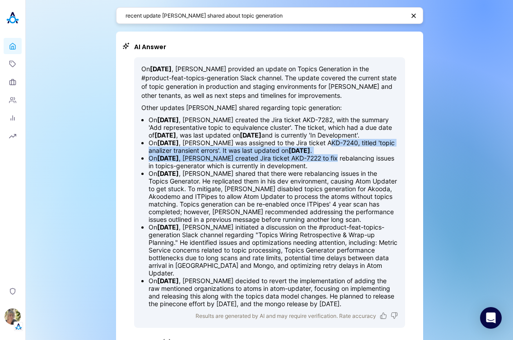
drag, startPoint x: 351, startPoint y: 154, endPoint x: 349, endPoint y: 178, distance: 24.4
click at [211, 165] on ul "On August 11, 2025 , Stewart created the Jira ticket AKD-7282, with the summary…" at bounding box center [269, 212] width 256 height 192
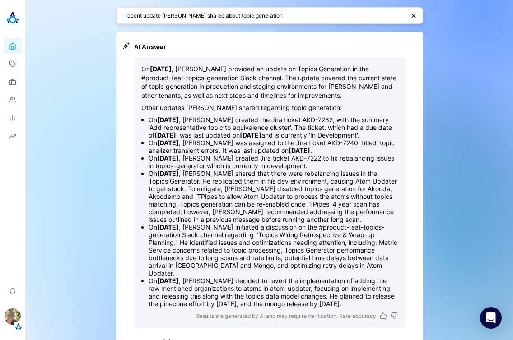
click at [211, 195] on li "On August 1, 2025 , Stewart shared that there were rebalancing issues in the To…" at bounding box center [272, 197] width 249 height 54
click at [138, 16] on textarea "recent update Stewart shared about topic generation" at bounding box center [264, 15] width 279 height 9
click at [121, 16] on div "recent update Stewart shared about topic generation" at bounding box center [269, 15] width 307 height 17
click at [125, 17] on textarea "recent update Stewart shared about topic generation" at bounding box center [264, 15] width 279 height 9
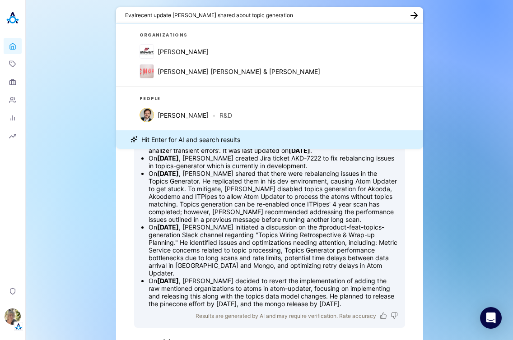
click at [196, 15] on textarea "Evalrecent update Stewart shared about topic generation" at bounding box center [264, 15] width 278 height 9
paste textarea "elaborate on Stewart’s update from last week about the topic generator"
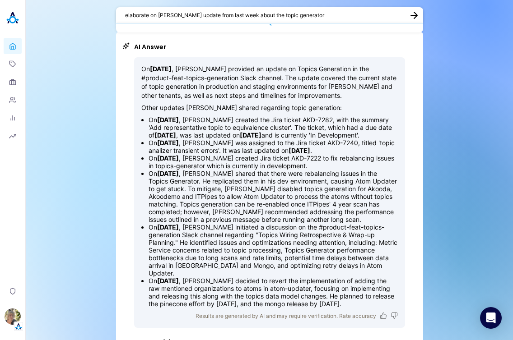
type textarea "elaborate on Stewart’s update from last week about the topic generator"
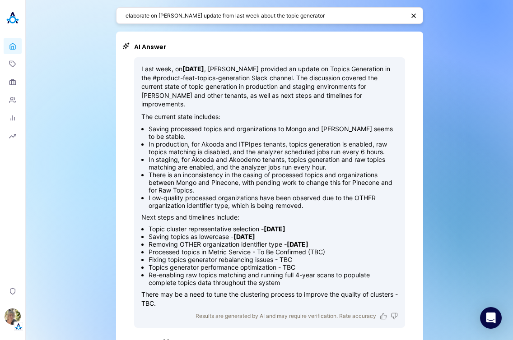
scroll to position [5, 0]
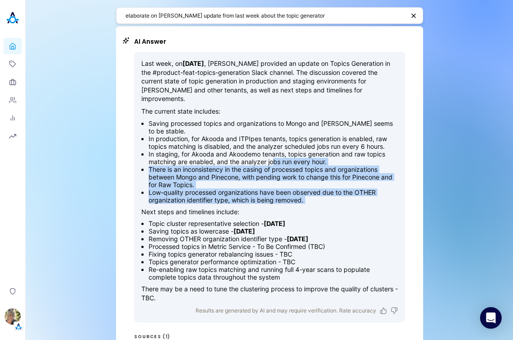
drag, startPoint x: 269, startPoint y: 175, endPoint x: 274, endPoint y: 196, distance: 22.3
click at [211, 196] on div "Last week, on August 15, 2025 , Stewart Hull provided an update on Topics Gener…" at bounding box center [269, 180] width 256 height 243
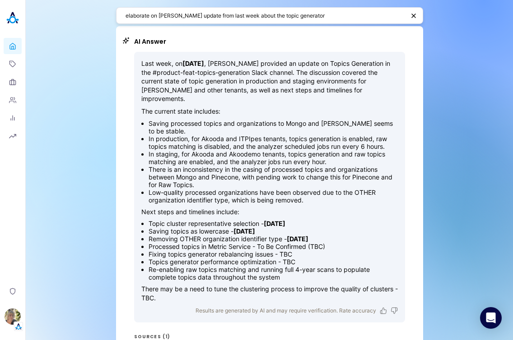
click at [211, 220] on strong "August 25, 2025" at bounding box center [275, 224] width 22 height 8
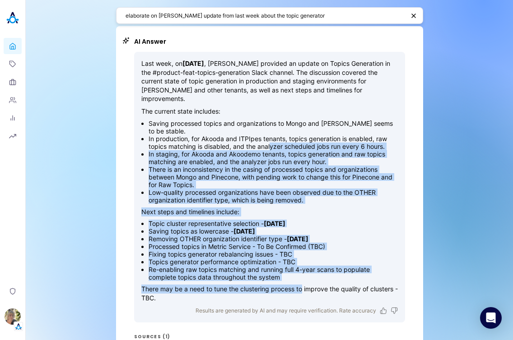
drag, startPoint x: 294, startPoint y: 279, endPoint x: 266, endPoint y: 138, distance: 143.9
click at [211, 138] on div "Last week, on August 15, 2025 , Stewart Hull provided an update on Topics Gener…" at bounding box center [269, 180] width 256 height 243
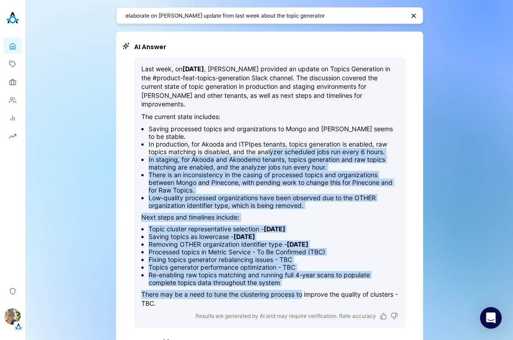
click at [211, 194] on li "Low-quality processed organizations have been observed due to the OTHER organiz…" at bounding box center [272, 201] width 249 height 15
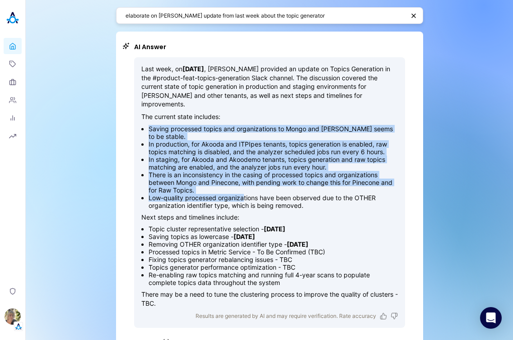
drag, startPoint x: 222, startPoint y: 105, endPoint x: 256, endPoint y: 191, distance: 92.8
click at [211, 189] on div "Last week, on August 15, 2025 , Stewart Hull provided an update on Topics Gener…" at bounding box center [269, 186] width 256 height 243
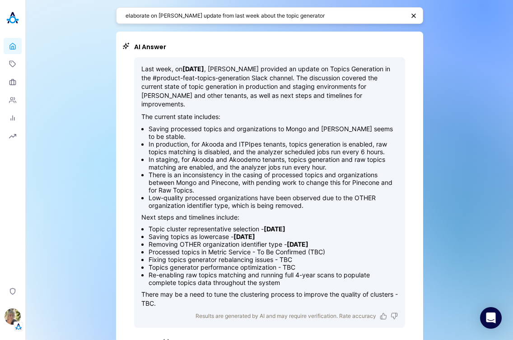
click at [211, 197] on li "Low-quality processed organizations have been observed due to the OTHER organiz…" at bounding box center [272, 201] width 249 height 15
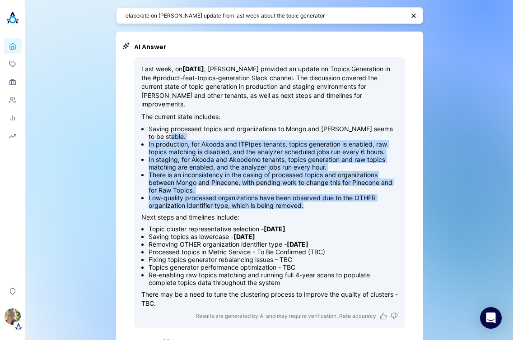
drag, startPoint x: 166, startPoint y: 128, endPoint x: 312, endPoint y: 195, distance: 161.2
click at [211, 195] on ul "Saving processed topics and organizations to Mongo and Pinecone seems to be sta…" at bounding box center [269, 167] width 256 height 84
click at [211, 200] on div "Last week, on August 15, 2025 , Stewart Hull provided an update on Topics Gener…" at bounding box center [269, 186] width 256 height 243
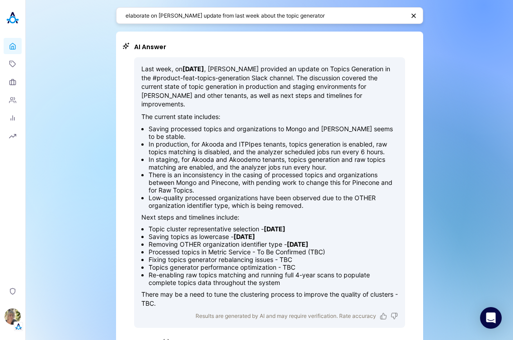
scroll to position [11, 0]
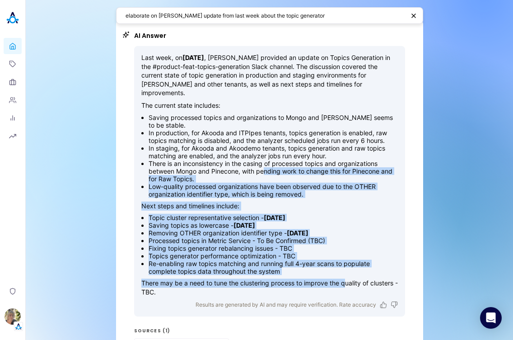
drag, startPoint x: 338, startPoint y: 271, endPoint x: 262, endPoint y: 164, distance: 131.1
click at [211, 164] on div "Last week, on August 15, 2025 , Stewart Hull provided an update on Topics Gener…" at bounding box center [269, 174] width 256 height 243
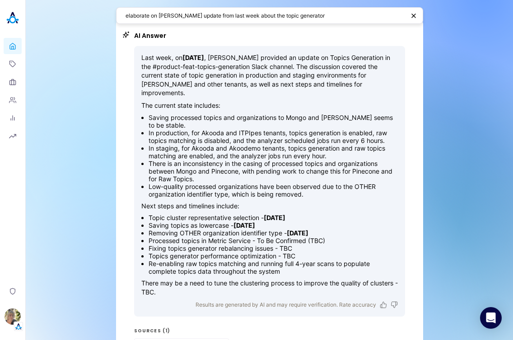
click at [211, 184] on li "Low-quality processed organizations have been observed due to the OTHER organiz…" at bounding box center [272, 190] width 249 height 15
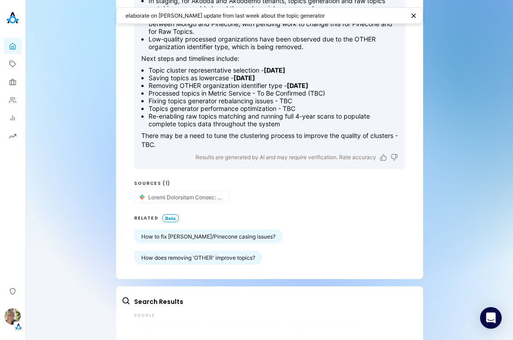
scroll to position [0, 0]
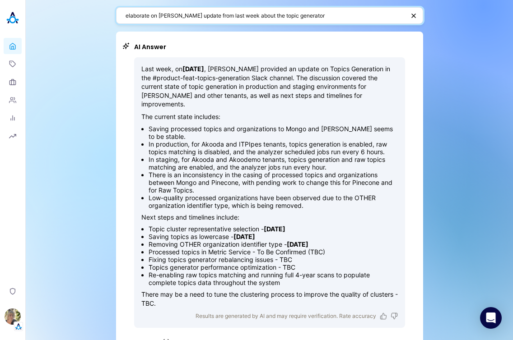
click at [211, 17] on textarea "elaborate on Stewart’s update from last week about the topic generator" at bounding box center [264, 15] width 279 height 9
click at [22, 307] on header "Home Topics Organizations People Analytics Reports Privacy Alisa Faingold" at bounding box center [13, 170] width 26 height 340
click at [16, 312] on img "button" at bounding box center [13, 317] width 16 height 16
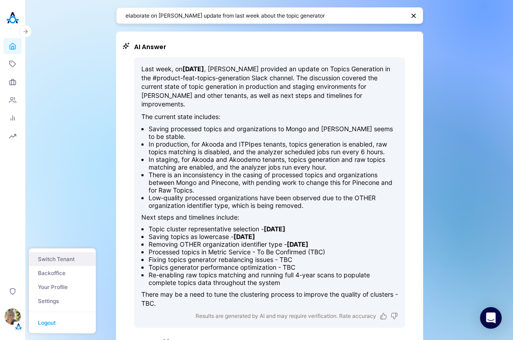
click at [55, 261] on button "Switch Tenant" at bounding box center [62, 259] width 67 height 14
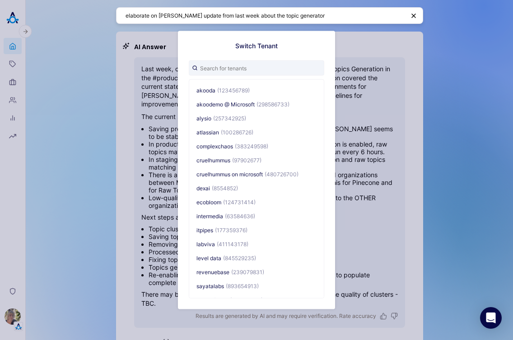
click at [116, 117] on div "Switch Tenant akooda (123456789) akoodemo @ Microsoft (298586733) alysio (25734…" at bounding box center [256, 170] width 513 height 340
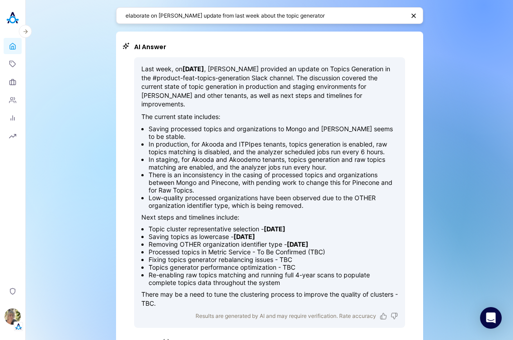
click at [27, 318] on div "elaborate on Stewart’s update from last week about the topic generator AI Answe…" at bounding box center [269, 264] width 487 height 529
click at [25, 319] on header "Home Topics Organizations People Analytics Reports Privacy Alisa Faingold" at bounding box center [13, 170] width 26 height 340
click at [19, 320] on img "button" at bounding box center [13, 317] width 16 height 16
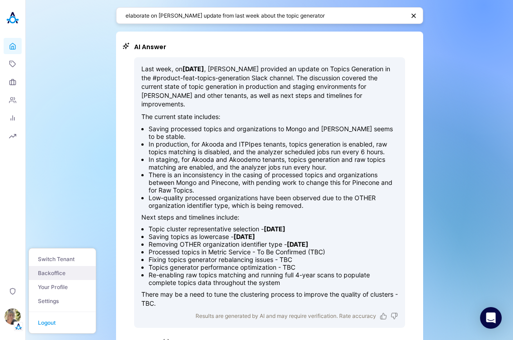
click at [55, 271] on link "Backoffice" at bounding box center [62, 273] width 67 height 14
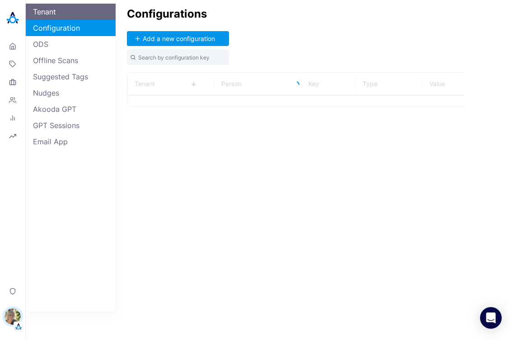
click at [51, 11] on link "Tenant" at bounding box center [71, 12] width 90 height 16
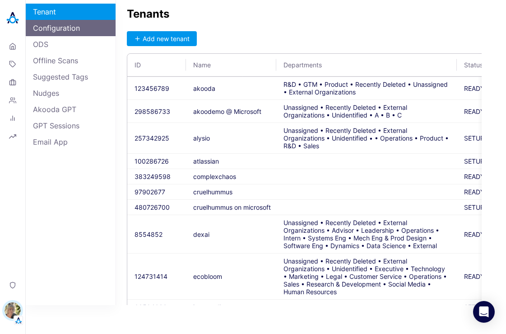
click at [79, 34] on link "Configuration" at bounding box center [71, 28] width 90 height 16
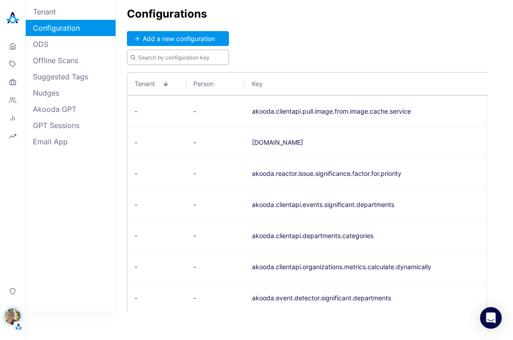
click at [177, 56] on input "text" at bounding box center [178, 57] width 102 height 15
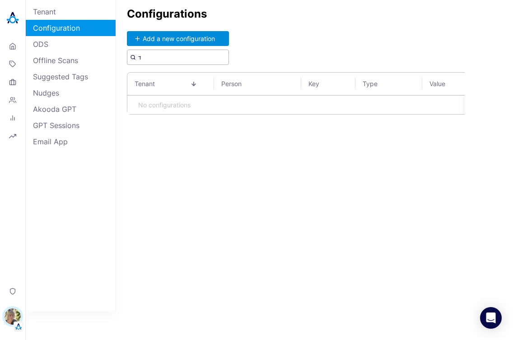
type input "ד"
click at [208, 42] on button "Add a new configuration" at bounding box center [178, 38] width 102 height 15
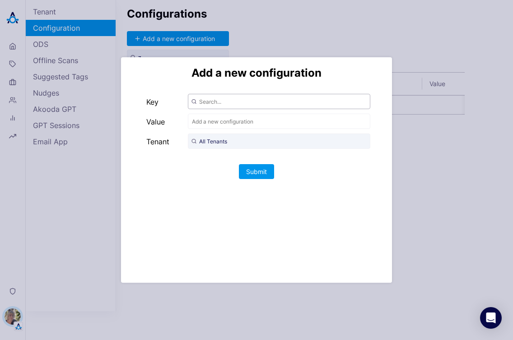
click at [211, 96] on input "text" at bounding box center [279, 101] width 182 height 15
type input "akooda.akoodai.search.version"
click at [211, 124] on input "text" at bounding box center [279, 121] width 182 height 15
type input "v2"
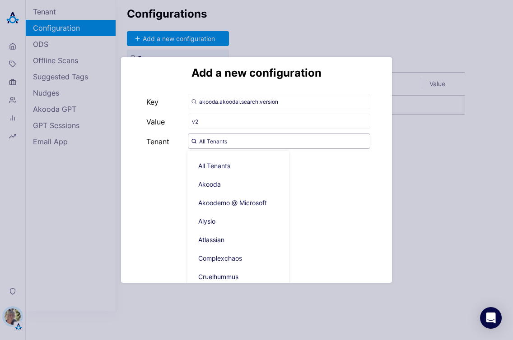
click at [211, 146] on input "All Tenants" at bounding box center [279, 141] width 182 height 15
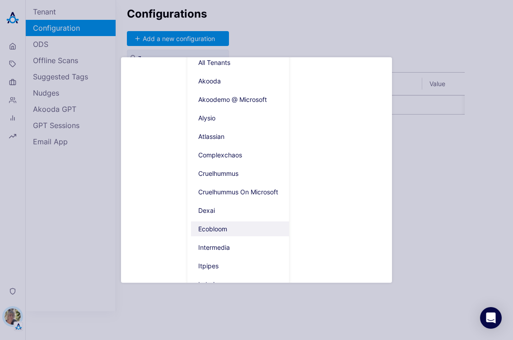
scroll to position [115, 0]
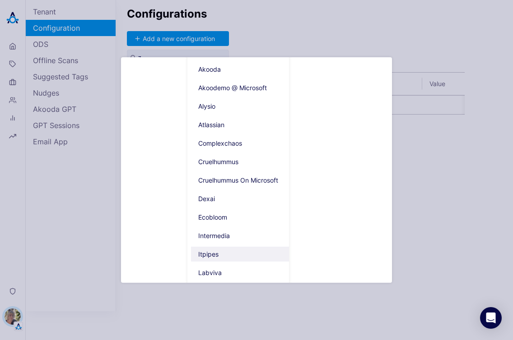
click at [211, 257] on span "Itpipes" at bounding box center [242, 254] width 102 height 15
type input "Itpipes"
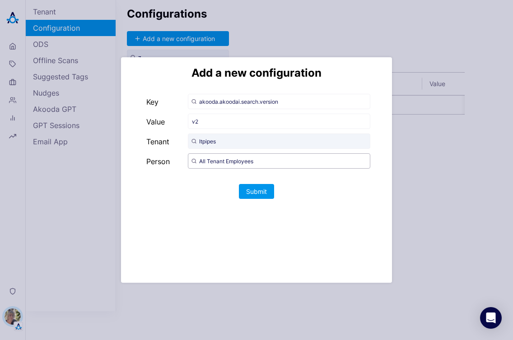
click at [211, 167] on input "All Tenant Employees" at bounding box center [279, 160] width 182 height 15
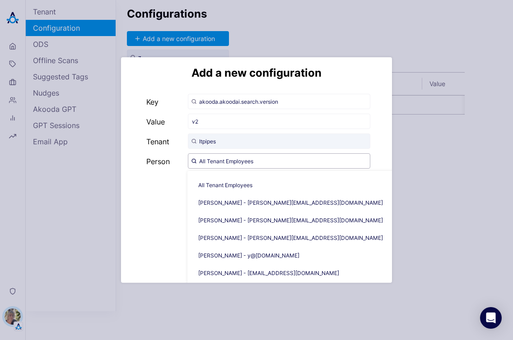
click at [211, 168] on input "All Tenant Employees" at bounding box center [279, 160] width 182 height 15
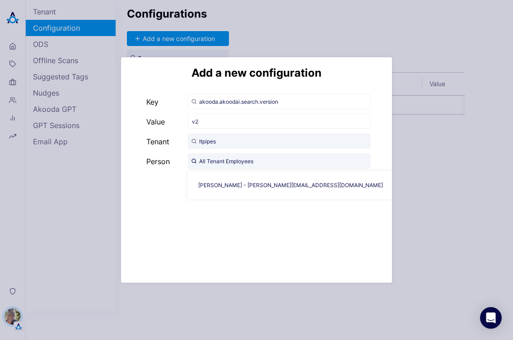
click at [211, 193] on div "Alisa Faingold - alisa@akooda.co" at bounding box center [290, 185] width 206 height 28
drag, startPoint x: 238, startPoint y: 188, endPoint x: 249, endPoint y: 191, distance: 11.0
click at [211, 188] on span "Alisa Faingold - alisa@akooda.co" at bounding box center [294, 185] width 206 height 14
type input "Alisa Faingold - alisa@akooda.co"
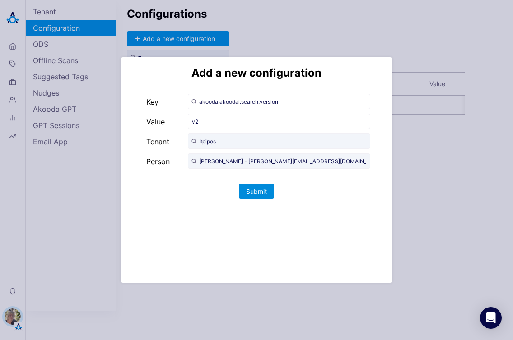
click at [211, 192] on button "Submit" at bounding box center [256, 191] width 35 height 15
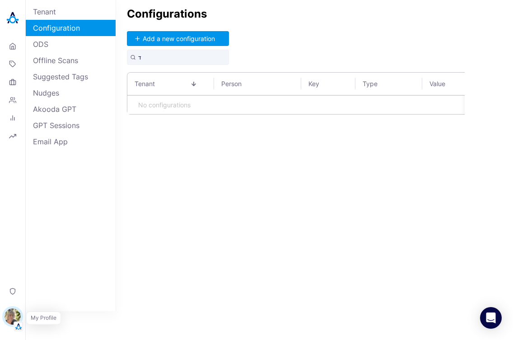
click at [14, 314] on img "button" at bounding box center [13, 317] width 16 height 16
click at [73, 258] on button "Switch Tenant" at bounding box center [62, 259] width 67 height 14
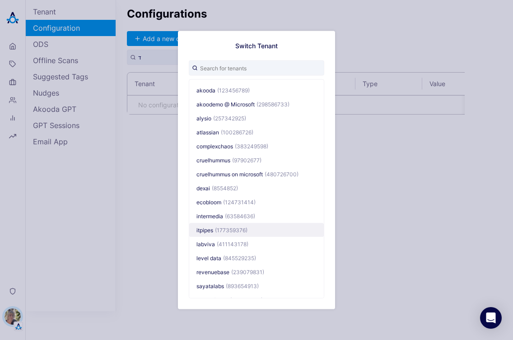
click at [211, 232] on span "(177359376)" at bounding box center [231, 230] width 32 height 7
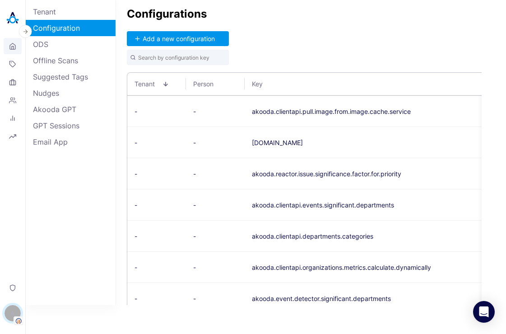
click at [21, 46] on link "Home" at bounding box center [13, 46] width 18 height 16
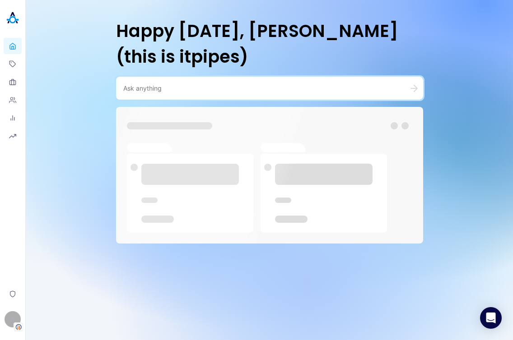
click at [211, 92] on textarea at bounding box center [258, 88] width 271 height 9
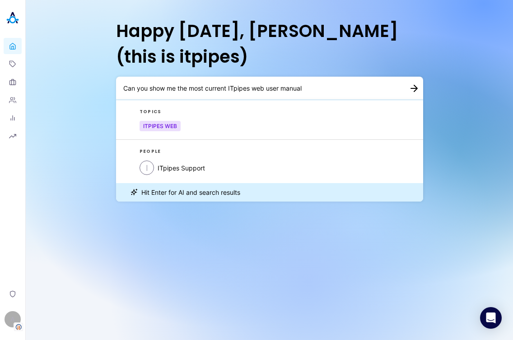
drag, startPoint x: 150, startPoint y: 89, endPoint x: 83, endPoint y: 90, distance: 67.2
click at [83, 90] on div "Happy Monday, Alisa (this is itpipes) Can you show me the most current ITpipes …" at bounding box center [269, 170] width 487 height 340
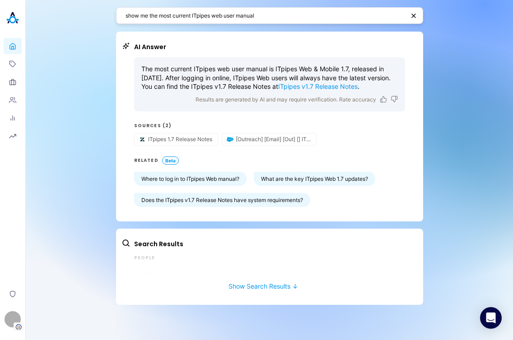
click at [211, 68] on p "The most current ITpipes web user manual is ITpipes Web & Mobile 1.7, released …" at bounding box center [269, 78] width 256 height 27
click at [211, 125] on div "show me the most current ITpipes web user manual AI Answer The most current ITp…" at bounding box center [269, 170] width 487 height 340
click at [211, 168] on div "show me the most current ITpipes web user manual AI Answer The most current ITp…" at bounding box center [269, 170] width 487 height 340
click at [211, 11] on textarea "show me the most current ITpipes web user manual" at bounding box center [264, 15] width 279 height 9
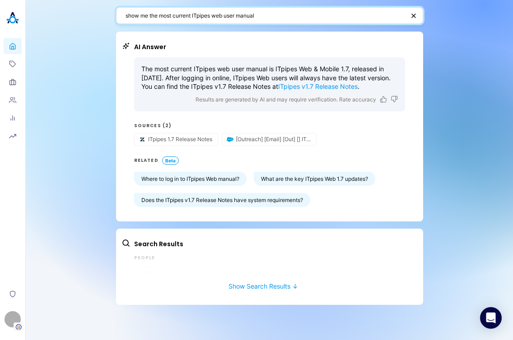
click at [211, 11] on textarea "show me the most current ITpipes web user manual" at bounding box center [264, 15] width 279 height 9
paste textarea "Show me the last direct message in slack from Emilio"
click at [211, 16] on button "button" at bounding box center [412, 15] width 9 height 7
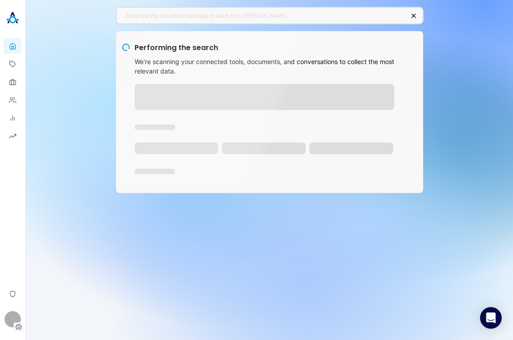
click at [211, 14] on div "Show me the last direct message in slack from Emilio" at bounding box center [269, 15] width 307 height 17
click at [211, 14] on icon "button" at bounding box center [413, 15] width 7 height 7
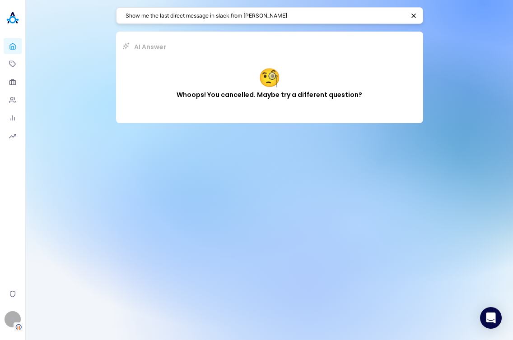
click at [211, 28] on div "Show me the last direct message in slack from Emilio AI Answer 🧐 Whoops! You ca…" at bounding box center [269, 65] width 307 height 130
click at [211, 16] on textarea "Show me the last direct message in slack from Emilio" at bounding box center [264, 15] width 279 height 9
paste textarea "I need an article about how to set up a GiS connection for ITpipes"
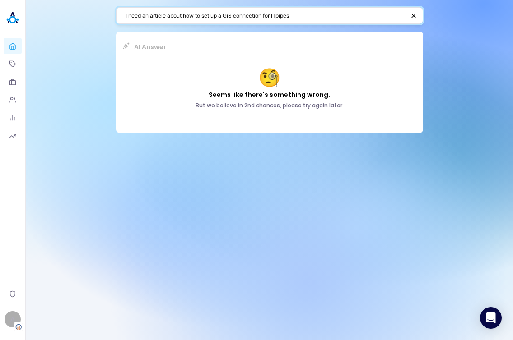
click at [211, 11] on textarea "I need an article about how to set up a GiS connection for ITpipes" at bounding box center [264, 15] width 279 height 9
click at [211, 13] on textarea "I need an article about how to set up a GiS connection for ITpipes" at bounding box center [264, 15] width 279 height 9
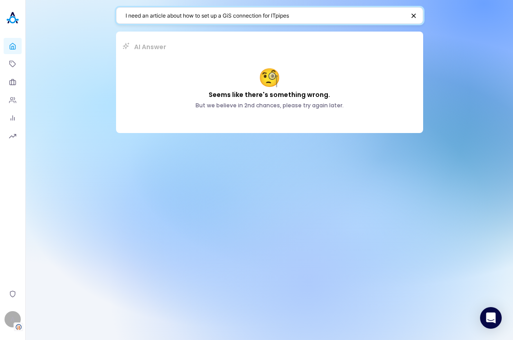
click at [211, 12] on textarea "I need an article about how to set up a GiS connection for ITpipes" at bounding box center [264, 15] width 279 height 9
drag, startPoint x: 226, startPoint y: 15, endPoint x: 102, endPoint y: 17, distance: 124.1
click at [102, 17] on div "I need an article about how to set up a GiS connection for ITpipes AI Answer 🧐 …" at bounding box center [269, 170] width 487 height 340
type textarea "how to set up a GiS connection"
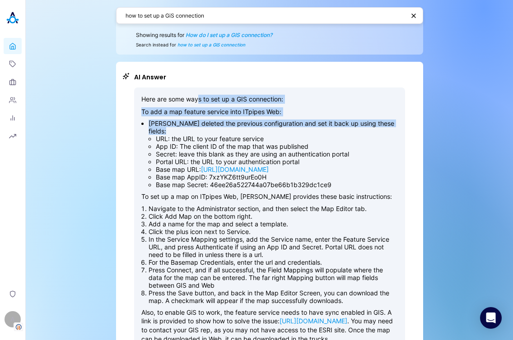
drag, startPoint x: 194, startPoint y: 103, endPoint x: 316, endPoint y: 131, distance: 125.0
click at [211, 131] on div "Here are some ways to set up a GIS connection: To add a map feature service int…" at bounding box center [269, 308] width 256 height 427
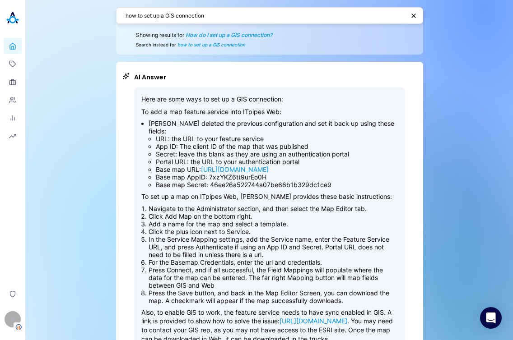
click at [211, 144] on li "App ID: The client ID of the map that was published" at bounding box center [277, 147] width 242 height 8
drag, startPoint x: 143, startPoint y: 111, endPoint x: 288, endPoint y: 110, distance: 145.3
click at [211, 110] on p "To add a map feature service into ITpipes Web:" at bounding box center [269, 111] width 256 height 9
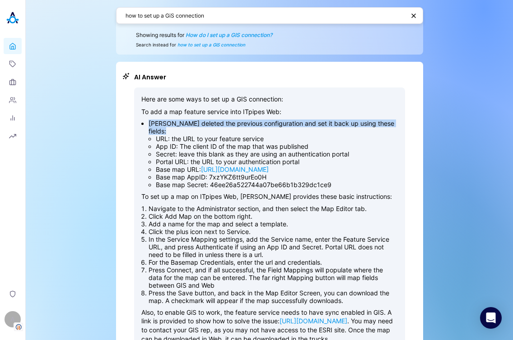
drag, startPoint x: 167, startPoint y: 117, endPoint x: 327, endPoint y: 129, distance: 160.2
click at [211, 129] on div "Here are some ways to set up a GIS connection: To add a map feature service int…" at bounding box center [269, 308] width 256 height 427
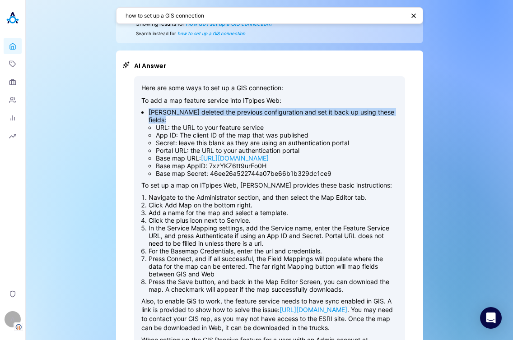
scroll to position [17, 0]
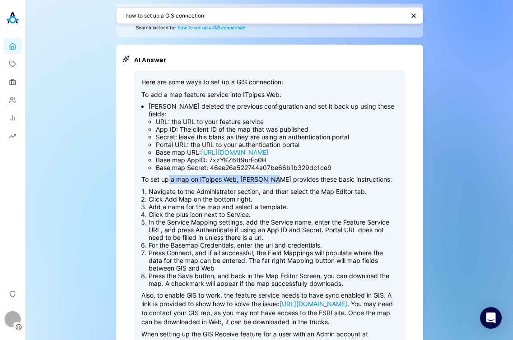
drag, startPoint x: 165, startPoint y: 198, endPoint x: 274, endPoint y: 194, distance: 108.9
click at [211, 184] on p "To set up a map on ITpipes Web, Matthew Bowker provides these basic instruction…" at bounding box center [269, 179] width 256 height 9
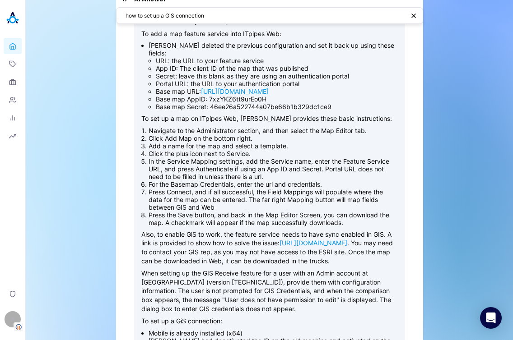
scroll to position [112, 0]
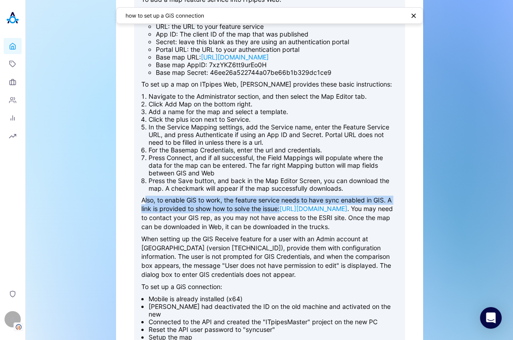
drag, startPoint x: 141, startPoint y: 218, endPoint x: 300, endPoint y: 222, distance: 159.4
click at [211, 222] on p "Also, to enable GiS to work, the feature service needs to have sync enabled in …" at bounding box center [269, 213] width 256 height 35
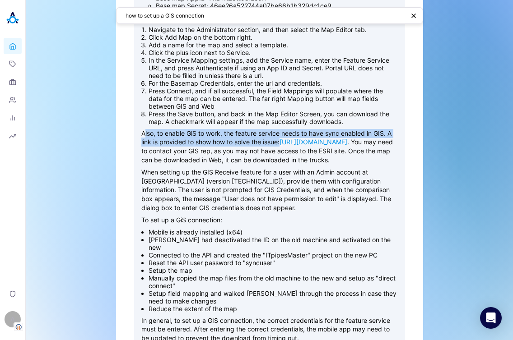
scroll to position [191, 0]
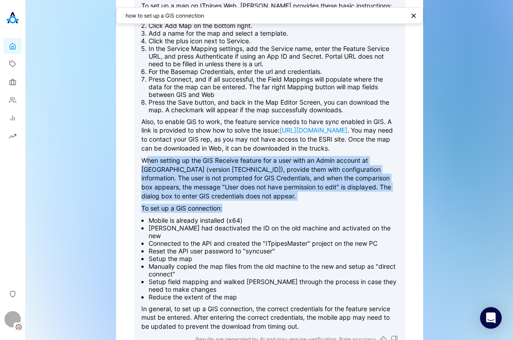
drag, startPoint x: 141, startPoint y: 202, endPoint x: 300, endPoint y: 252, distance: 166.9
click at [211, 252] on div "Here are some ways to set up a GIS connection: To add a map feature service int…" at bounding box center [269, 117] width 256 height 427
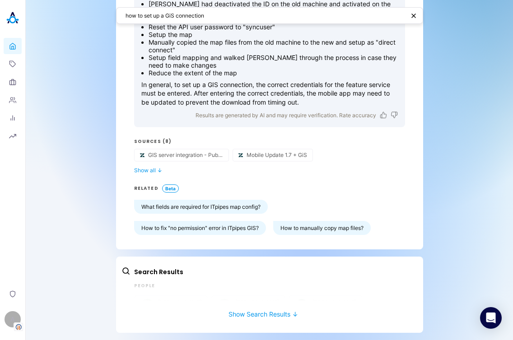
scroll to position [311, 0]
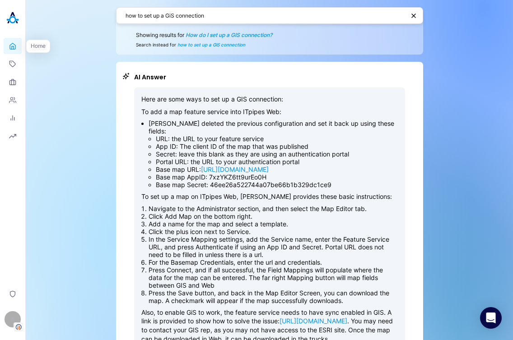
click at [14, 47] on icon at bounding box center [12, 46] width 7 height 9
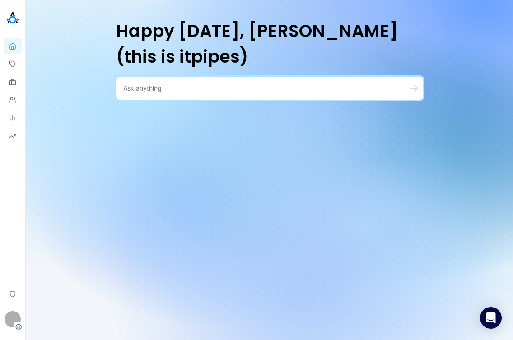
click at [190, 82] on div at bounding box center [269, 88] width 307 height 23
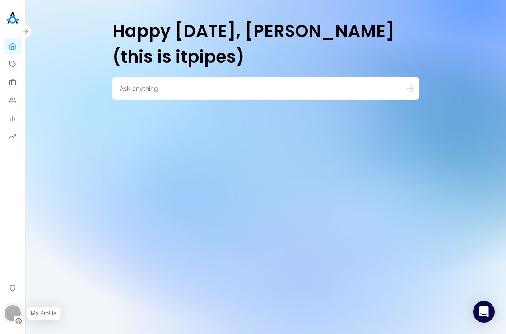
click at [11, 311] on div "A" at bounding box center [13, 313] width 16 height 16
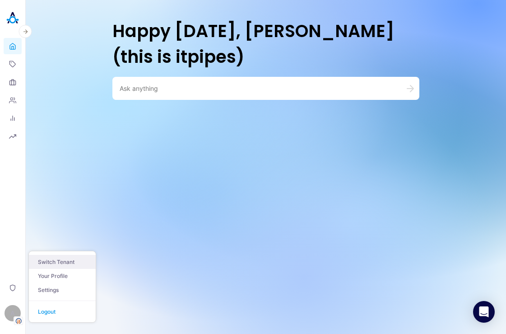
click at [63, 258] on button "Switch Tenant" at bounding box center [62, 262] width 67 height 14
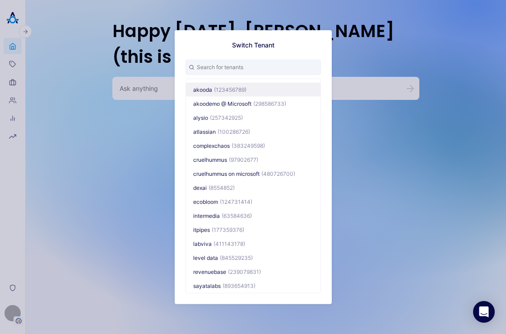
click at [209, 88] on span "akooda" at bounding box center [202, 89] width 19 height 7
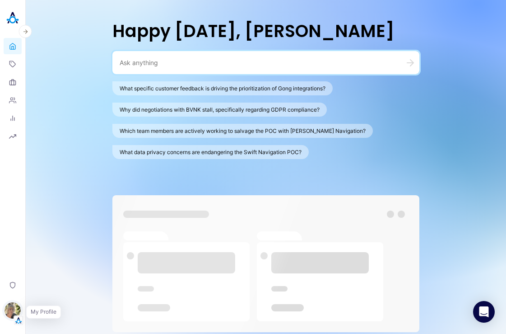
click at [14, 314] on img "button" at bounding box center [13, 310] width 16 height 16
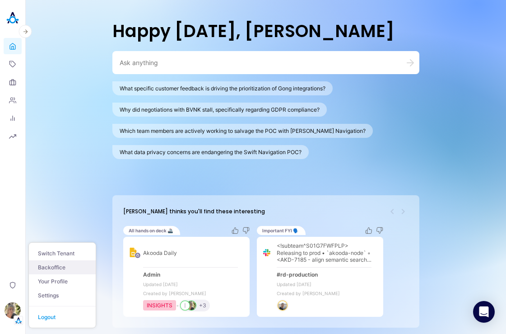
click at [61, 263] on link "Backoffice" at bounding box center [62, 267] width 67 height 14
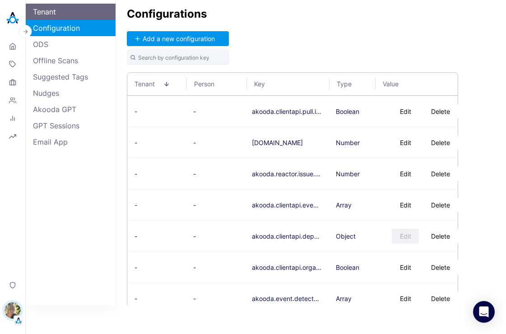
click at [47, 12] on link "Tenant" at bounding box center [71, 12] width 90 height 16
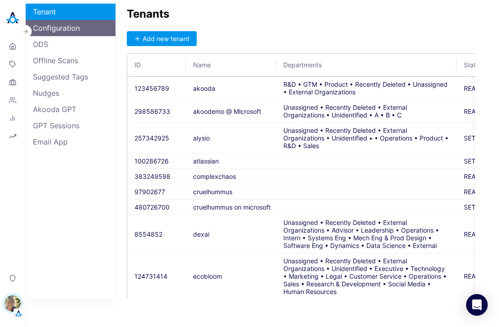
click at [64, 31] on link "Configuration" at bounding box center [71, 28] width 90 height 16
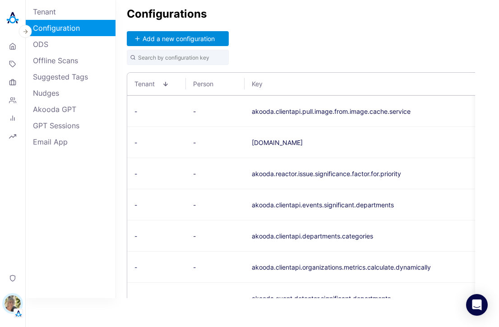
click at [190, 37] on button "Add a new configuration" at bounding box center [178, 38] width 102 height 15
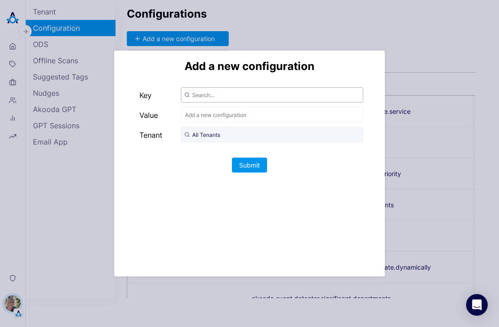
click at [210, 91] on input "text" at bounding box center [272, 94] width 182 height 15
type input "ד"
click at [227, 117] on span "akooda.akoodai.search.version" at bounding box center [234, 119] width 101 height 14
type input "akooda.akoodai.search.version"
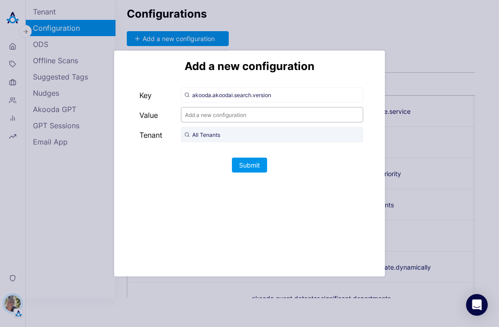
click at [218, 117] on input "text" at bounding box center [272, 114] width 182 height 15
type input "v2"
click at [284, 137] on input "All Tenants" at bounding box center [272, 134] width 182 height 15
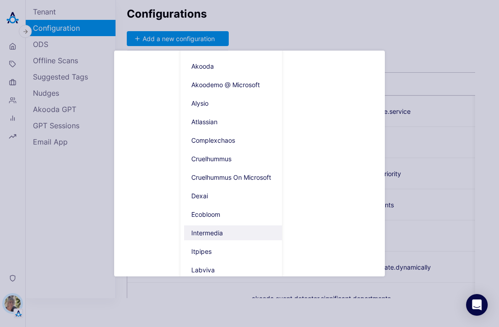
scroll to position [139, 0]
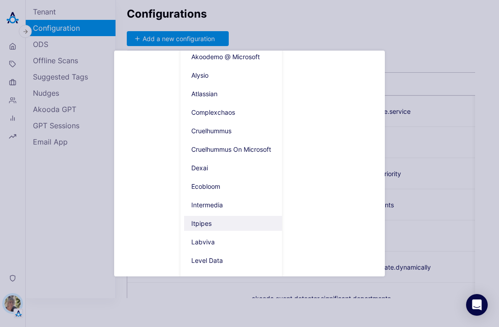
click at [216, 221] on span "Itpipes" at bounding box center [235, 223] width 102 height 15
type input "Itpipes"
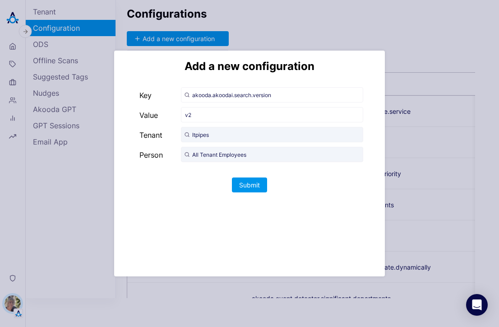
scroll to position [0, 0]
click at [239, 153] on input "All Tenant Employees" at bounding box center [272, 154] width 182 height 15
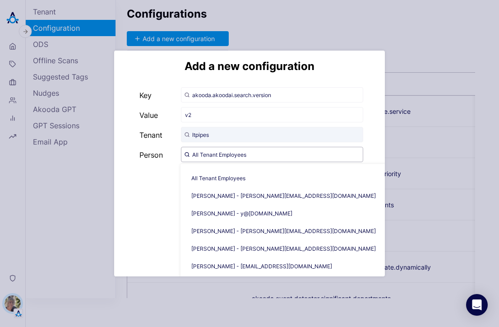
click at [274, 155] on input "All Tenant Employees" at bounding box center [272, 154] width 182 height 15
type input "u"
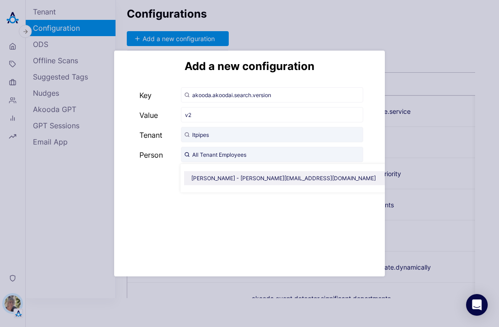
click at [231, 172] on span "Ilana Djemal - ilana@akooda.co" at bounding box center [287, 178] width 206 height 14
type input "Ilana Djemal - ilana@akooda.co"
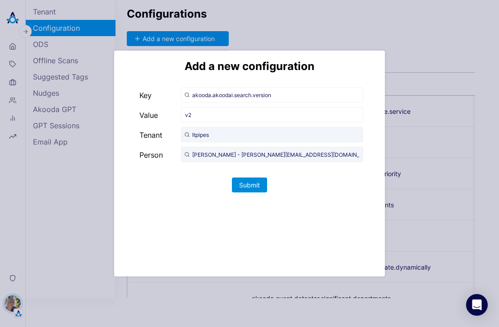
click at [252, 186] on button "Submit" at bounding box center [249, 184] width 35 height 15
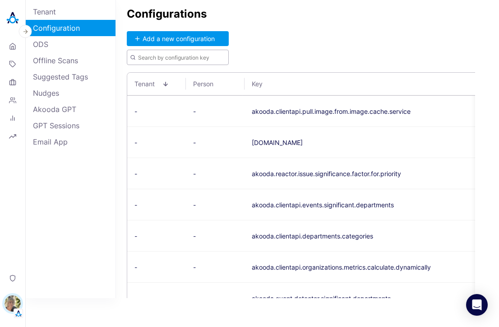
click at [165, 56] on input "text" at bounding box center [178, 57] width 102 height 15
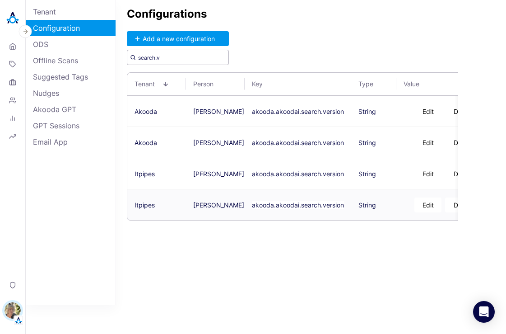
type input "search.v"
drag, startPoint x: 307, startPoint y: 218, endPoint x: 343, endPoint y: 220, distance: 36.2
click at [341, 217] on td "akooda.akoodai.search.version" at bounding box center [298, 204] width 107 height 31
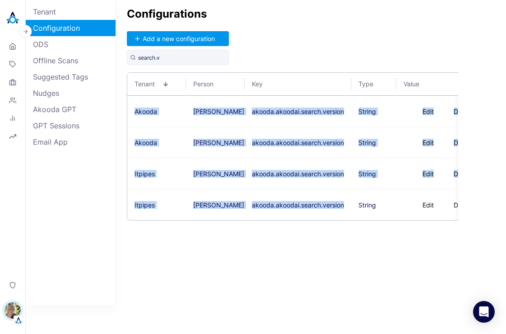
drag, startPoint x: 347, startPoint y: 219, endPoint x: 431, endPoint y: 222, distance: 84.9
click at [432, 220] on div "Akooda Tsvetan Tsvetanov akooda.akoodai.search.version String v2 Edit Delete Ak…" at bounding box center [292, 158] width 331 height 125
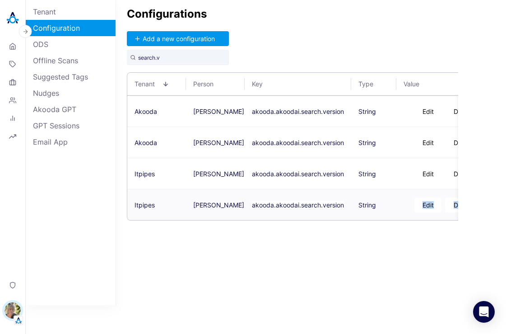
drag, startPoint x: 406, startPoint y: 219, endPoint x: 437, endPoint y: 218, distance: 30.7
click at [437, 218] on td "v2 Edit Delete" at bounding box center [442, 204] width 92 height 31
click at [174, 37] on button "Add a new configuration" at bounding box center [178, 38] width 102 height 15
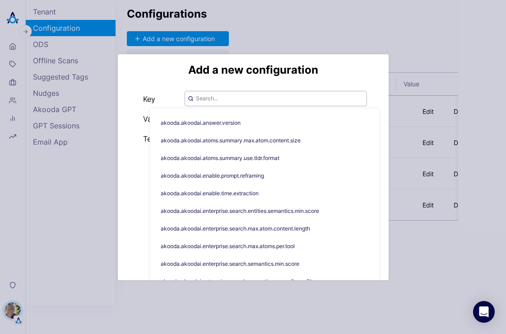
click at [239, 95] on input "text" at bounding box center [276, 98] width 182 height 15
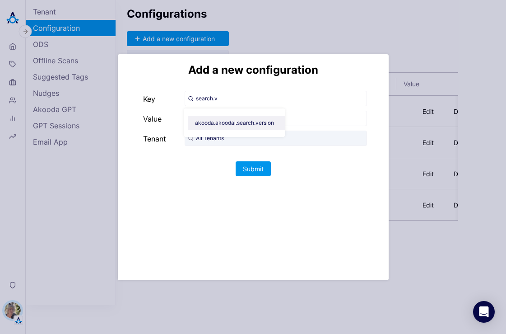
type input "akooda.akoodai.search.version"
type input "v2"
click at [212, 160] on span "Akooda" at bounding box center [210, 162] width 44 height 15
type input "Akooda"
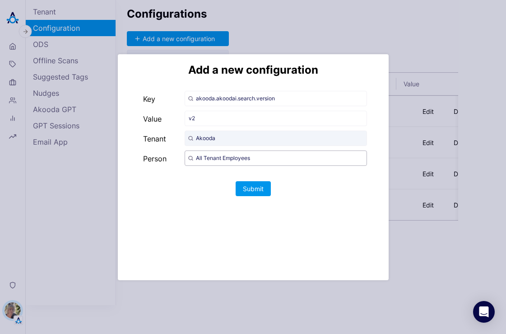
click at [220, 158] on input "All Tenant Employees" at bounding box center [276, 157] width 182 height 15
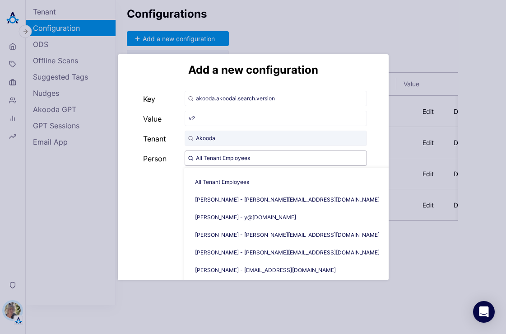
click at [223, 158] on input "All Tenant Employees" at bounding box center [276, 157] width 182 height 15
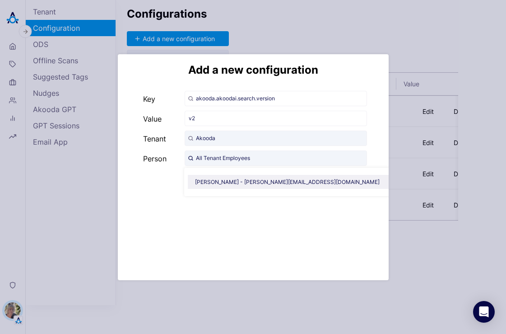
click at [195, 184] on span "Ilana Djemal - ilana@akooda.co" at bounding box center [291, 182] width 206 height 14
type input "Ilana Djemal - ilana@akooda.co"
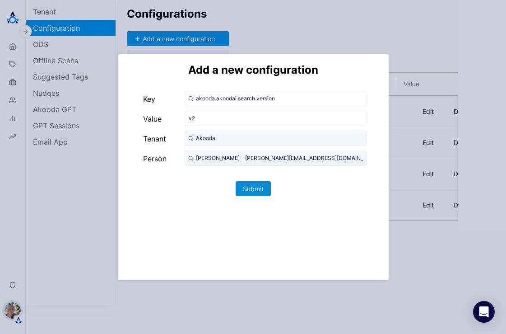
click at [257, 188] on button "Submit" at bounding box center [253, 188] width 35 height 15
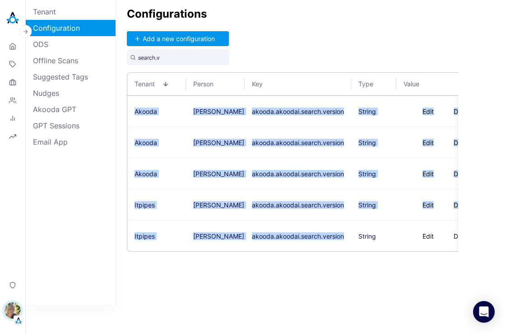
drag, startPoint x: 268, startPoint y: 251, endPoint x: 306, endPoint y: 254, distance: 38.0
click at [306, 251] on div "Akooda Ilana Djemal akooda.akoodai.search.version String v2 Edit Delete Akooda …" at bounding box center [292, 174] width 331 height 156
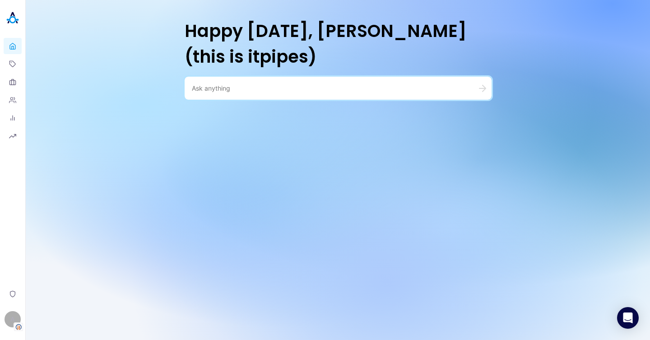
click at [238, 87] on textarea at bounding box center [327, 88] width 271 height 9
type textarea "What is 2+2?"
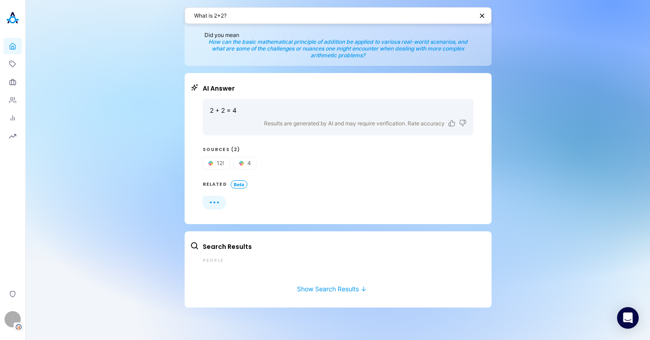
click at [334, 202] on div at bounding box center [338, 203] width 271 height 14
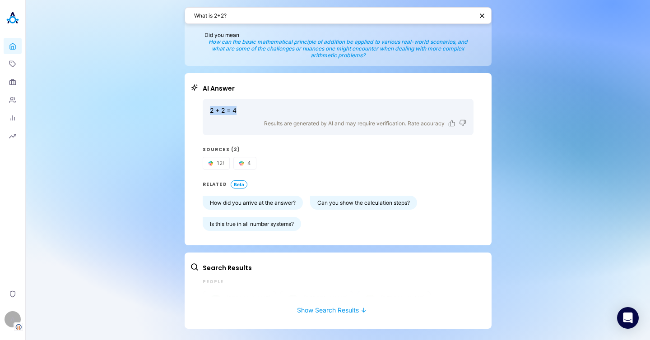
drag, startPoint x: 245, startPoint y: 111, endPoint x: 207, endPoint y: 114, distance: 38.0
click at [208, 112] on div "2 + 2 = 4 Results are generated by AI and may require verification. Rate accura…" at bounding box center [338, 117] width 271 height 37
click at [367, 171] on div "2 + 2 = 4 Results are generated by AI and may require verification. Rate accura…" at bounding box center [338, 165] width 271 height 132
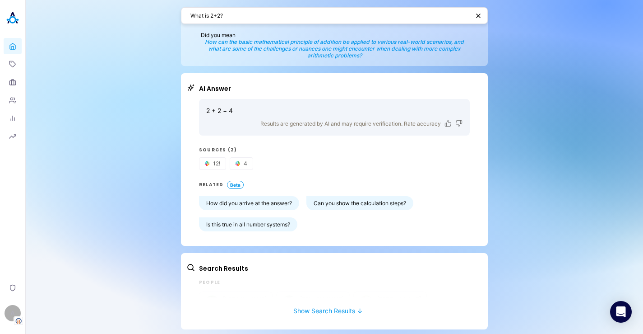
click at [508, 176] on div "What is 2+2? Did you mean How can the basic mathematical principle of addition …" at bounding box center [334, 168] width 617 height 336
click at [9, 318] on div "A" at bounding box center [13, 313] width 16 height 16
click at [88, 132] on div "What is 2+2? Did you mean How can the basic mathematical principle of addition …" at bounding box center [334, 168] width 617 height 336
